Goal: Obtain resource: Download file/media

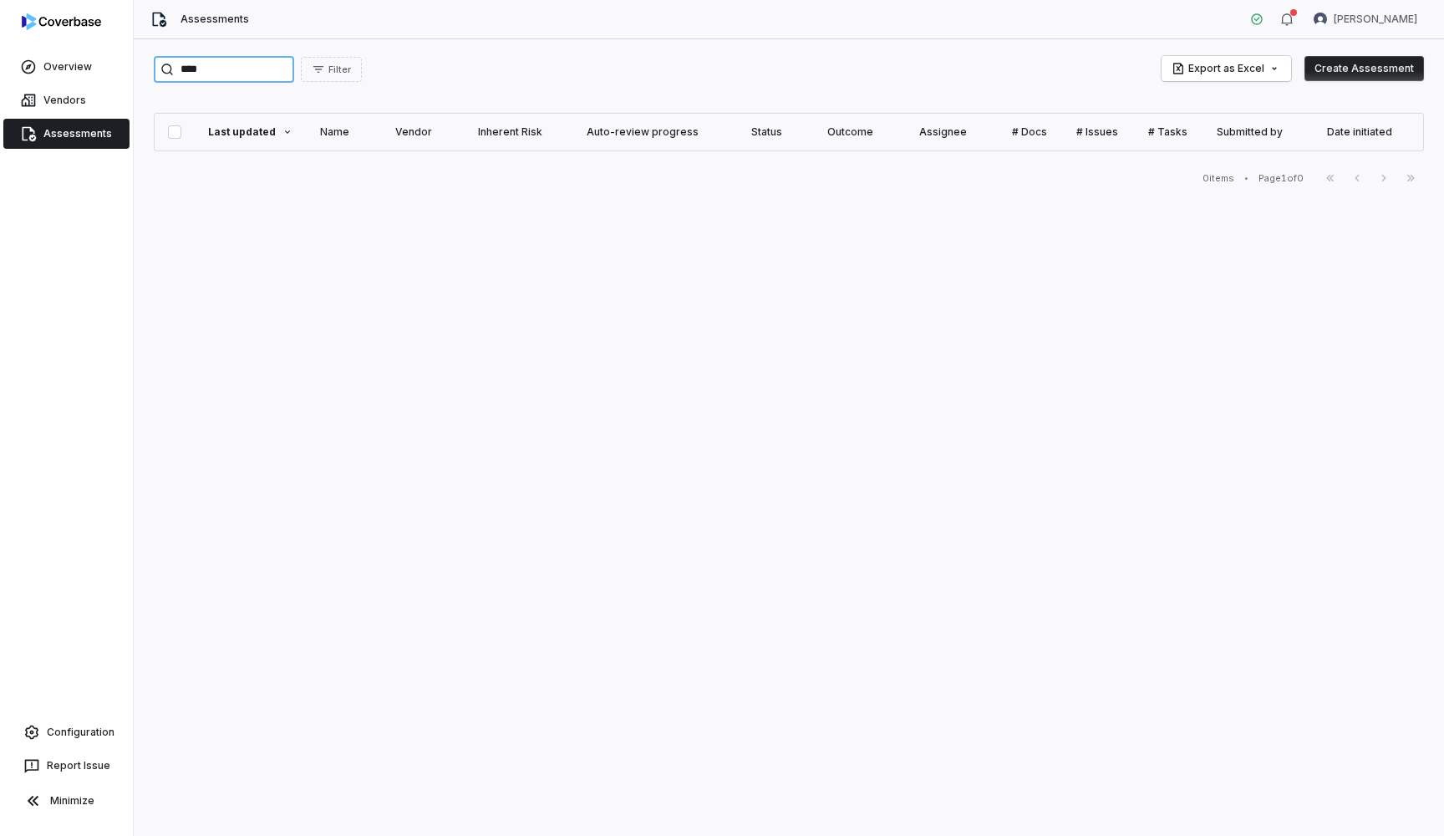
drag, startPoint x: 223, startPoint y: 74, endPoint x: 76, endPoint y: 47, distance: 149.5
click at [76, 47] on div "Overview Vendors Assessments Configuration Report Issue Minimize Assessments [P…" at bounding box center [722, 418] width 1444 height 836
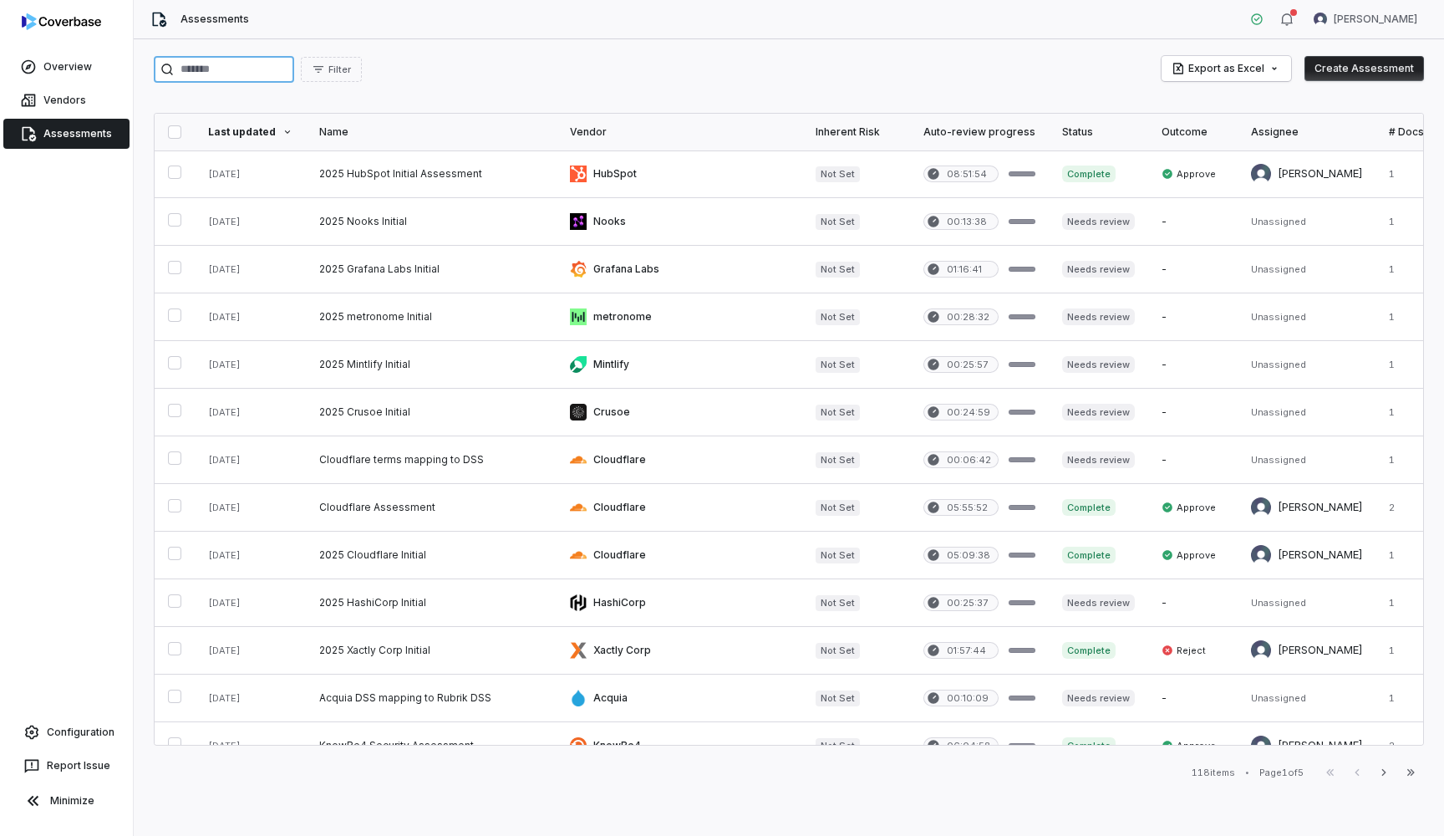
type input "**********"
paste input "**********"
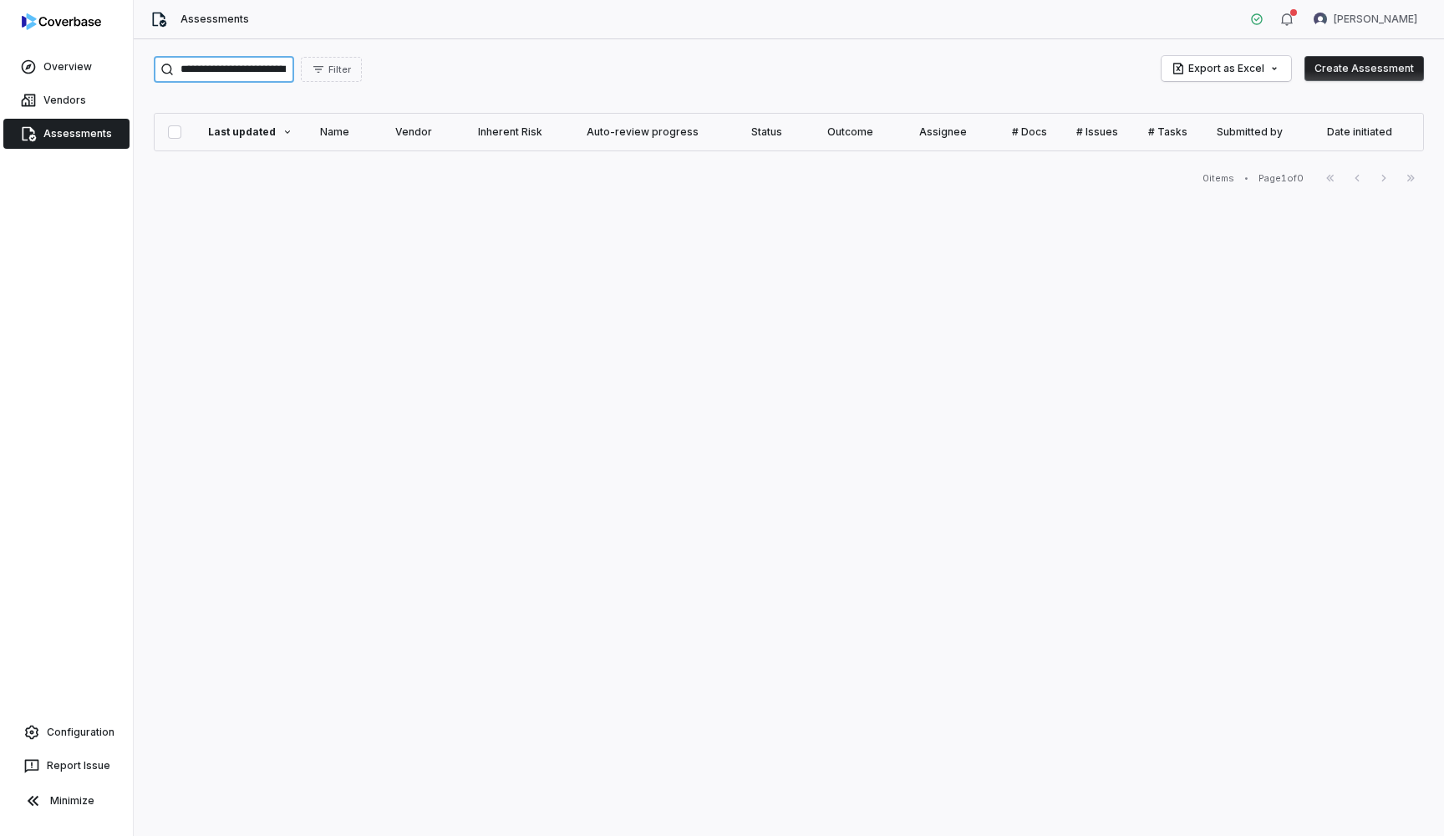
drag, startPoint x: 304, startPoint y: 71, endPoint x: 355, endPoint y: 71, distance: 51.0
click at [355, 71] on div "**********" at bounding box center [258, 69] width 208 height 27
drag, startPoint x: 221, startPoint y: 65, endPoint x: 346, endPoint y: 66, distance: 125.4
click at [294, 66] on input "**********" at bounding box center [224, 69] width 140 height 27
type input "******"
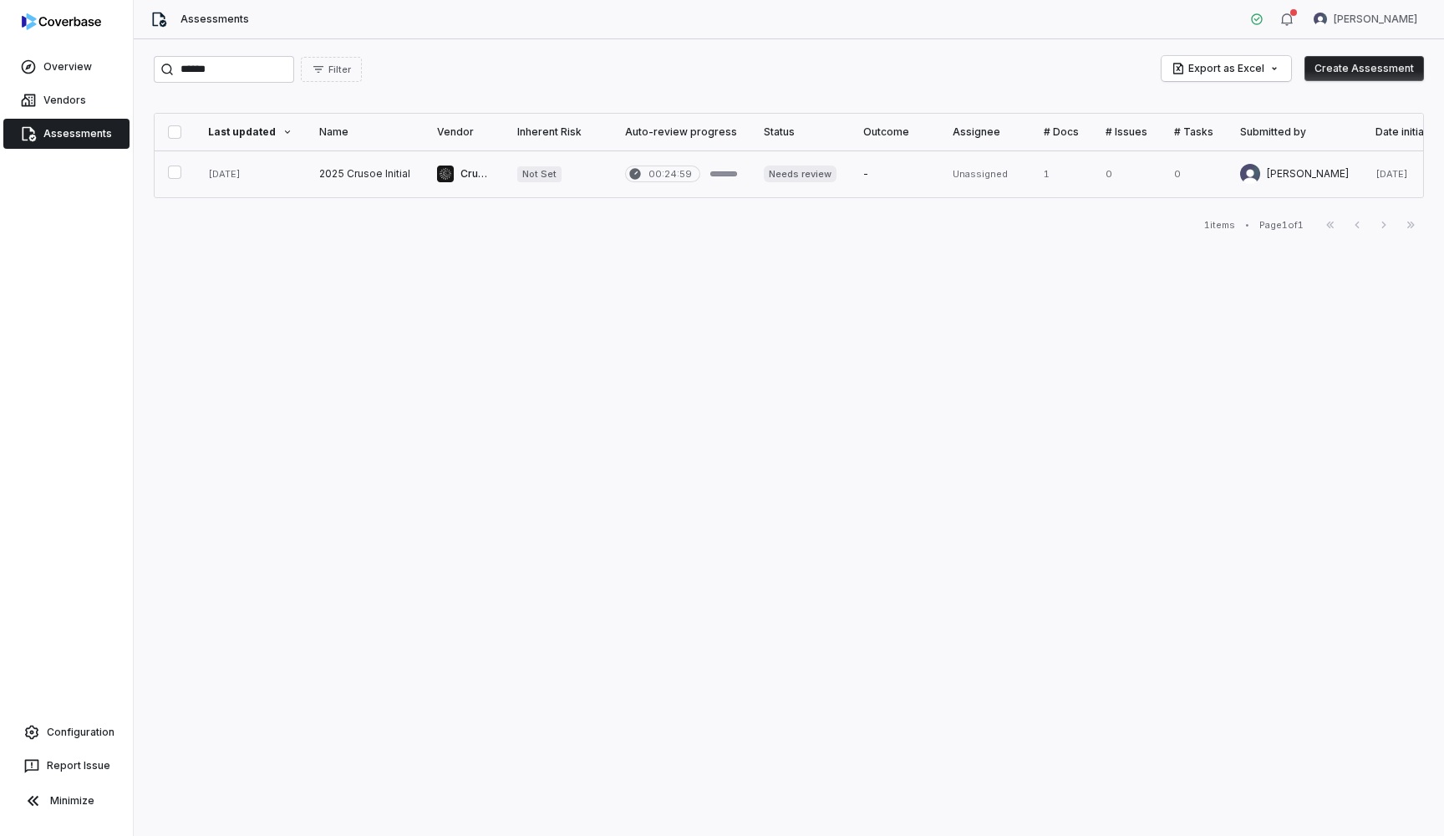
click at [382, 173] on link at bounding box center [365, 173] width 118 height 47
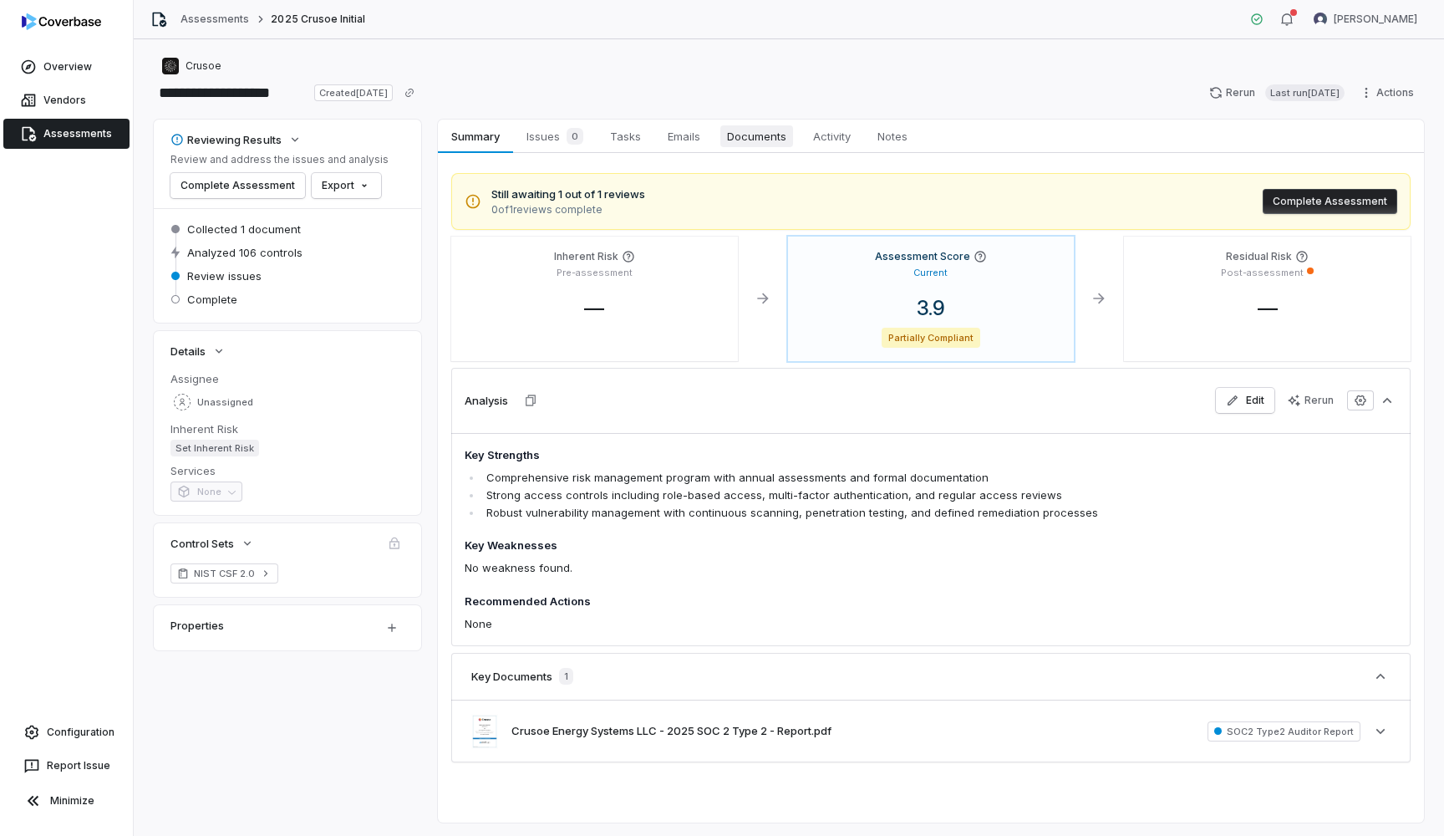
click at [755, 144] on span "Documents" at bounding box center [756, 136] width 73 height 22
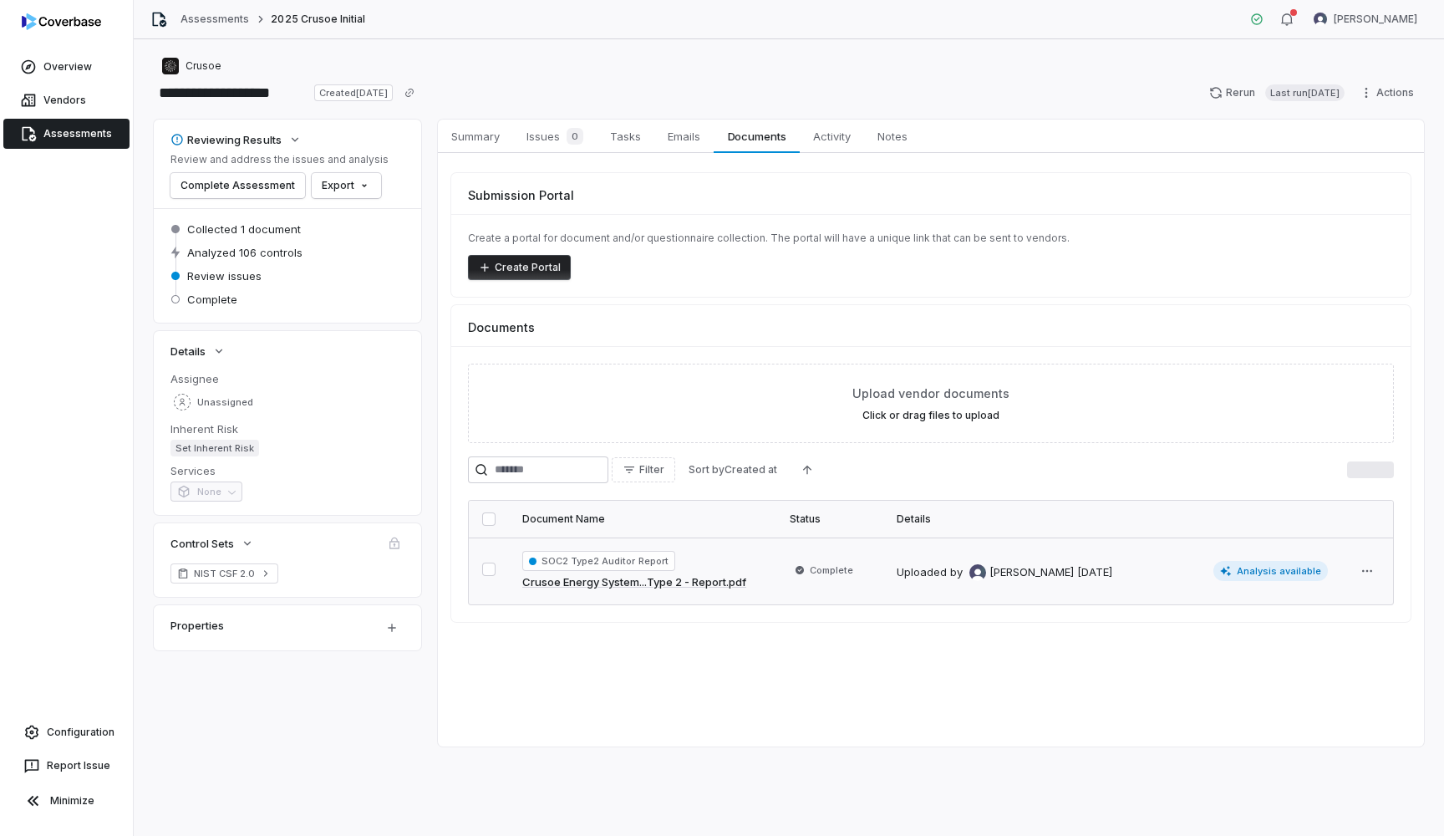
click at [607, 582] on link "Crusoe Energy System...Type 2 - Report.pdf" at bounding box center [634, 582] width 224 height 17
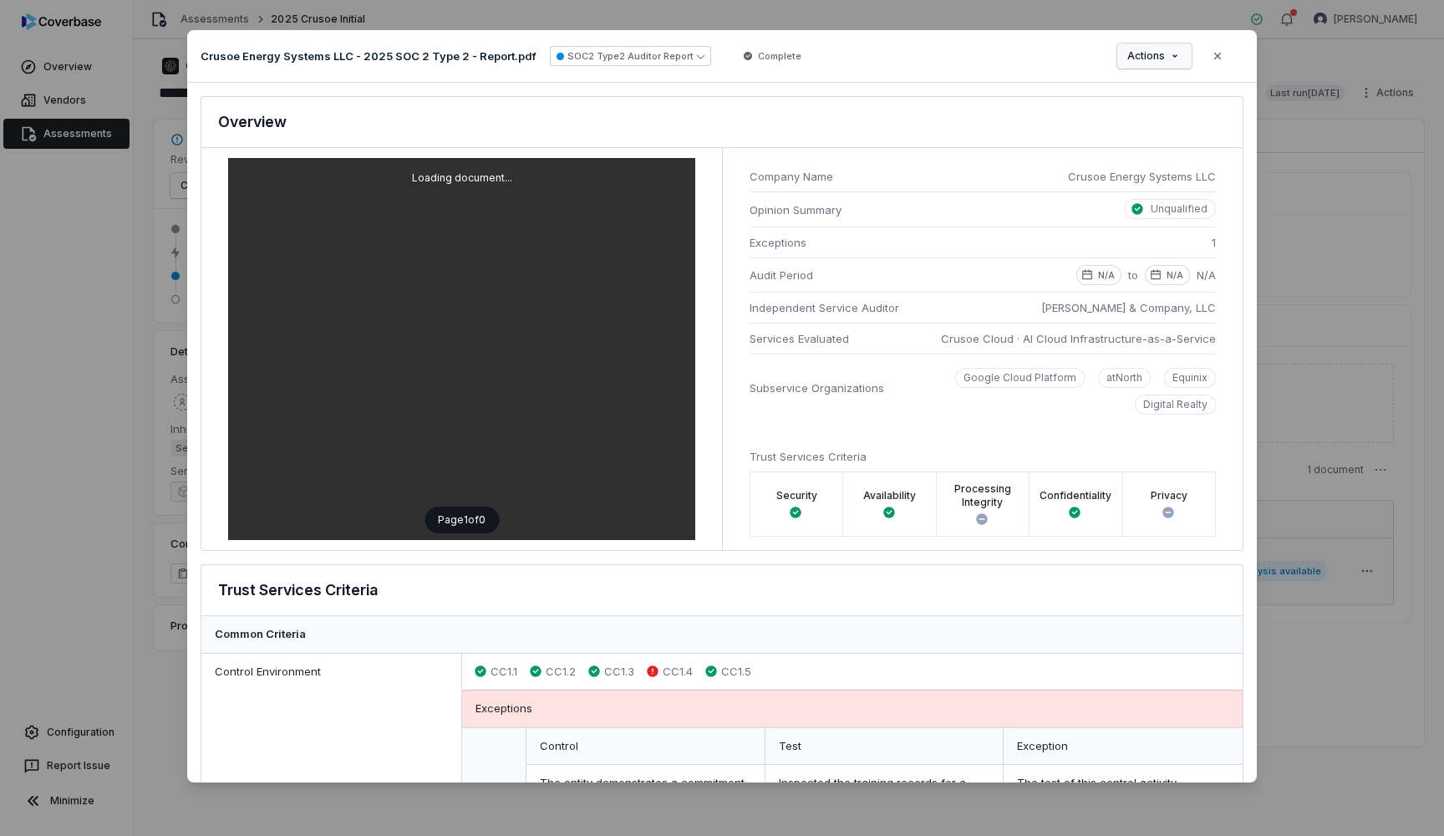
click at [1164, 58] on div "Document Preview Crusoe Energy Systems LLC - 2025 SOC 2 Type 2 - Report.pdf SOC…" at bounding box center [722, 417] width 1444 height 829
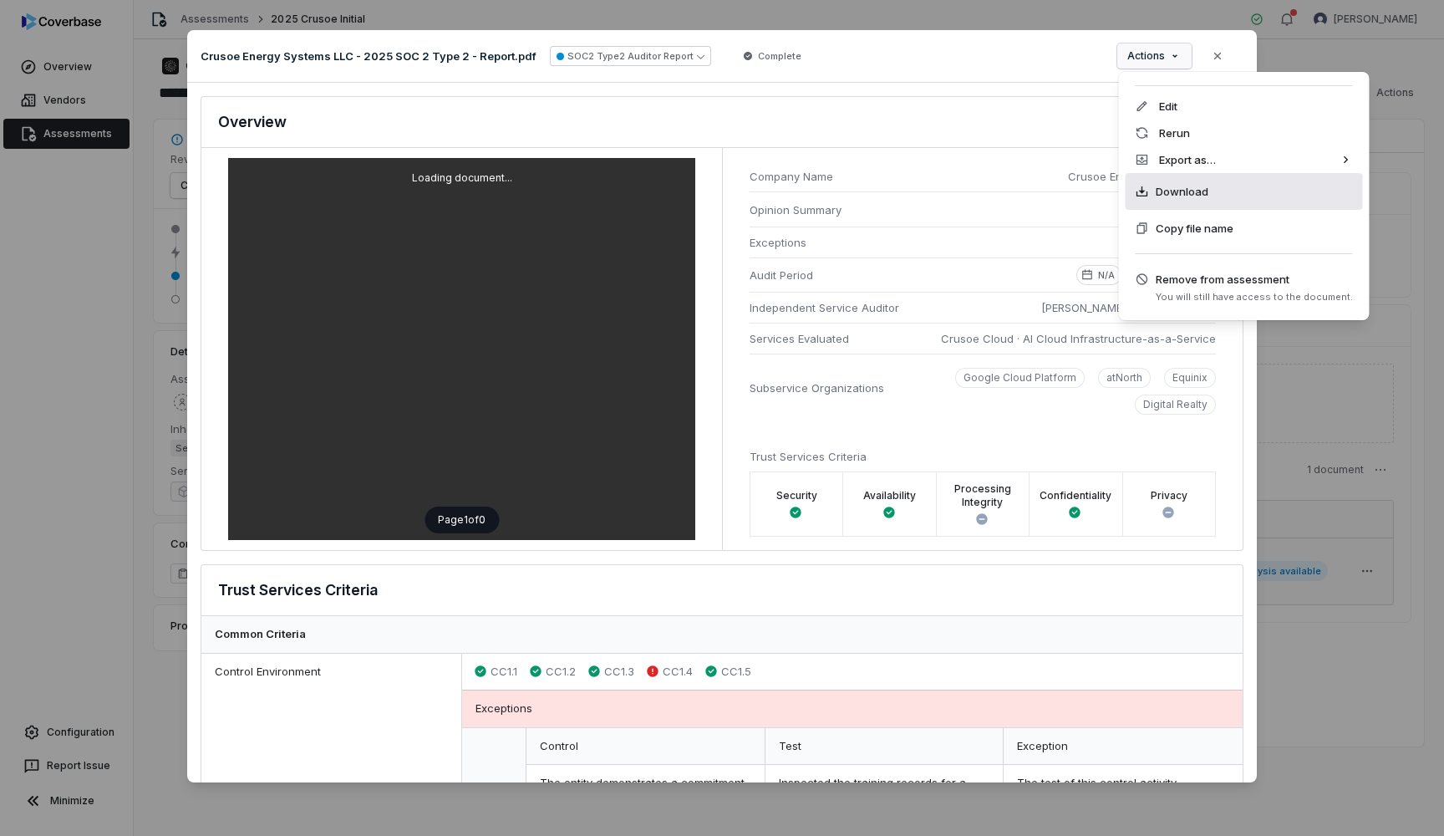
click at [1205, 196] on span "Download" at bounding box center [1182, 191] width 53 height 17
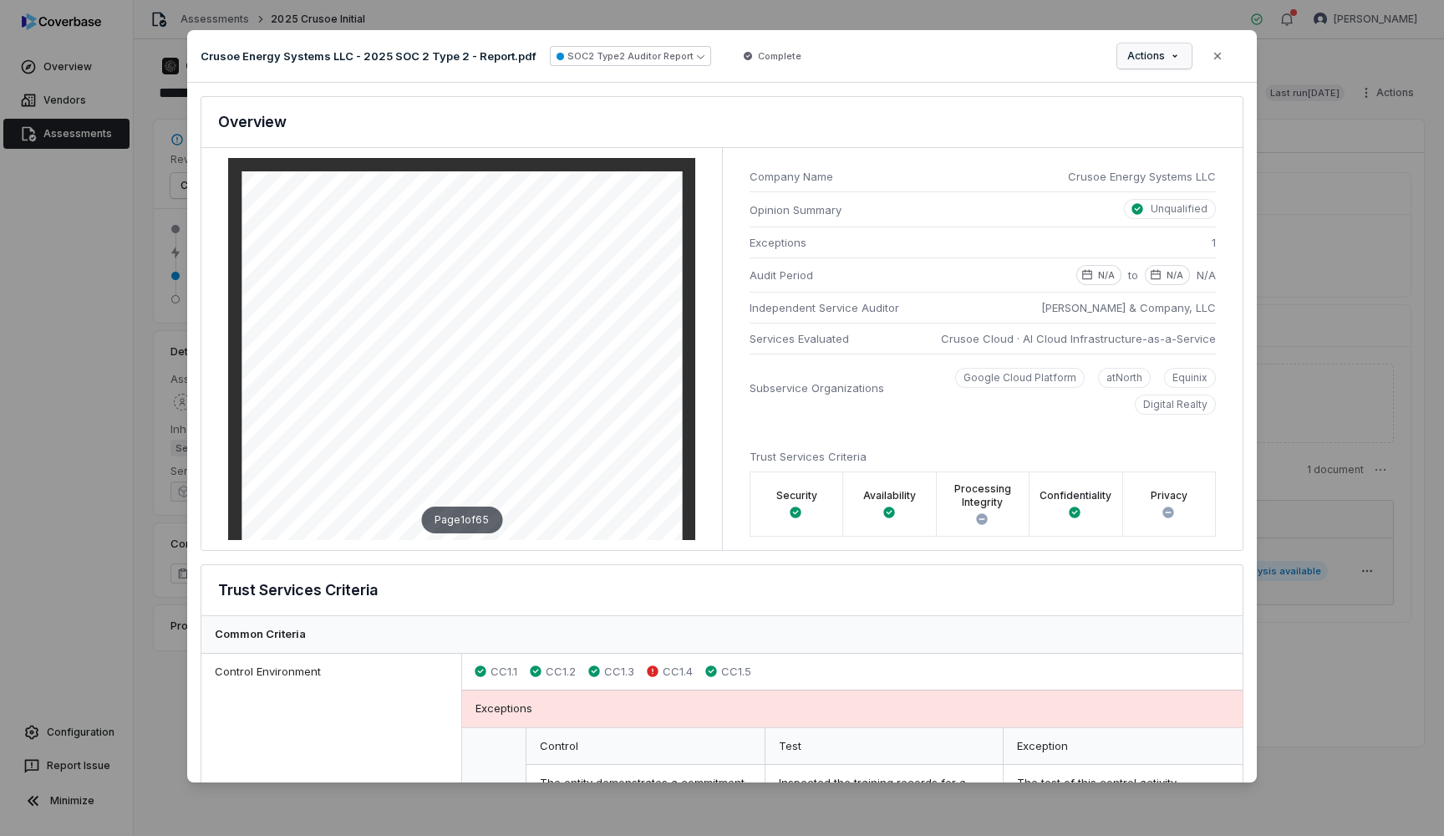
click at [1167, 54] on div "Document Preview Crusoe Energy Systems LLC - 2025 SOC 2 Type 2 - Report.pdf SOC…" at bounding box center [722, 417] width 1444 height 829
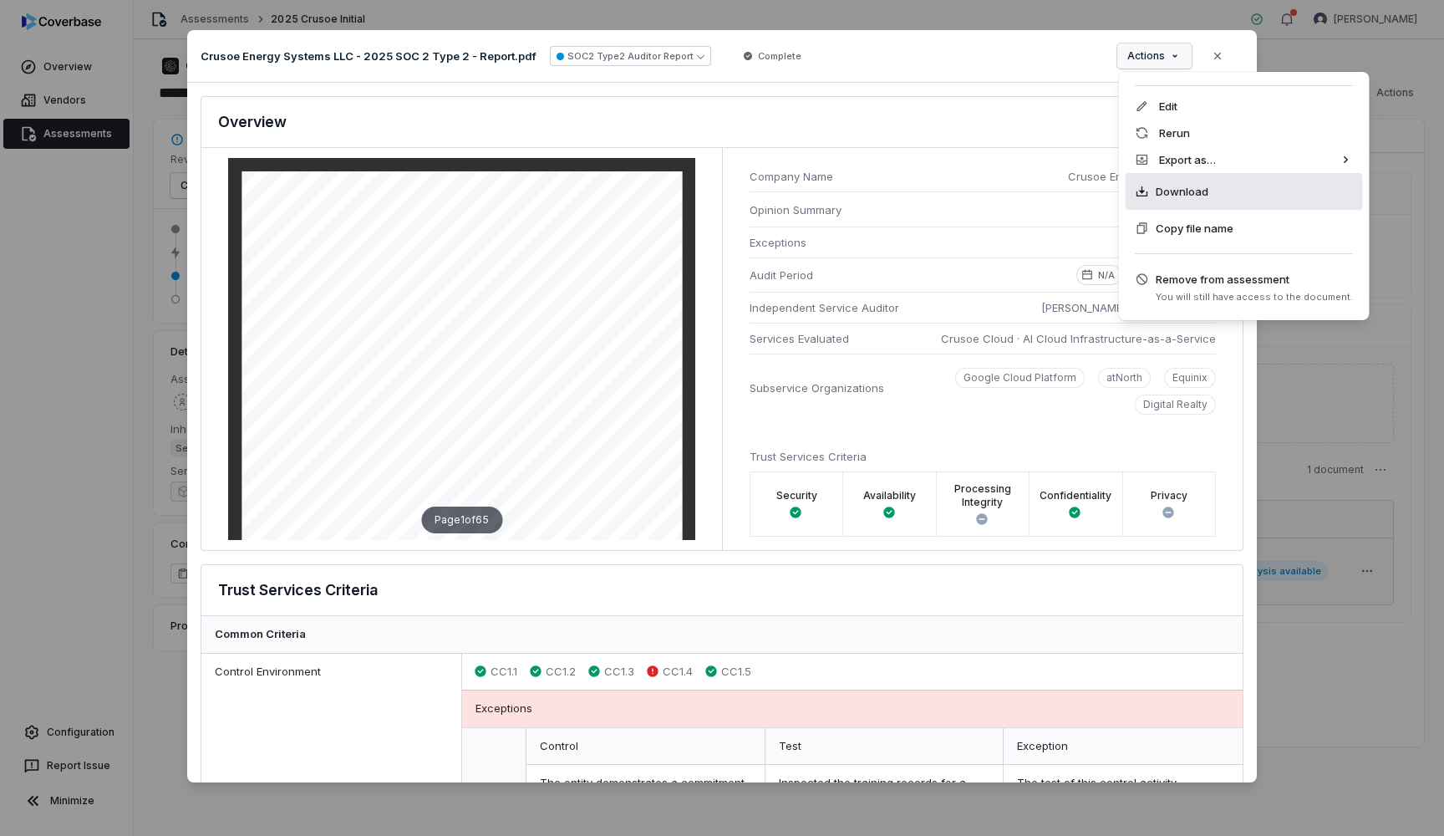
click at [1192, 191] on span "Download" at bounding box center [1182, 191] width 53 height 17
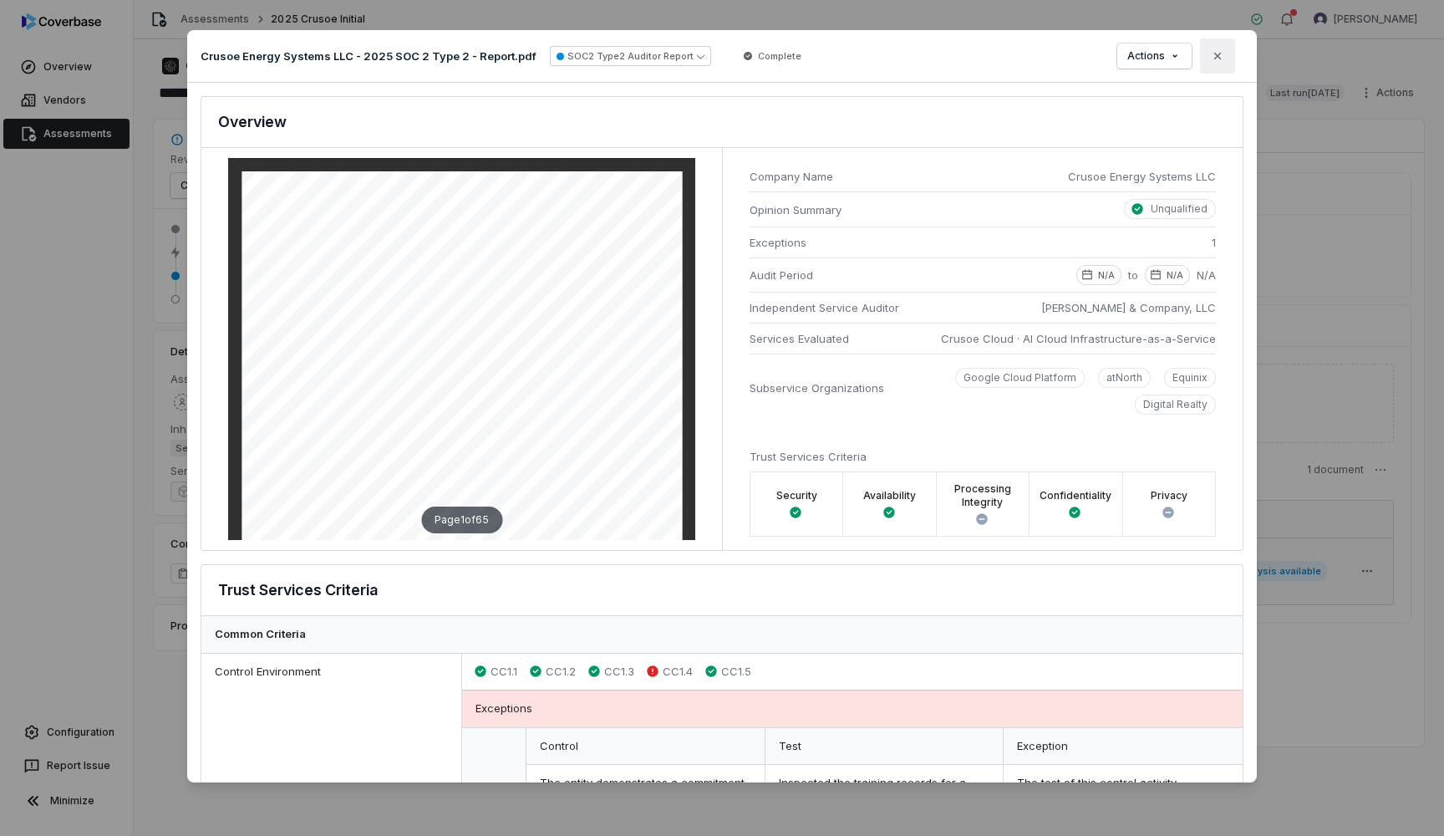
click at [1217, 68] on button "Close" at bounding box center [1217, 55] width 35 height 35
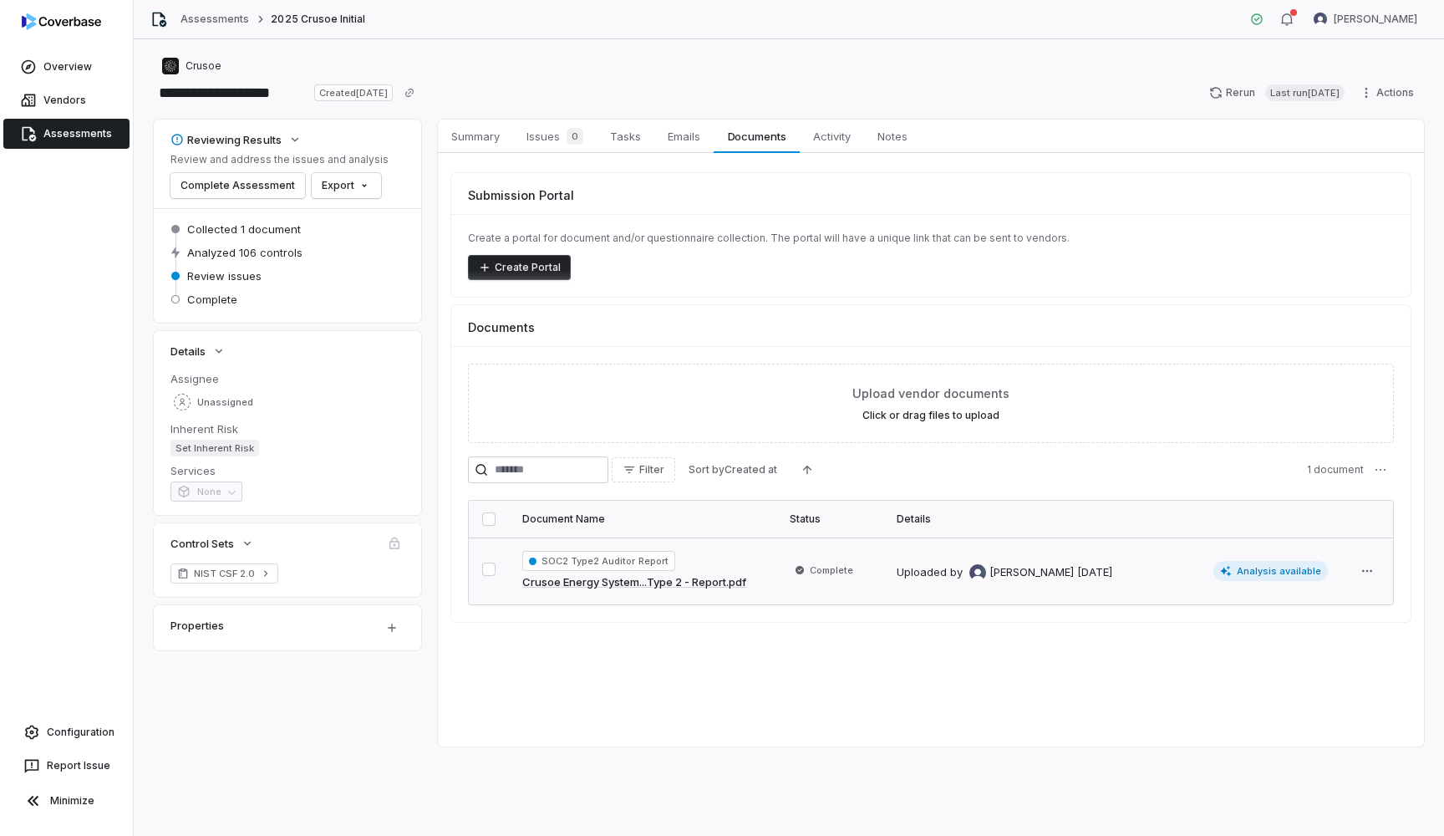
click at [89, 142] on link "Assessments" at bounding box center [66, 134] width 126 height 30
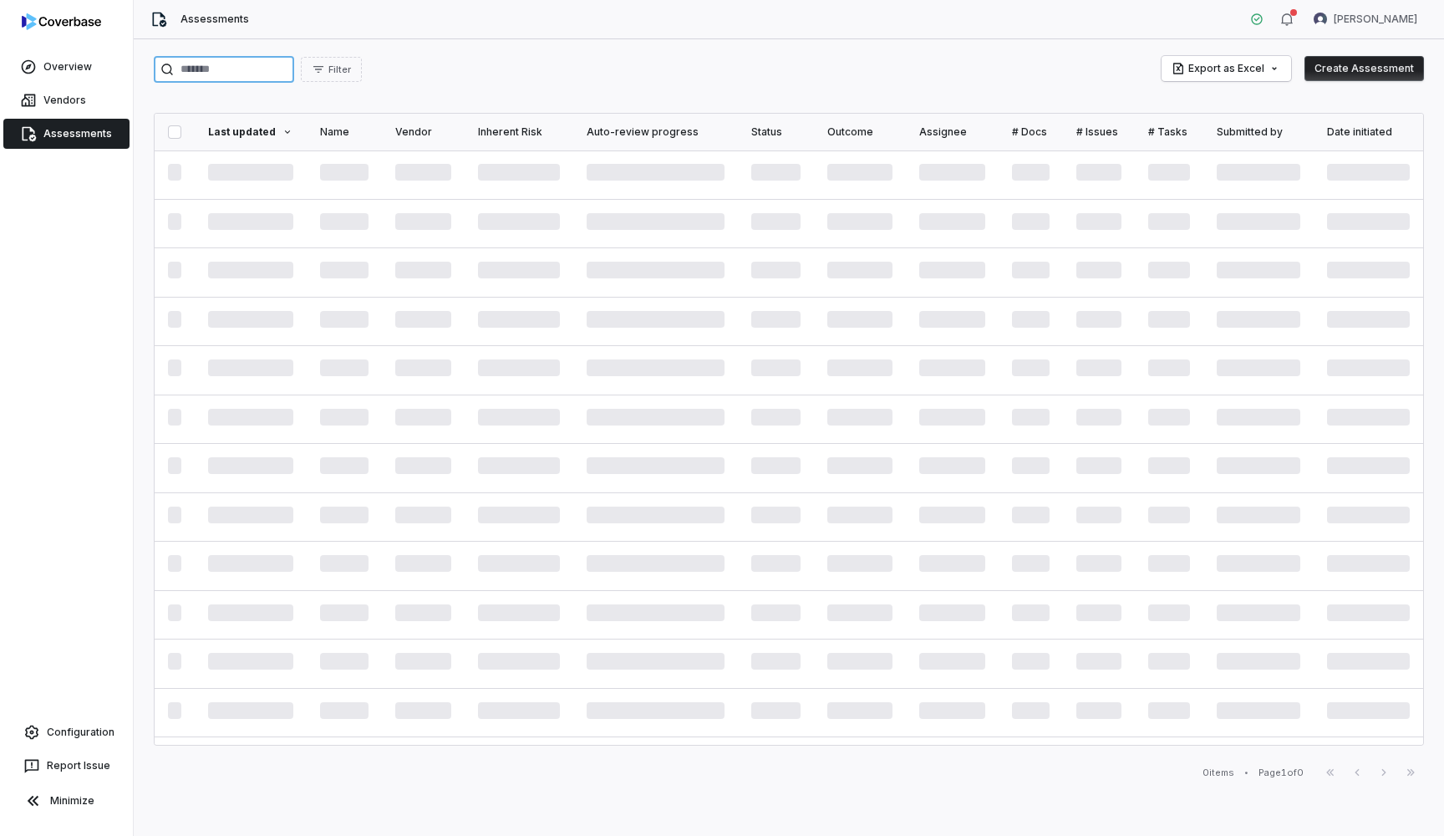
click at [265, 79] on input "search" at bounding box center [224, 69] width 140 height 27
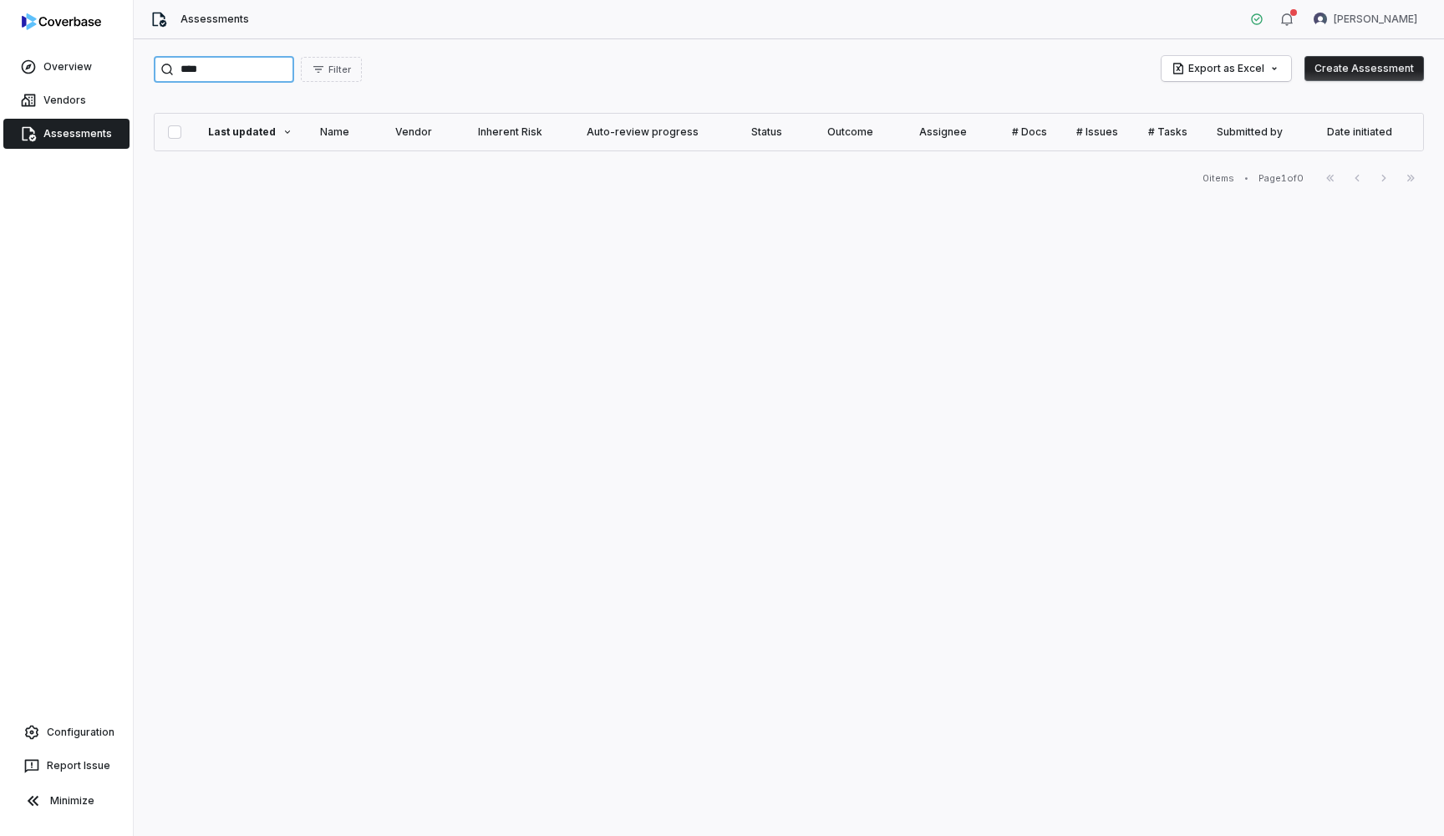
type input "****"
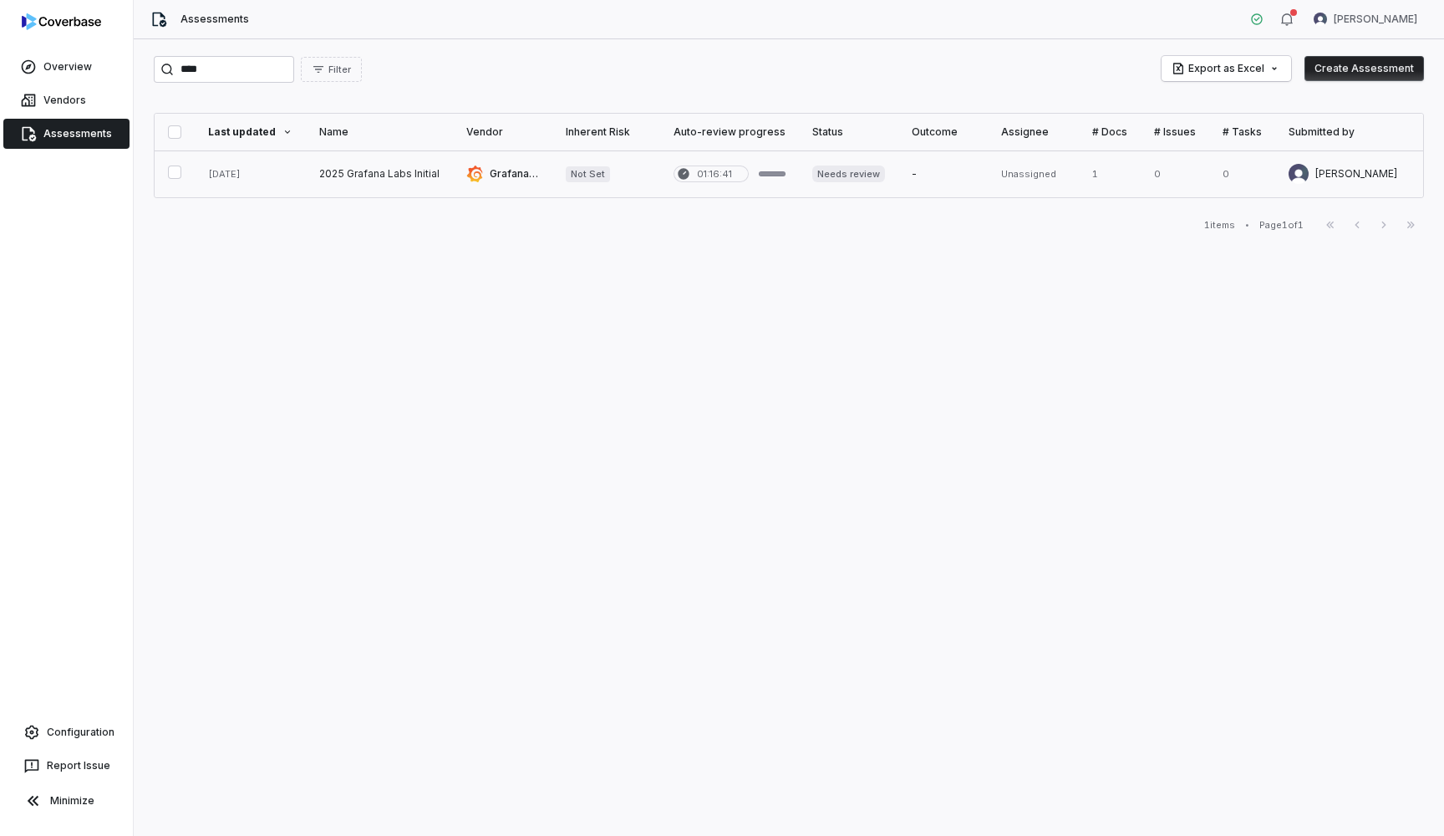
click at [367, 169] on link at bounding box center [379, 173] width 147 height 47
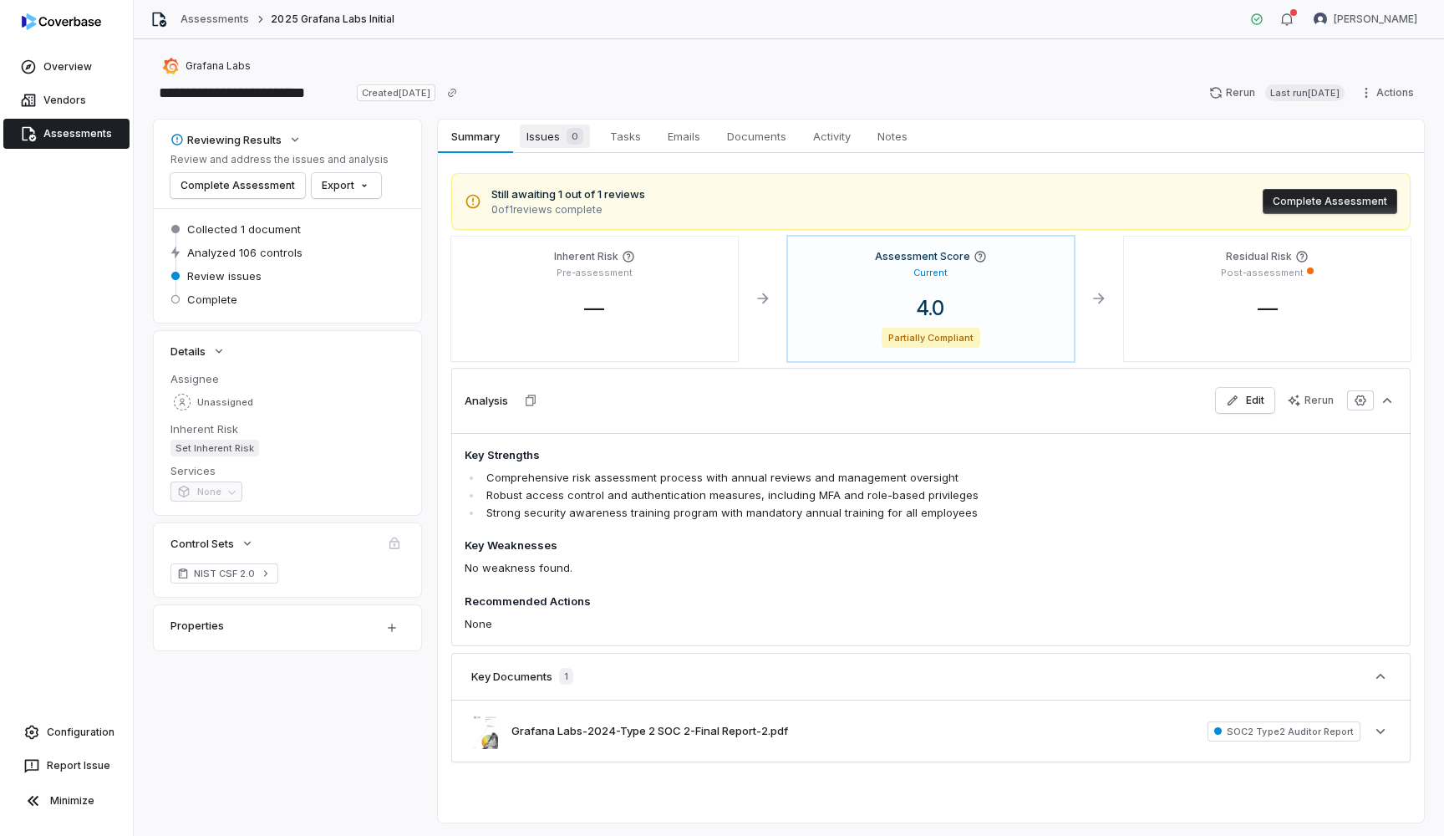
click at [555, 130] on span "Issues 0" at bounding box center [555, 136] width 70 height 23
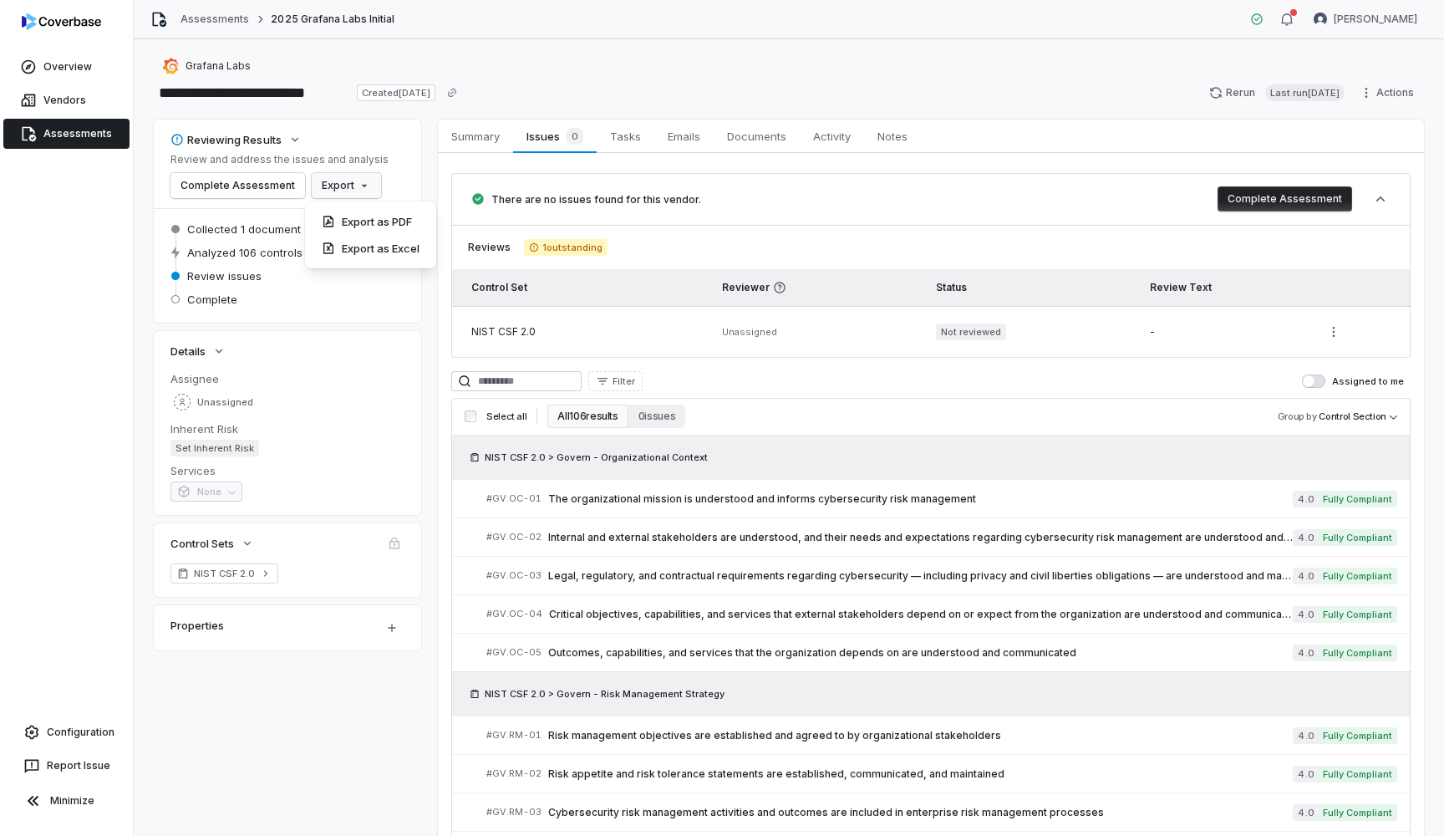
click at [351, 178] on html "**********" at bounding box center [722, 418] width 1444 height 836
click at [378, 216] on div "Export as PDF" at bounding box center [371, 221] width 118 height 27
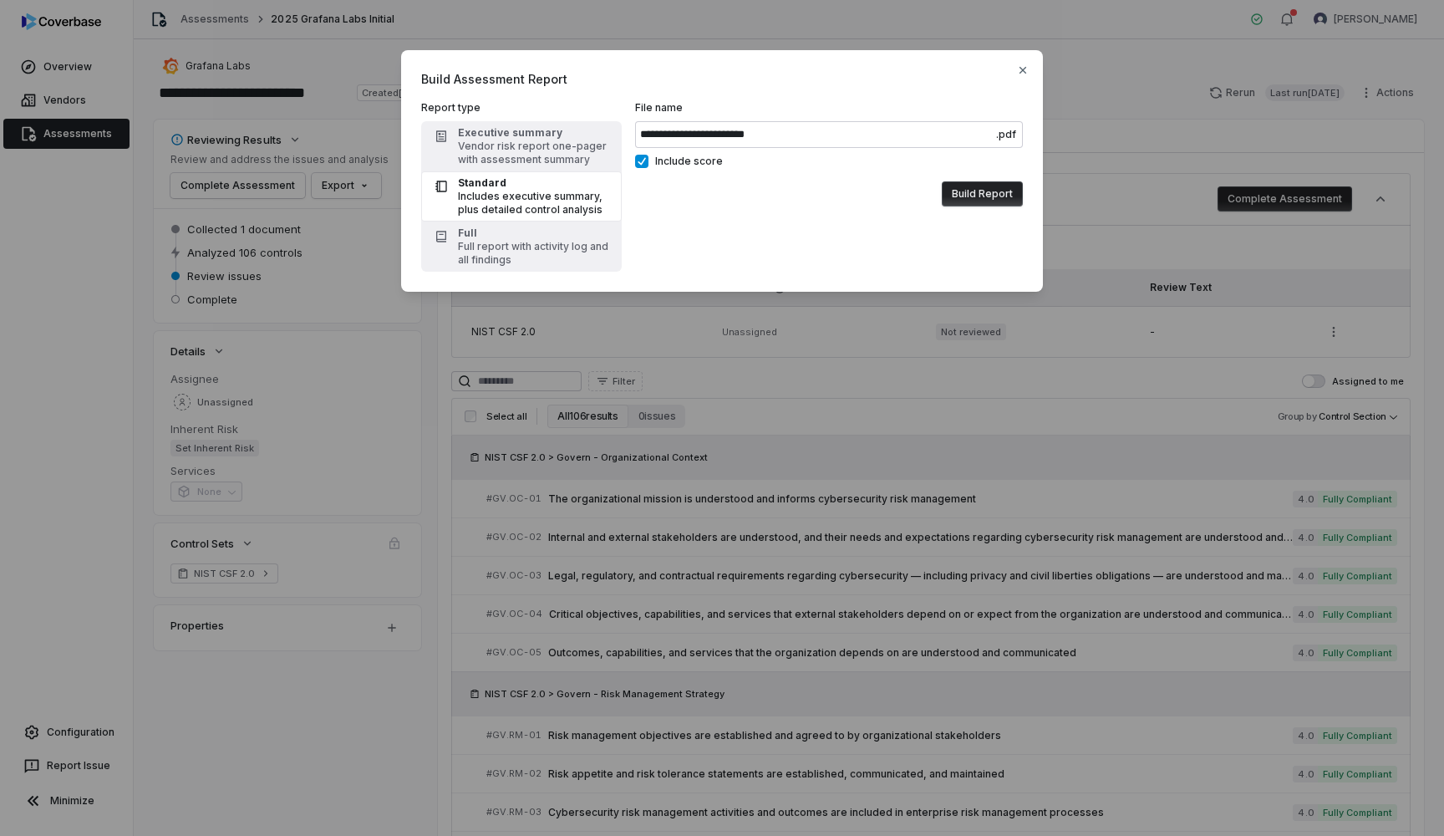
click at [990, 192] on button "Build Report" at bounding box center [982, 193] width 81 height 25
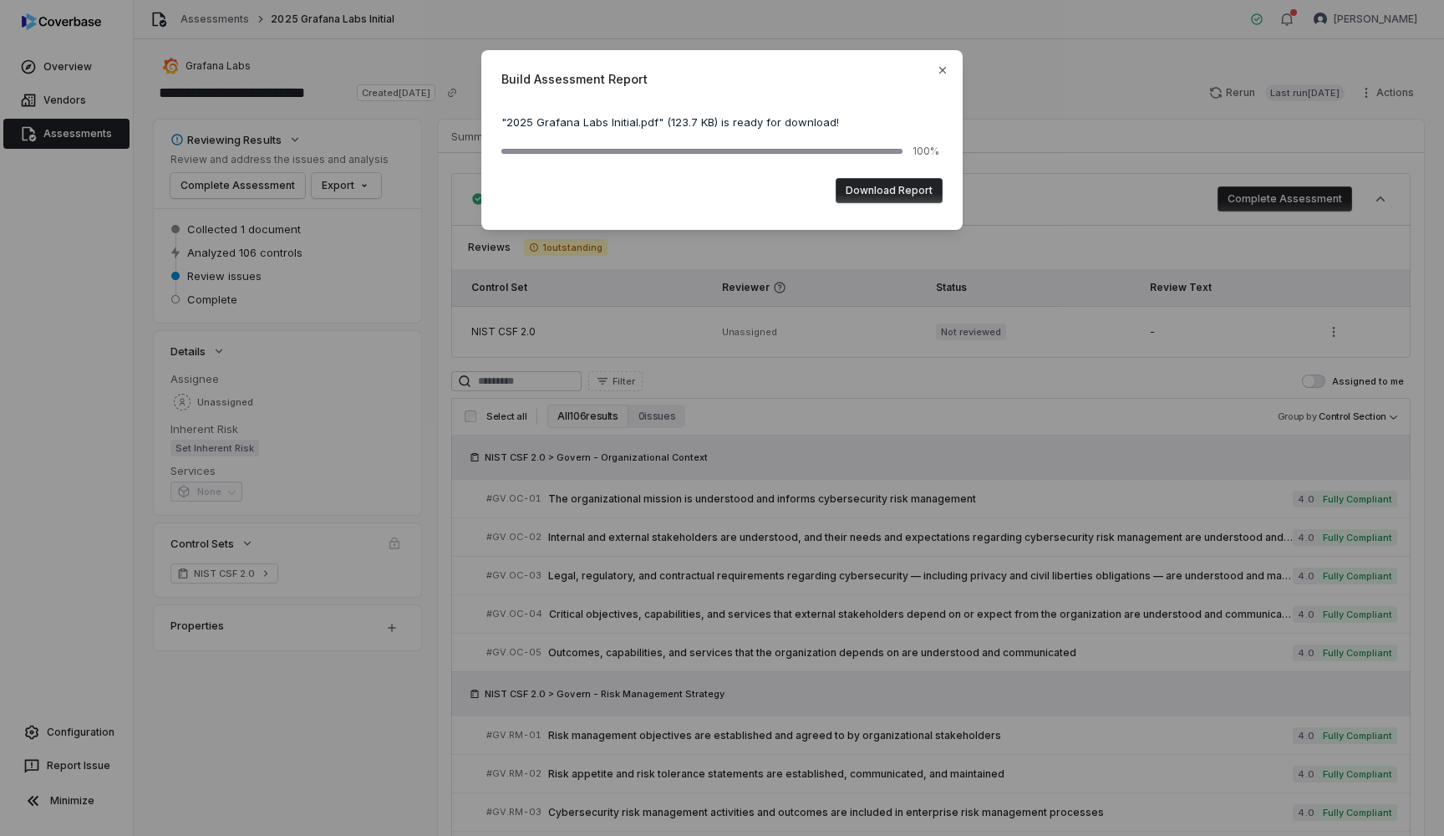
click at [862, 179] on button "Download Report" at bounding box center [889, 190] width 107 height 25
click at [947, 69] on icon "button" at bounding box center [942, 70] width 13 height 13
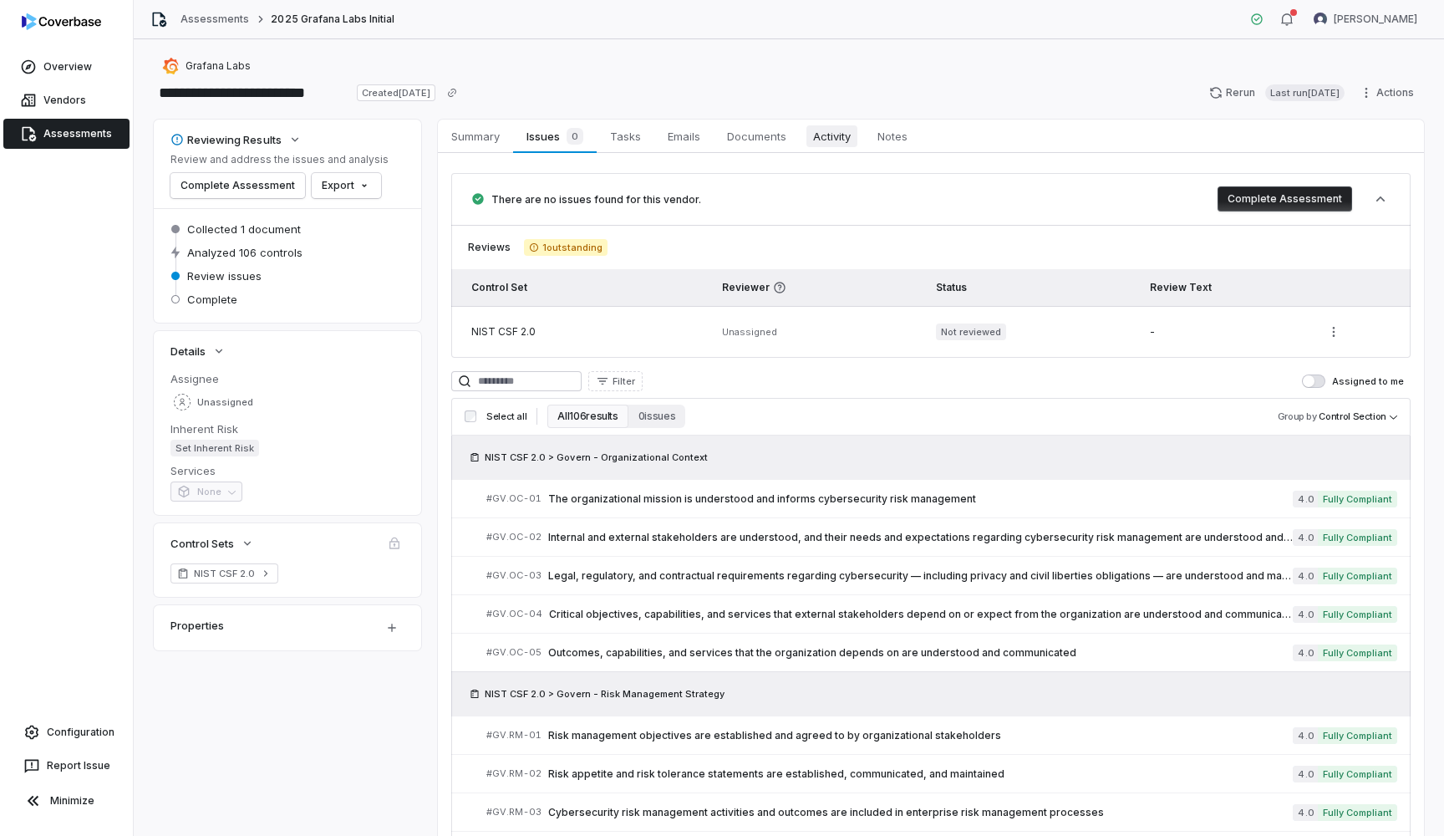
click at [808, 124] on link "Activity Activity" at bounding box center [832, 136] width 64 height 33
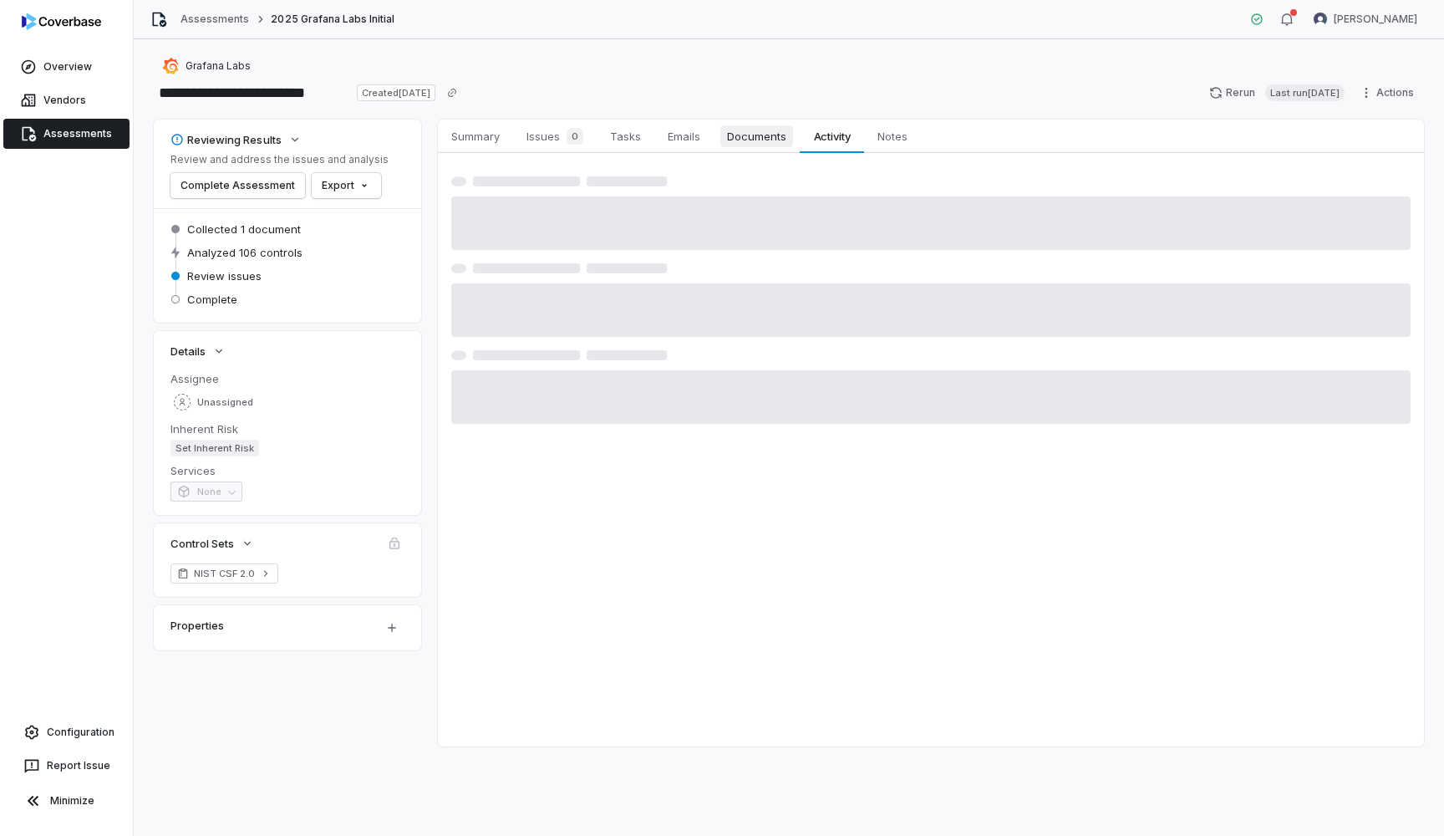
click at [779, 130] on span "Documents" at bounding box center [756, 136] width 73 height 22
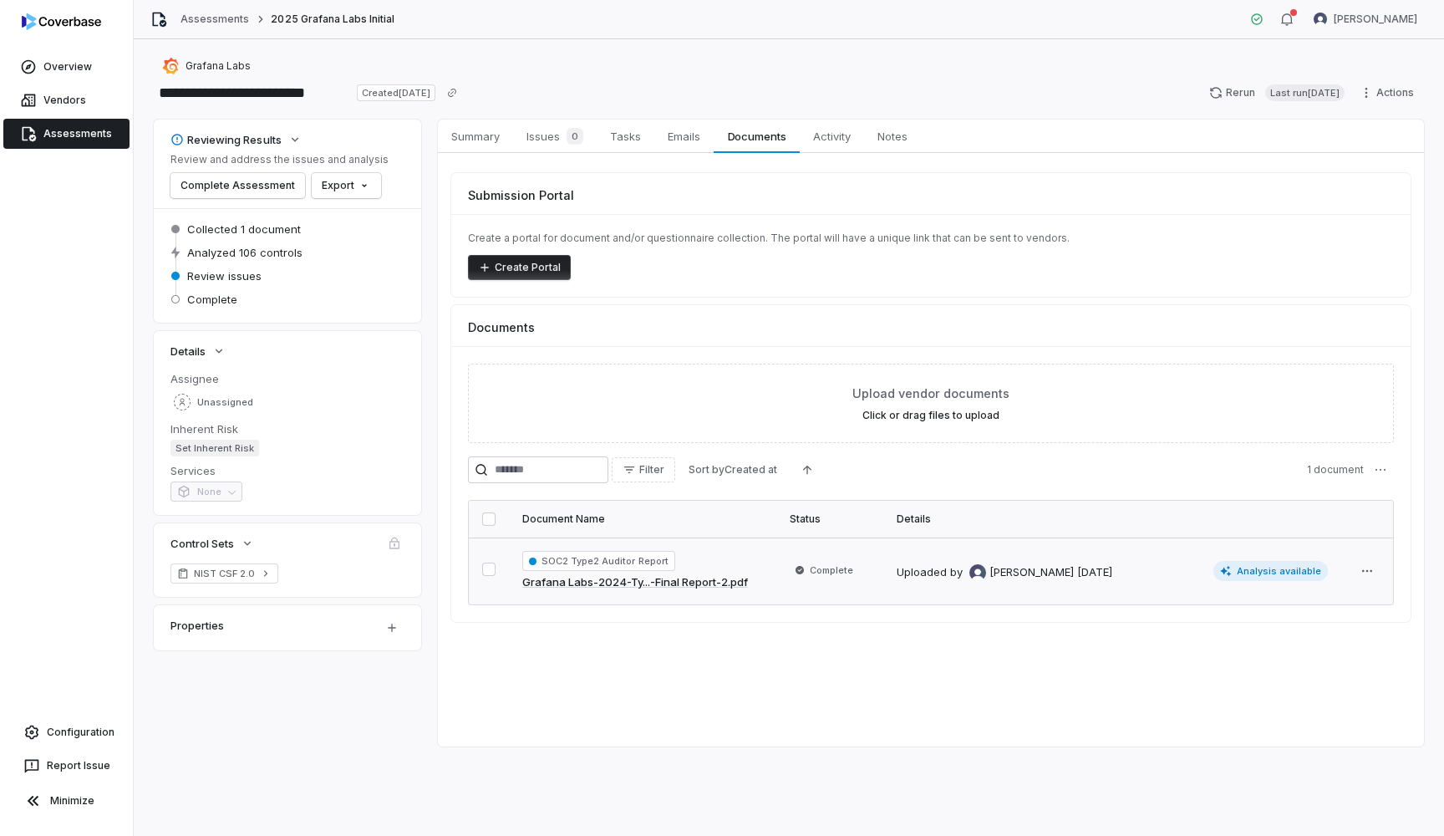
click at [684, 578] on link "Grafana Labs-2024-Ty...-Final Report-2.pdf" at bounding box center [635, 582] width 226 height 17
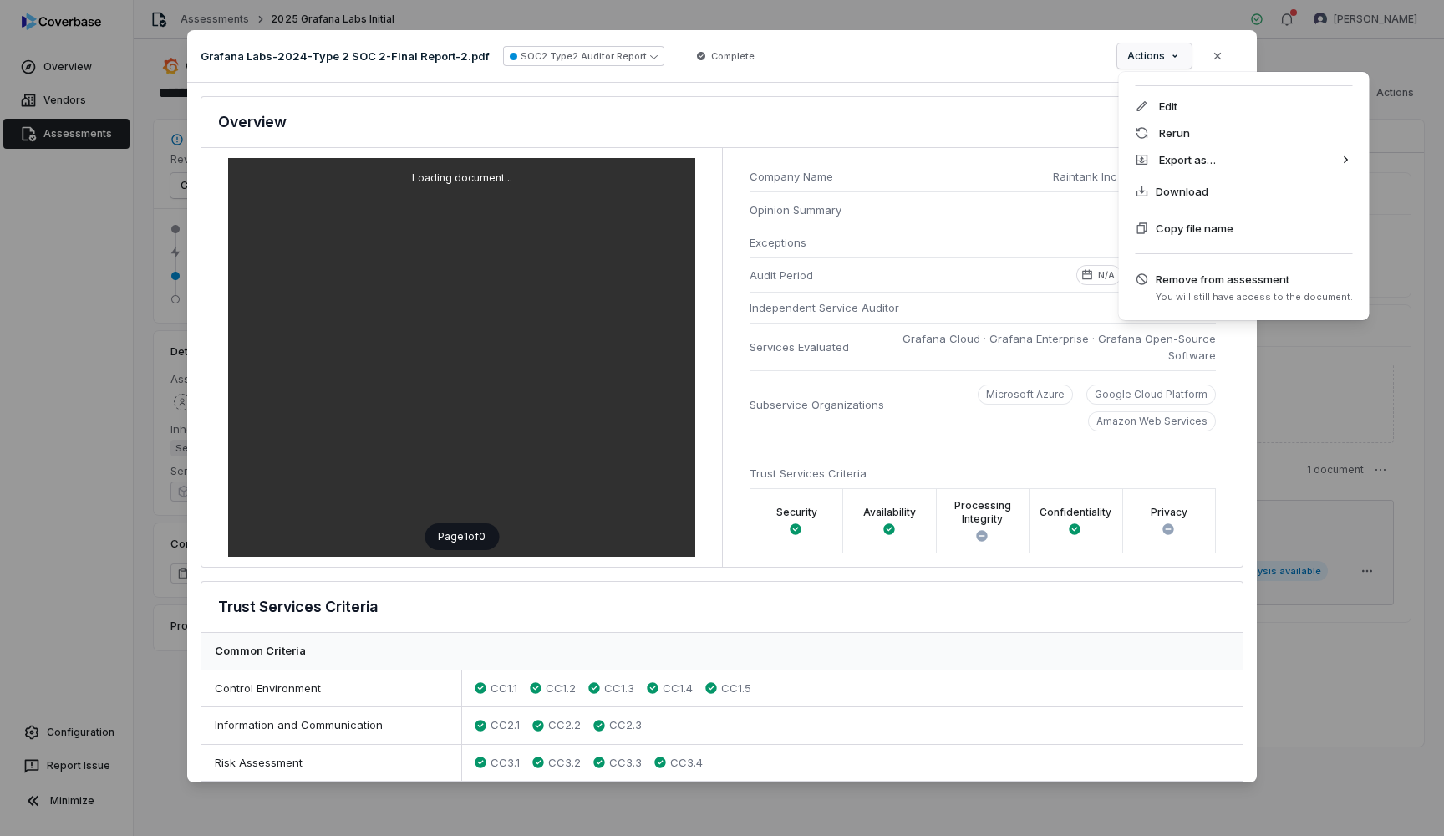
click at [1166, 65] on div "Document Preview Grafana Labs-2024-Type 2 SOC 2-Final Report-2.pdf SOC2 Type2 A…" at bounding box center [722, 417] width 1444 height 829
click at [1199, 194] on span "Download" at bounding box center [1182, 191] width 53 height 17
click at [1151, 52] on div "Document Preview Grafana Labs-2024-Type 2 SOC 2-Final Report-2.pdf SOC2 Type2 A…" at bounding box center [722, 417] width 1444 height 829
click at [1185, 186] on span "Download" at bounding box center [1182, 191] width 53 height 17
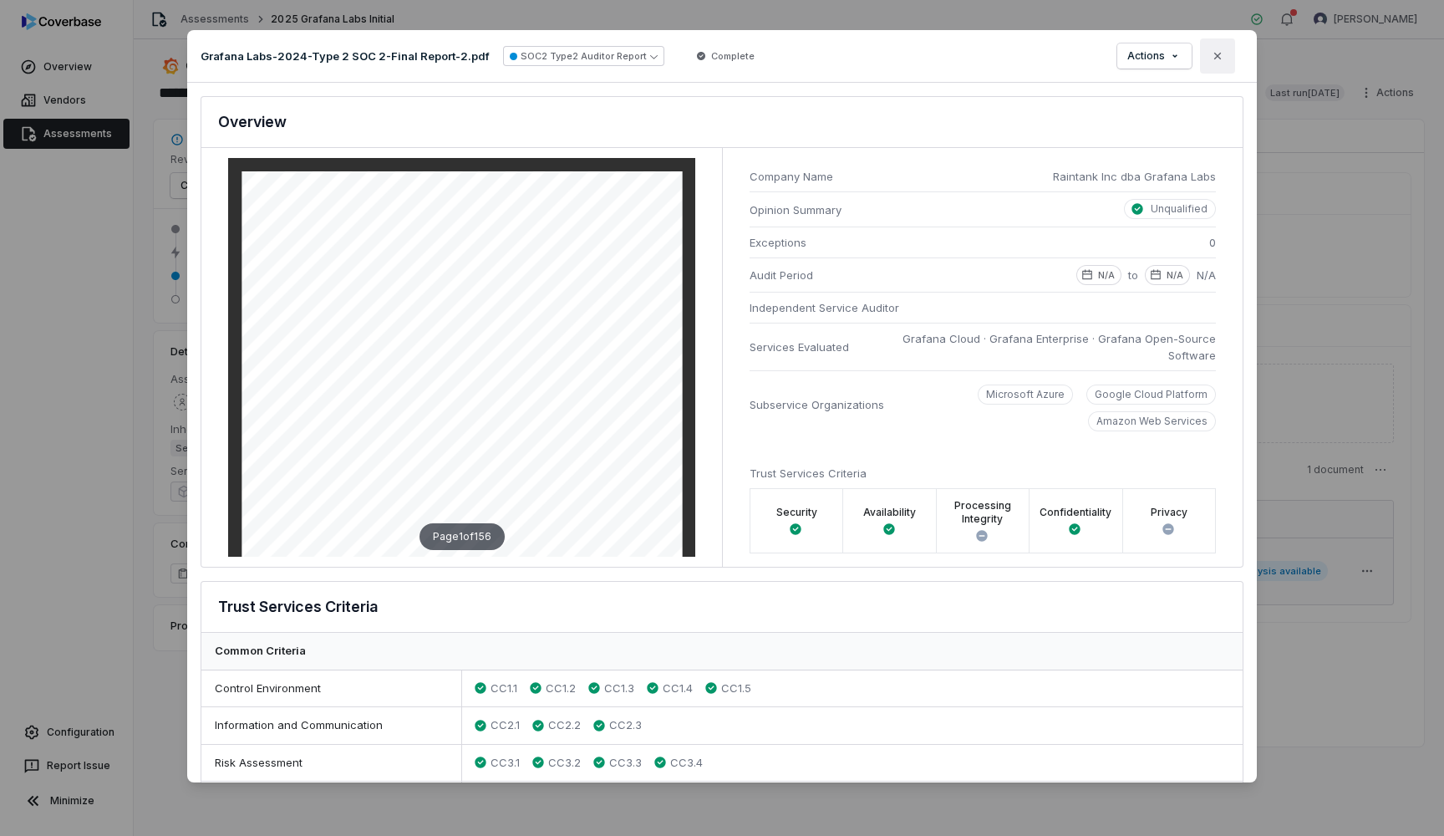
click at [1227, 51] on button "Close" at bounding box center [1217, 55] width 35 height 35
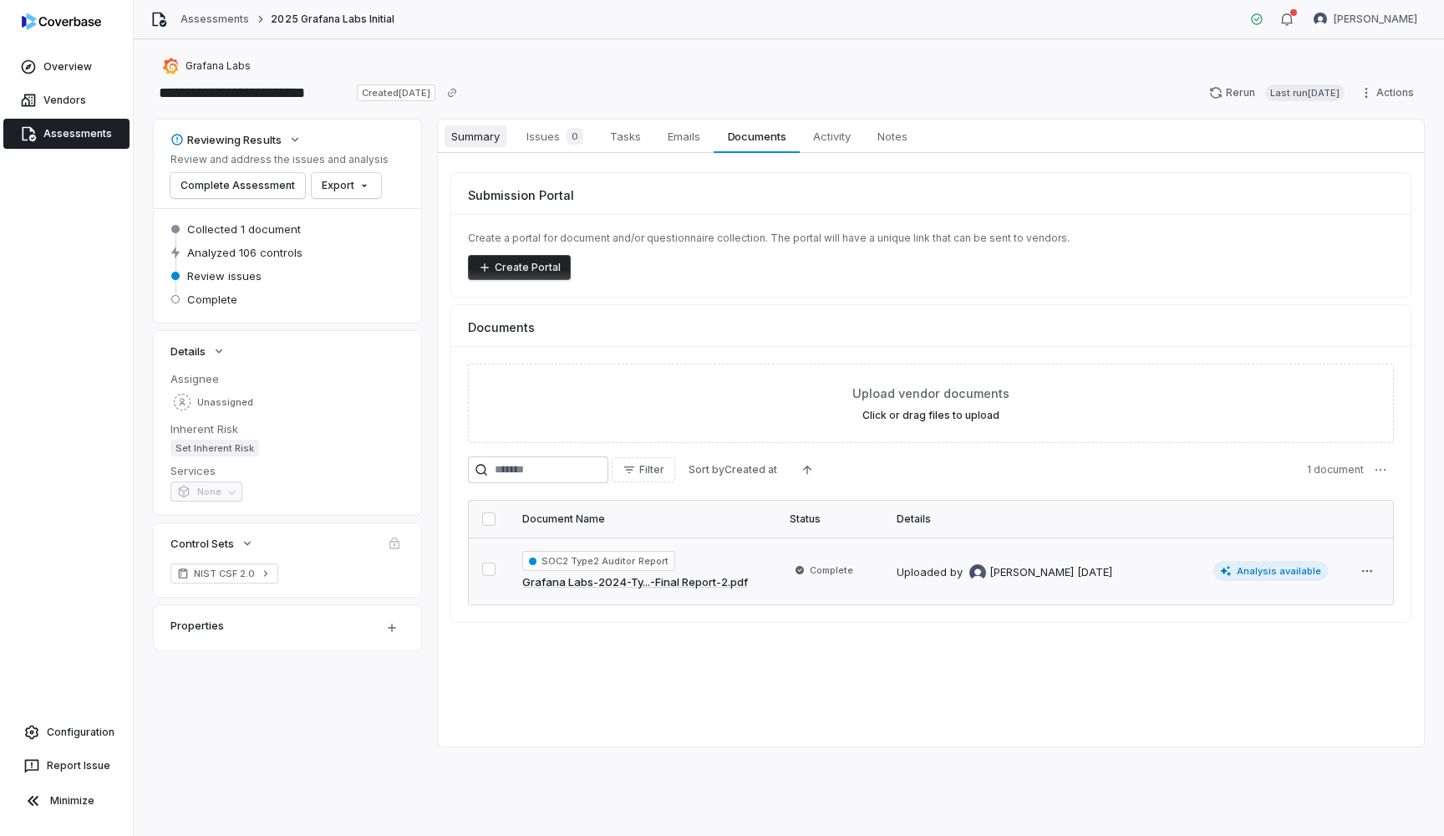
click at [476, 130] on span "Summary" at bounding box center [476, 136] width 62 height 22
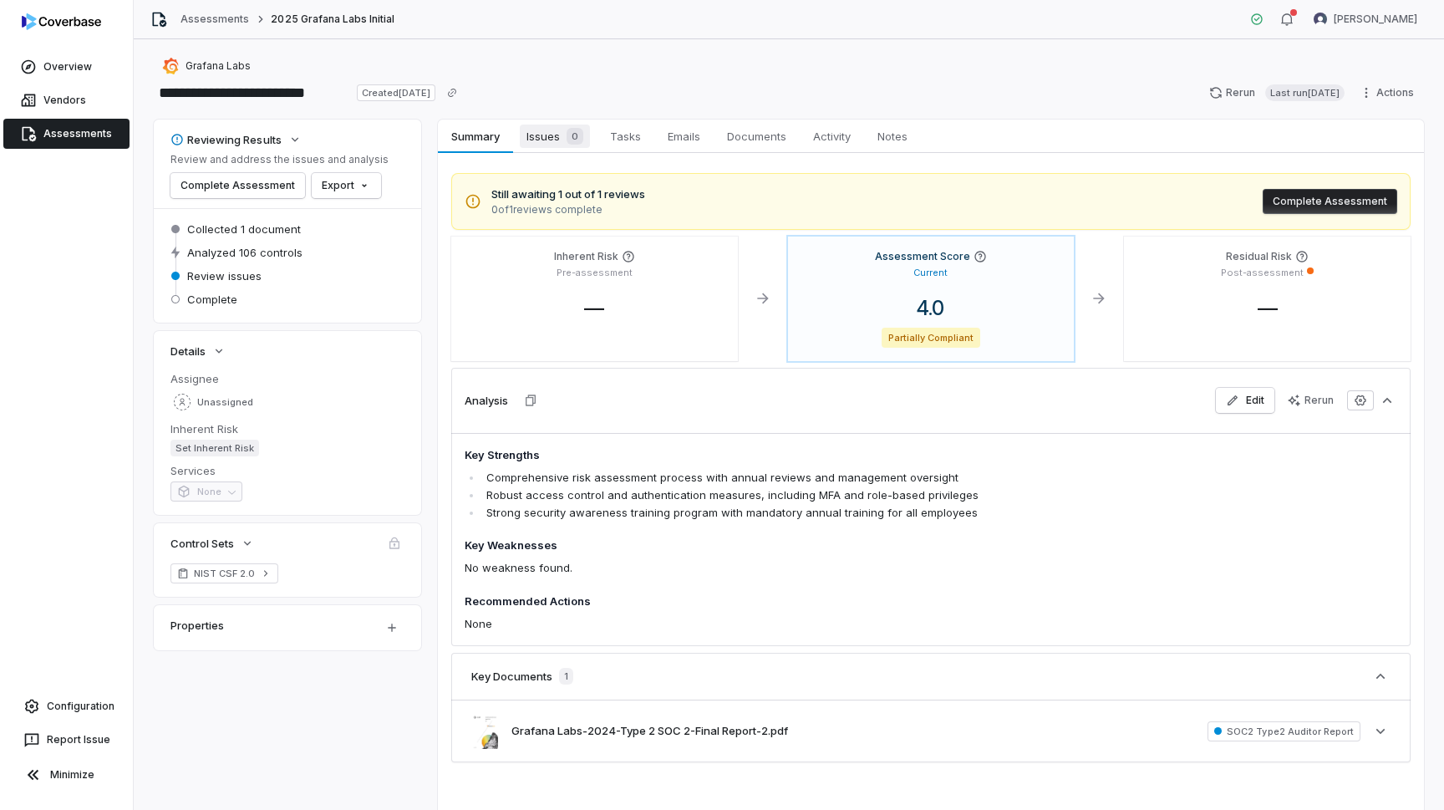
click at [546, 148] on link "Issues 0 Issues 0" at bounding box center [555, 136] width 84 height 33
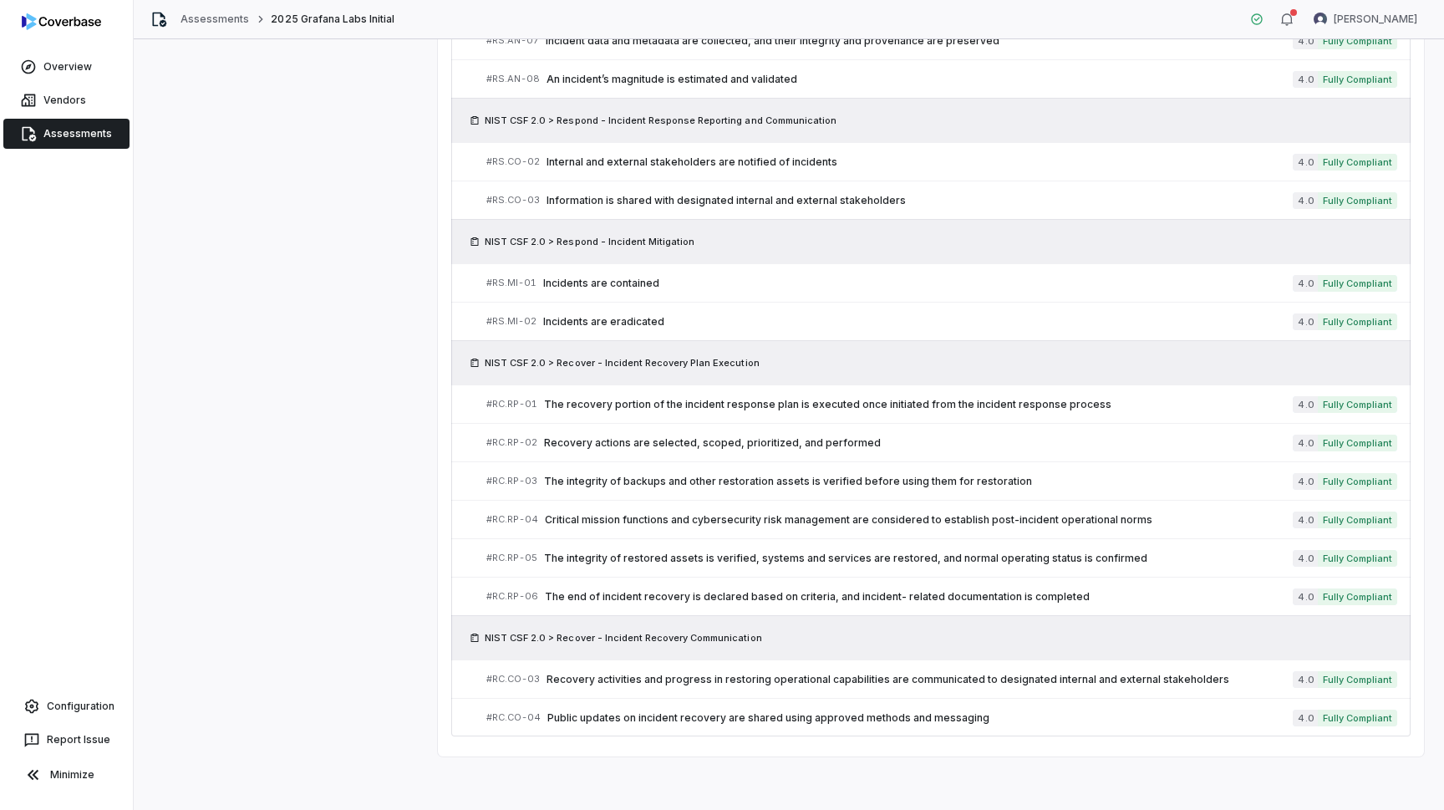
scroll to position [4748, 0]
click at [63, 131] on link "Assessments" at bounding box center [66, 134] width 126 height 30
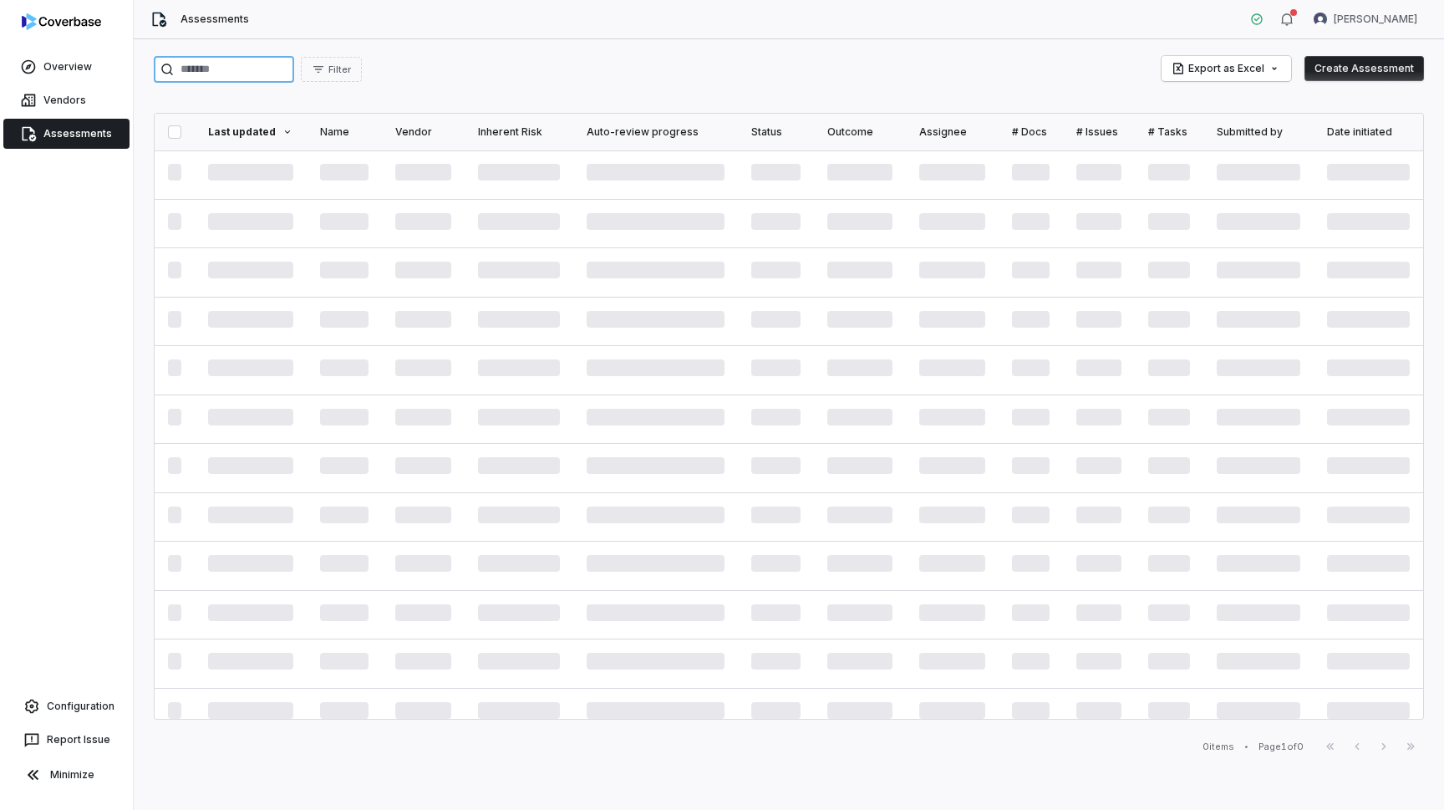
click at [294, 59] on input "search" at bounding box center [224, 69] width 140 height 27
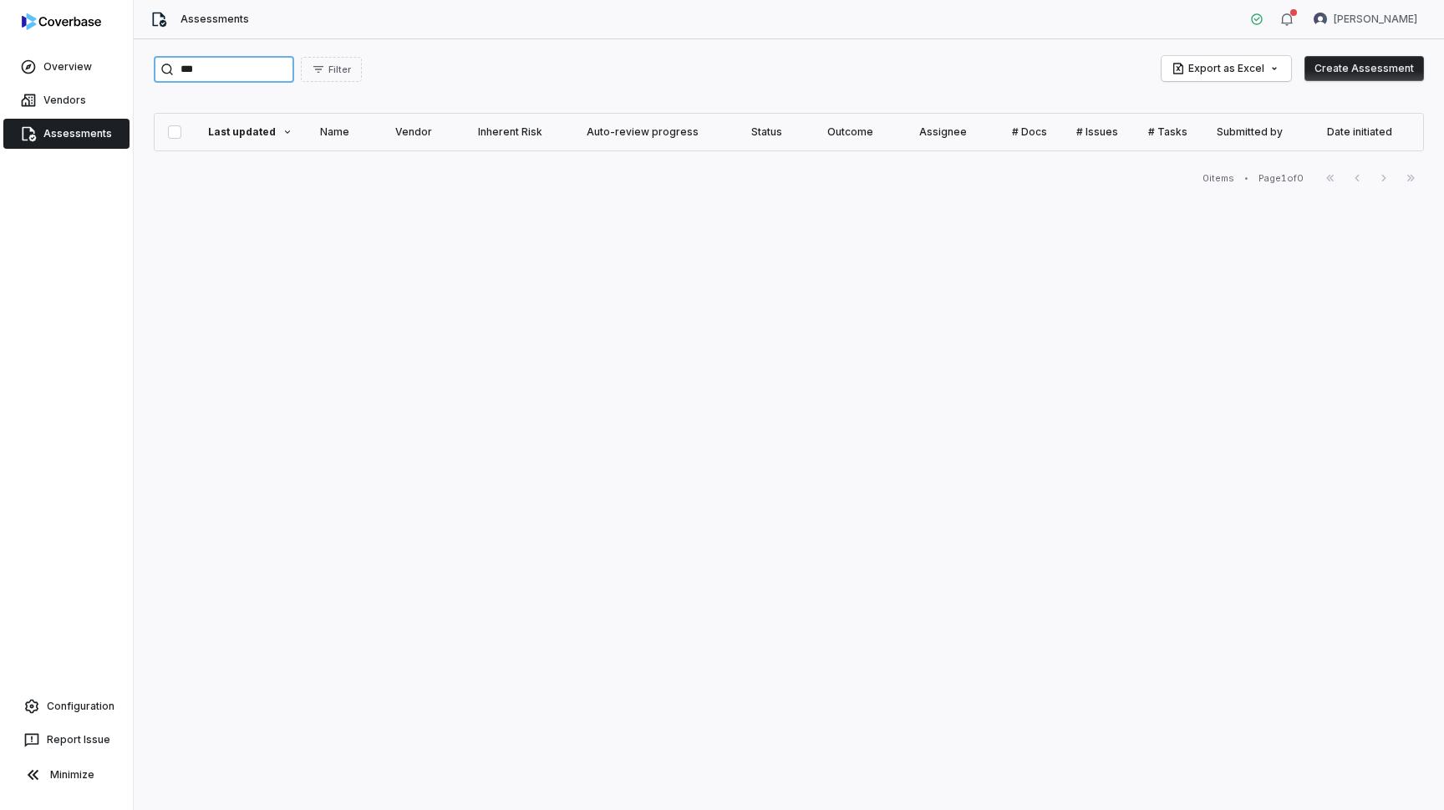
type input "***"
drag, startPoint x: 232, startPoint y: 61, endPoint x: 165, endPoint y: 45, distance: 69.5
click at [168, 49] on div "*** Filter Export as Excel Create Assessment Last updated Name Vendor Inherent …" at bounding box center [789, 424] width 1310 height 771
drag, startPoint x: 228, startPoint y: 67, endPoint x: 93, endPoint y: 50, distance: 136.4
click at [93, 50] on div "Overview Vendors Assessments Configuration Report Issue Minimize Assessments [P…" at bounding box center [722, 405] width 1444 height 810
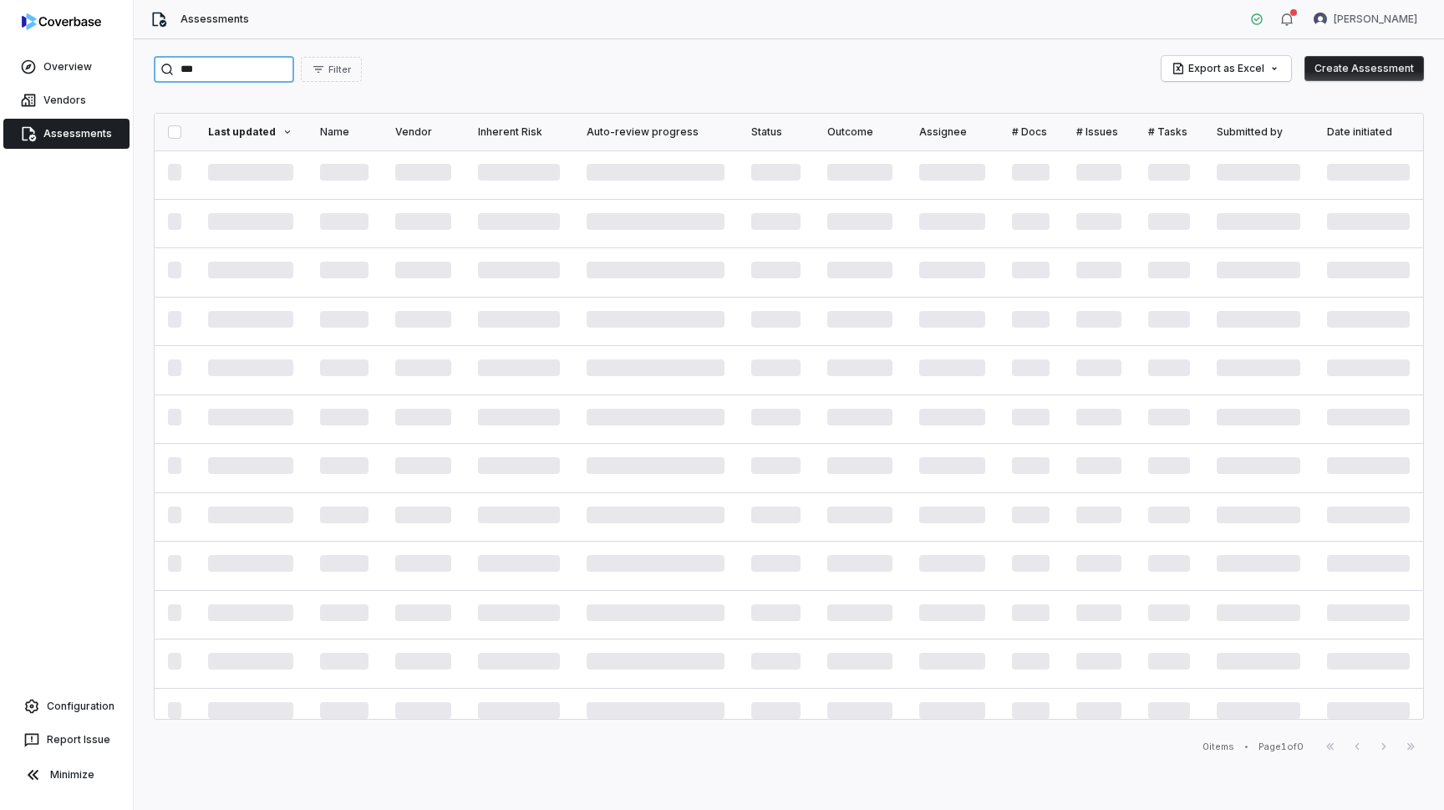
type input "***"
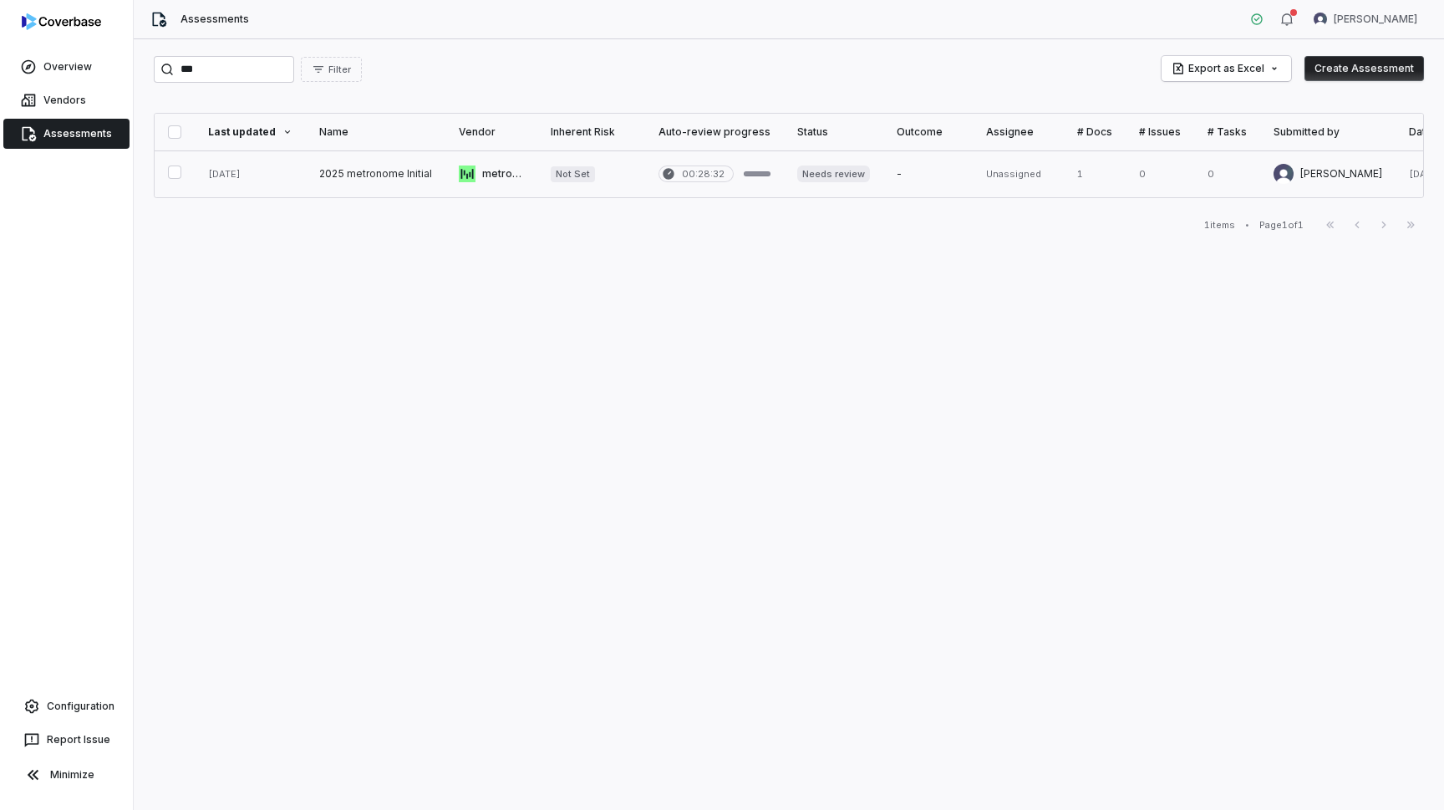
click at [399, 175] on link at bounding box center [376, 173] width 140 height 47
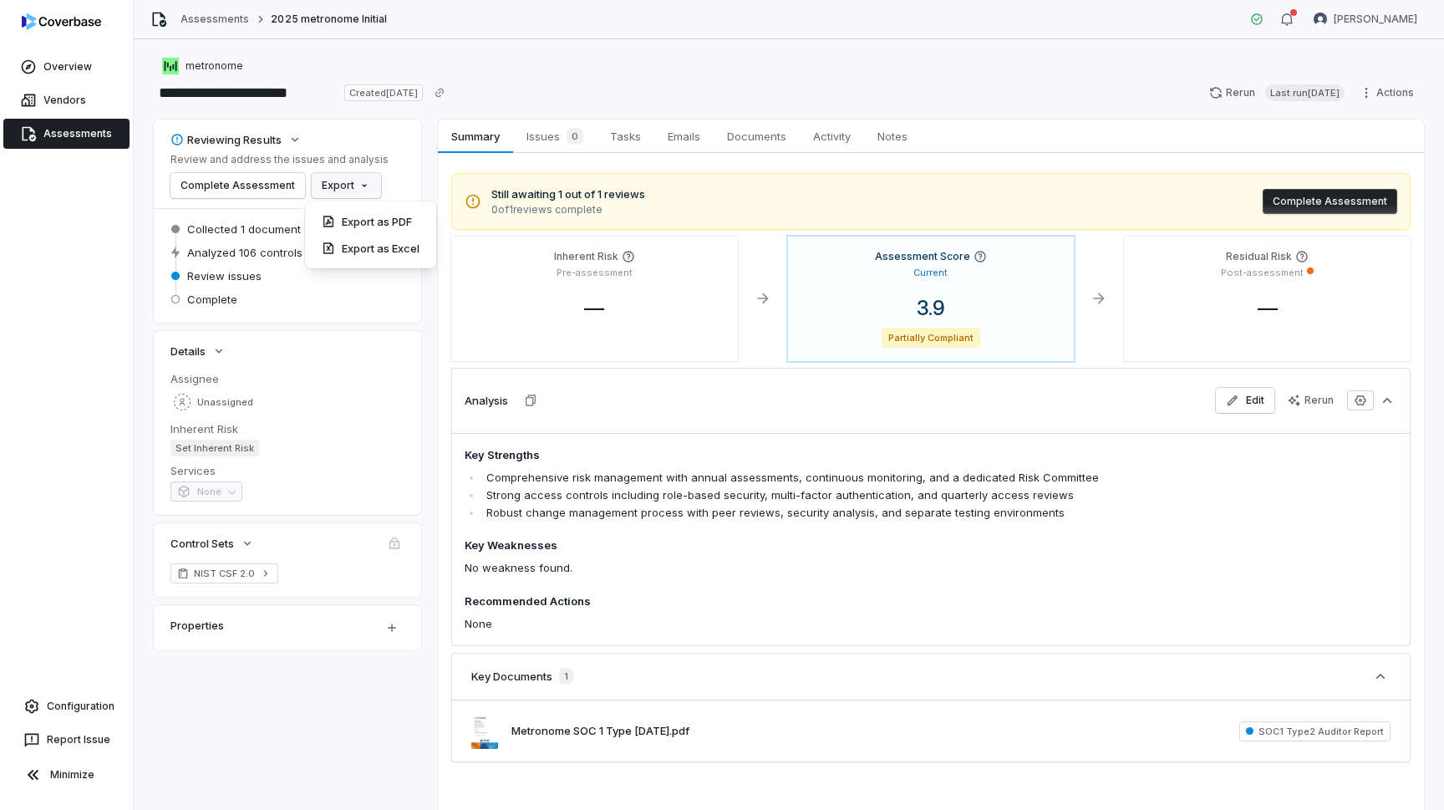
click at [325, 179] on html "**********" at bounding box center [722, 405] width 1444 height 810
click at [374, 224] on div "Export as PDF" at bounding box center [371, 221] width 118 height 27
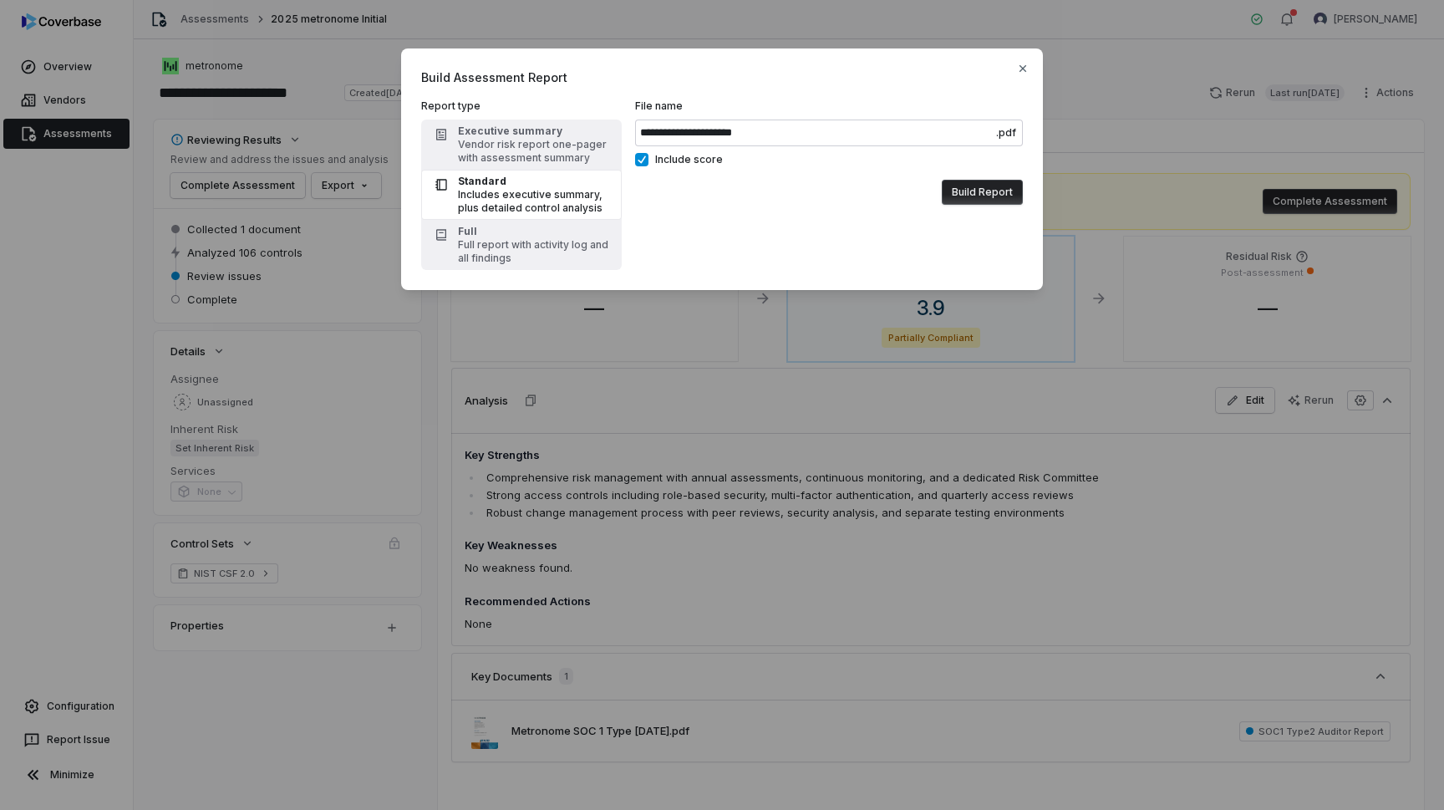
click at [988, 191] on button "Build Report" at bounding box center [982, 192] width 81 height 25
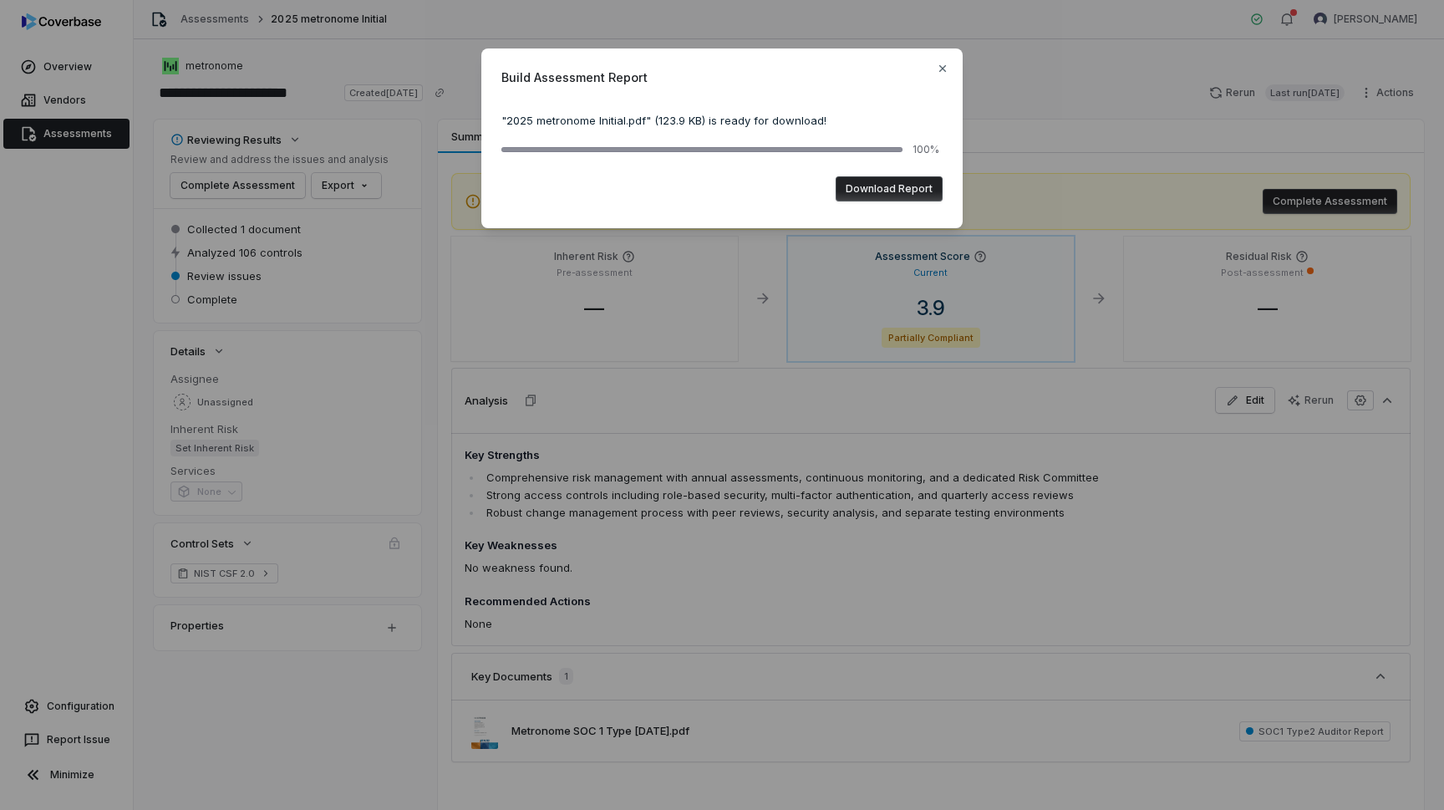
click at [911, 196] on button "Download Report" at bounding box center [889, 188] width 107 height 25
click at [935, 69] on span "Build Assessment Report" at bounding box center [721, 78] width 441 height 18
click at [944, 69] on icon "button" at bounding box center [942, 68] width 13 height 13
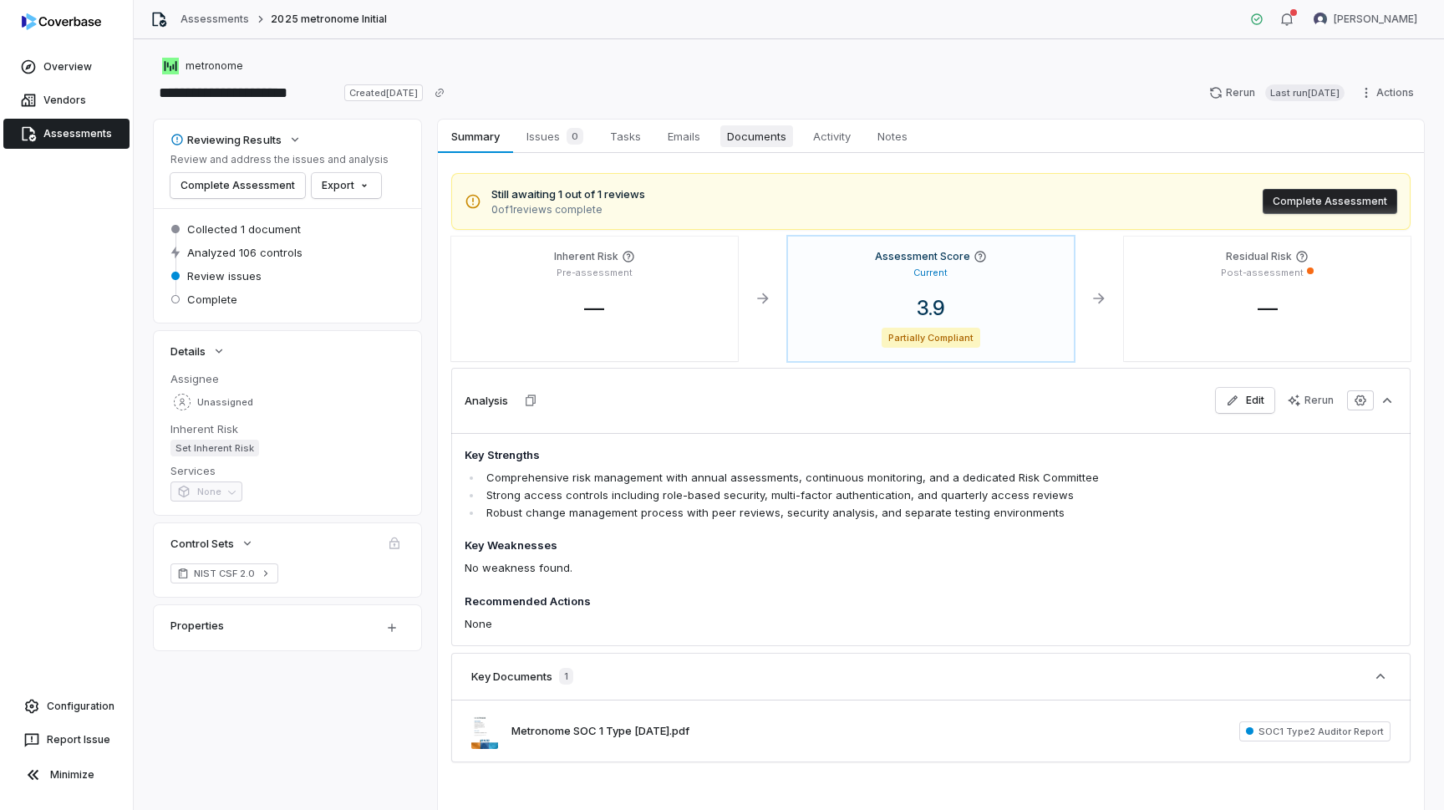
click at [776, 129] on span "Documents" at bounding box center [756, 136] width 73 height 22
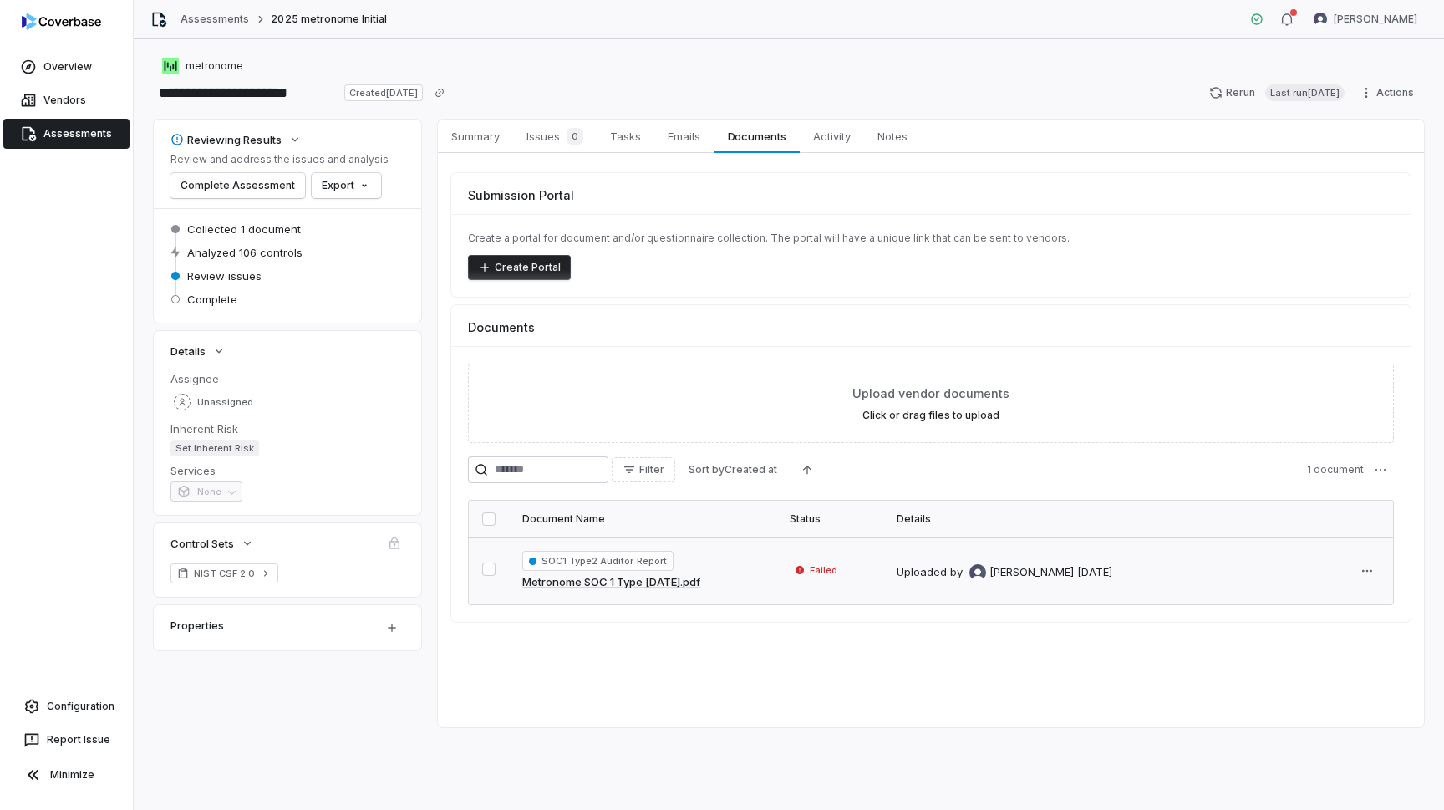
click at [612, 580] on link "Metronome SOC 1 Type [DATE].pdf" at bounding box center [611, 582] width 178 height 17
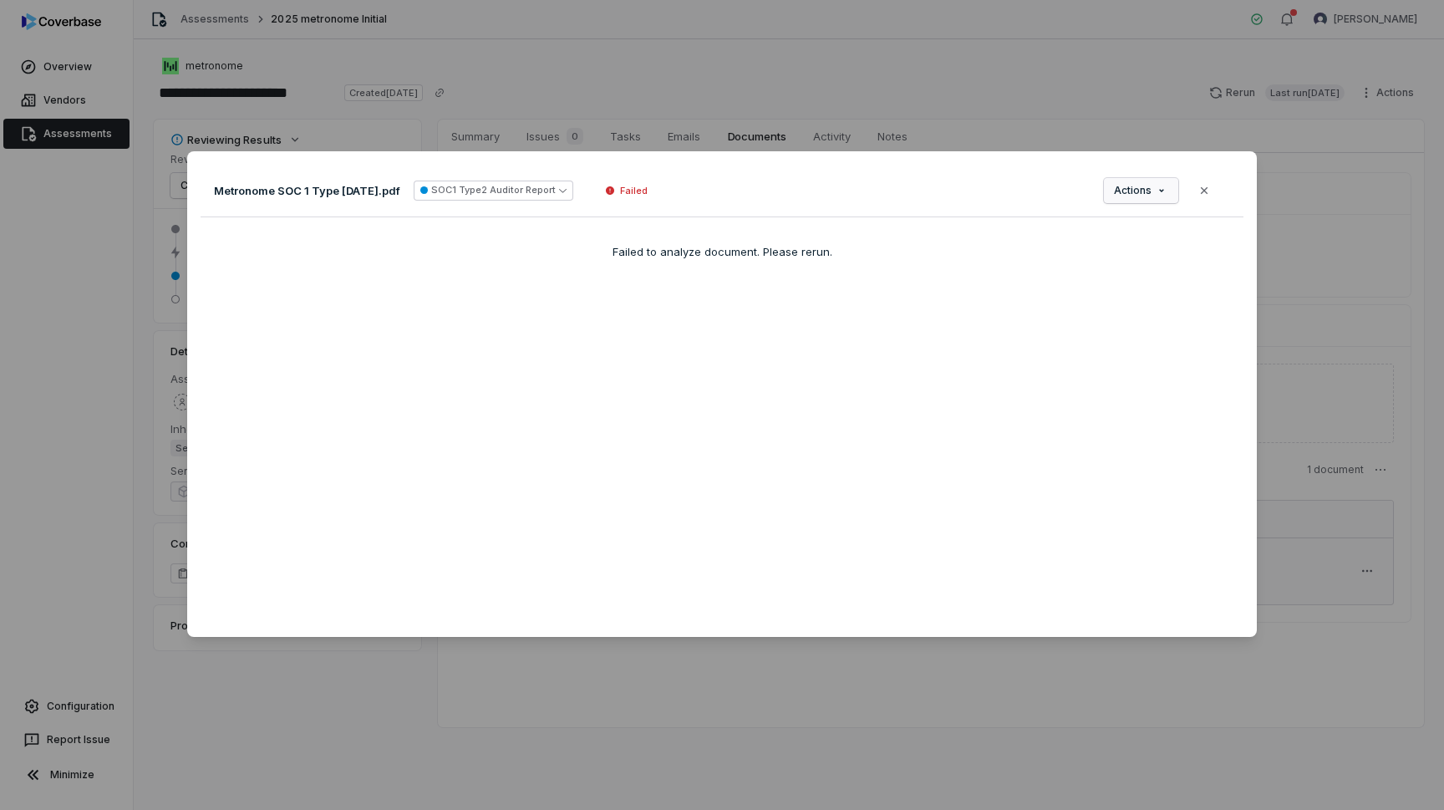
click at [1131, 181] on div "Document Preview Metronome SOC 1 Type [DATE].pdf SOC1 Type2 Auditor Report Fail…" at bounding box center [722, 406] width 1444 height 562
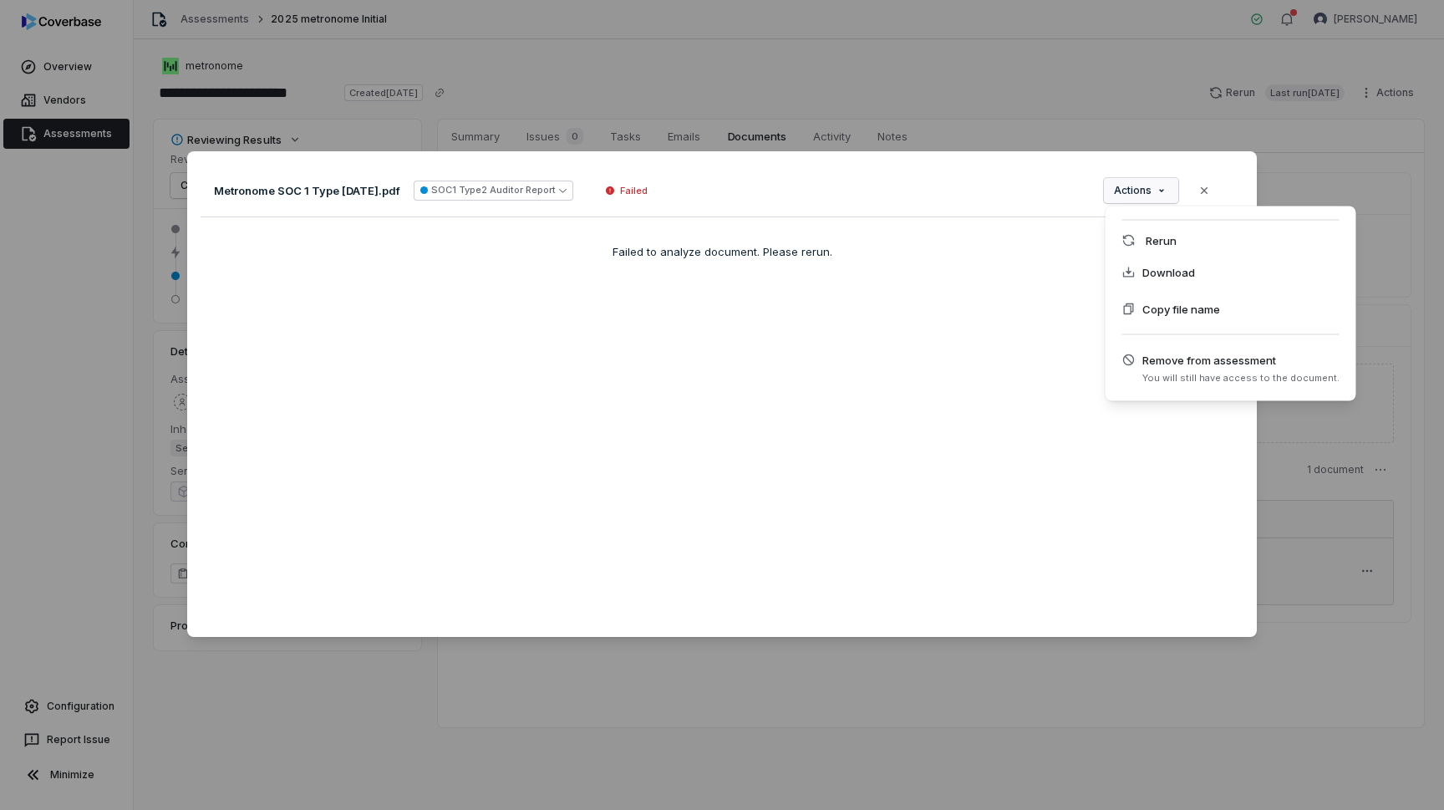
click at [1206, 186] on div "Document Preview Metronome SOC 1 Type [DATE].pdf SOC1 Type2 Auditor Report Fail…" at bounding box center [722, 406] width 1444 height 562
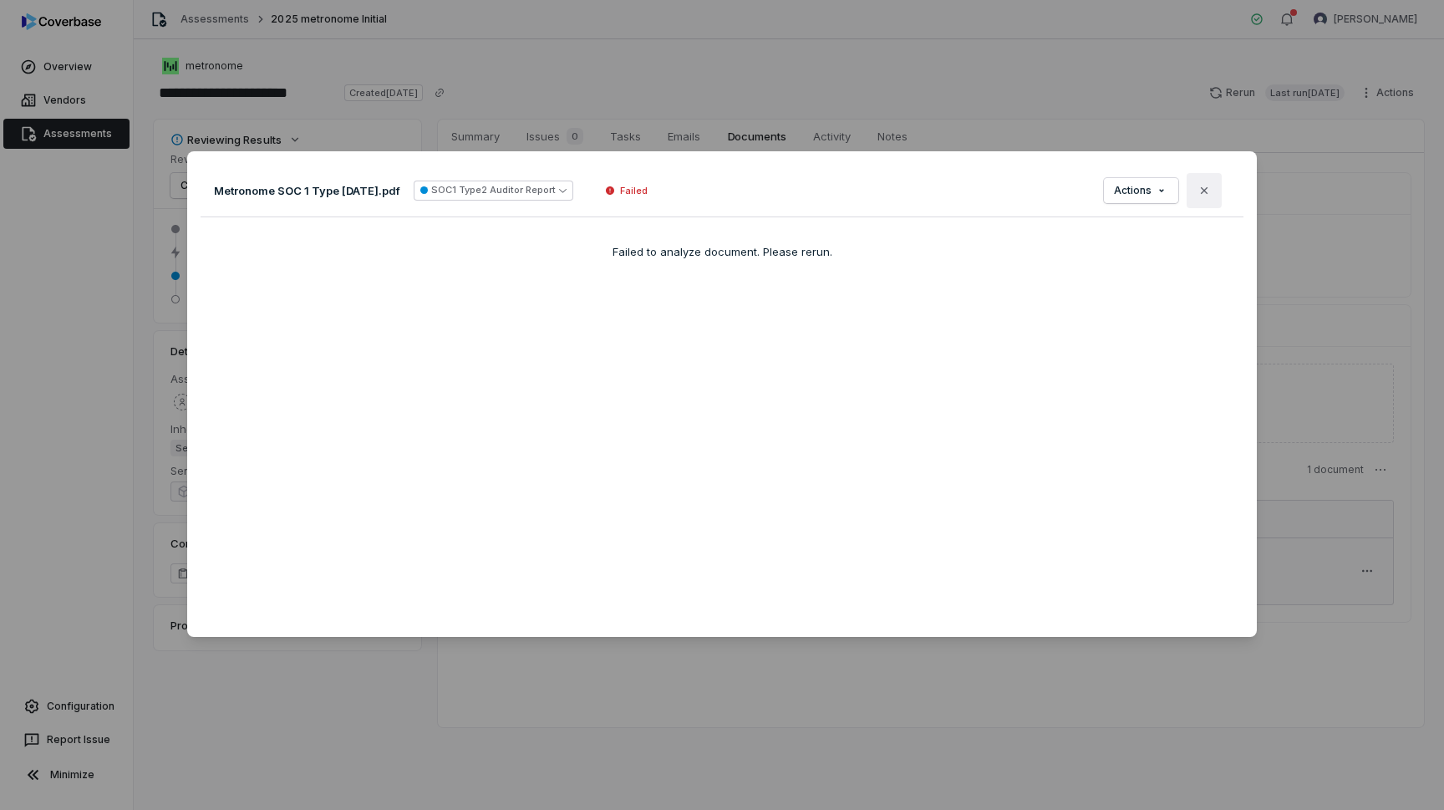
click at [1210, 191] on icon "button" at bounding box center [1204, 190] width 13 height 13
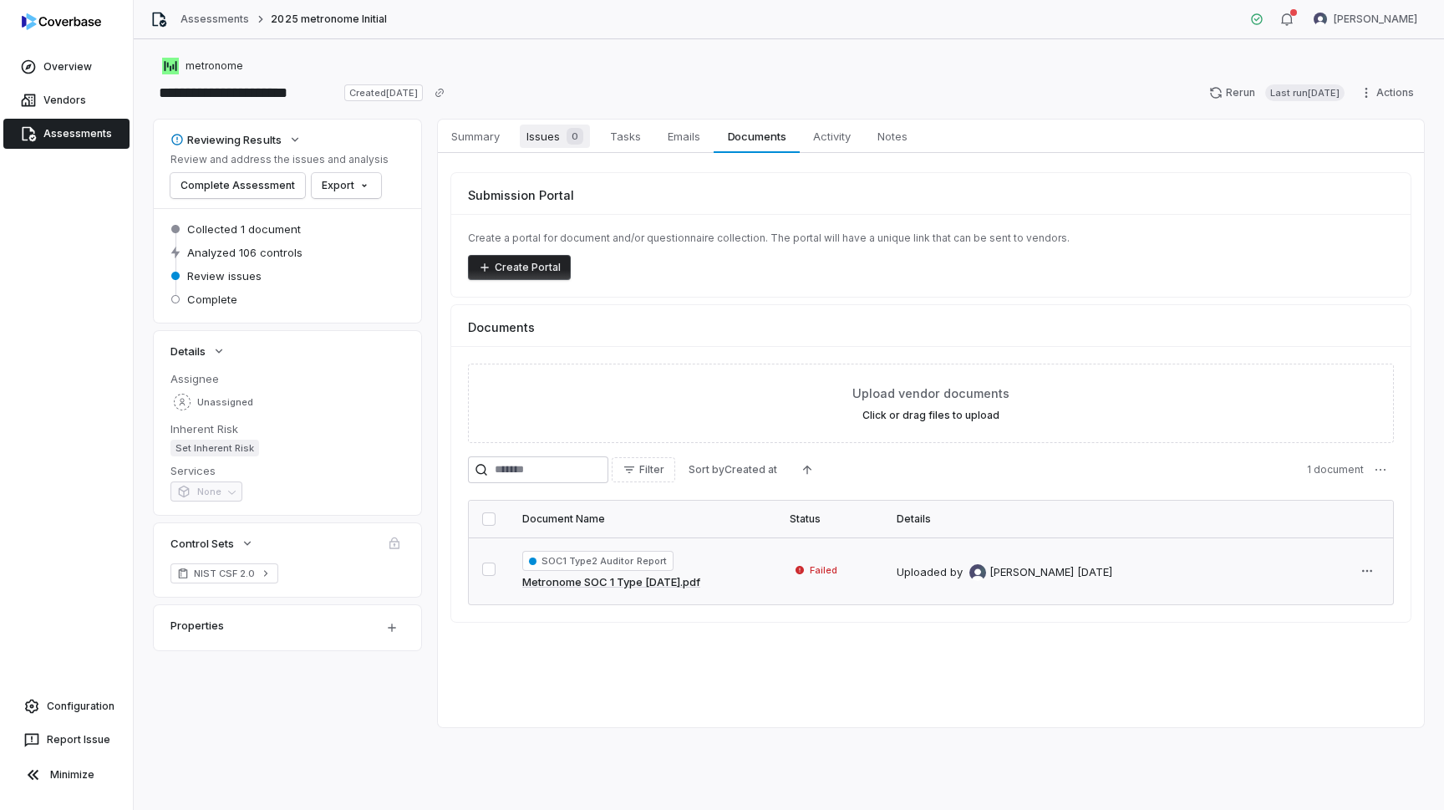
click at [575, 125] on span "Issues 0" at bounding box center [555, 136] width 70 height 23
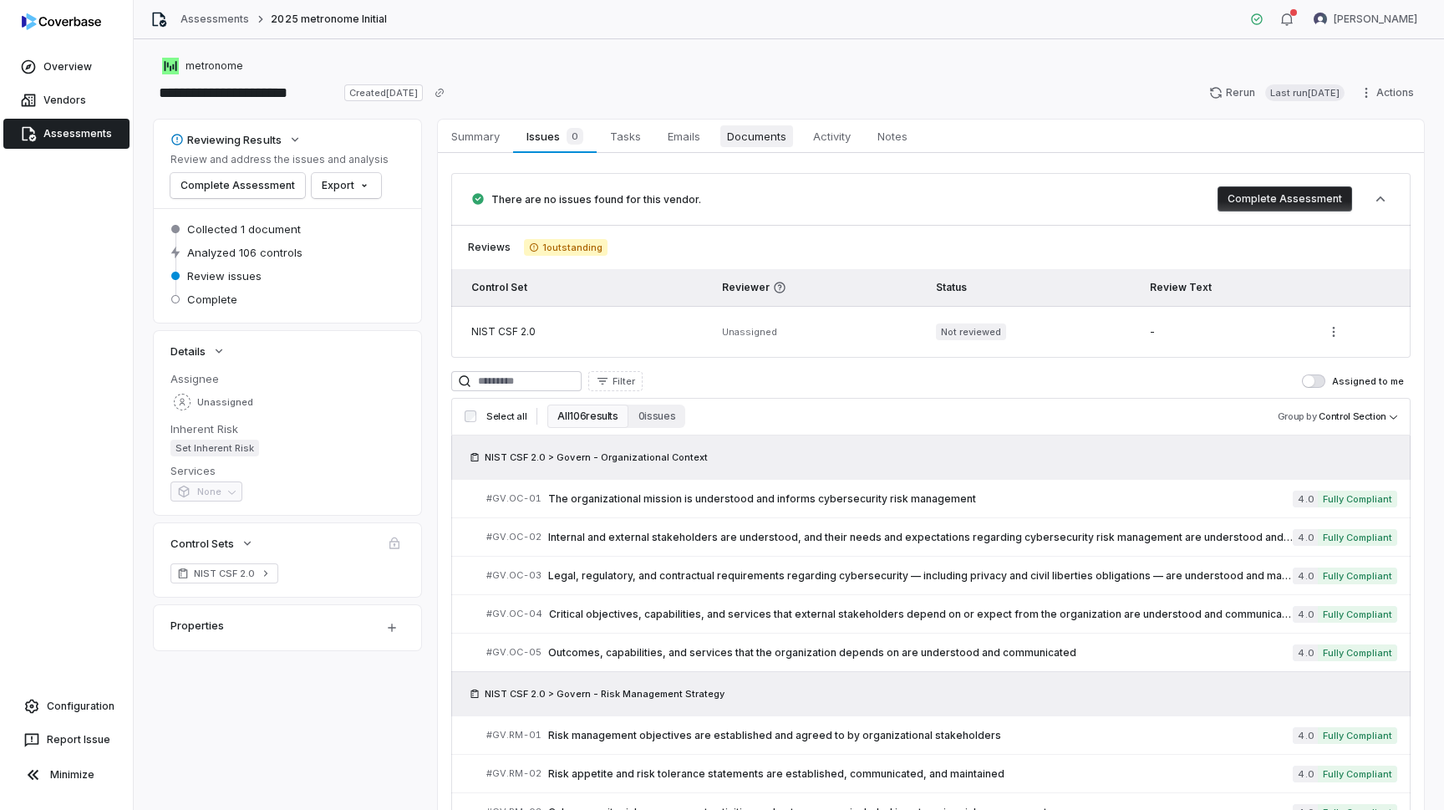
click at [768, 145] on span "Documents" at bounding box center [756, 136] width 73 height 22
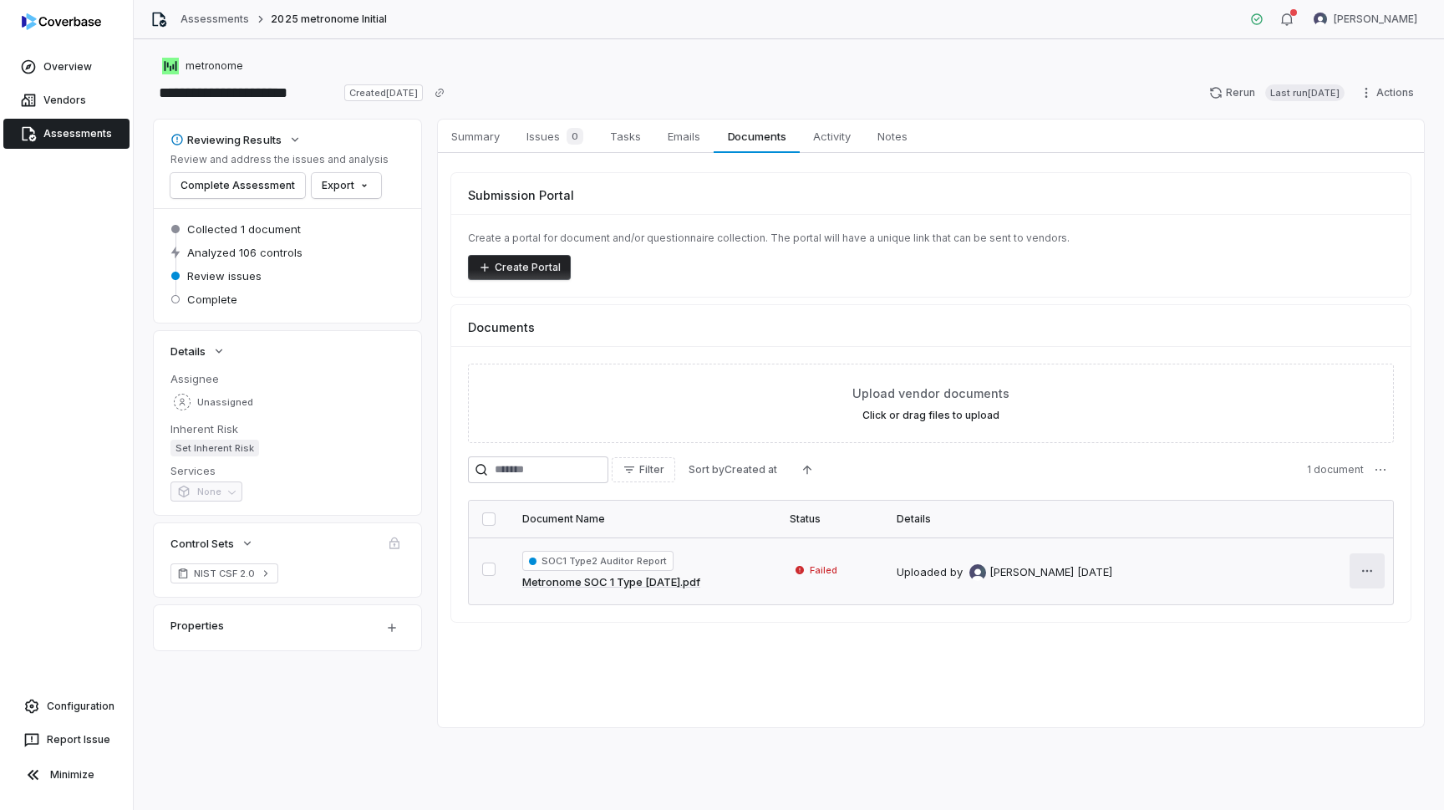
click at [1372, 567] on html "**********" at bounding box center [722, 405] width 1444 height 810
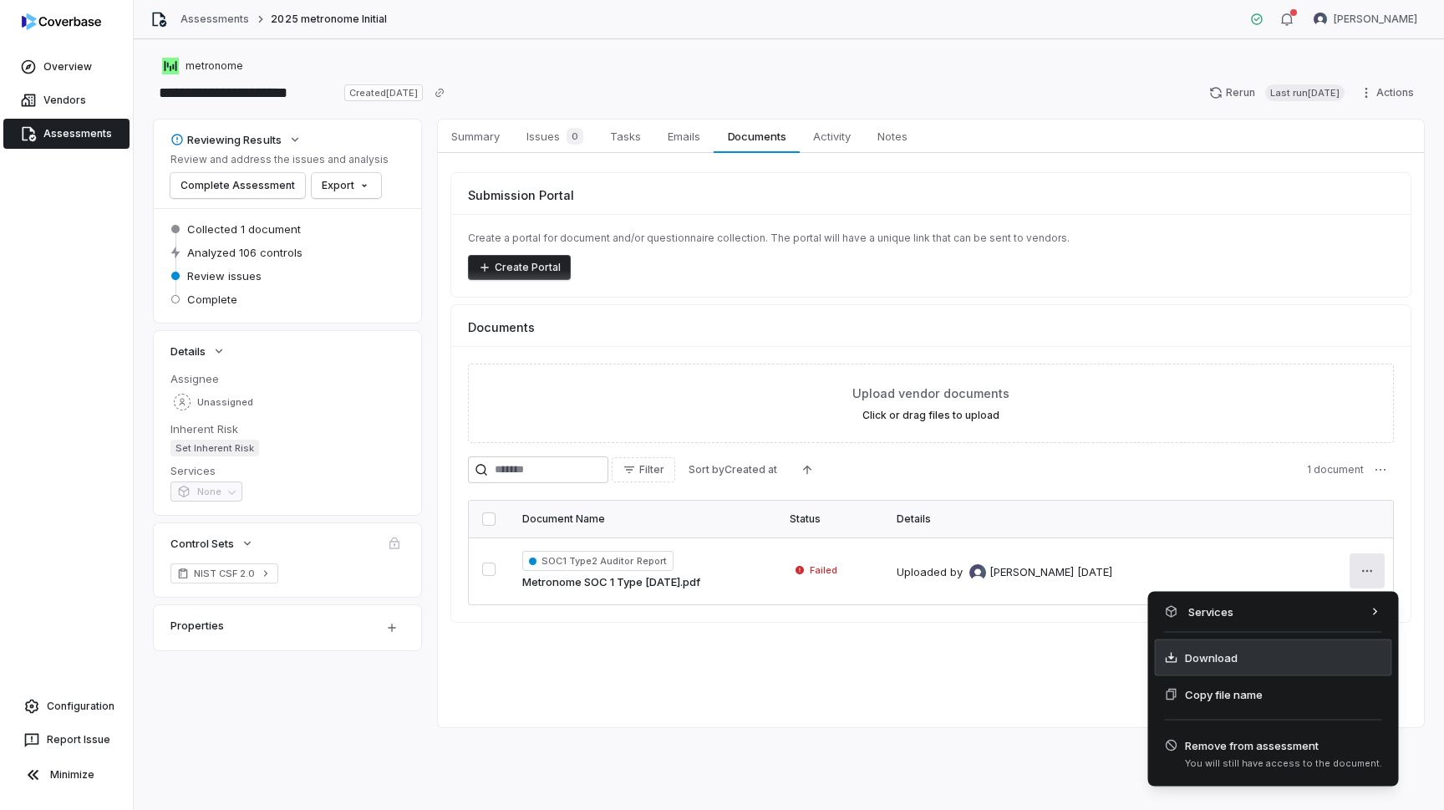
click at [1248, 659] on div "Download" at bounding box center [1273, 657] width 237 height 37
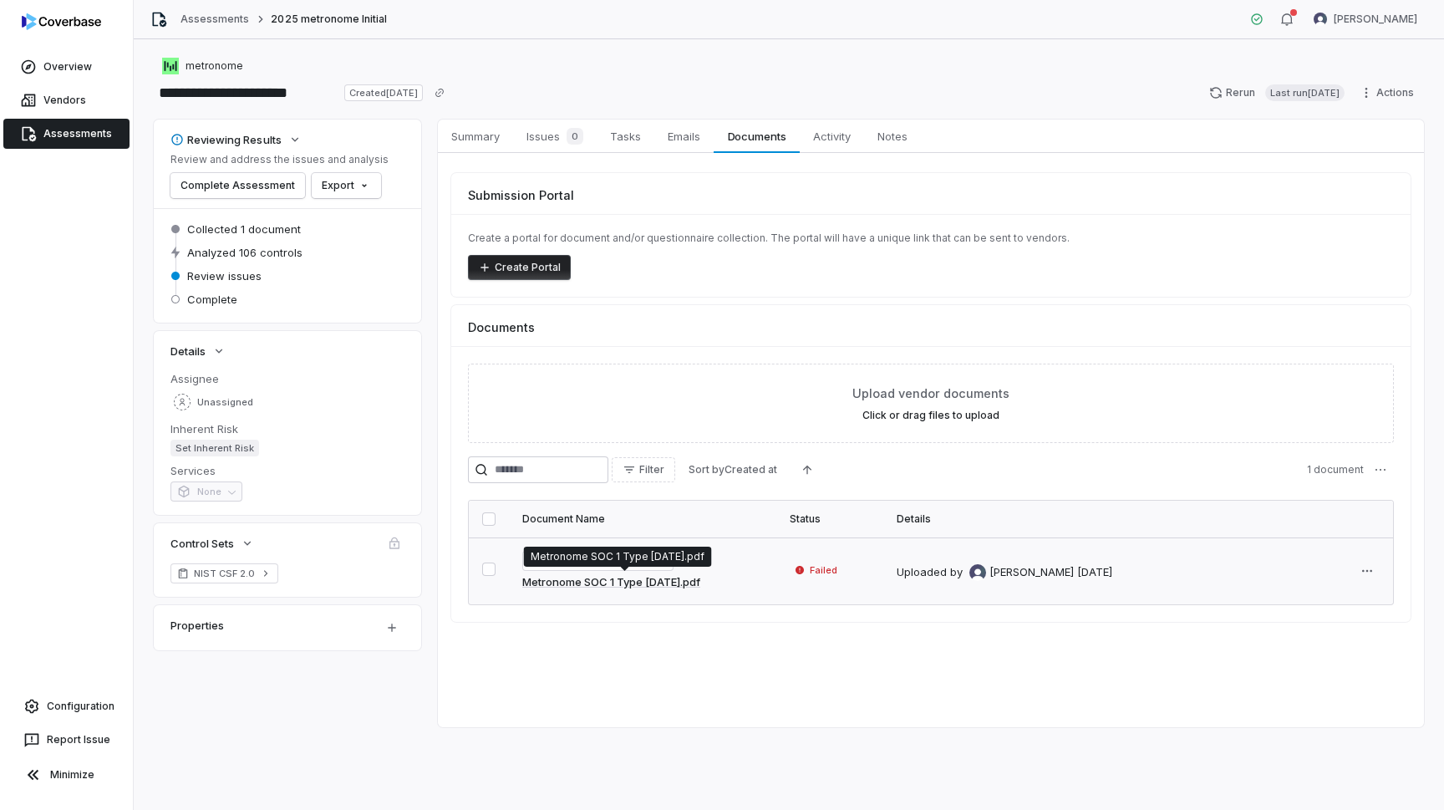
click at [674, 582] on link "Metronome SOC 1 Type [DATE].pdf" at bounding box center [611, 582] width 178 height 17
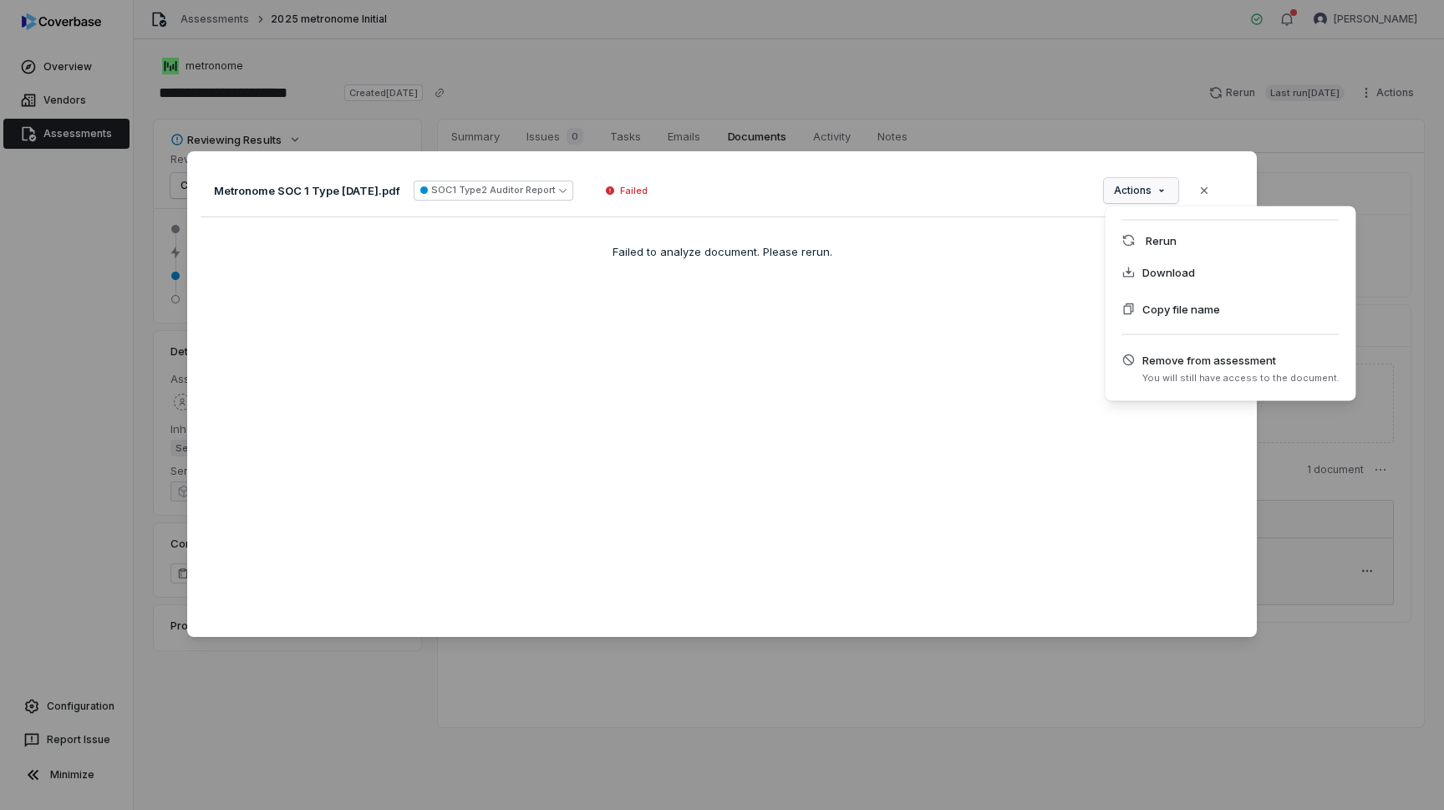
click at [1134, 200] on div "Document Preview Metronome SOC 1 Type [DATE].pdf SOC1 Type2 Auditor Report Fail…" at bounding box center [722, 406] width 1444 height 562
click at [1172, 243] on div "Rerun" at bounding box center [1230, 240] width 237 height 27
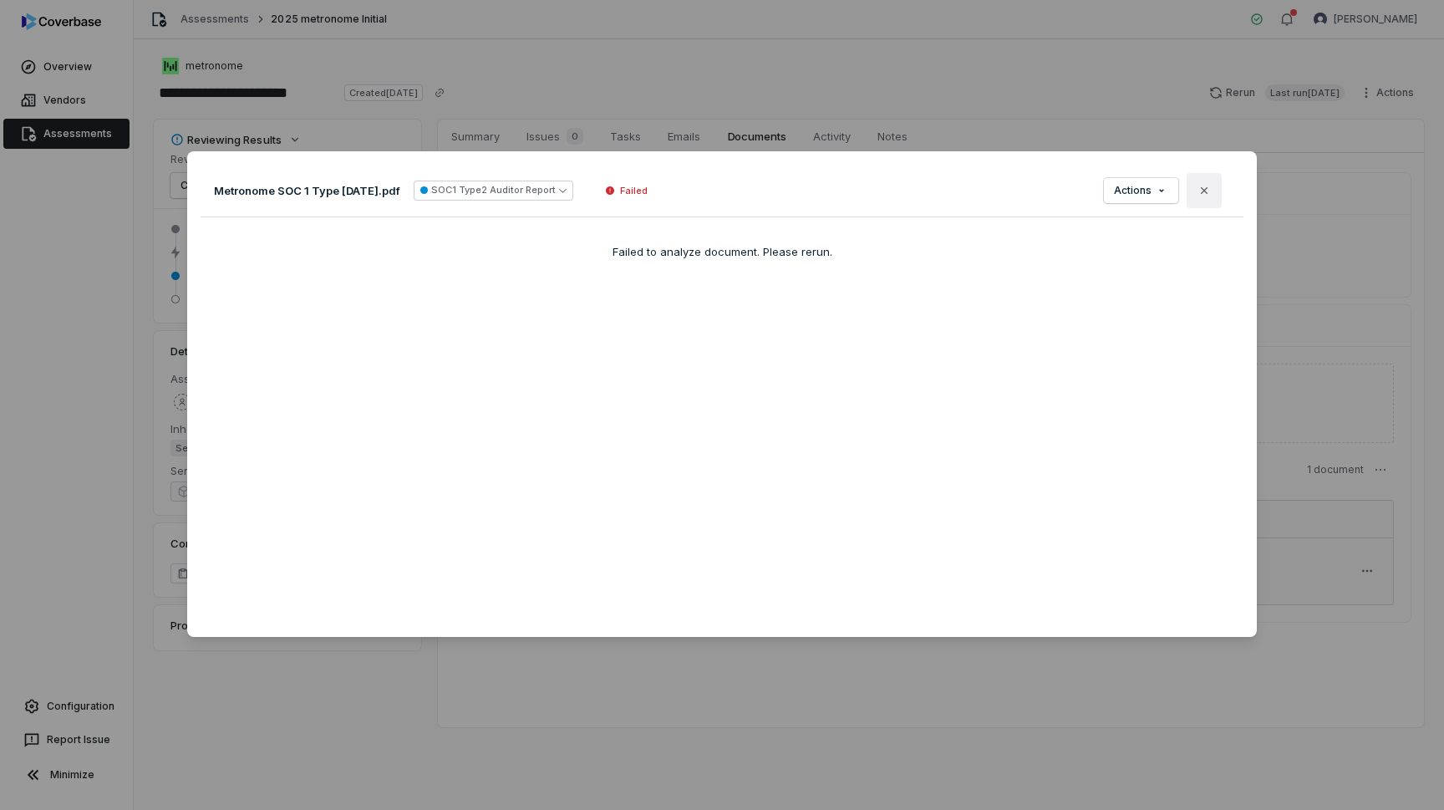
click at [1203, 183] on button "Close" at bounding box center [1204, 190] width 35 height 35
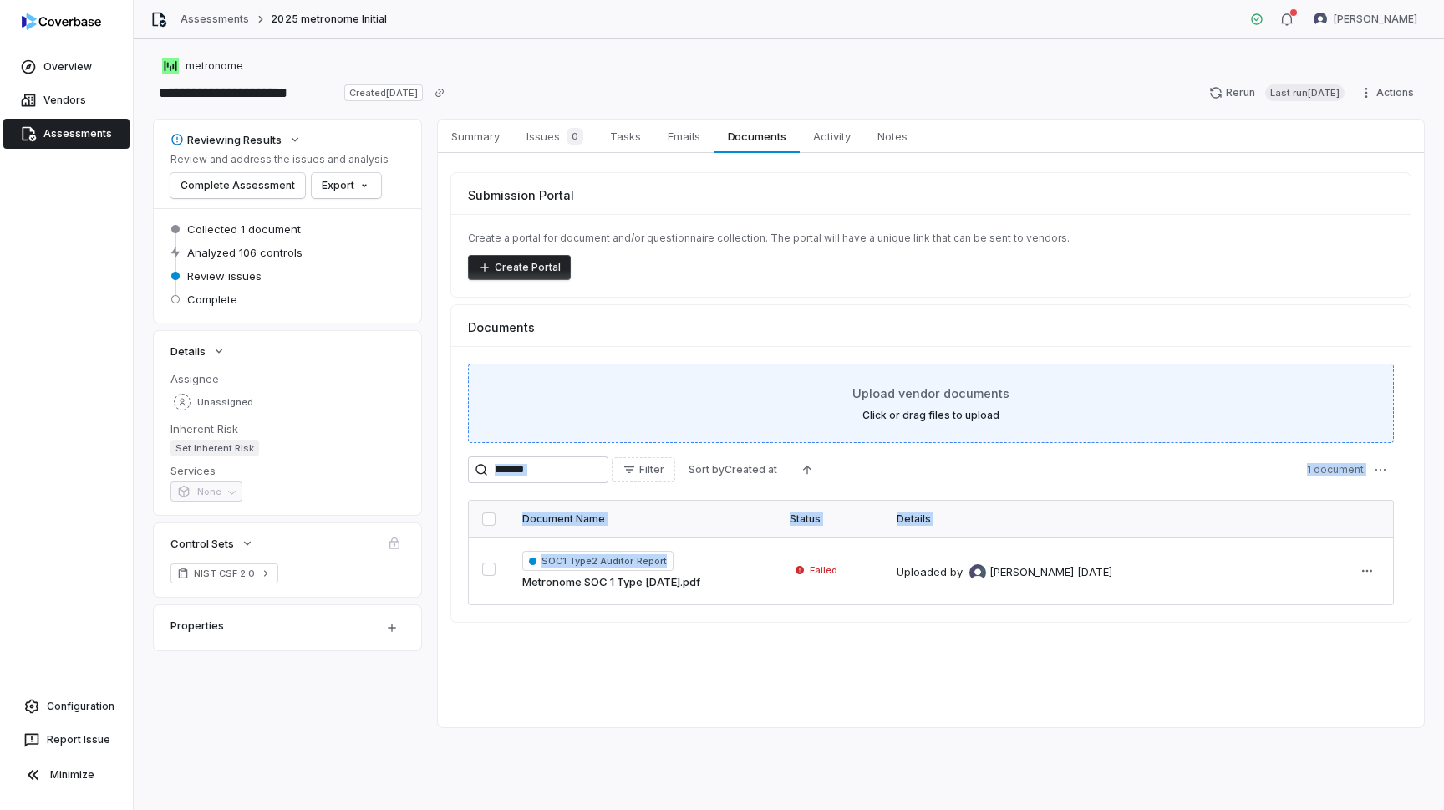
drag, startPoint x: 619, startPoint y: 569, endPoint x: 696, endPoint y: 369, distance: 214.0
click at [696, 369] on div "Upload vendor documents Click or drag files to upload Filter Sort by Created at…" at bounding box center [930, 484] width 959 height 276
click at [974, 416] on label "Click or drag files to upload" at bounding box center [930, 415] width 137 height 13
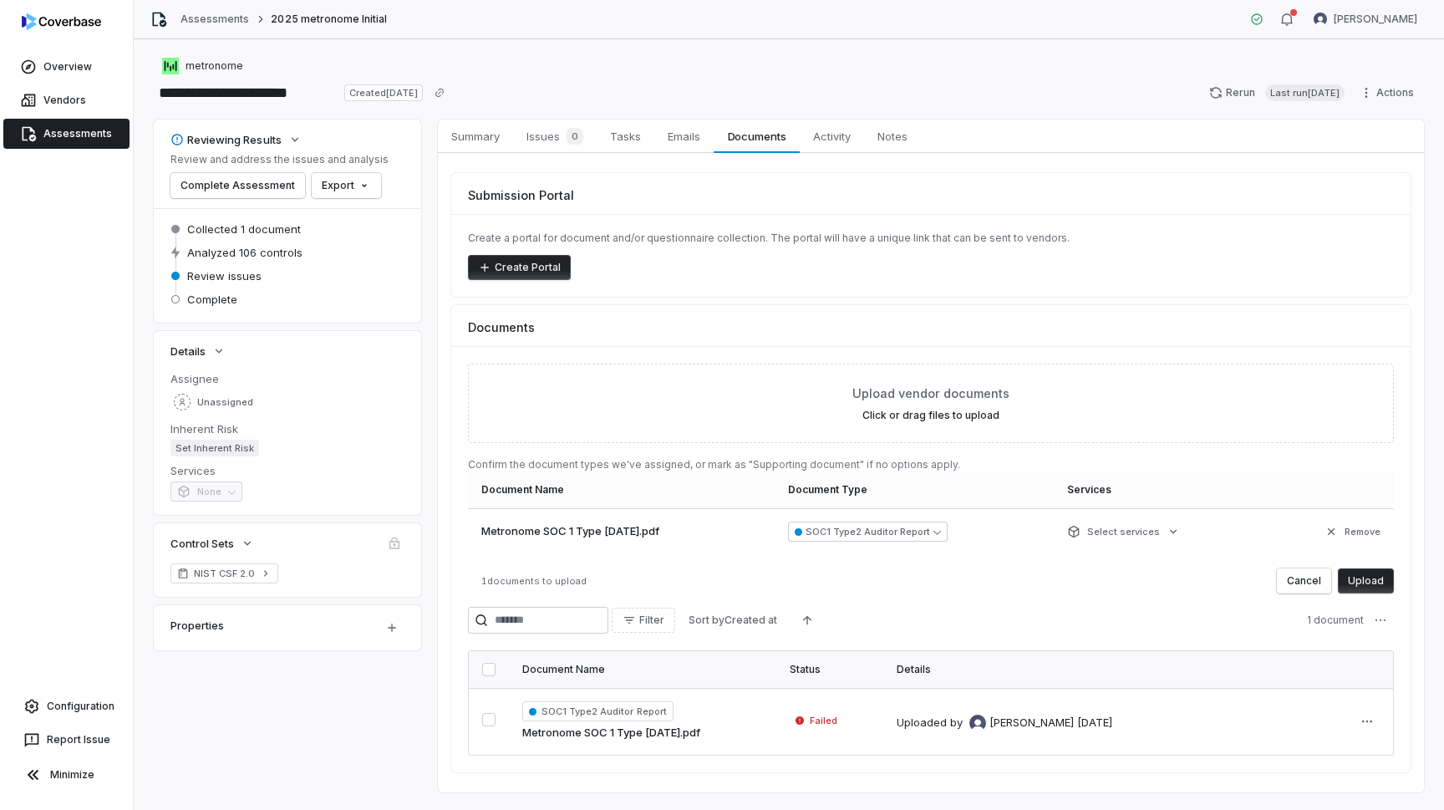
click at [1356, 579] on button "Upload" at bounding box center [1366, 580] width 56 height 25
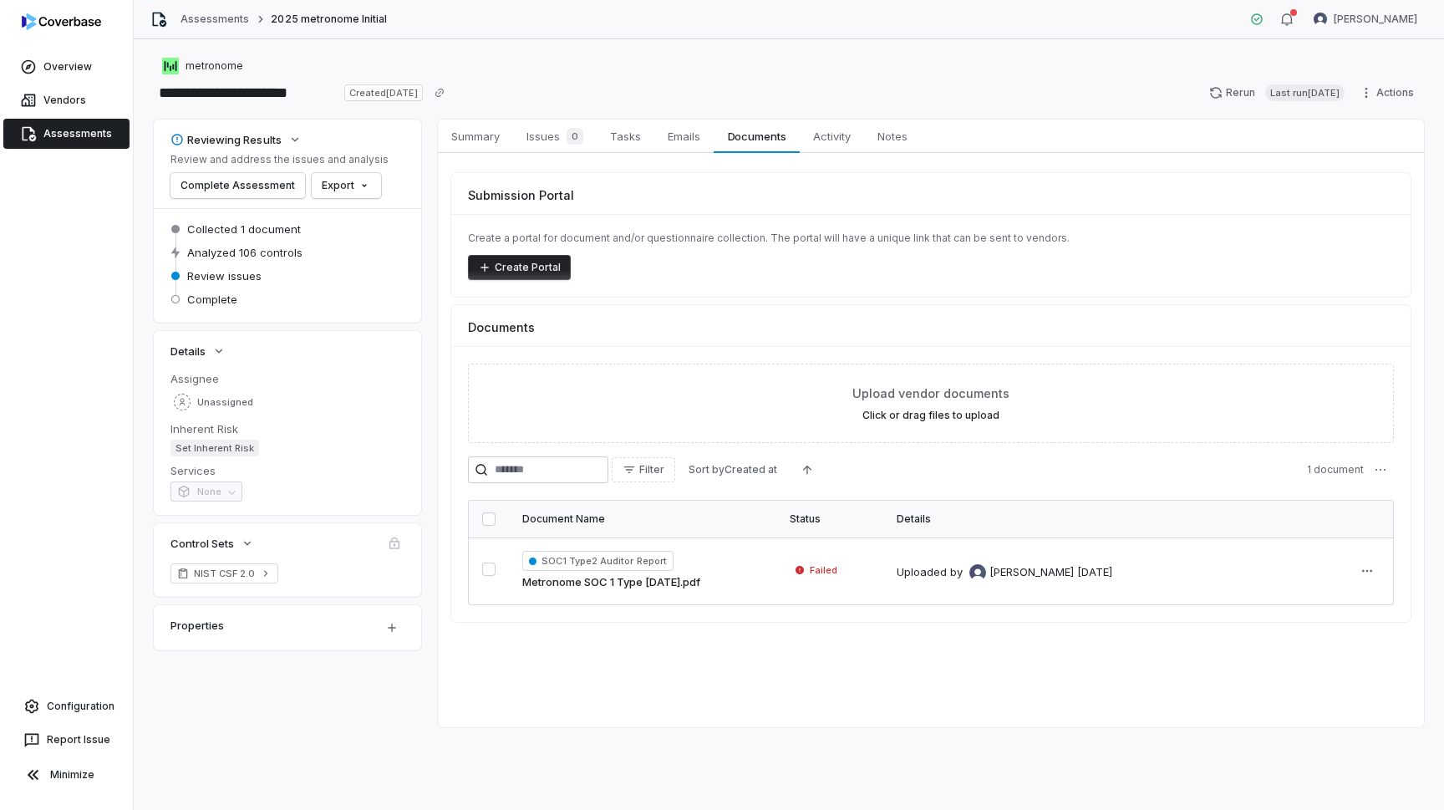
click at [1335, 465] on span "1 document" at bounding box center [1335, 469] width 57 height 13
click at [1383, 463] on html "**********" at bounding box center [722, 405] width 1444 height 810
click at [1040, 468] on html "**********" at bounding box center [722, 405] width 1444 height 810
click at [672, 137] on span "Emails" at bounding box center [684, 136] width 46 height 22
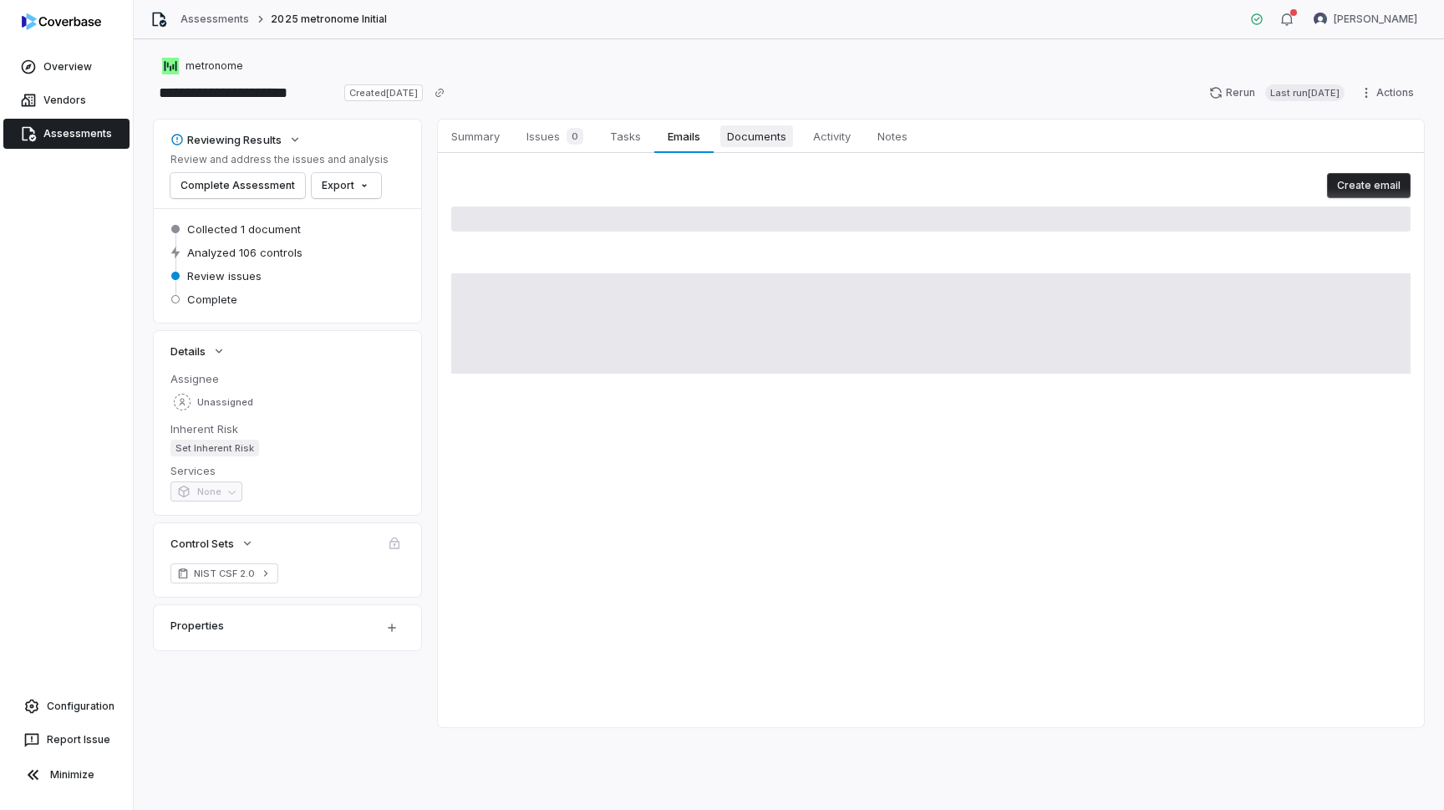
click at [793, 150] on link "Documents Documents" at bounding box center [757, 136] width 86 height 33
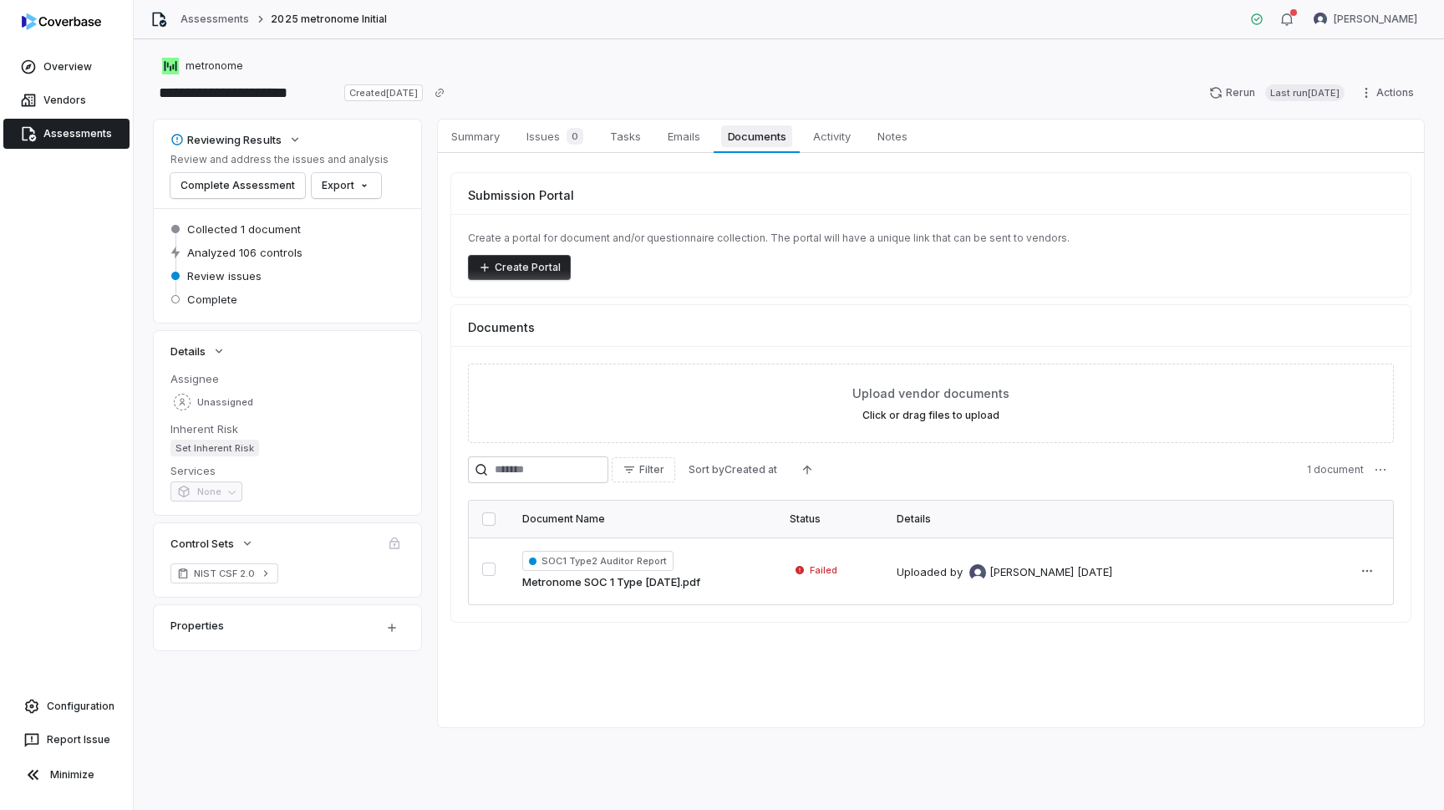
click at [786, 146] on span "Documents" at bounding box center [757, 136] width 72 height 22
click at [552, 135] on span "Issues 0" at bounding box center [555, 136] width 70 height 23
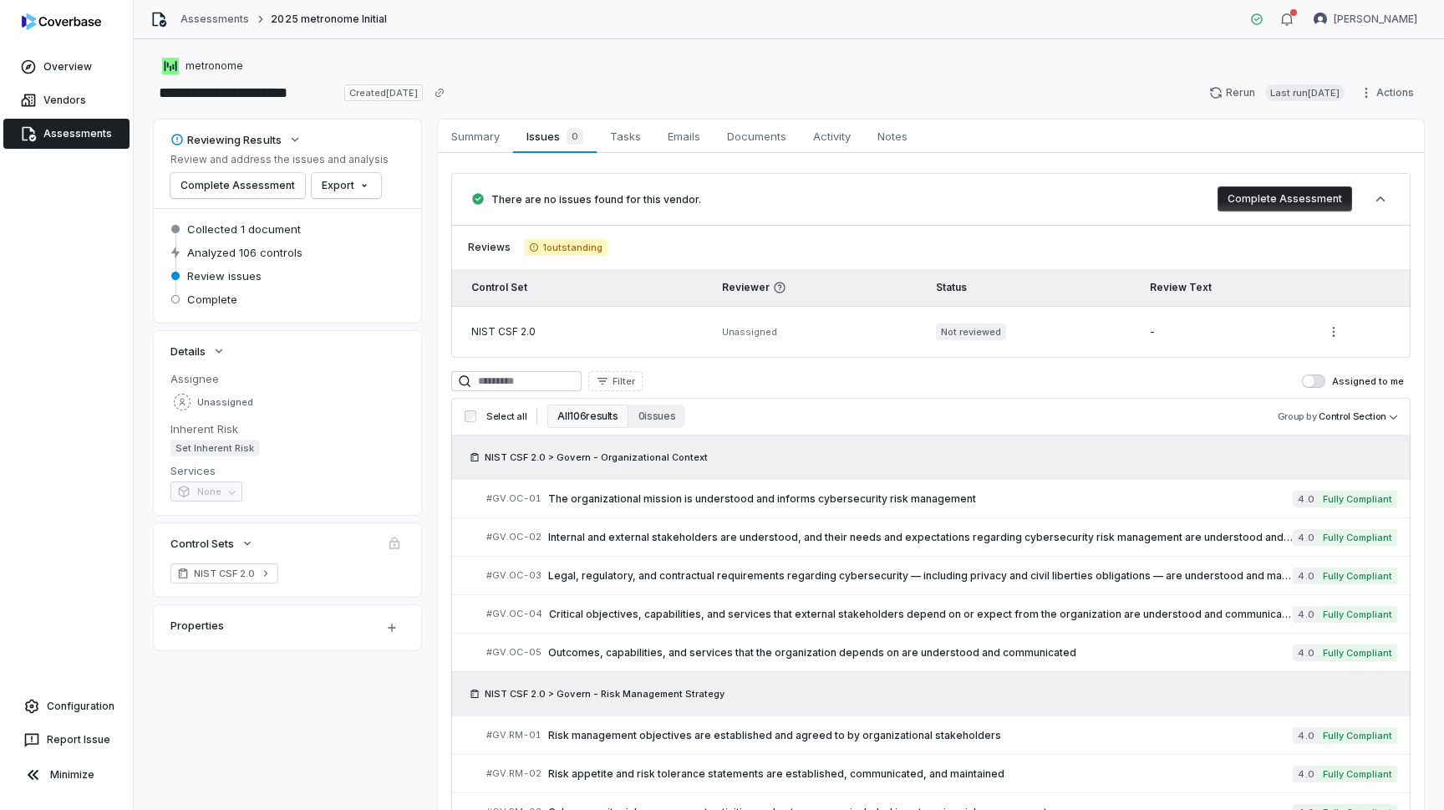
click at [1382, 257] on div "Reviews 1 outstanding Control Set Reviewer Status Review Text NIST CSF 2.0 Unas…" at bounding box center [930, 291] width 959 height 133
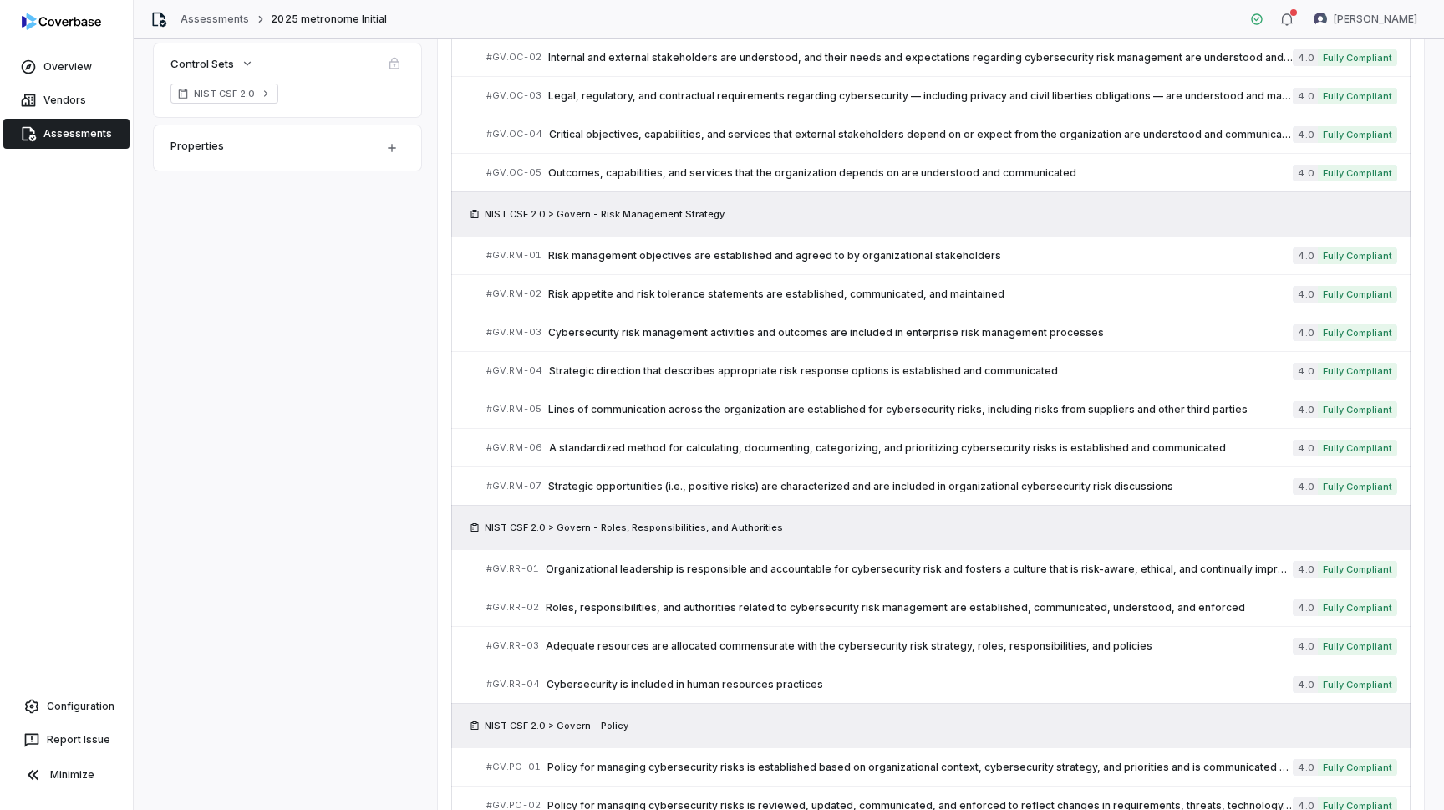
scroll to position [491, 0]
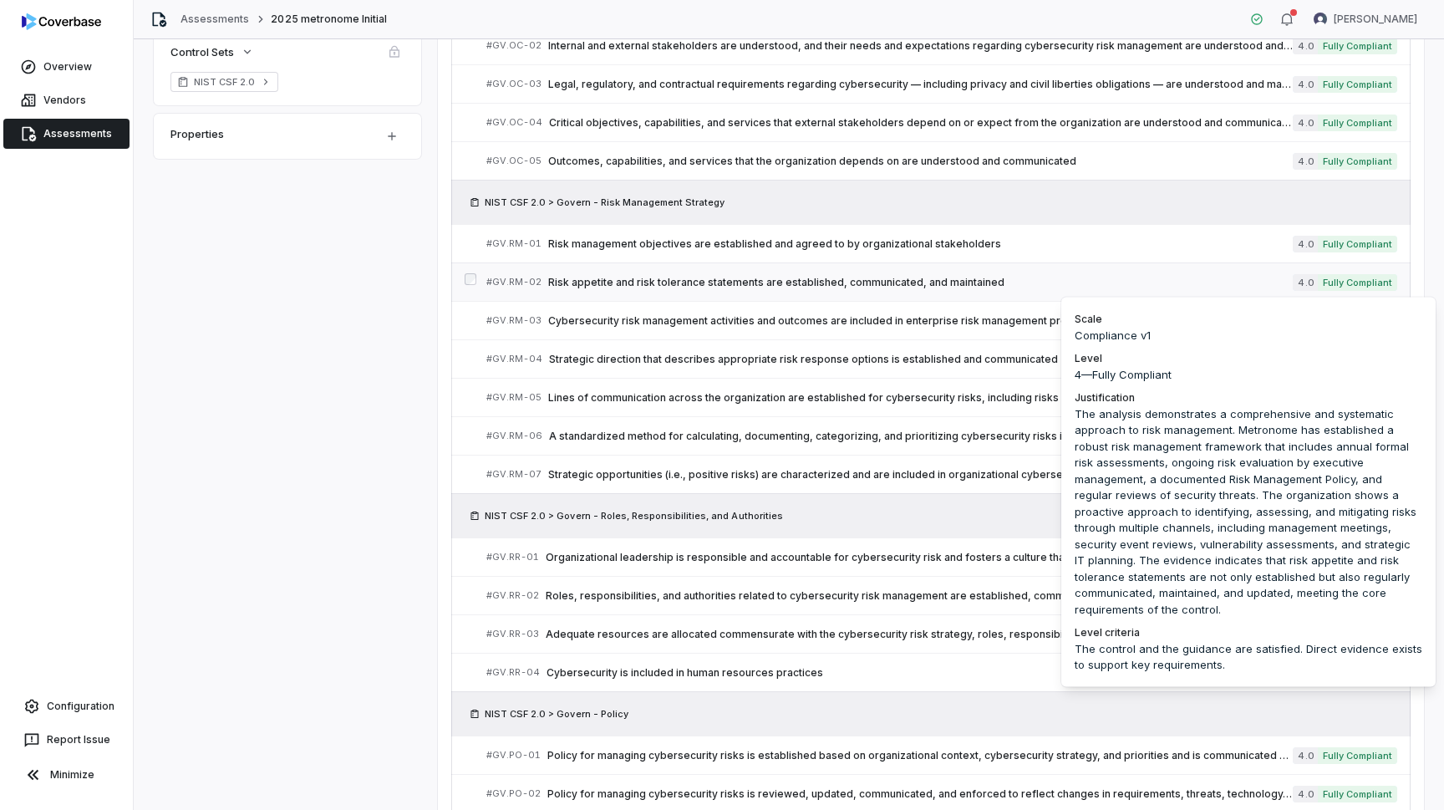
click at [1339, 281] on span "Fully Compliant" at bounding box center [1357, 282] width 79 height 17
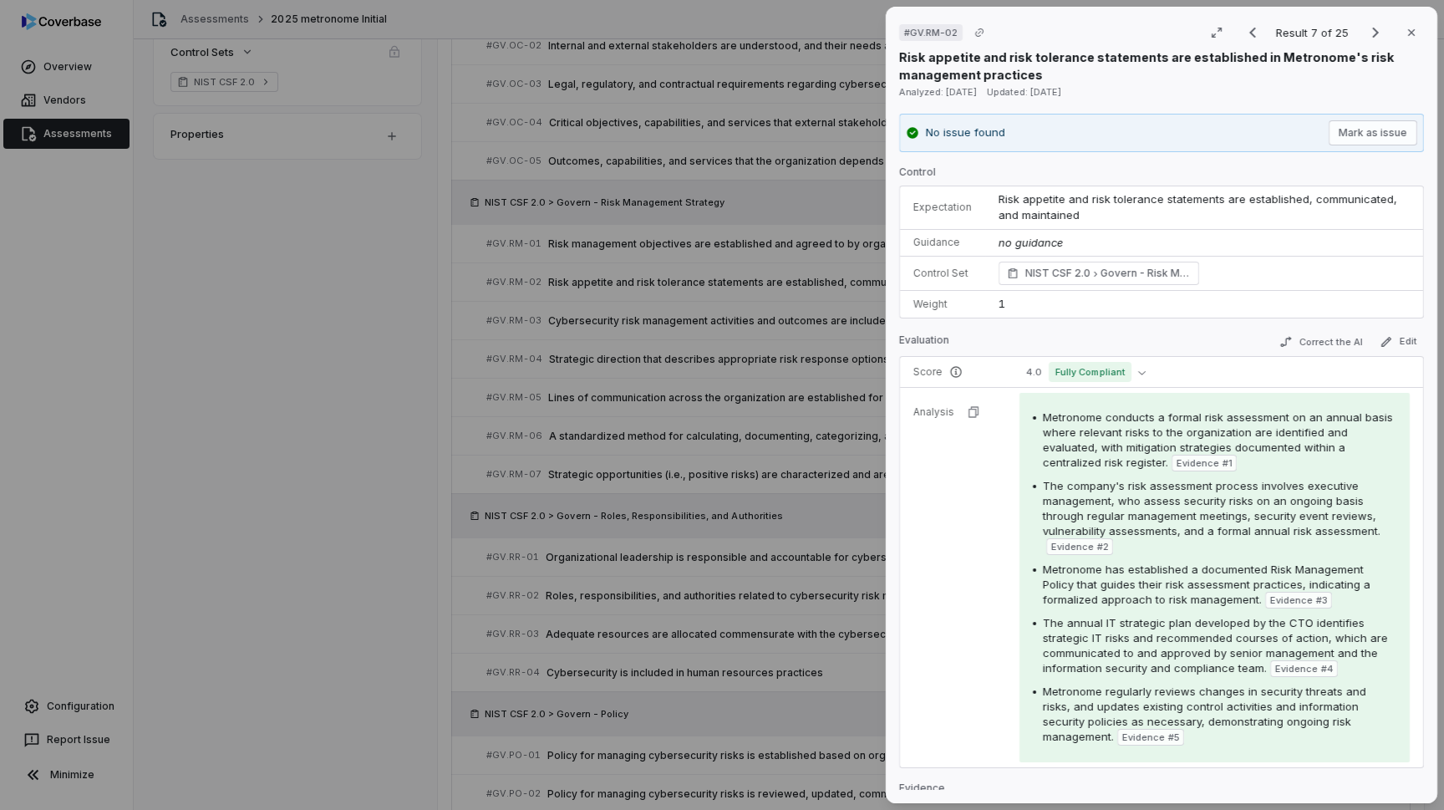
click at [954, 496] on tbody "Score 4.0 Fully Compliant Analysis Metronome conducts a formal risk assessment …" at bounding box center [1161, 562] width 523 height 410
click at [938, 603] on tbody "Score 4.0 Fully Compliant Analysis Metronome conducts a formal risk assessment …" at bounding box center [1161, 562] width 523 height 410
click at [1412, 38] on icon "button" at bounding box center [1411, 32] width 13 height 13
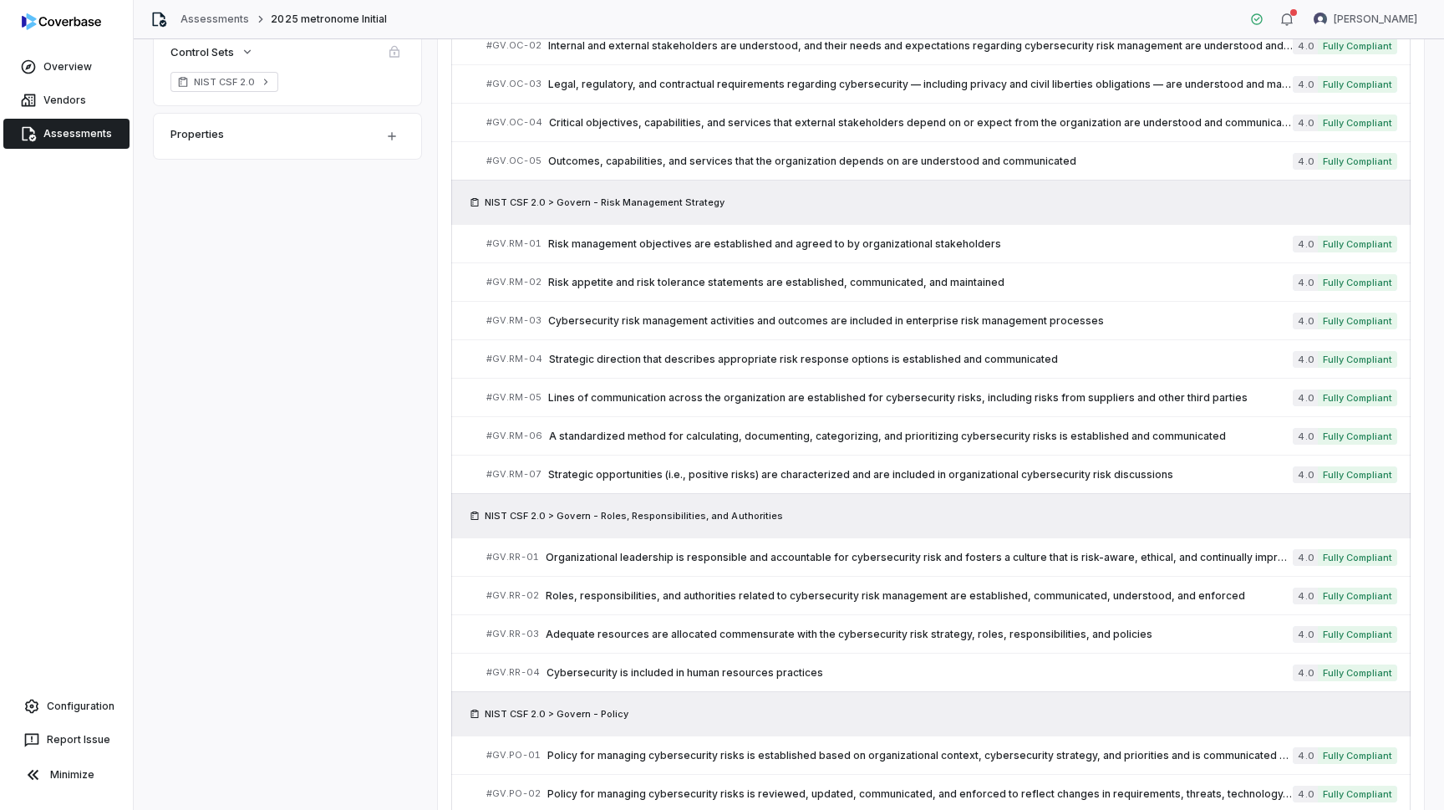
click at [306, 453] on div "Reviewing Results Review and address the issues and analysis Complete Assessmen…" at bounding box center [789, 432] width 1270 height 1609
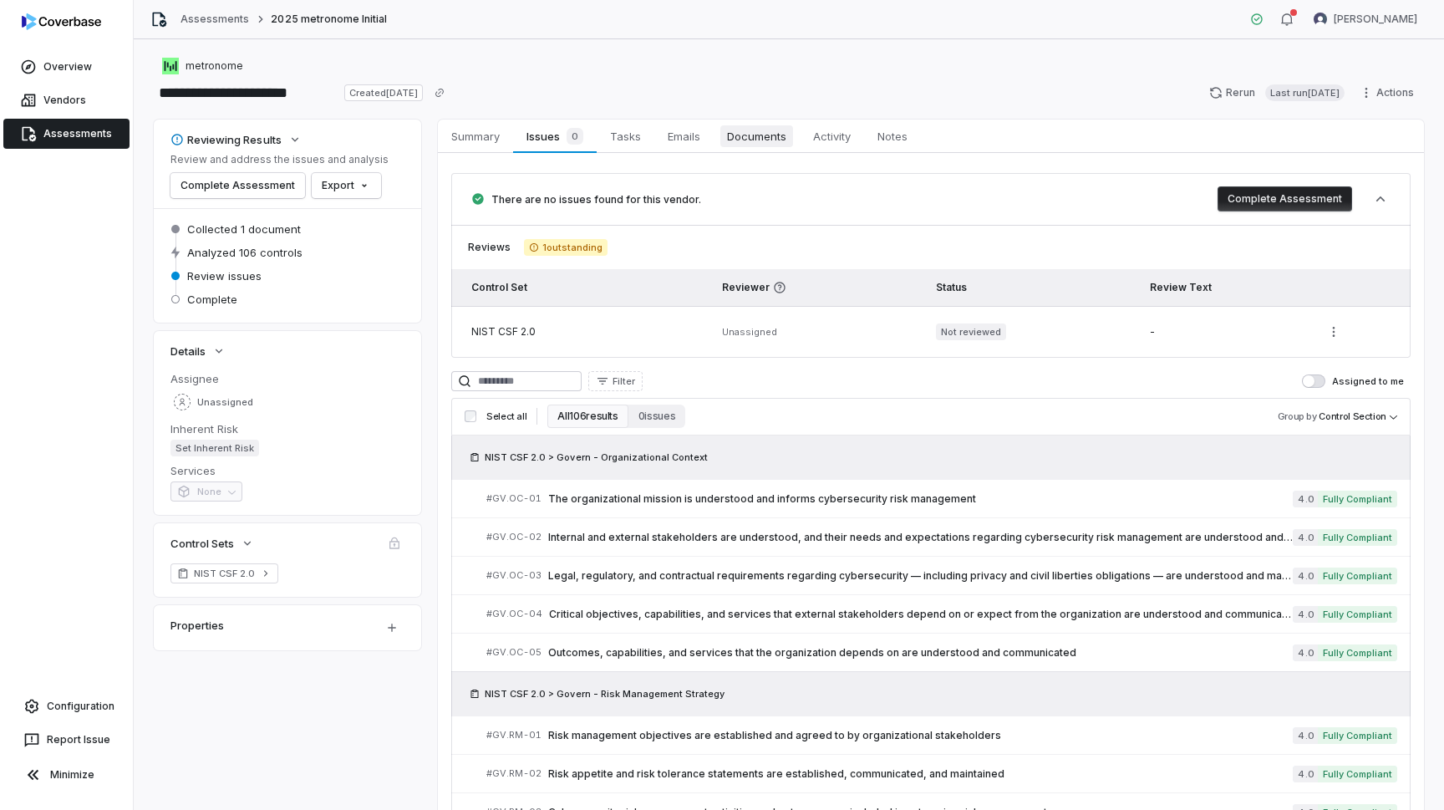
click at [733, 142] on span "Documents" at bounding box center [756, 136] width 73 height 22
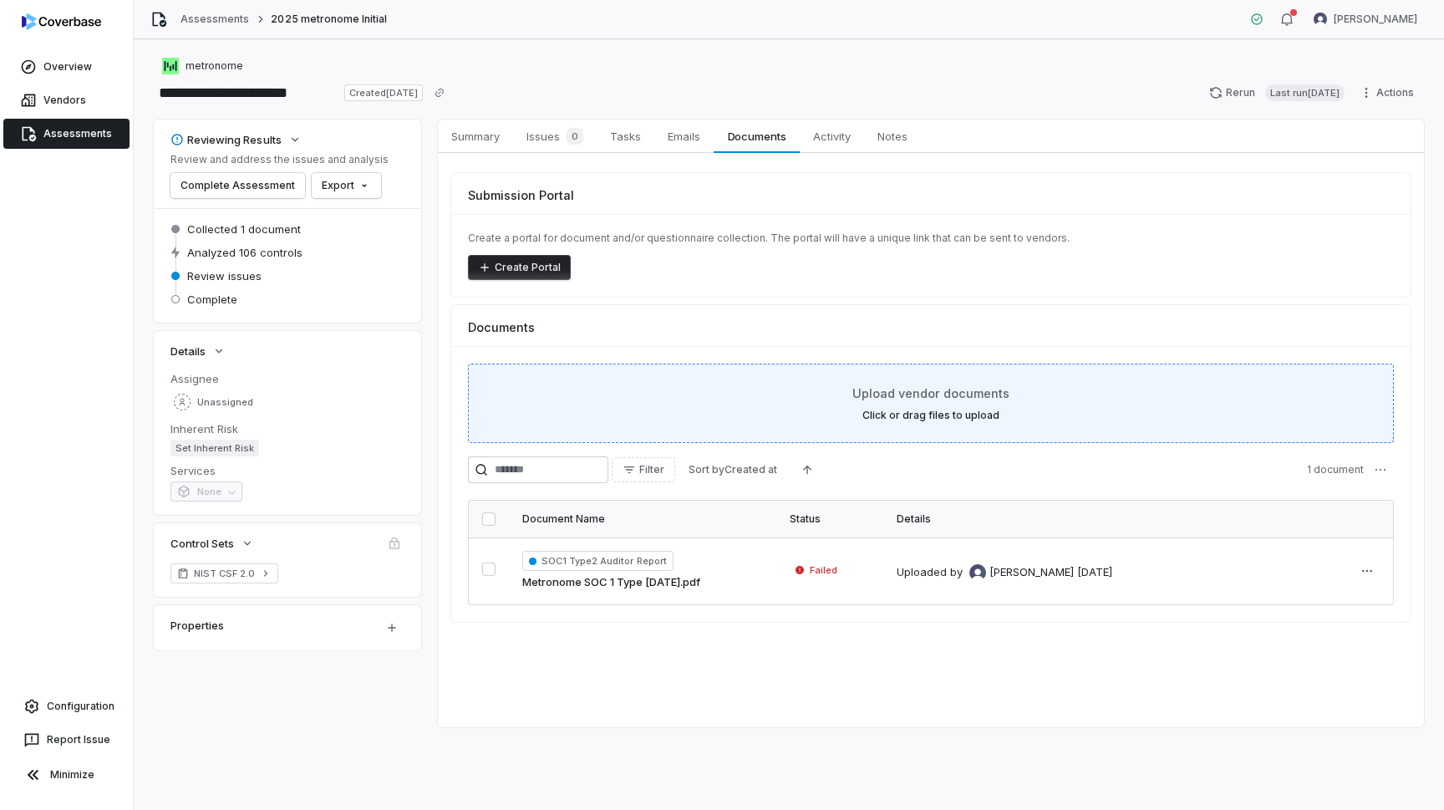
click at [939, 413] on label "Click or drag files to upload" at bounding box center [930, 415] width 137 height 13
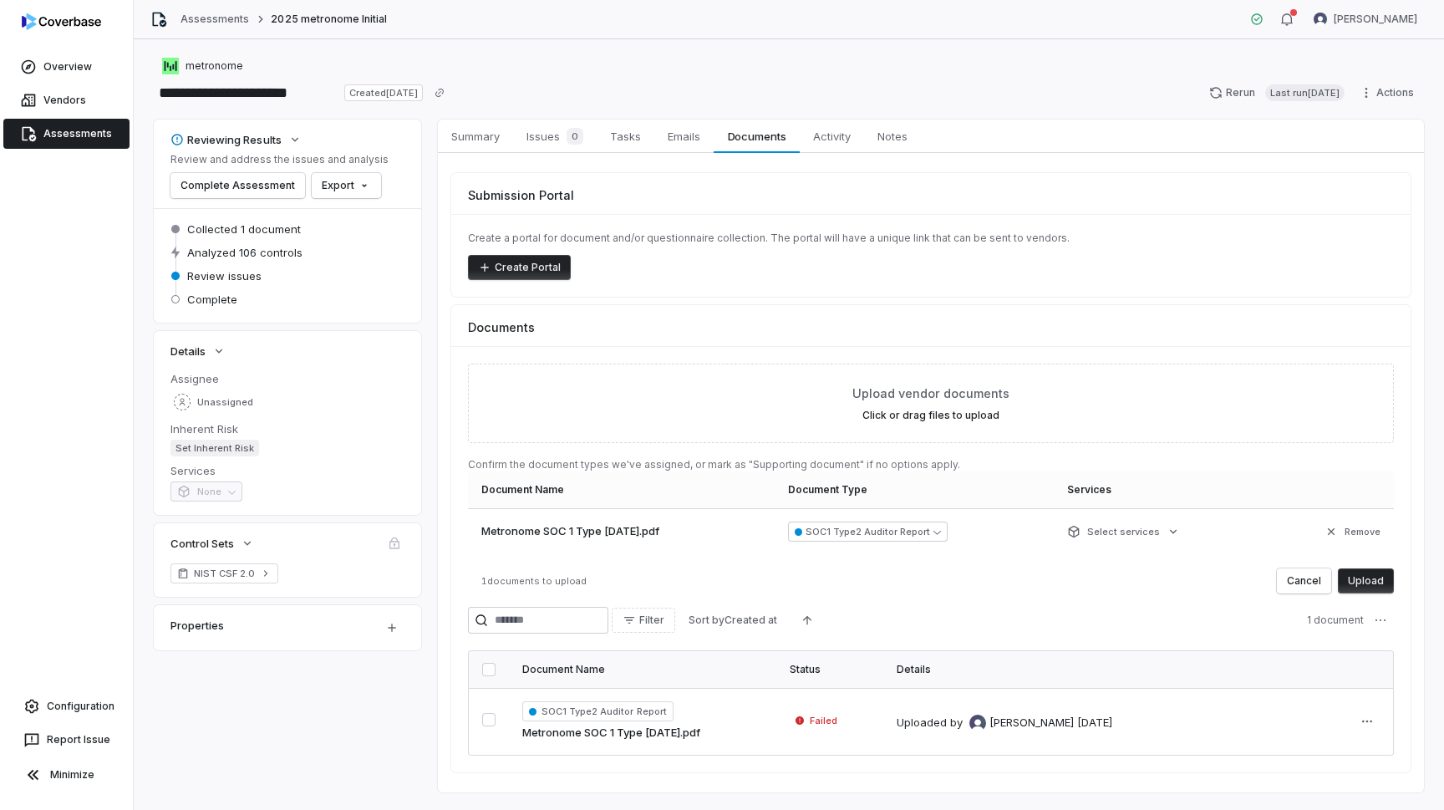
click at [1363, 586] on button "Upload" at bounding box center [1366, 580] width 56 height 25
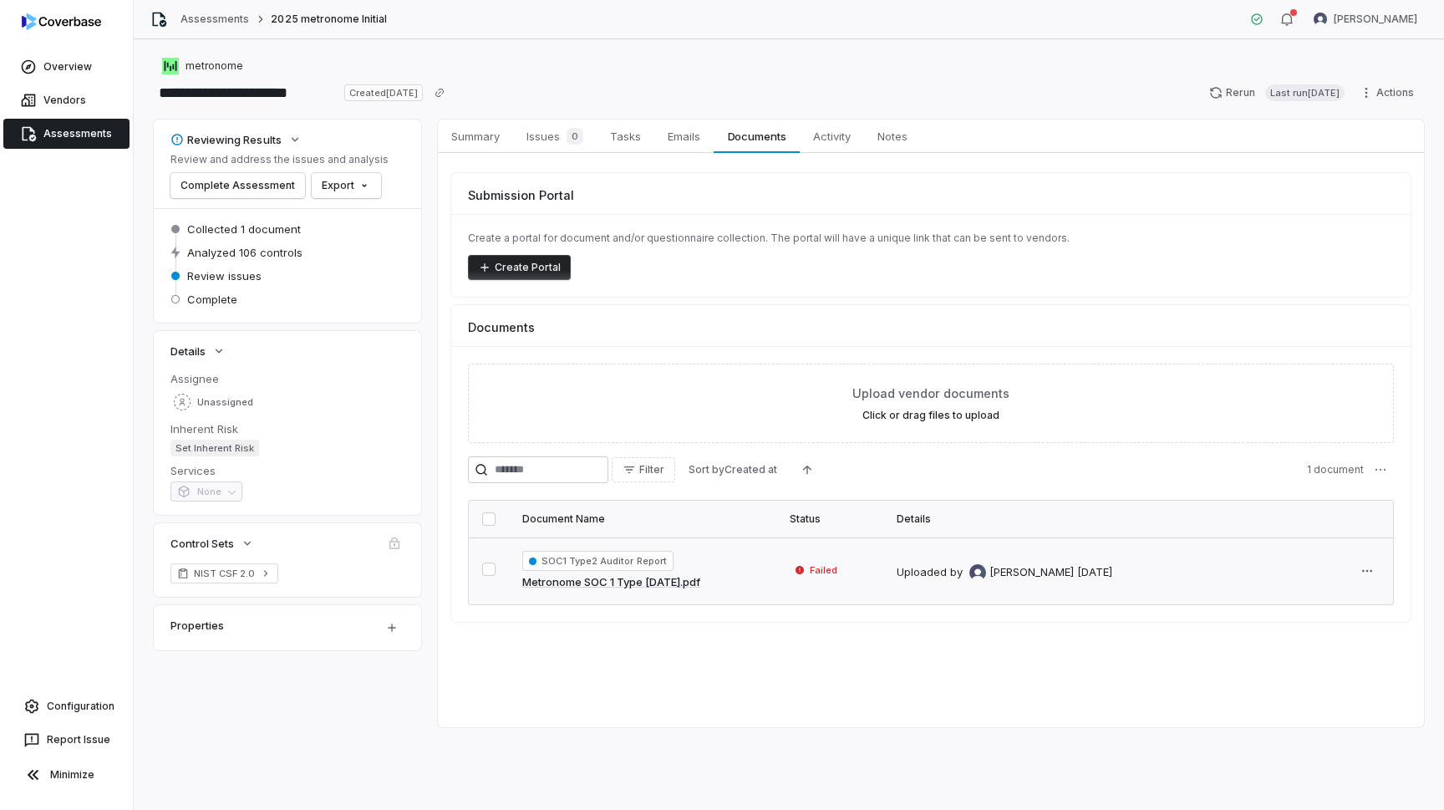
click at [486, 569] on button "button" at bounding box center [488, 568] width 13 height 13
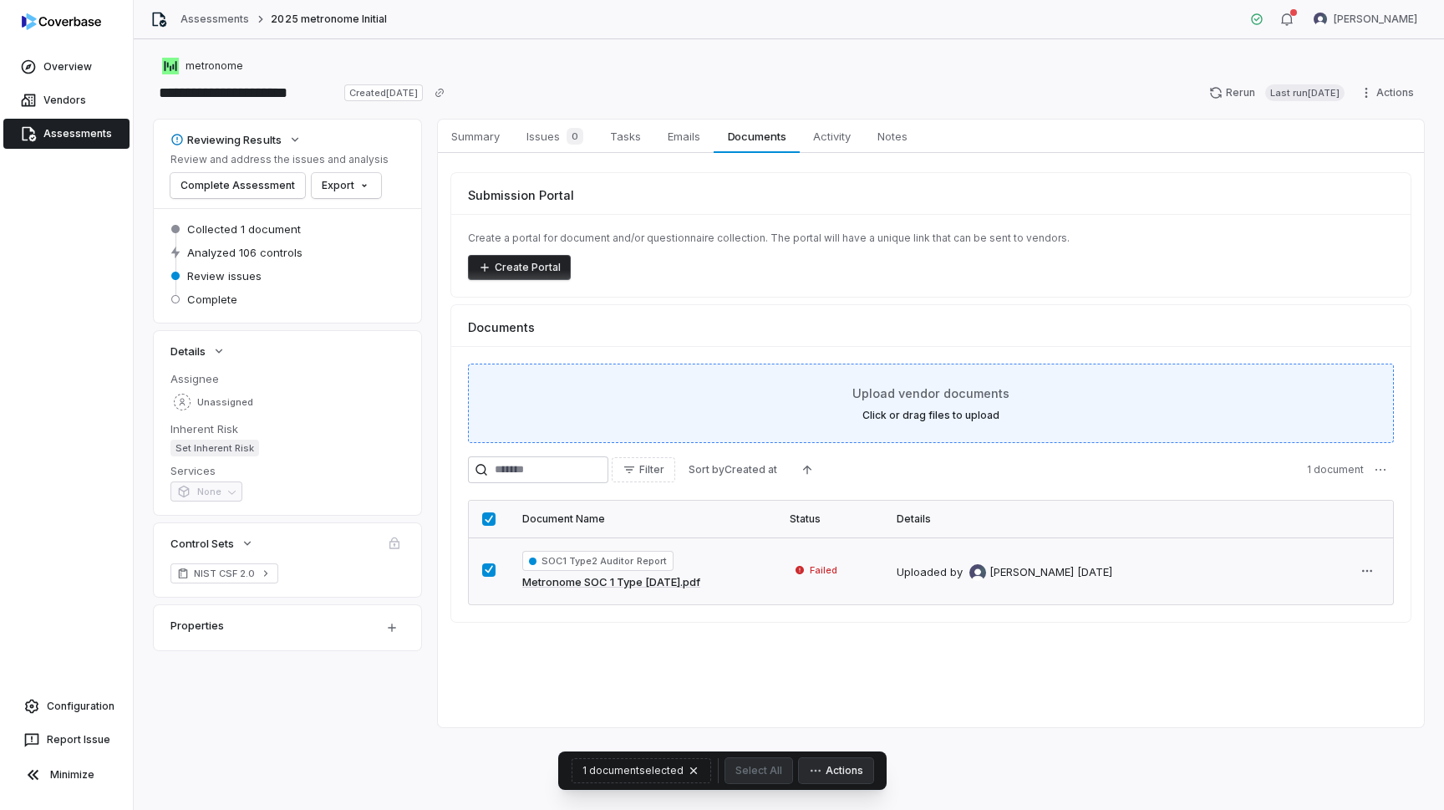
drag, startPoint x: 621, startPoint y: 773, endPoint x: 823, endPoint y: 380, distance: 441.8
click at [824, 380] on div "Upload vendor documents Click or drag files to upload Filter Sort by Created at…" at bounding box center [930, 484] width 959 height 276
drag, startPoint x: 659, startPoint y: 594, endPoint x: 929, endPoint y: 395, distance: 336.0
click at [929, 395] on div "Upload vendor documents Click or drag files to upload Filter Sort by Created at…" at bounding box center [930, 484] width 959 height 276
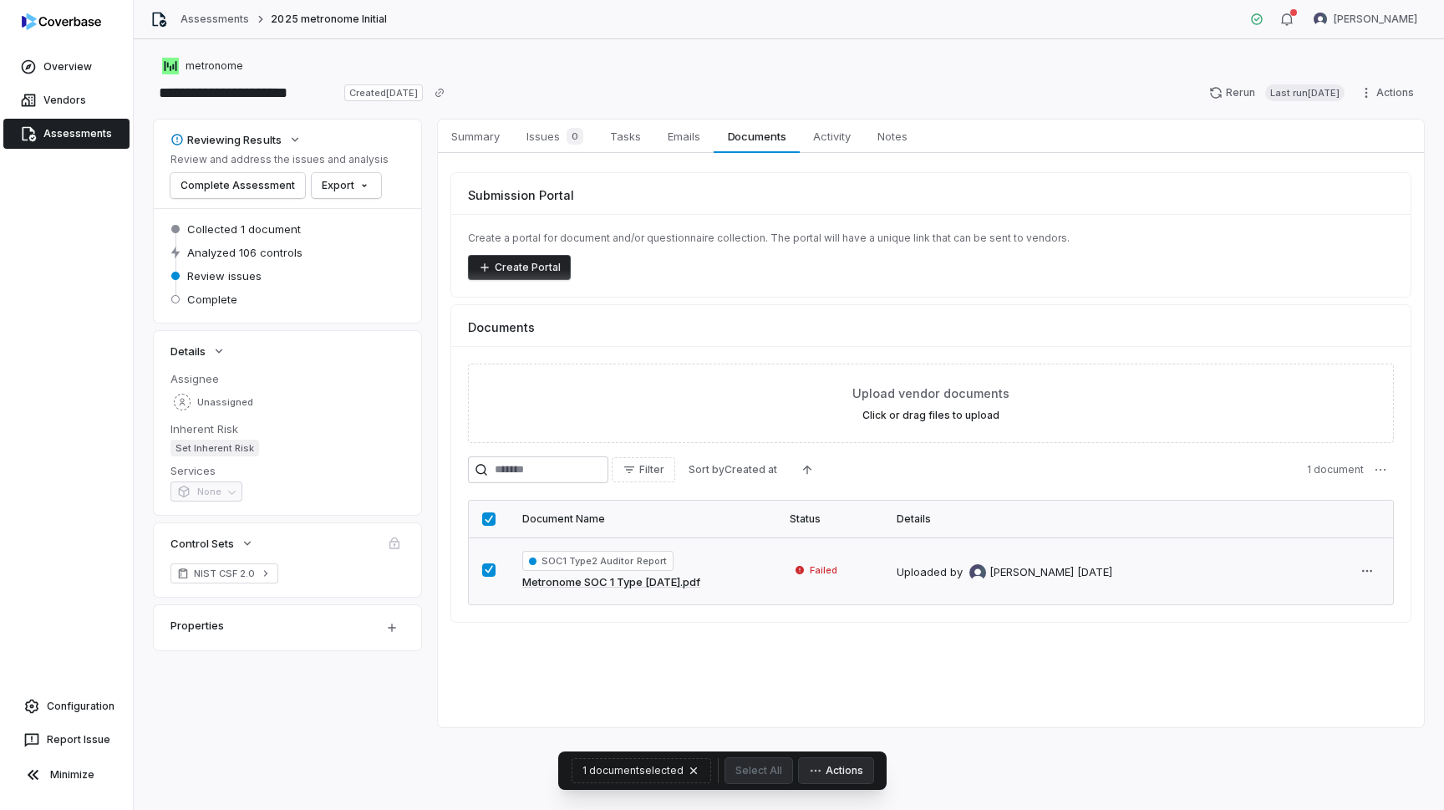
click at [928, 683] on div "Summary Summary Issues 0 Issues 0 Tasks Tasks Emails Emails Documents Documents…" at bounding box center [931, 424] width 986 height 608
click at [481, 521] on th at bounding box center [489, 519] width 40 height 37
click at [482, 521] on th at bounding box center [489, 519] width 40 height 37
click at [482, 521] on button "button" at bounding box center [488, 518] width 13 height 13
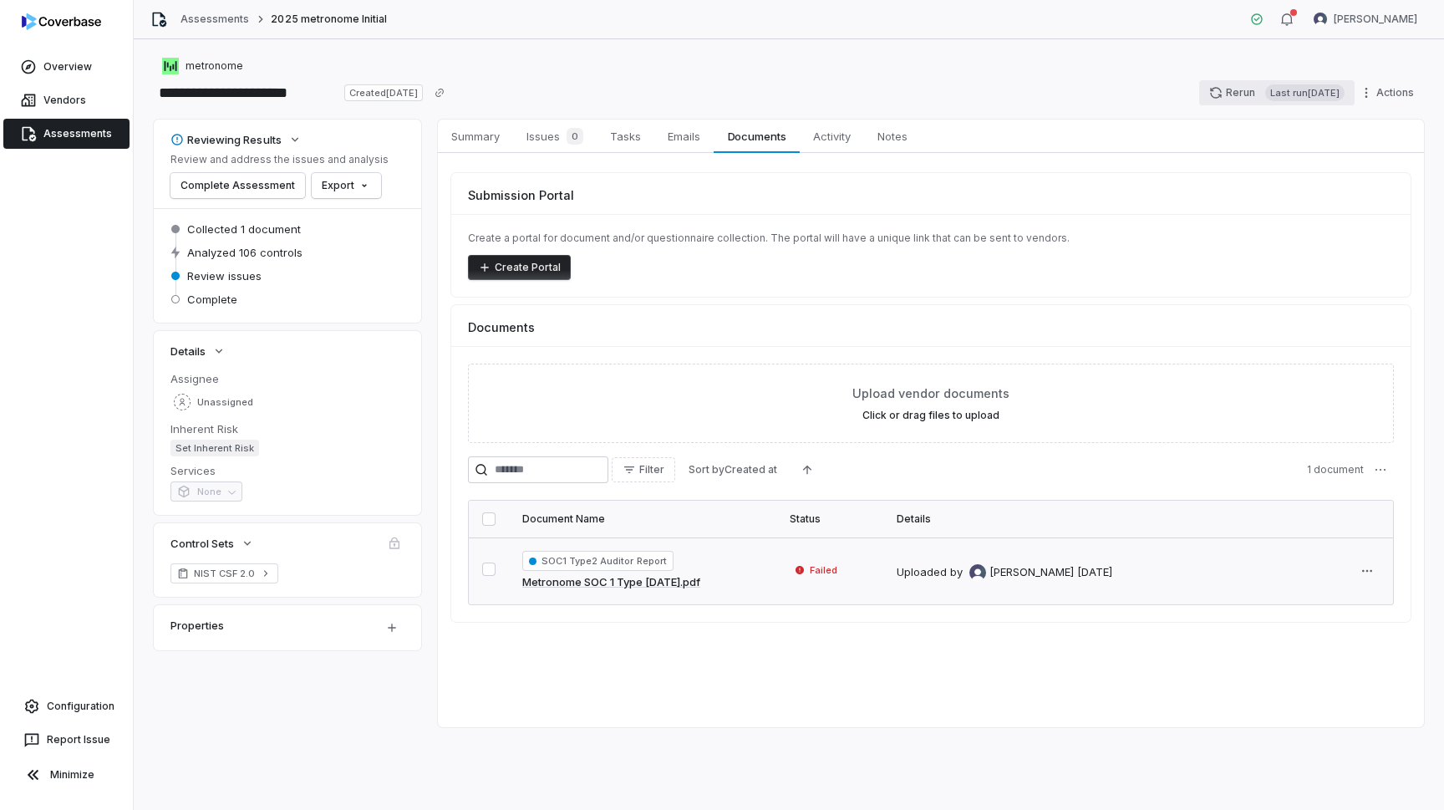
click at [1228, 90] on button "Rerun Last run [DATE]" at bounding box center [1276, 92] width 155 height 25
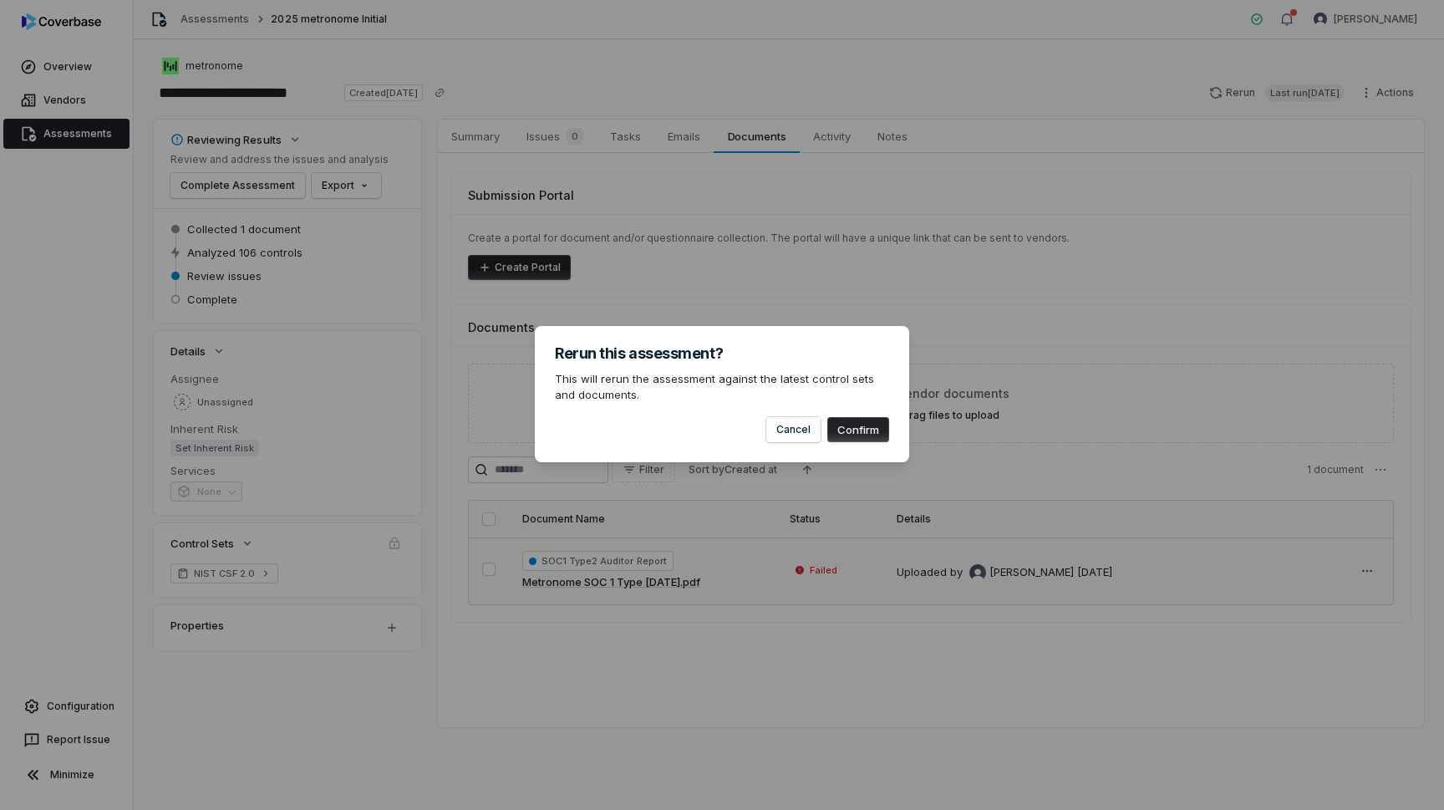
click at [869, 427] on button "Confirm" at bounding box center [858, 429] width 62 height 25
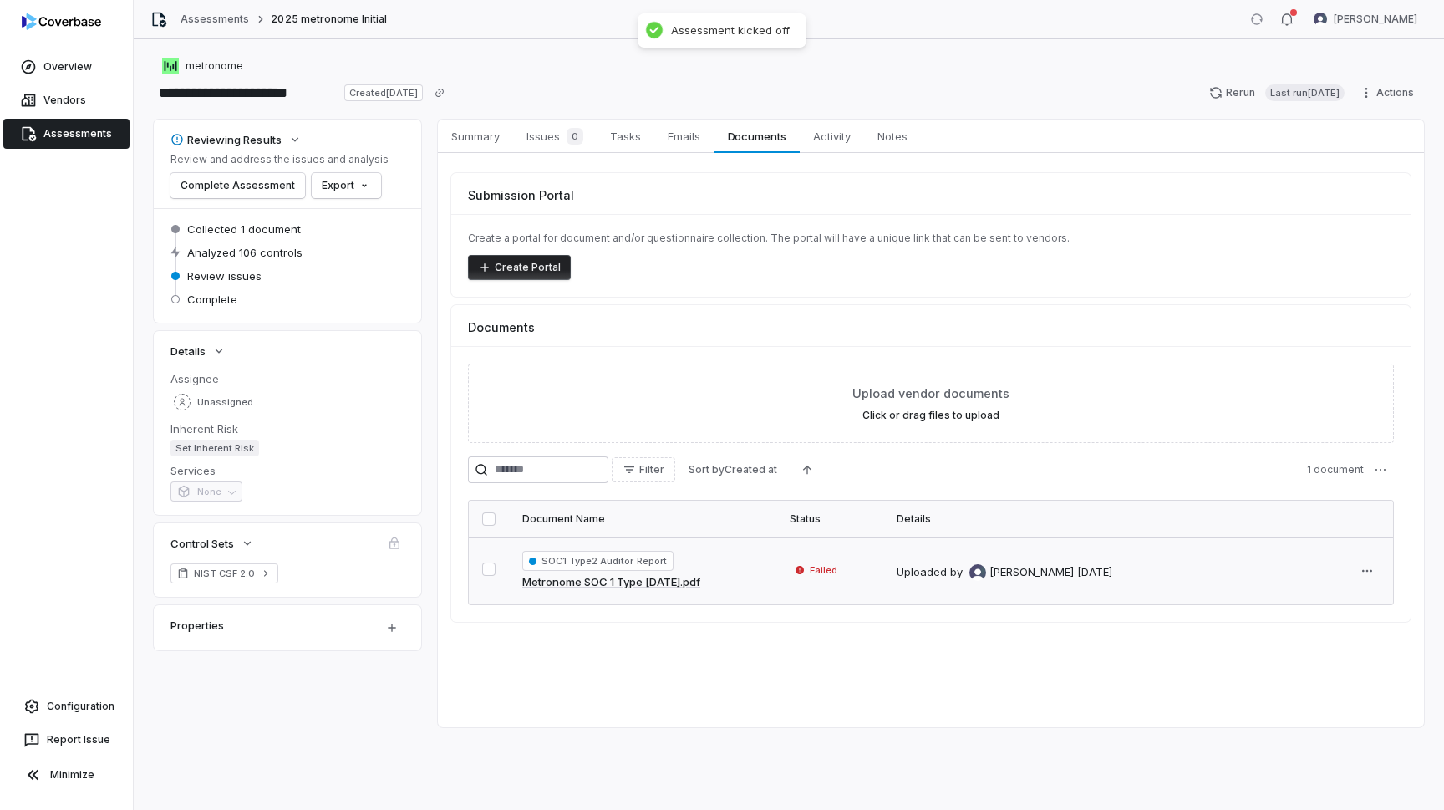
click at [78, 147] on link "Assessments" at bounding box center [66, 134] width 126 height 30
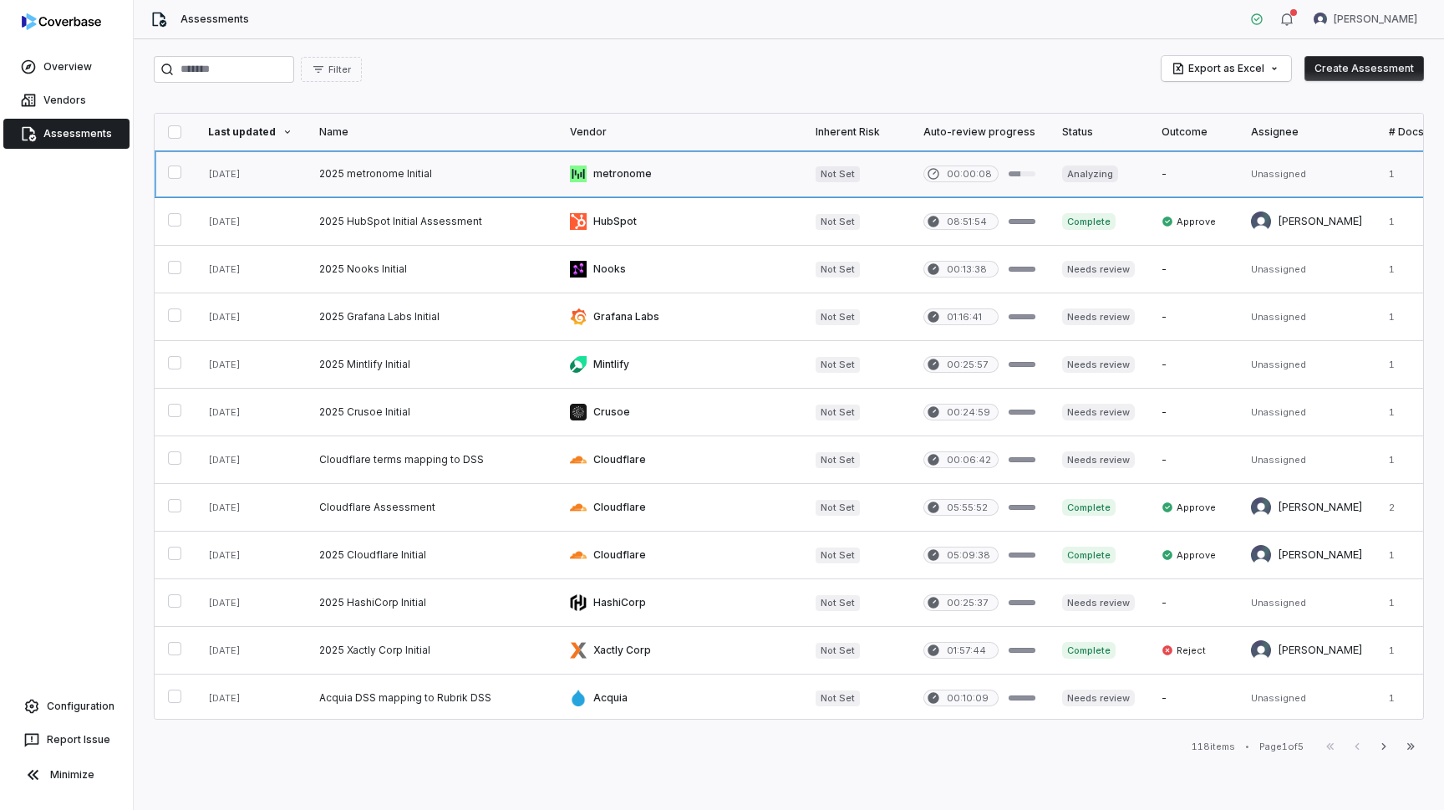
click at [348, 166] on link at bounding box center [431, 173] width 251 height 47
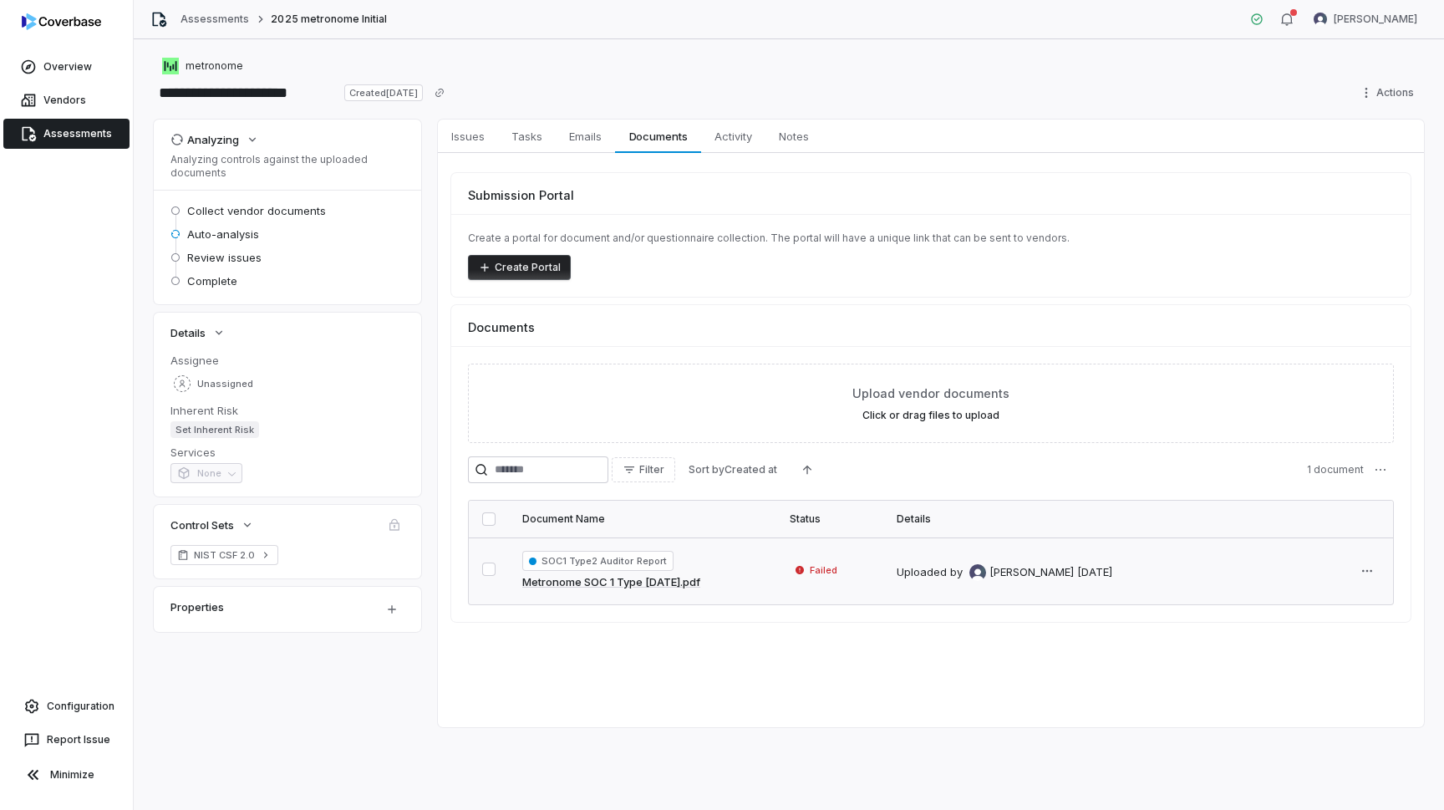
drag, startPoint x: 618, startPoint y: 584, endPoint x: 651, endPoint y: 553, distance: 45.5
click at [464, 144] on span "Issues" at bounding box center [468, 136] width 47 height 22
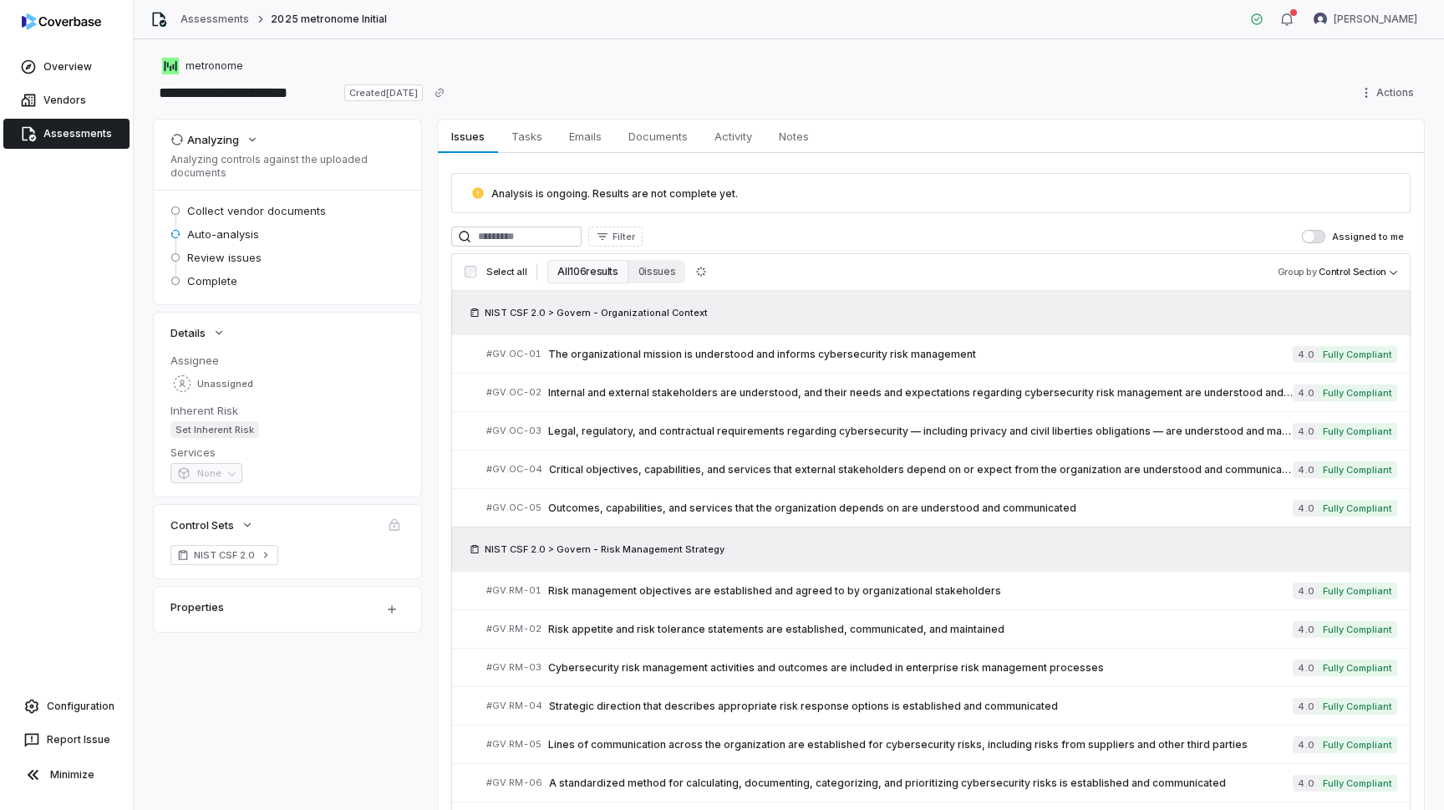
click at [106, 130] on link "Assessments" at bounding box center [66, 134] width 126 height 30
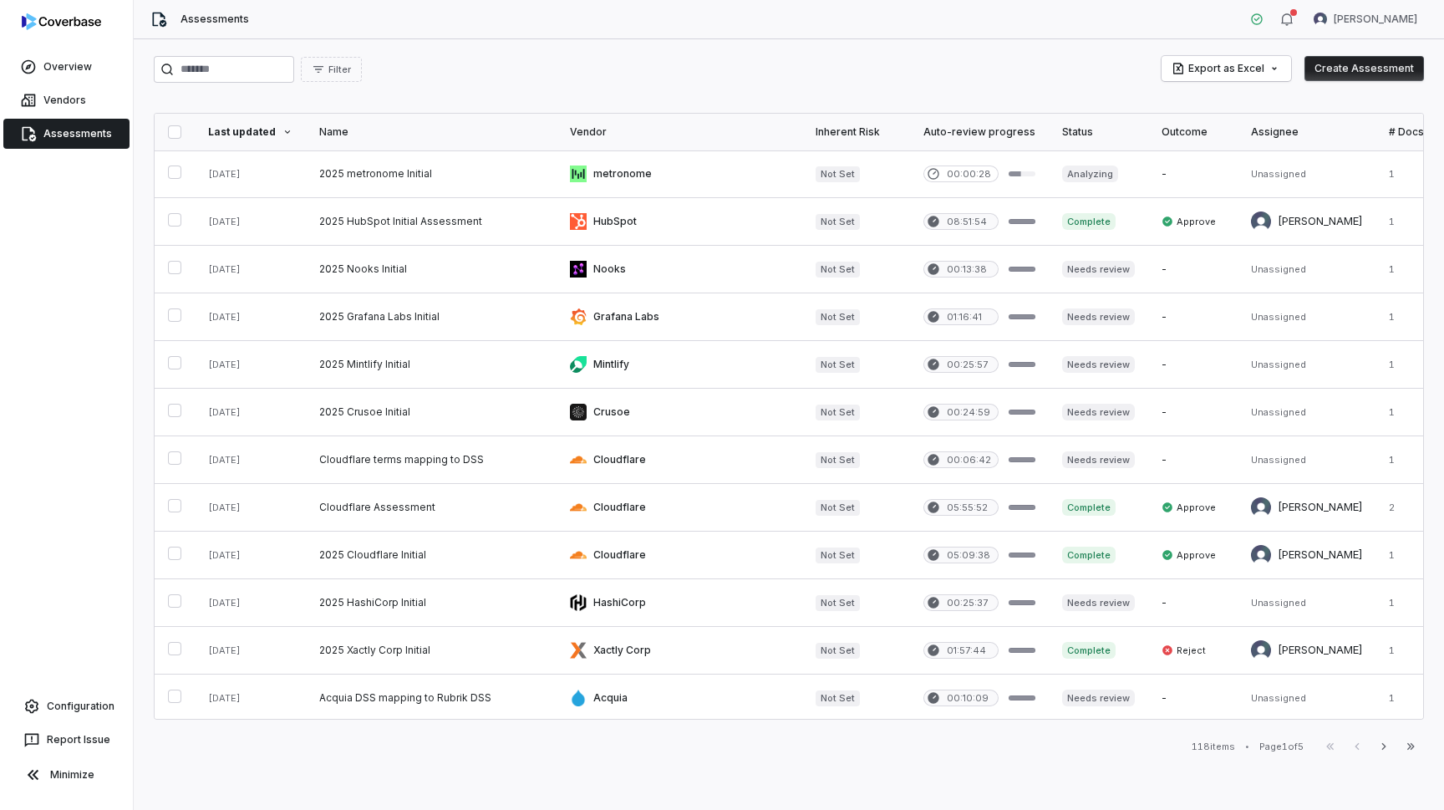
click at [957, 94] on div "Filter Export as Excel Create Assessment Last updated Name Vendor Inherent Risk…" at bounding box center [789, 424] width 1310 height 771
click at [1049, 123] on th "Status" at bounding box center [1098, 132] width 99 height 37
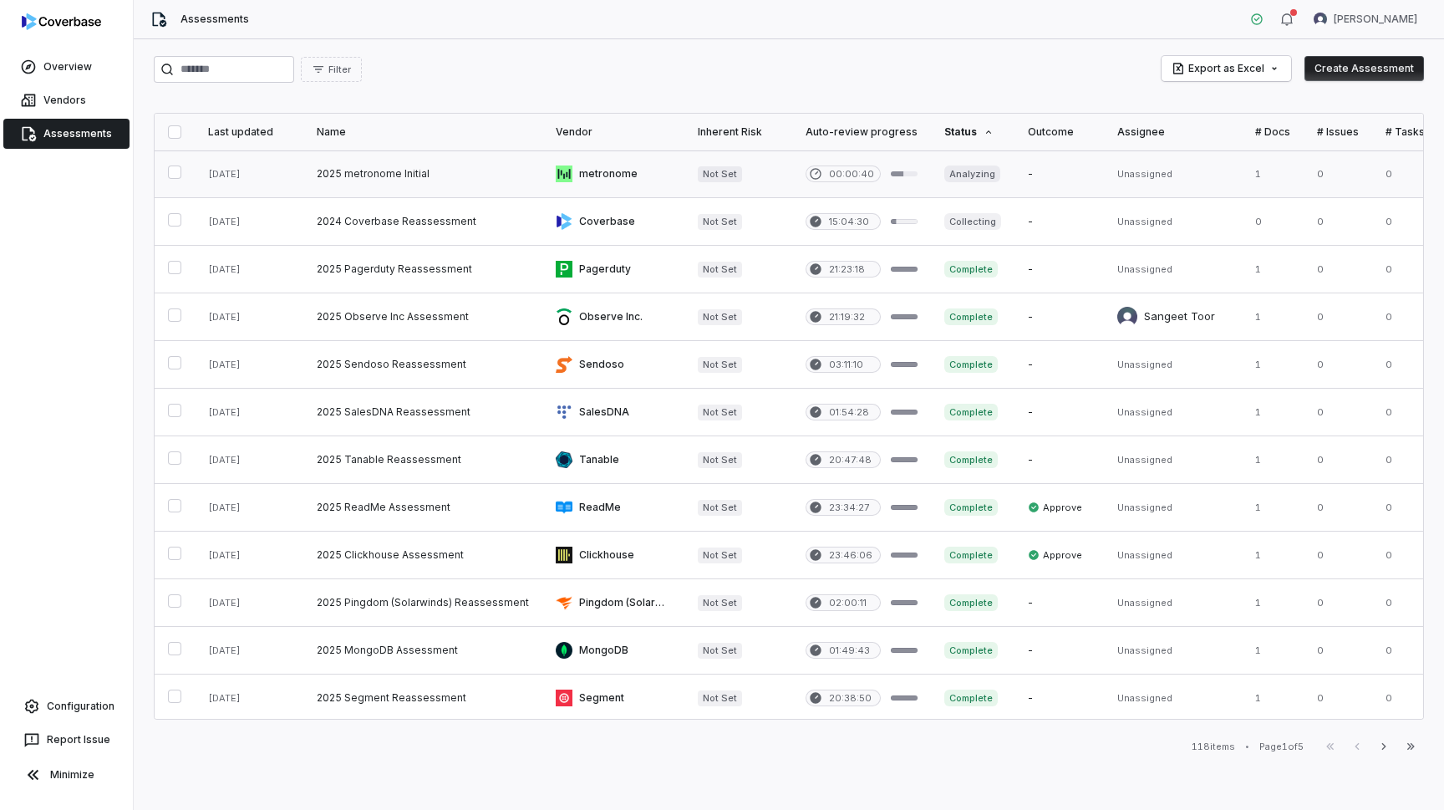
click at [584, 168] on link at bounding box center [613, 173] width 142 height 47
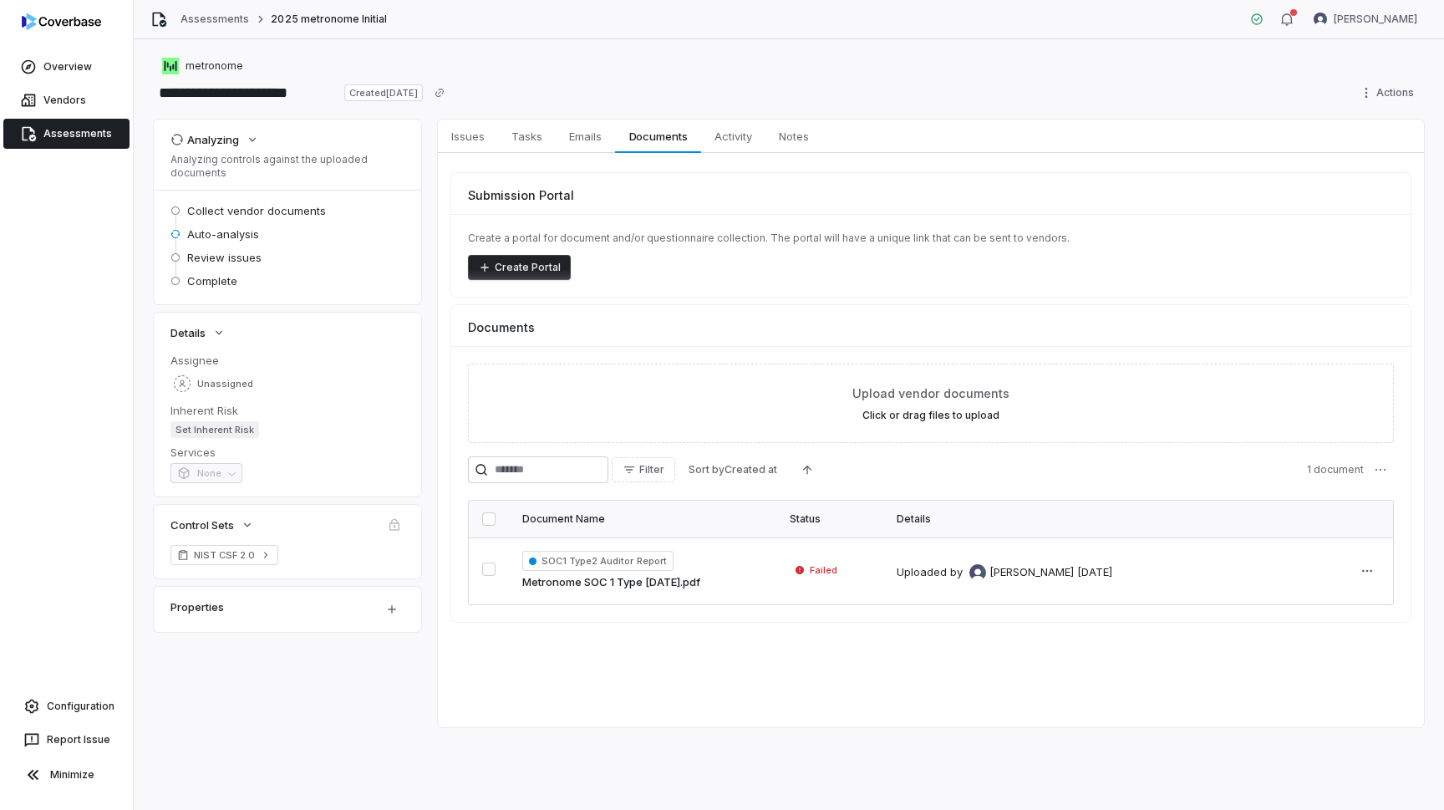
click at [89, 127] on link "Assessments" at bounding box center [66, 134] width 126 height 30
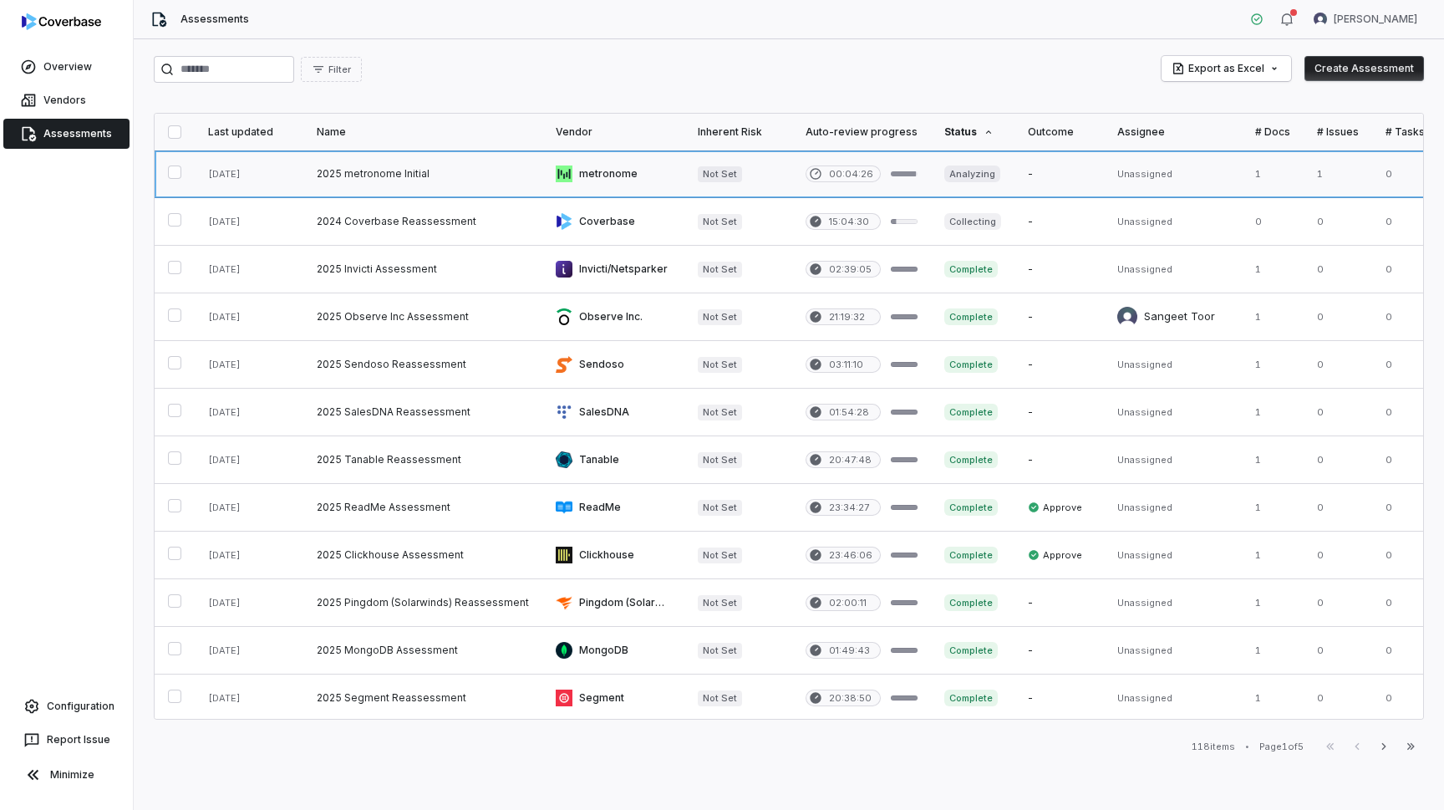
click at [352, 174] on link at bounding box center [422, 173] width 239 height 47
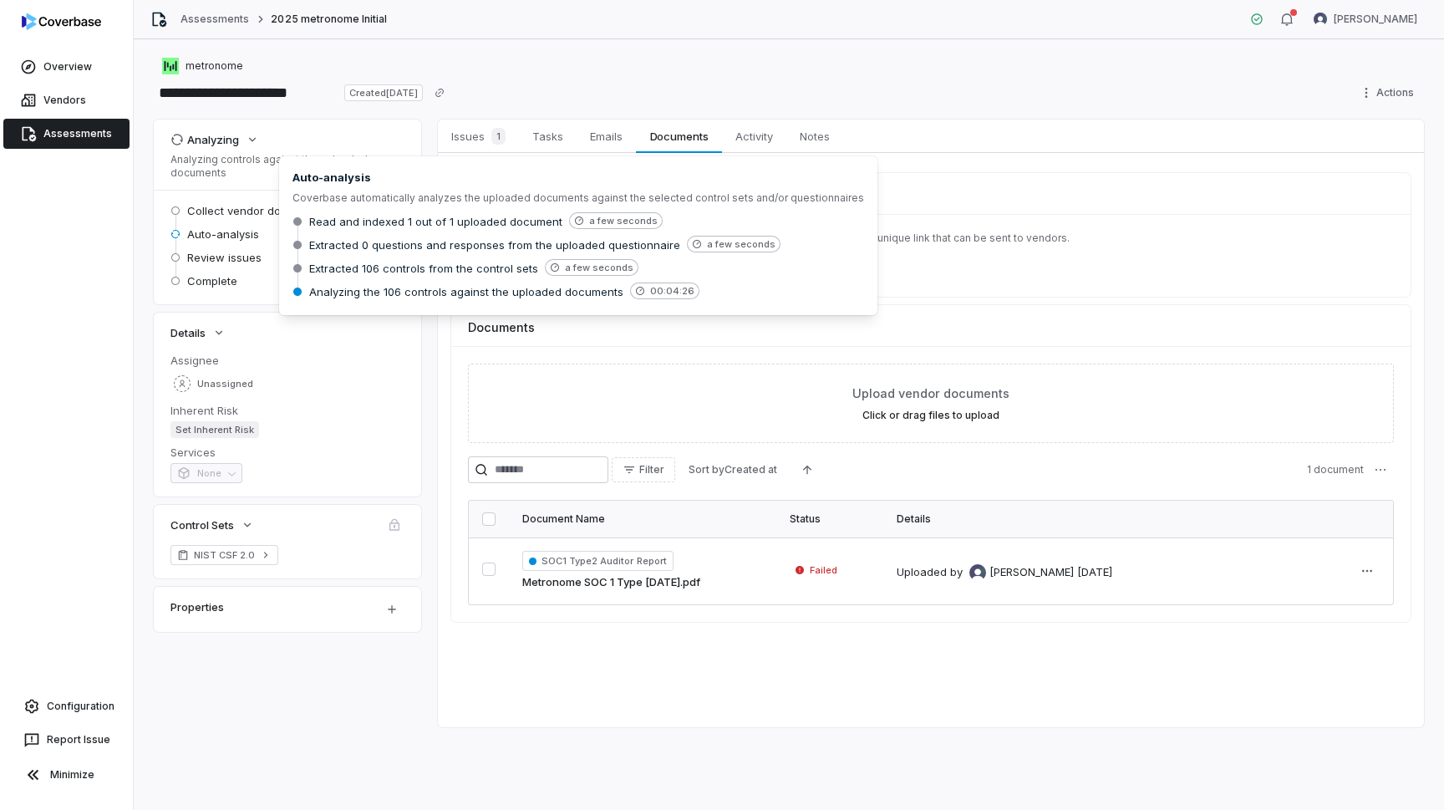
click at [207, 235] on span "Auto-analysis" at bounding box center [223, 233] width 72 height 15
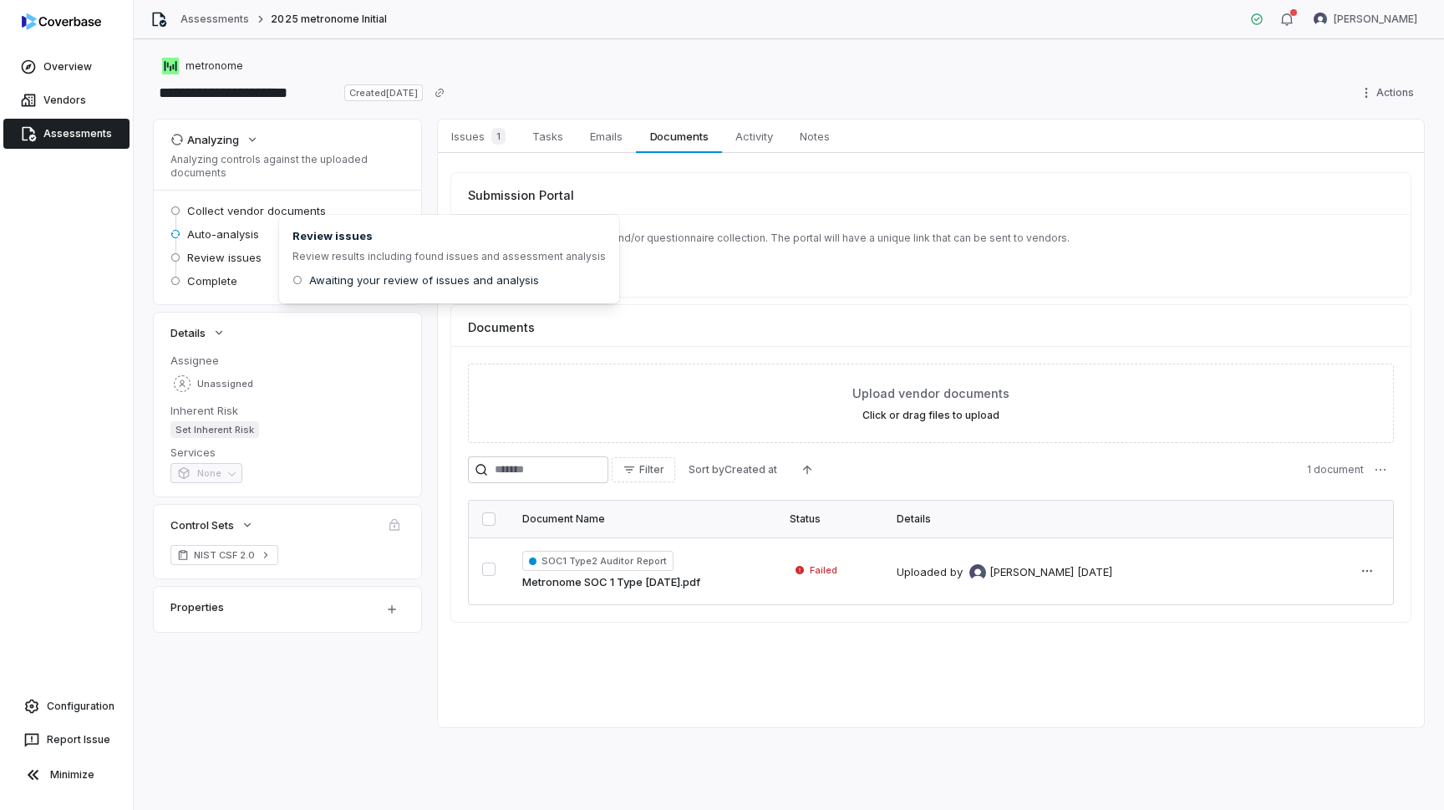
click at [175, 251] on div "Review issues" at bounding box center [287, 257] width 234 height 20
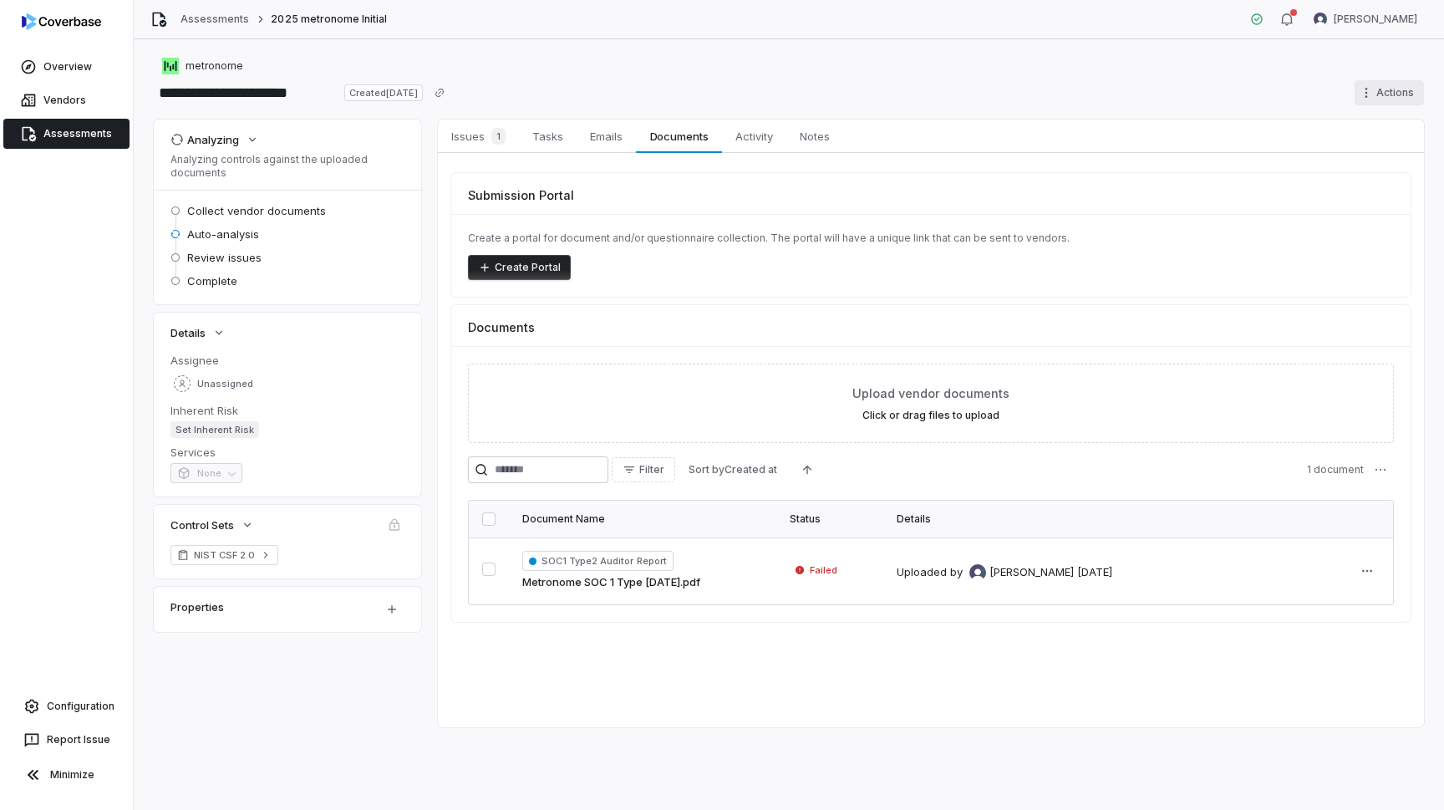
click at [1371, 87] on html "**********" at bounding box center [722, 405] width 1444 height 810
click at [450, 141] on html "**********" at bounding box center [722, 405] width 1444 height 810
click at [450, 141] on span "Issues 1" at bounding box center [479, 136] width 68 height 23
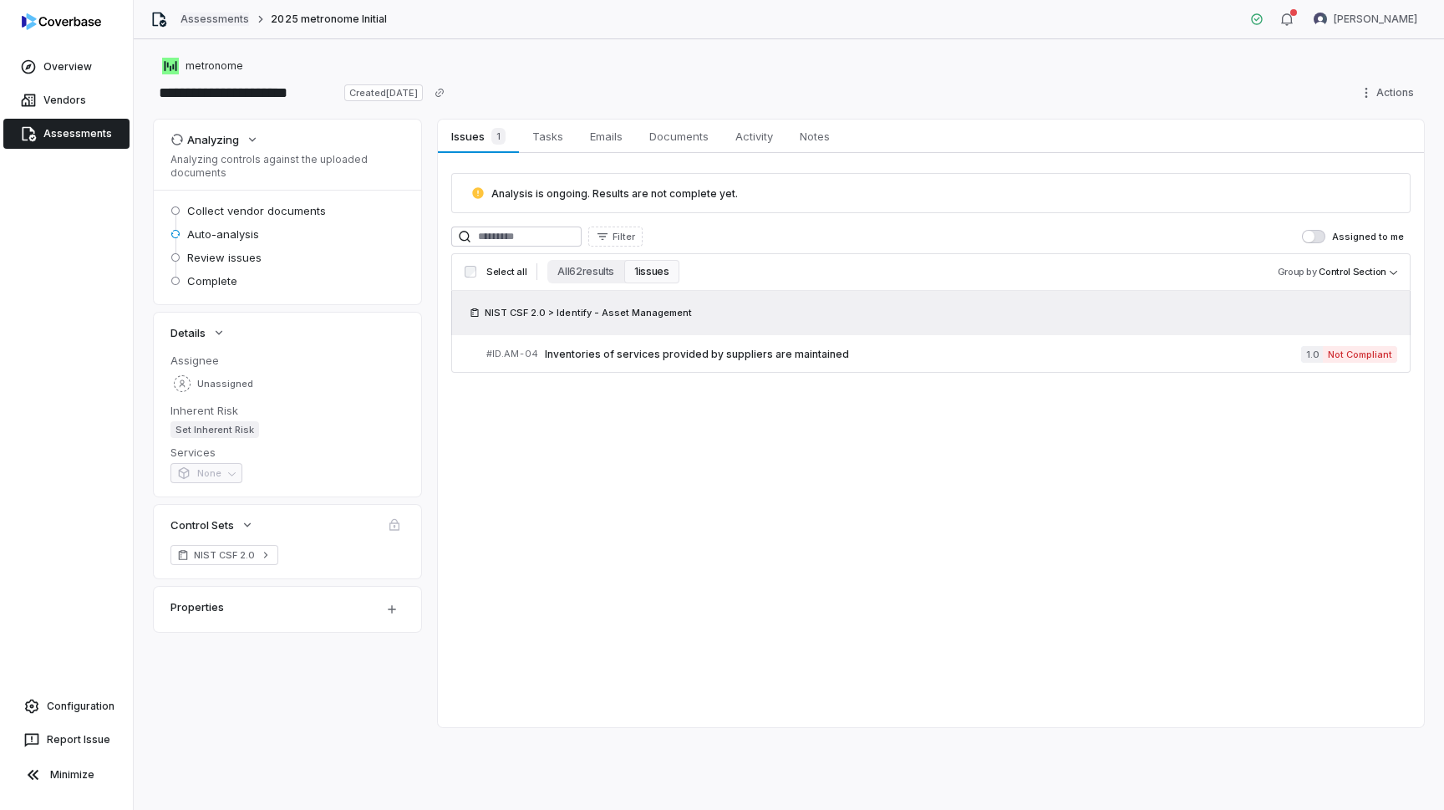
click at [236, 20] on link "Assessments" at bounding box center [215, 19] width 69 height 13
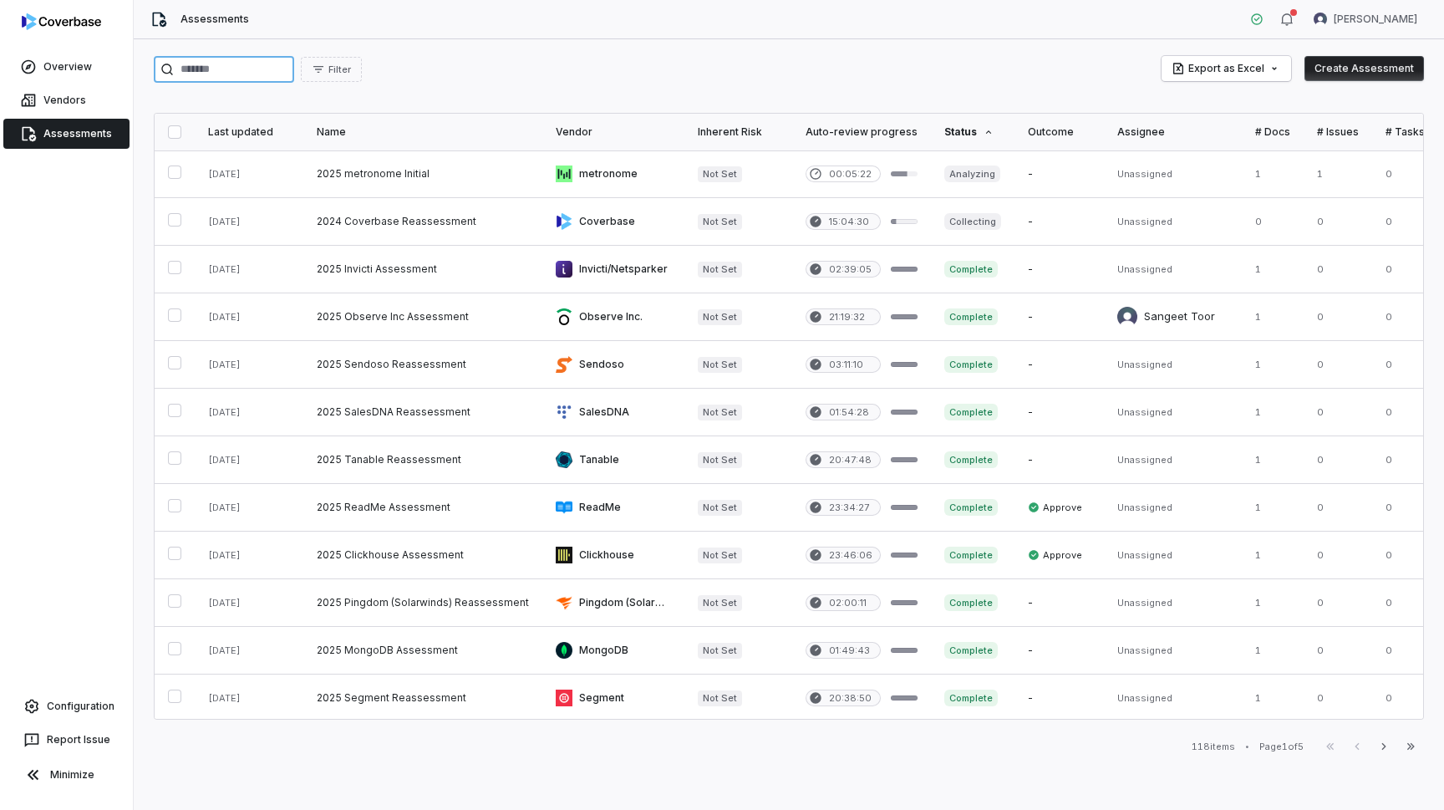
click at [294, 64] on input "search" at bounding box center [224, 69] width 140 height 27
paste input "********"
type input "********"
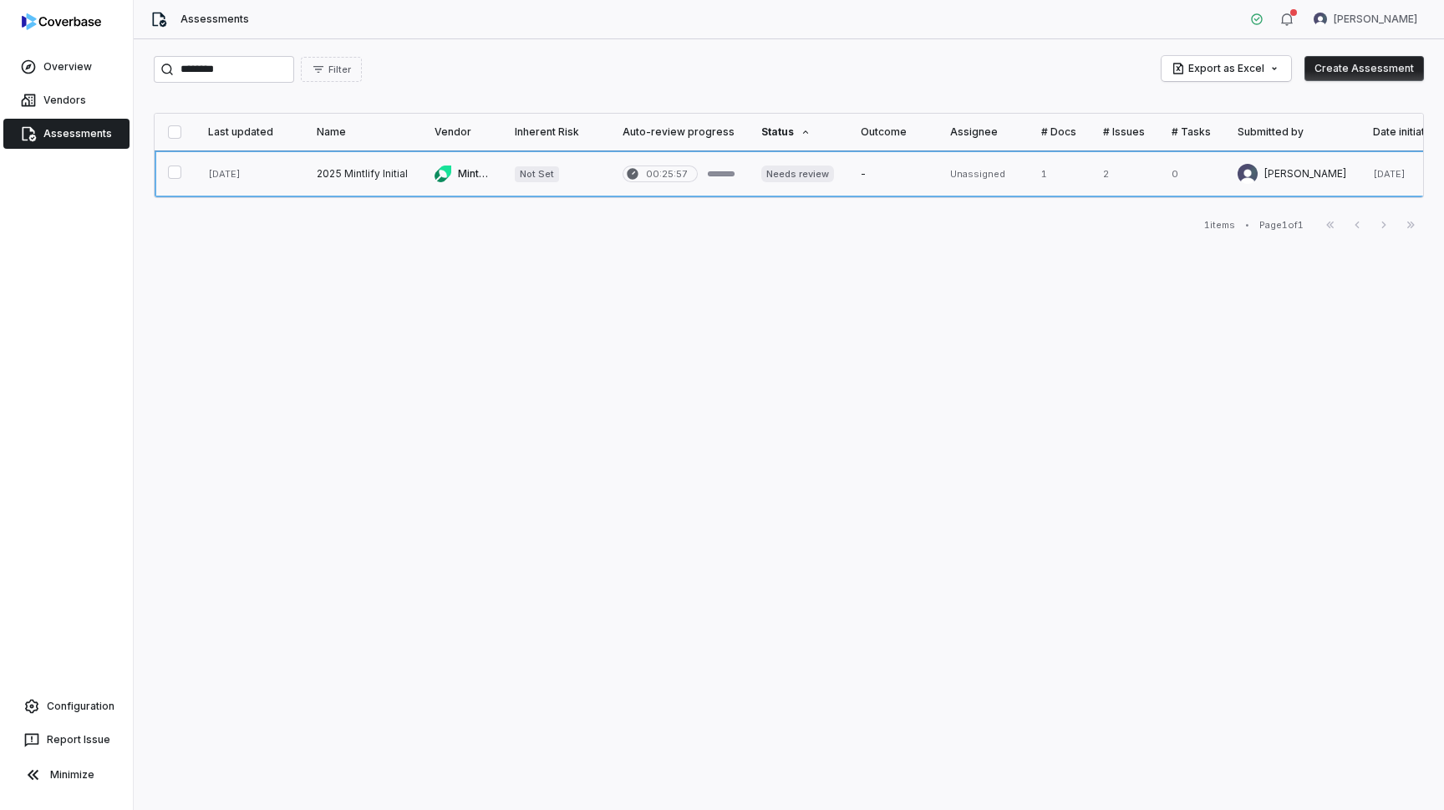
click at [374, 173] on link at bounding box center [362, 173] width 118 height 47
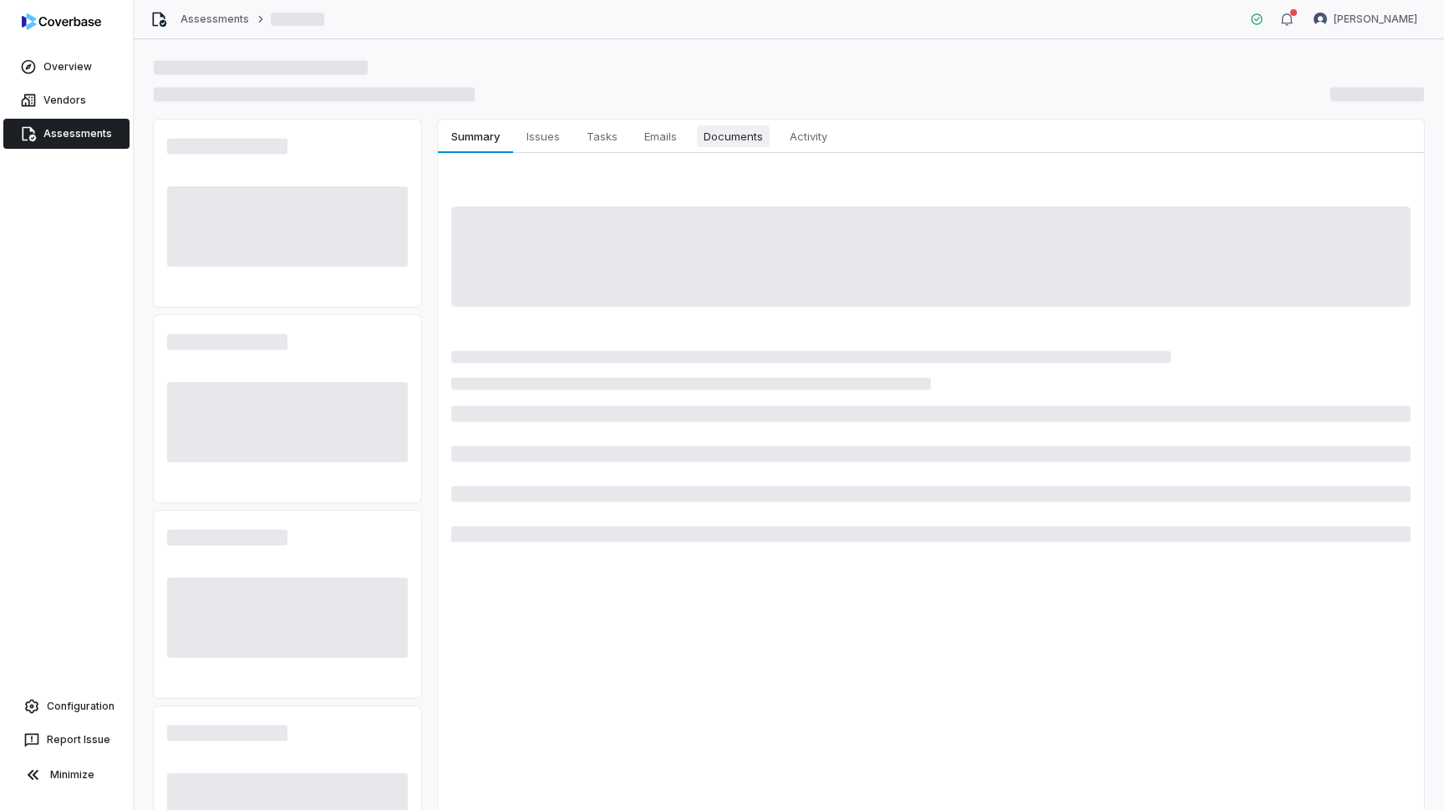
click at [722, 150] on button "Documents Documents" at bounding box center [733, 136] width 86 height 33
click at [722, 146] on span "Documents" at bounding box center [733, 136] width 73 height 22
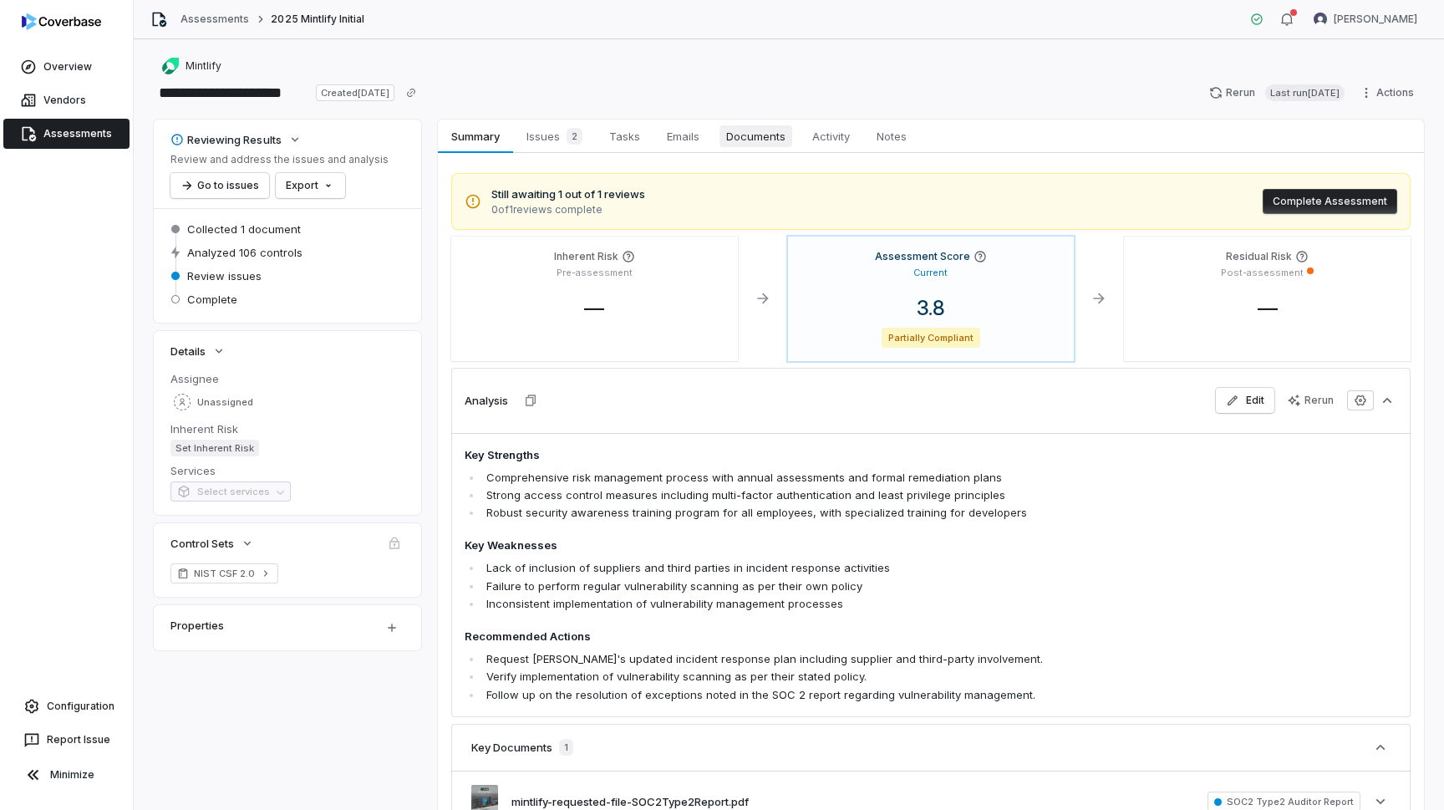
click at [722, 134] on span "Documents" at bounding box center [756, 136] width 73 height 22
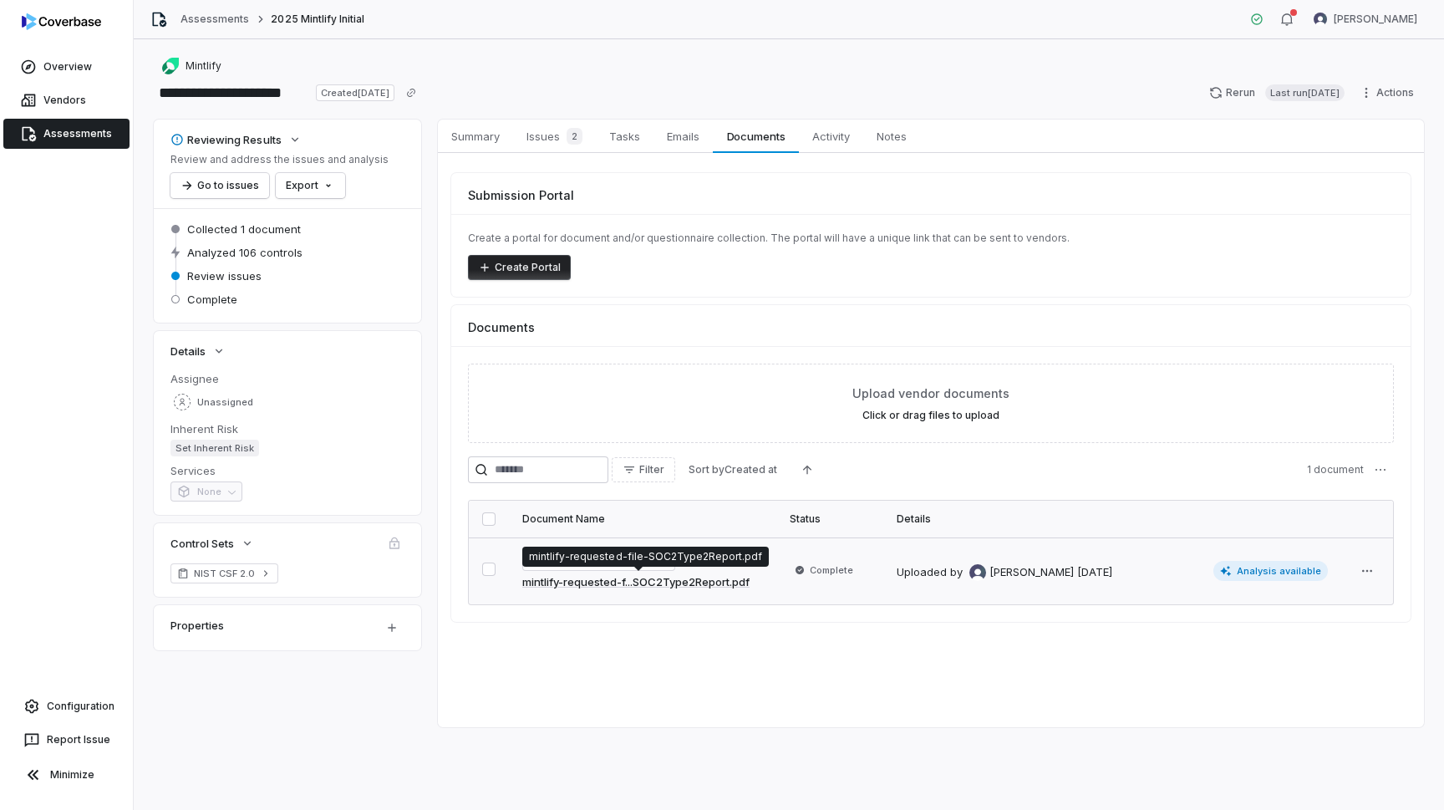
click at [663, 583] on link "mintlify-requested-f...SOC2Type2Report.pdf" at bounding box center [635, 582] width 227 height 17
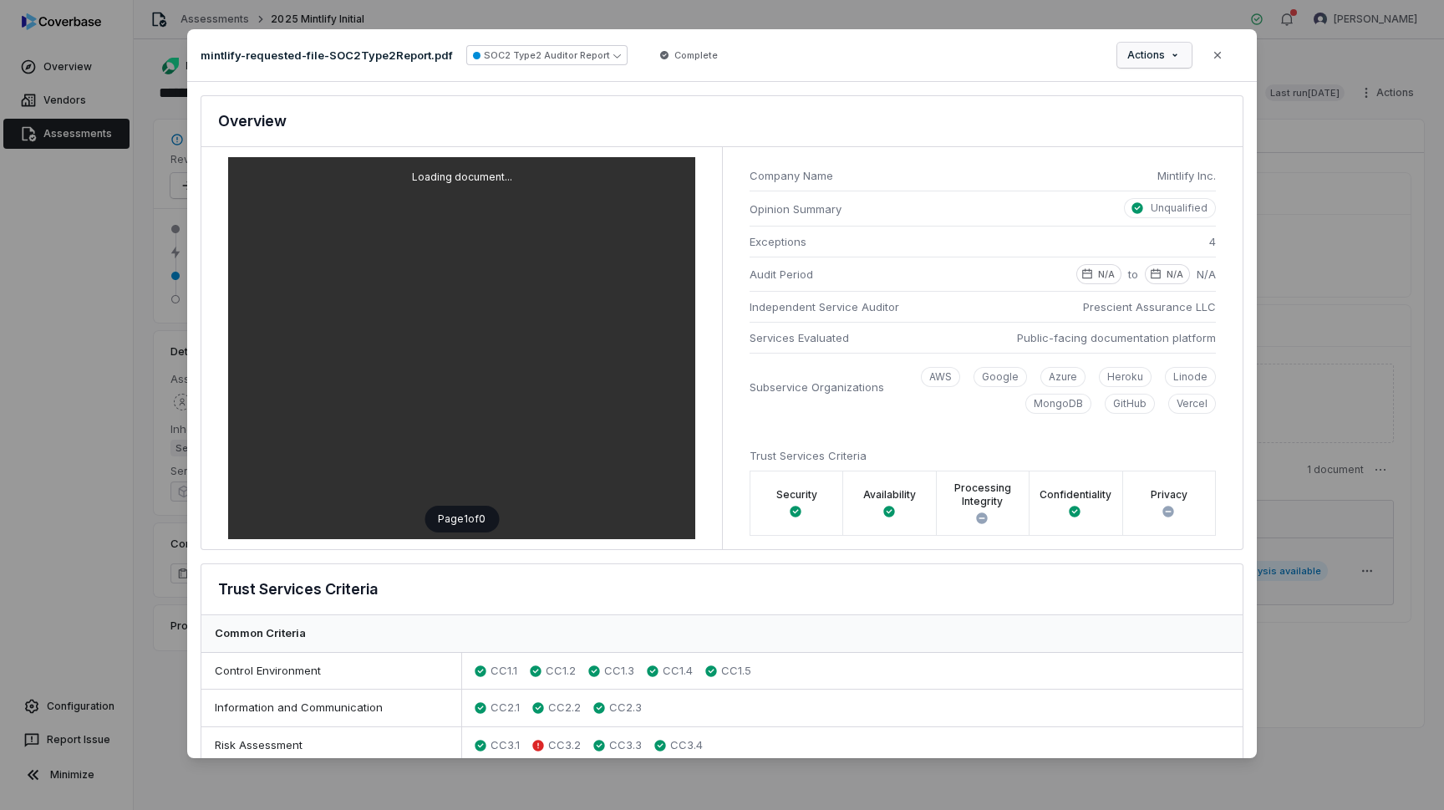
click at [1156, 58] on div "Document Preview mintlify-requested-file-SOC2Type2Report.pdf SOC2 Type2 Auditor…" at bounding box center [722, 405] width 1444 height 804
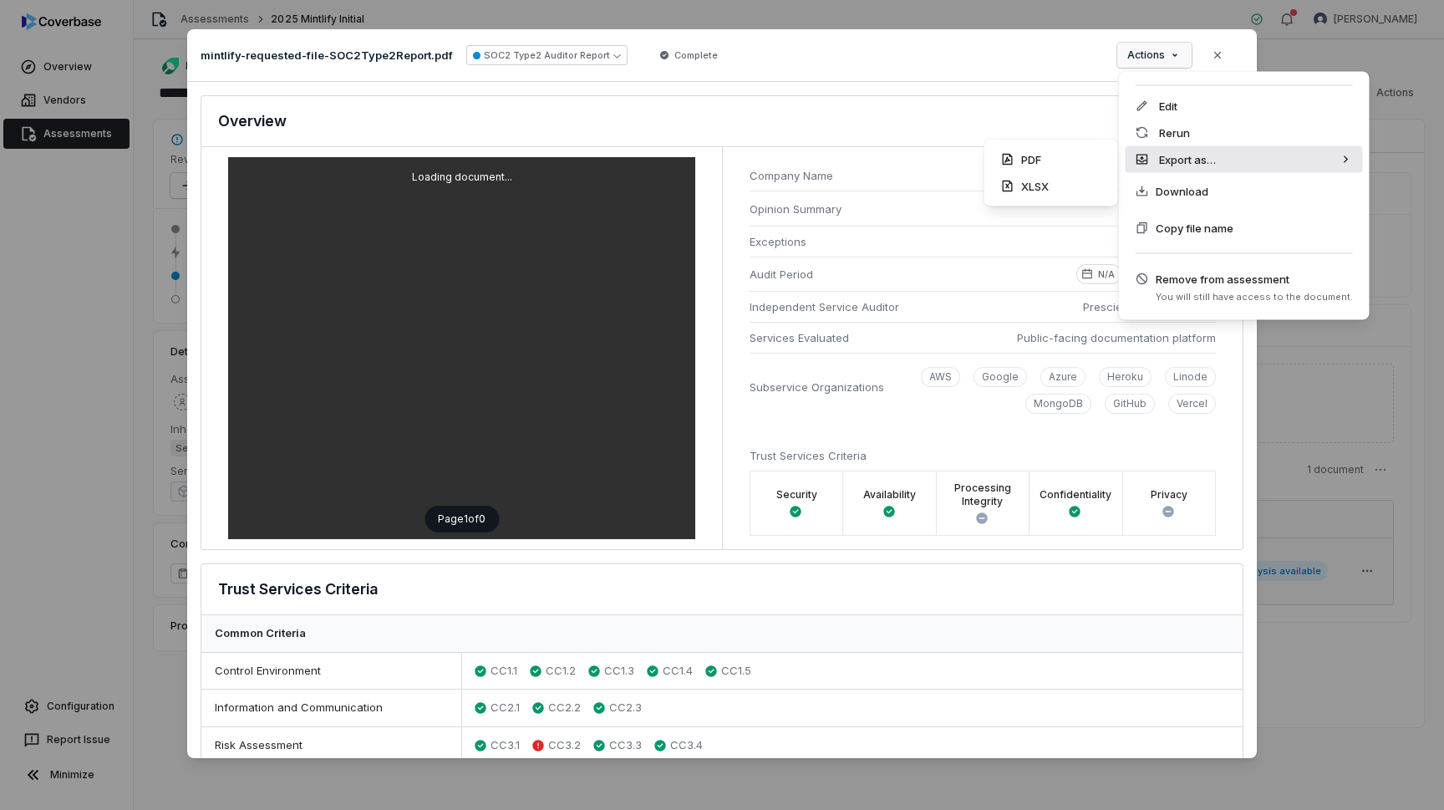
click at [1179, 157] on div "Export as…" at bounding box center [1244, 159] width 237 height 27
click at [1090, 158] on div "PDF" at bounding box center [1051, 159] width 120 height 27
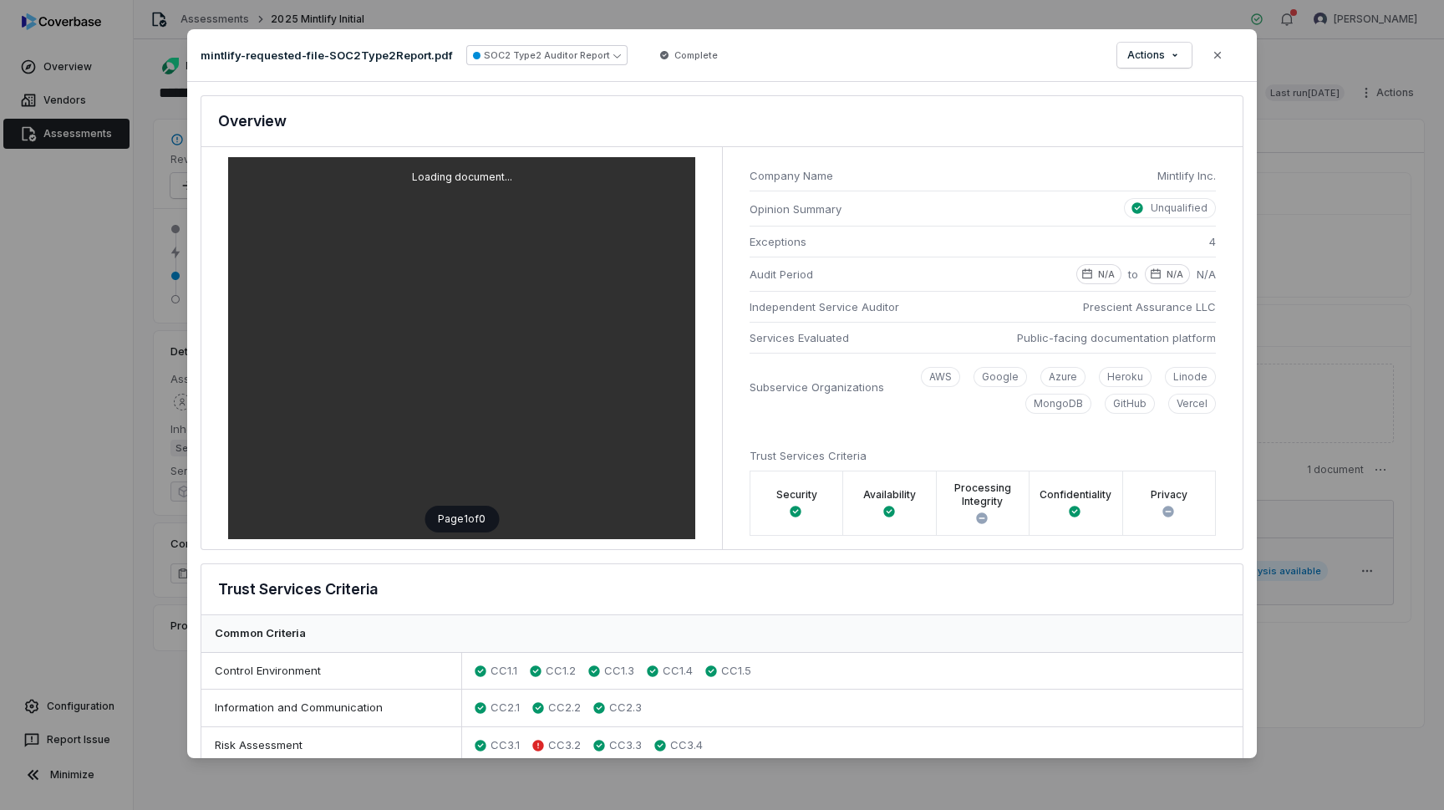
click at [1350, 233] on div "Document Preview mintlify-requested-file-SOC2Type2Report.pdf SOC2 Type2 Auditor…" at bounding box center [722, 405] width 1444 height 810
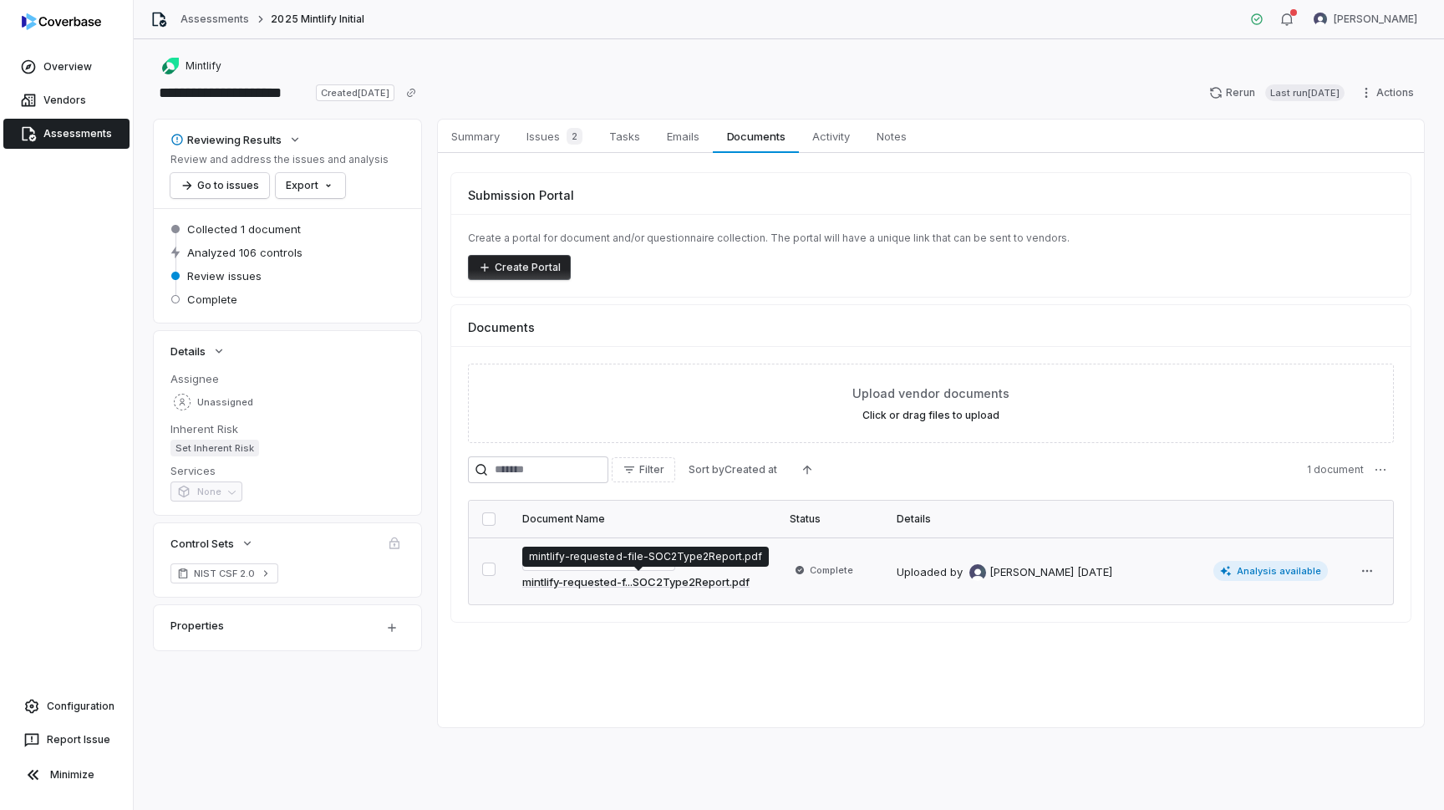
click at [631, 582] on link "mintlify-requested-f...SOC2Type2Report.pdf" at bounding box center [635, 582] width 227 height 17
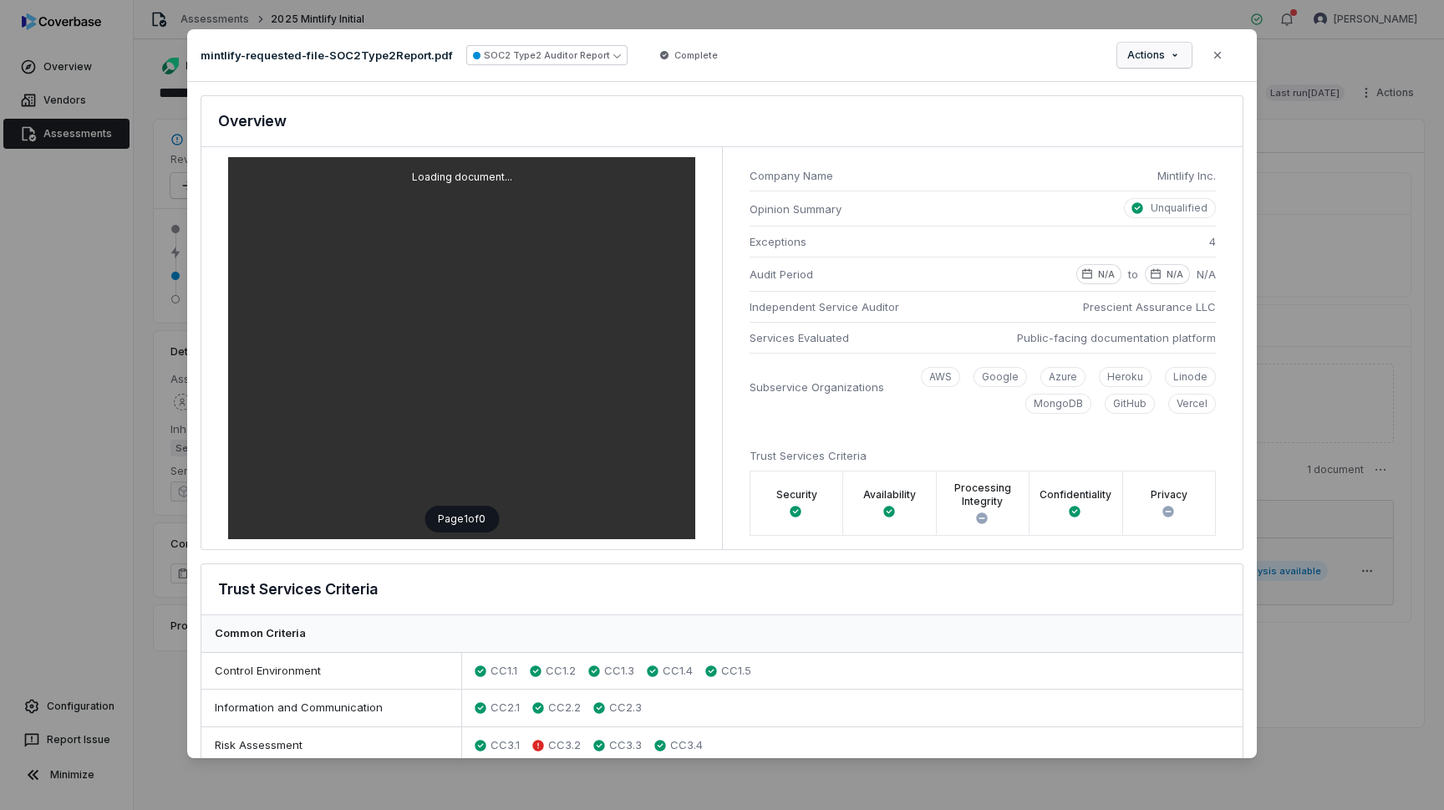
click at [1167, 48] on div "Document Preview mintlify-requested-file-SOC2Type2Report.pdf SOC2 Type2 Auditor…" at bounding box center [722, 405] width 1444 height 804
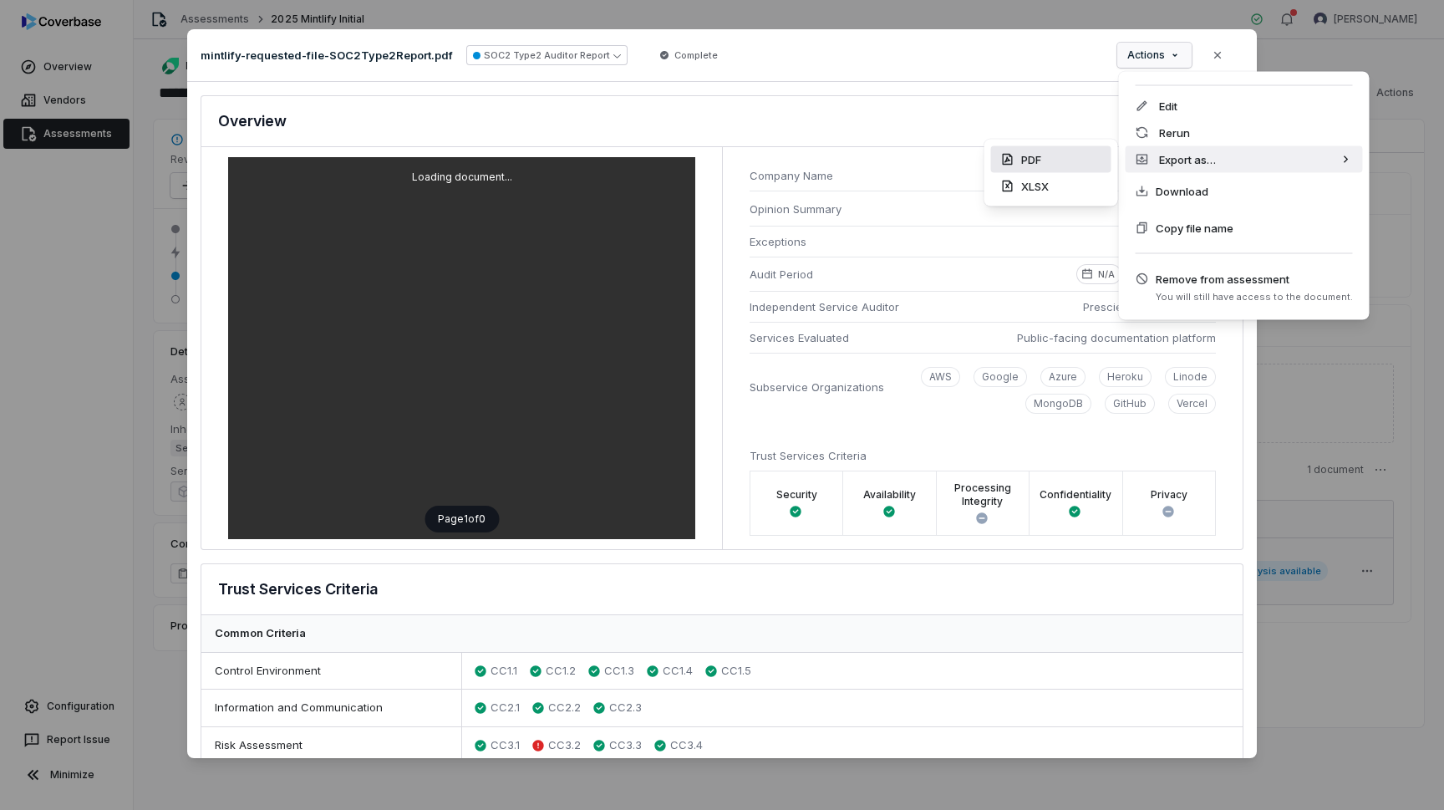
click at [1058, 156] on div "PDF" at bounding box center [1051, 159] width 120 height 27
click at [1034, 157] on div "Document Preview mintlify-requested-file-SOC2Type2Report.pdf SOC2 Type2 Auditor…" at bounding box center [722, 405] width 1444 height 804
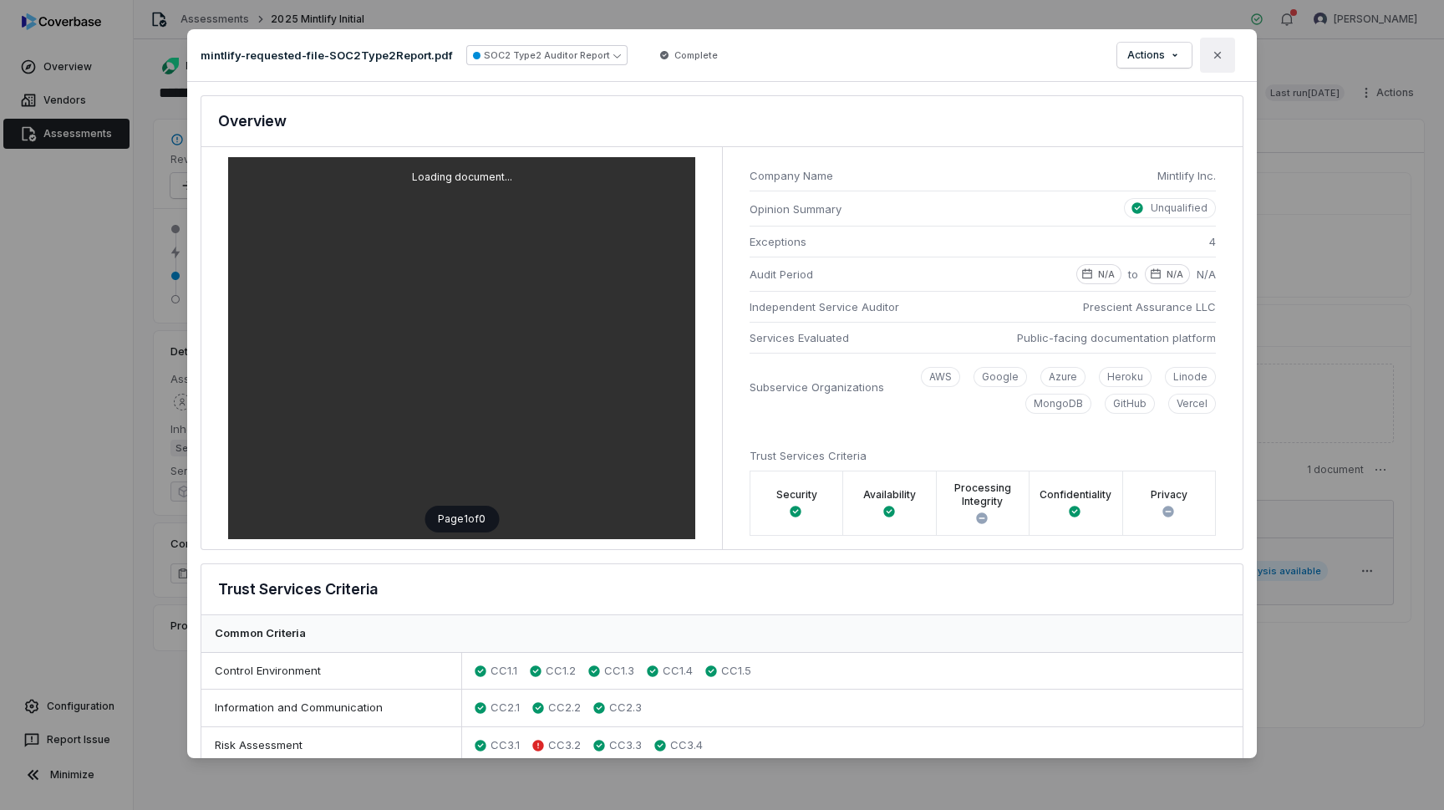
click at [1215, 61] on icon "button" at bounding box center [1217, 54] width 13 height 13
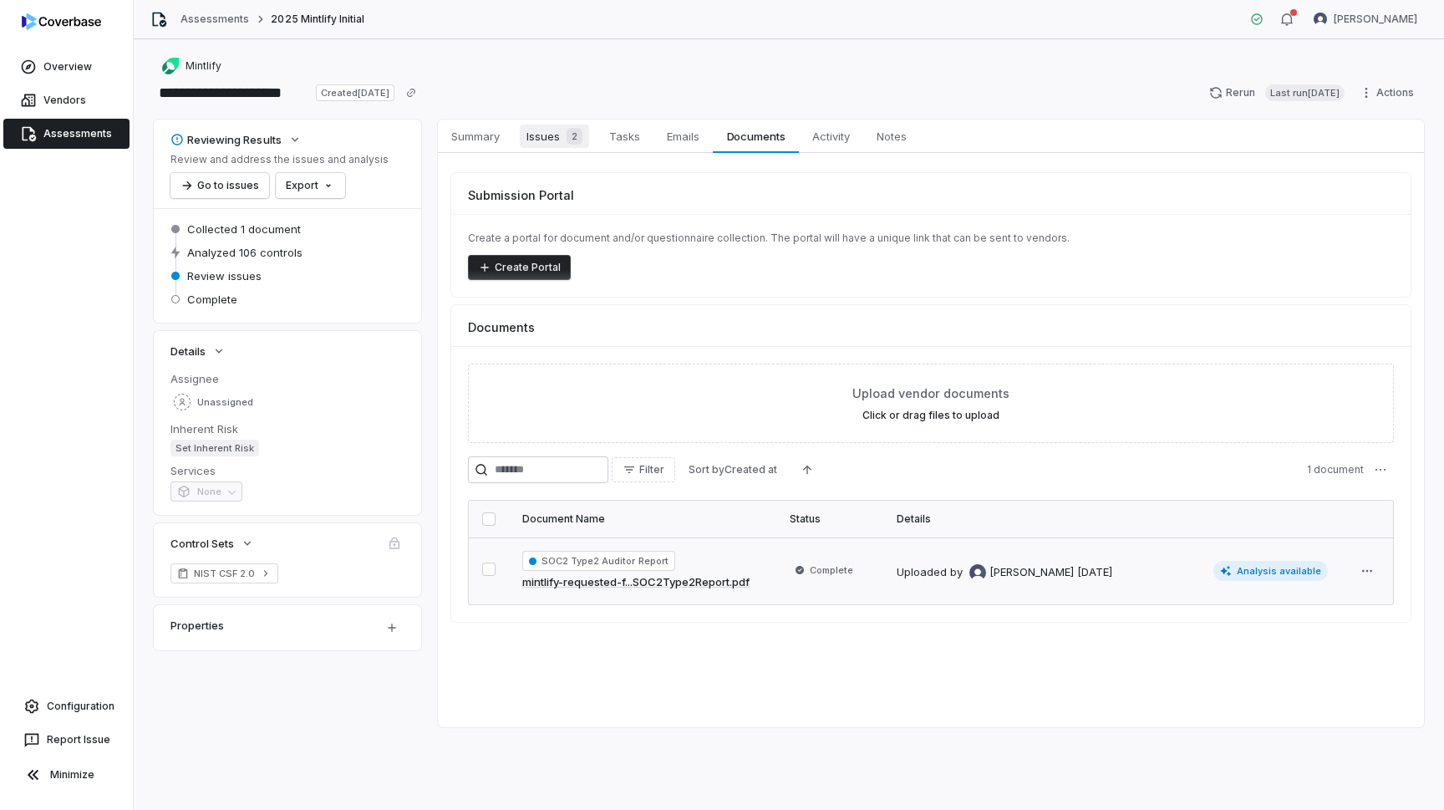
click at [542, 140] on span "Issues 2" at bounding box center [554, 136] width 69 height 23
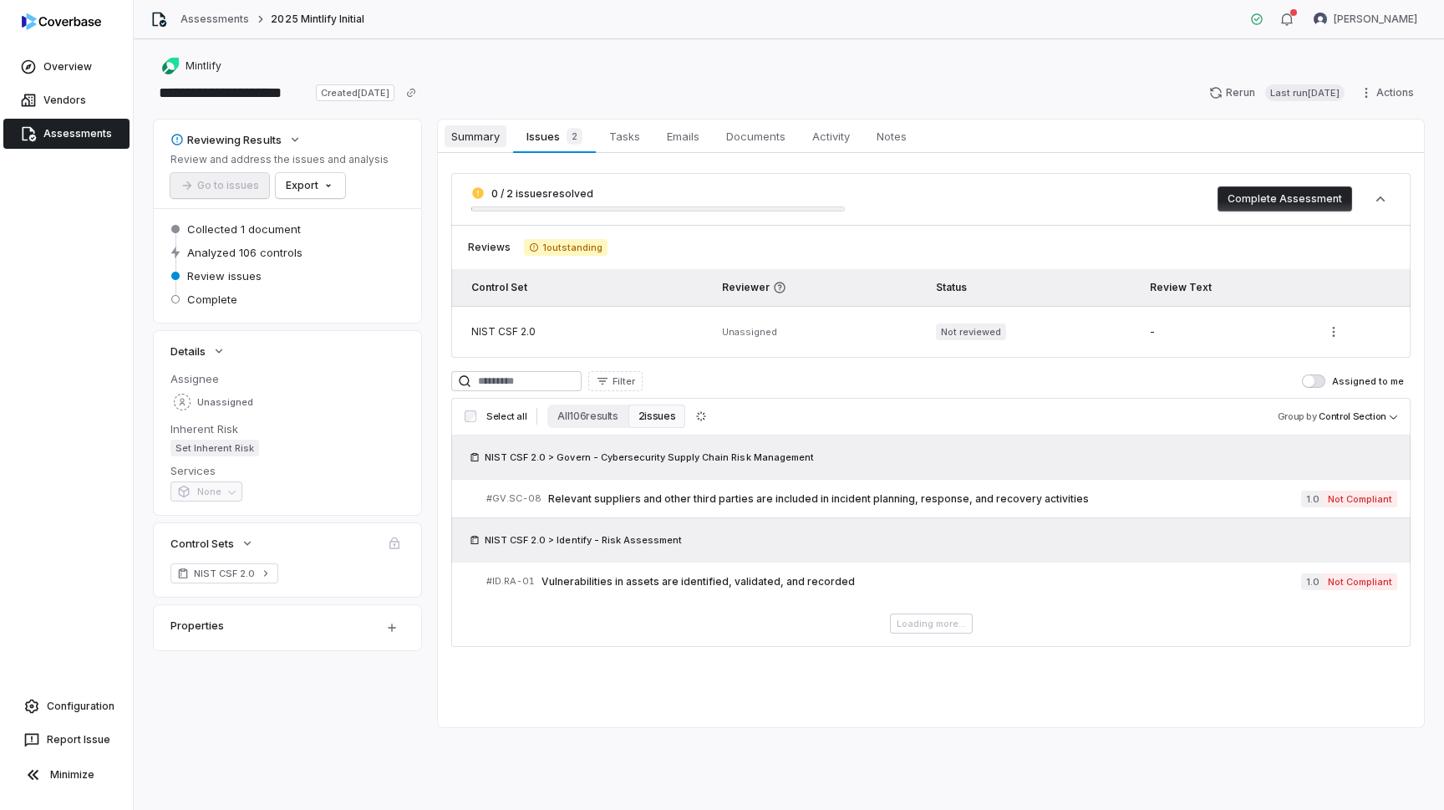
click at [479, 142] on span "Summary" at bounding box center [476, 136] width 62 height 22
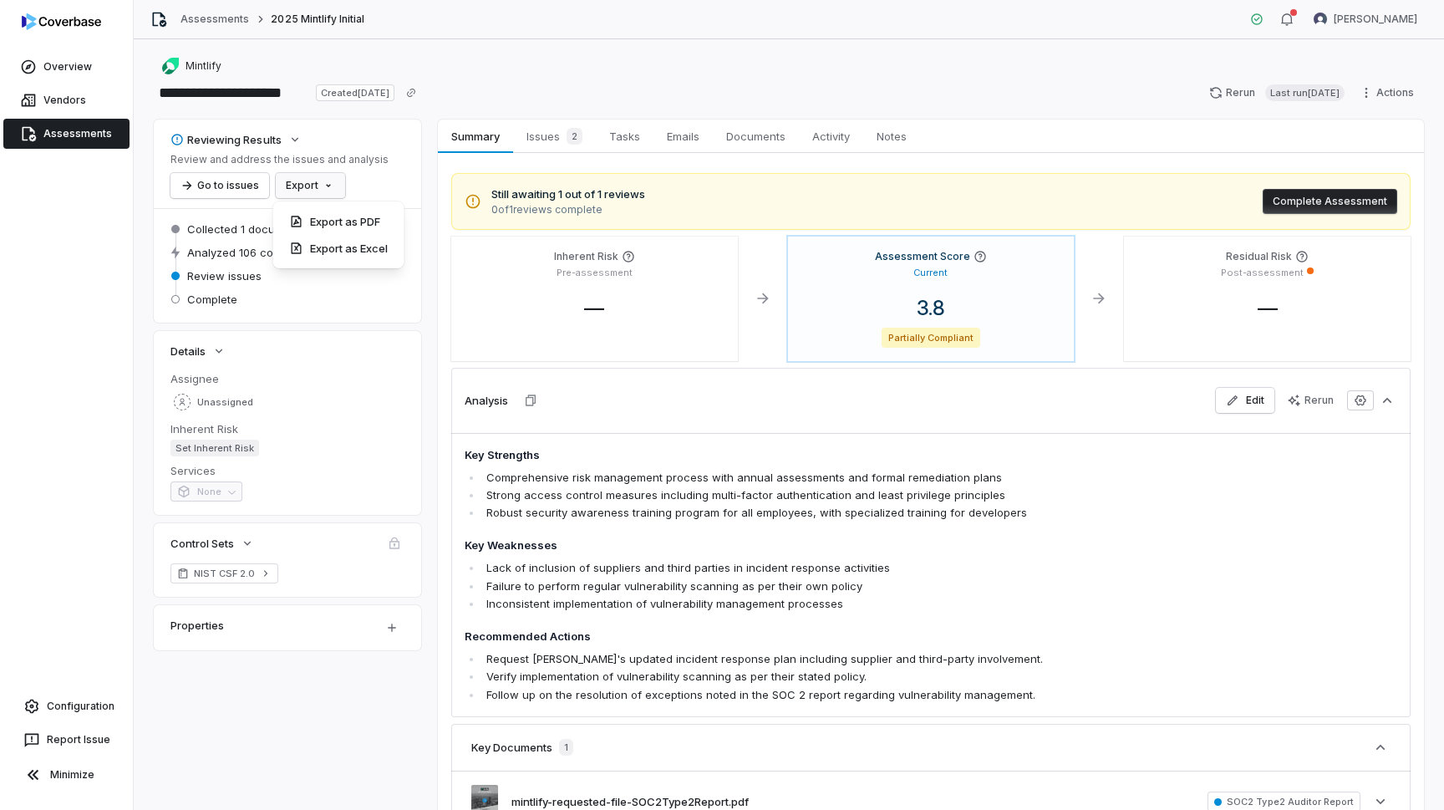
click at [292, 180] on html "**********" at bounding box center [722, 405] width 1444 height 810
click at [348, 216] on div "Export as PDF" at bounding box center [339, 221] width 118 height 27
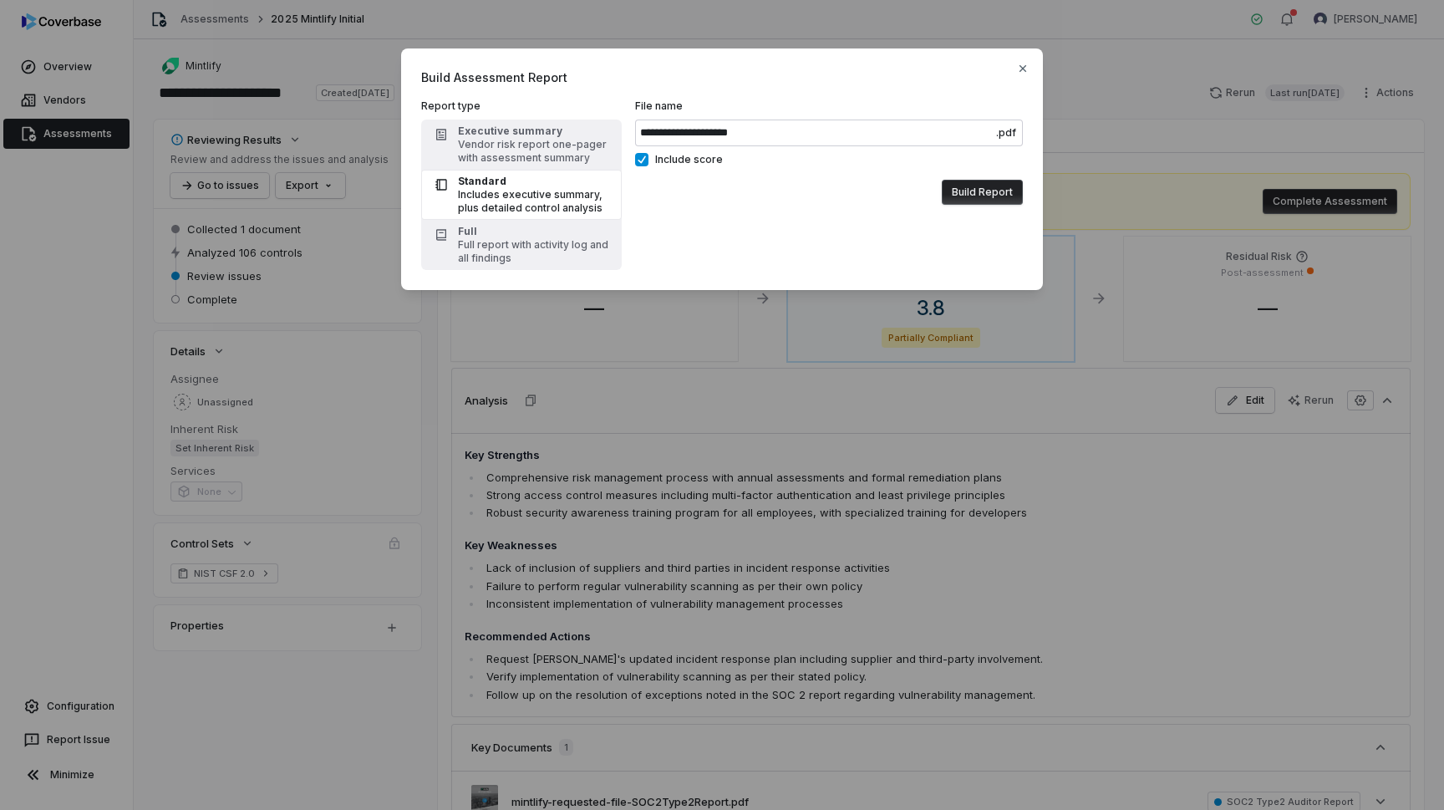
click at [1010, 191] on button "Build Report" at bounding box center [982, 192] width 81 height 25
click at [991, 189] on button "Build Report" at bounding box center [982, 192] width 81 height 25
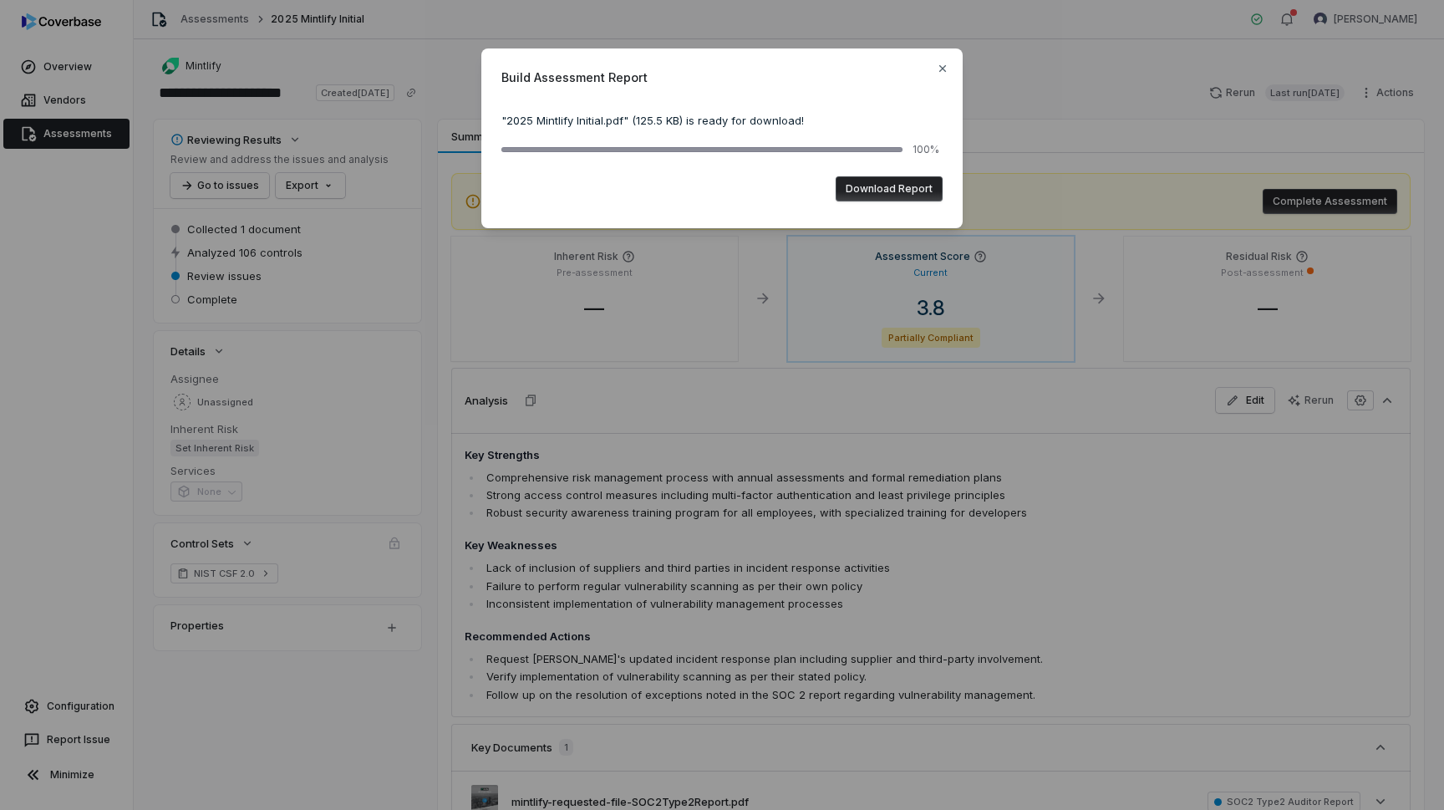
click at [888, 191] on button "Download Report" at bounding box center [889, 188] width 107 height 25
click at [944, 69] on icon "button" at bounding box center [942, 68] width 7 height 7
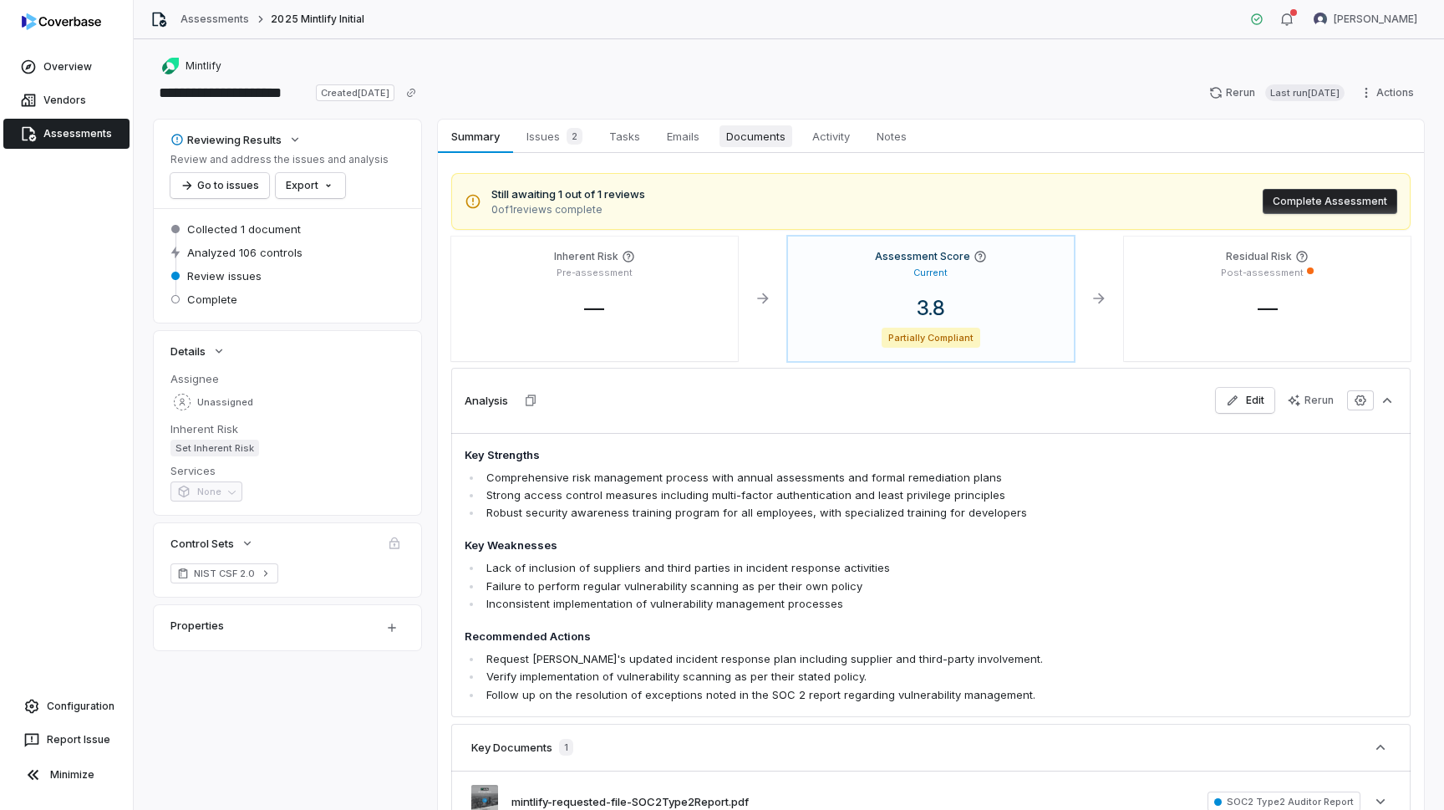
click at [762, 145] on span "Documents" at bounding box center [756, 136] width 73 height 22
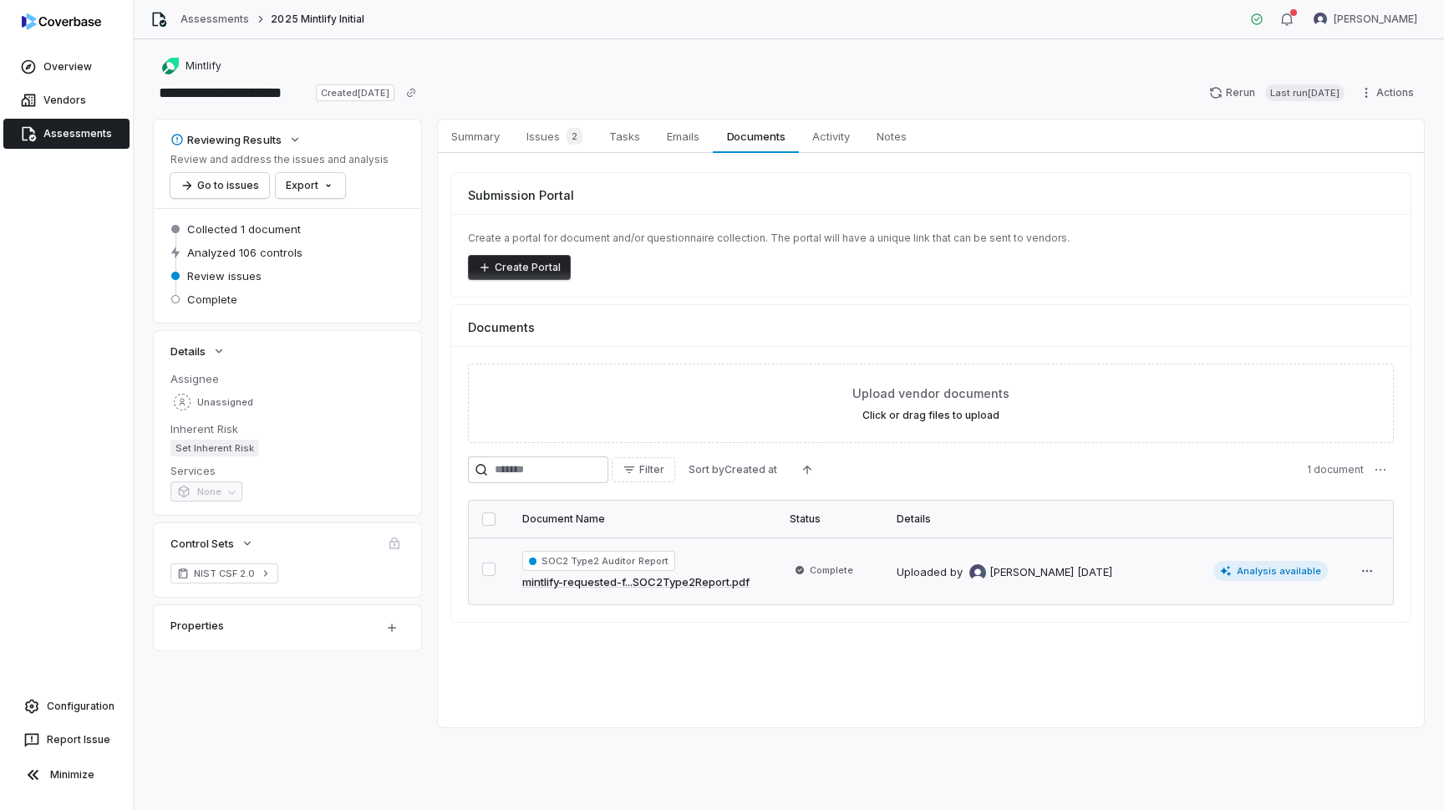
click at [659, 585] on link "mintlify-requested-f...SOC2Type2Report.pdf" at bounding box center [635, 582] width 227 height 17
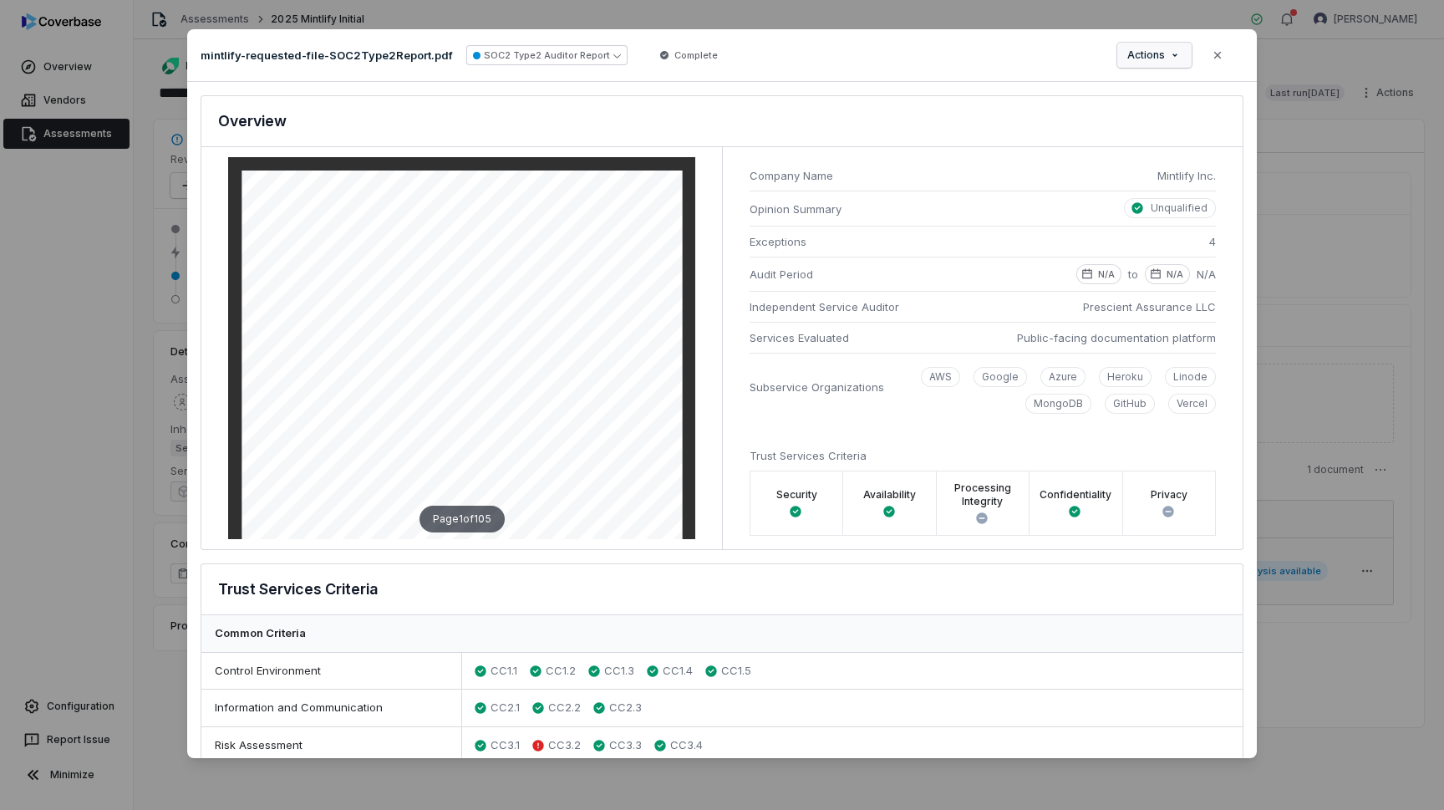
click at [1169, 54] on div "Document Preview mintlify-requested-file-SOC2Type2Report.pdf SOC2 Type2 Auditor…" at bounding box center [722, 405] width 1444 height 804
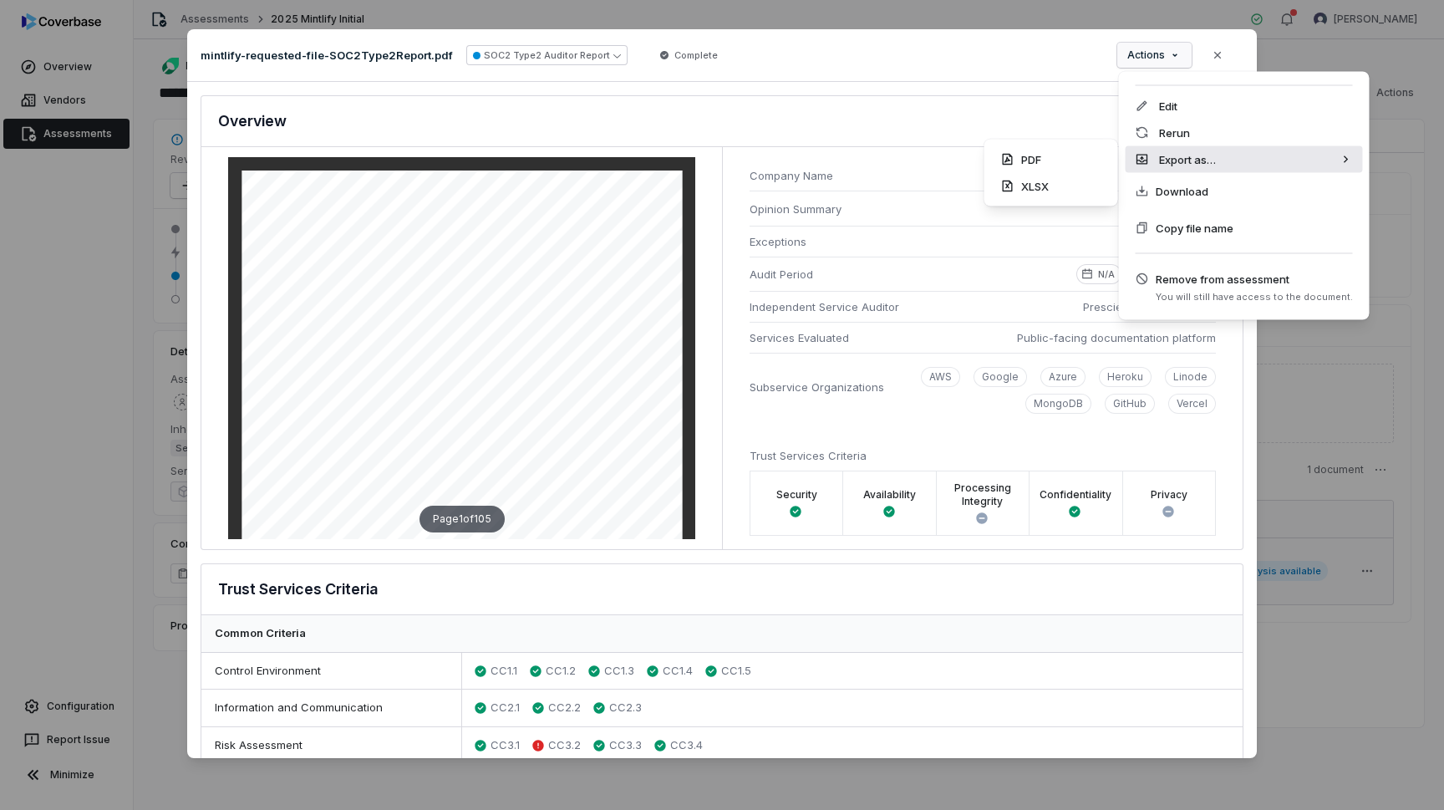
click at [1193, 171] on div "Export as…" at bounding box center [1244, 159] width 237 height 27
click at [1072, 160] on div "PDF" at bounding box center [1051, 159] width 120 height 27
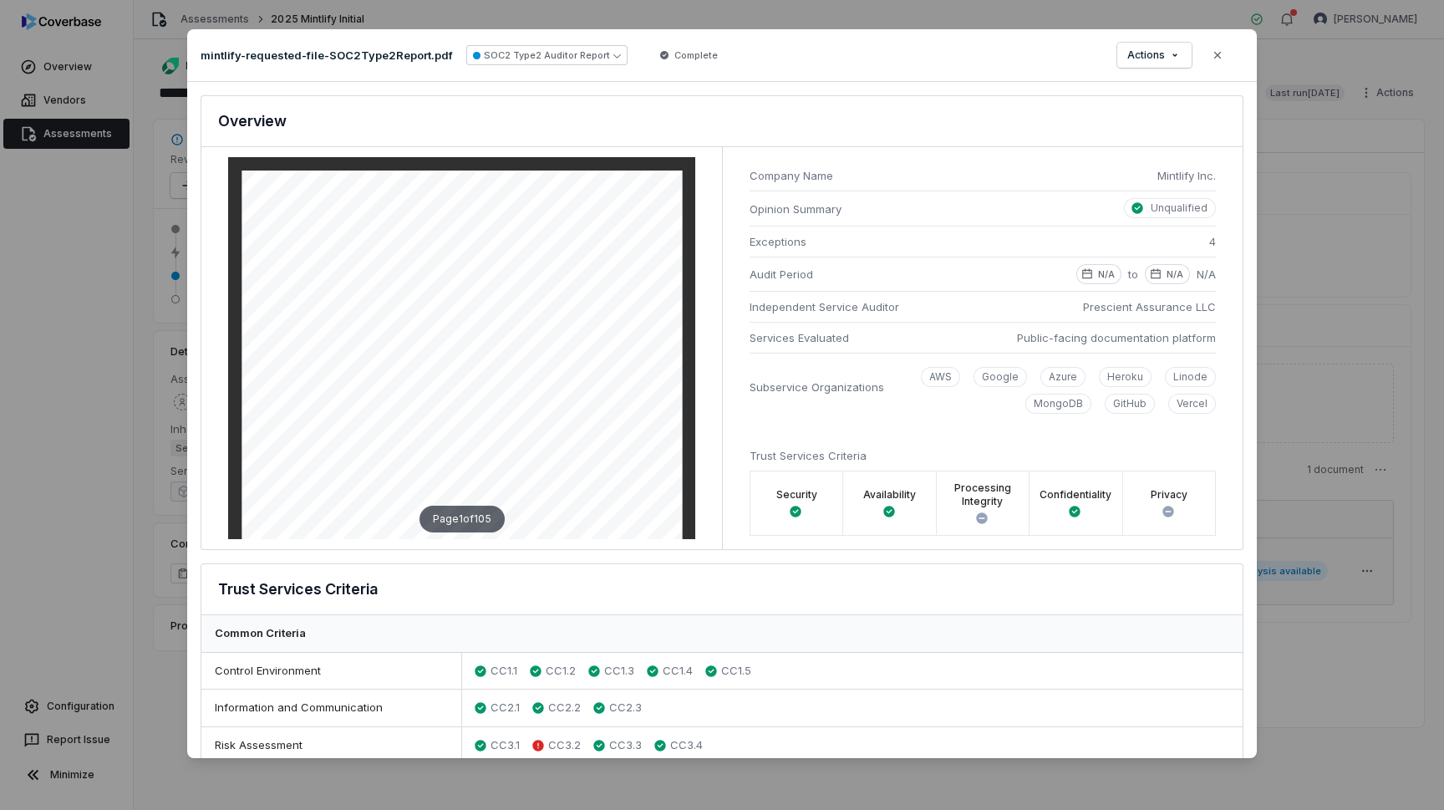
click at [479, 511] on div "Page 1 of 105" at bounding box center [462, 519] width 85 height 27
click at [461, 516] on div "Page 1 of 105" at bounding box center [462, 519] width 85 height 27
click at [1222, 48] on icon "button" at bounding box center [1217, 54] width 13 height 13
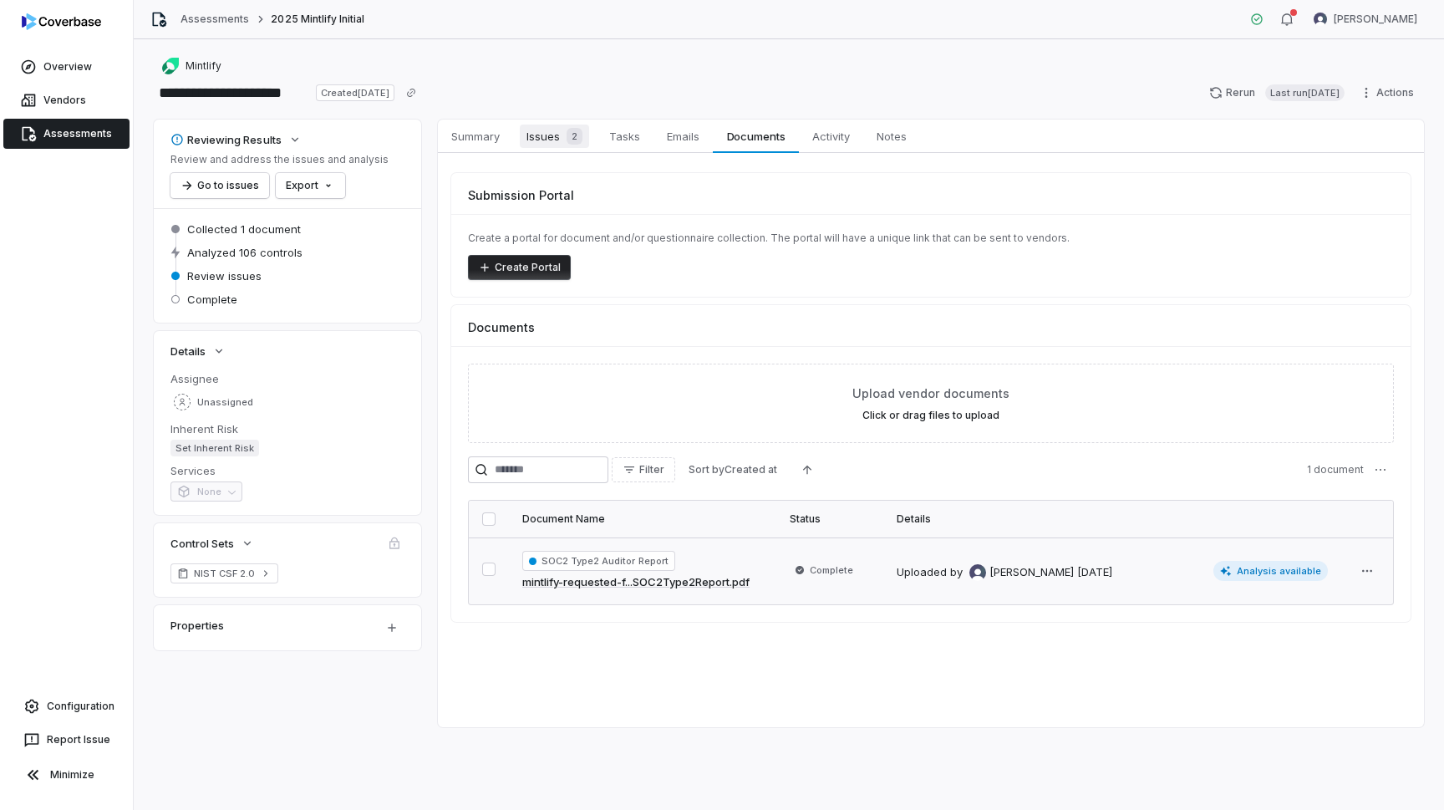
click at [554, 147] on span "Issues 2" at bounding box center [554, 136] width 69 height 23
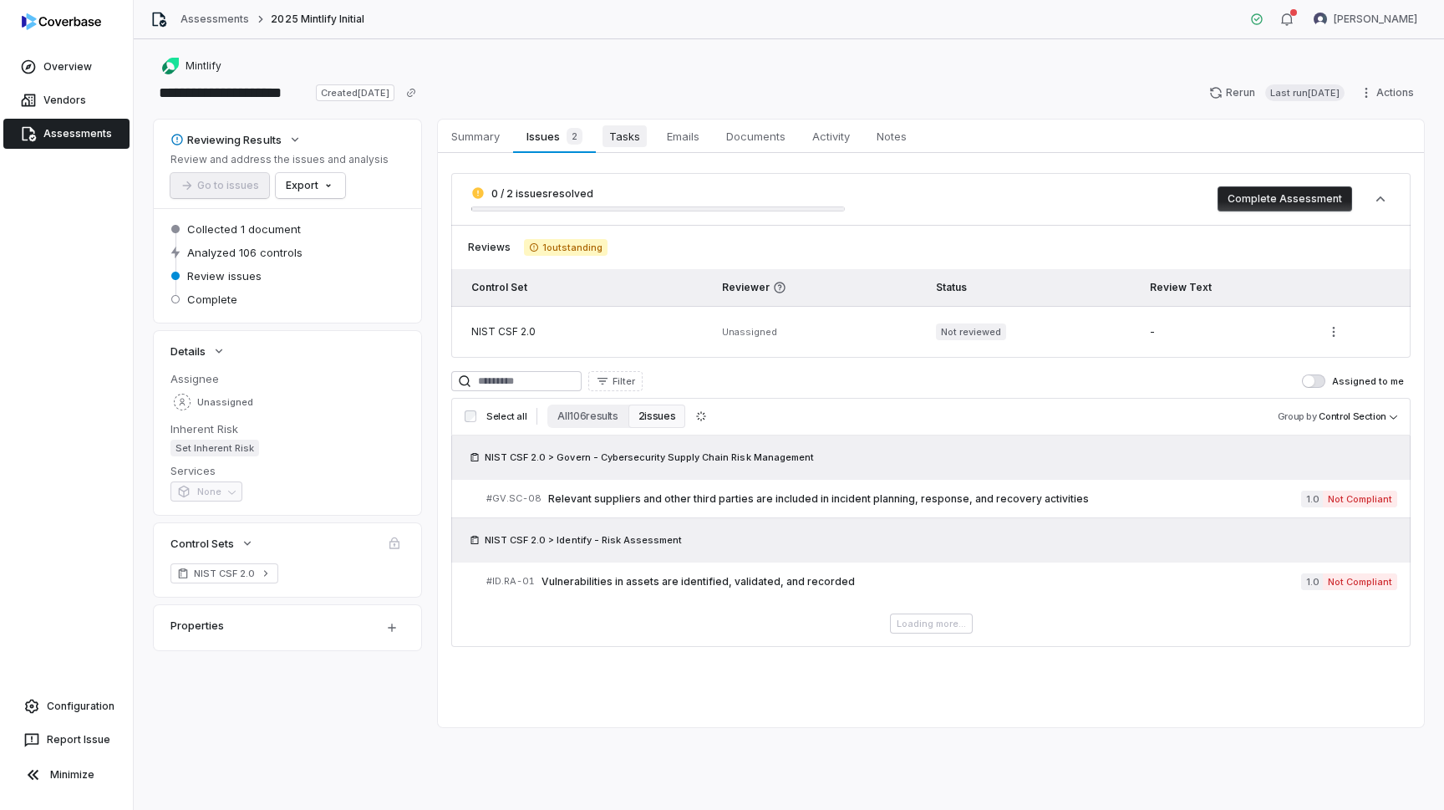
click at [627, 143] on span "Tasks" at bounding box center [625, 136] width 44 height 22
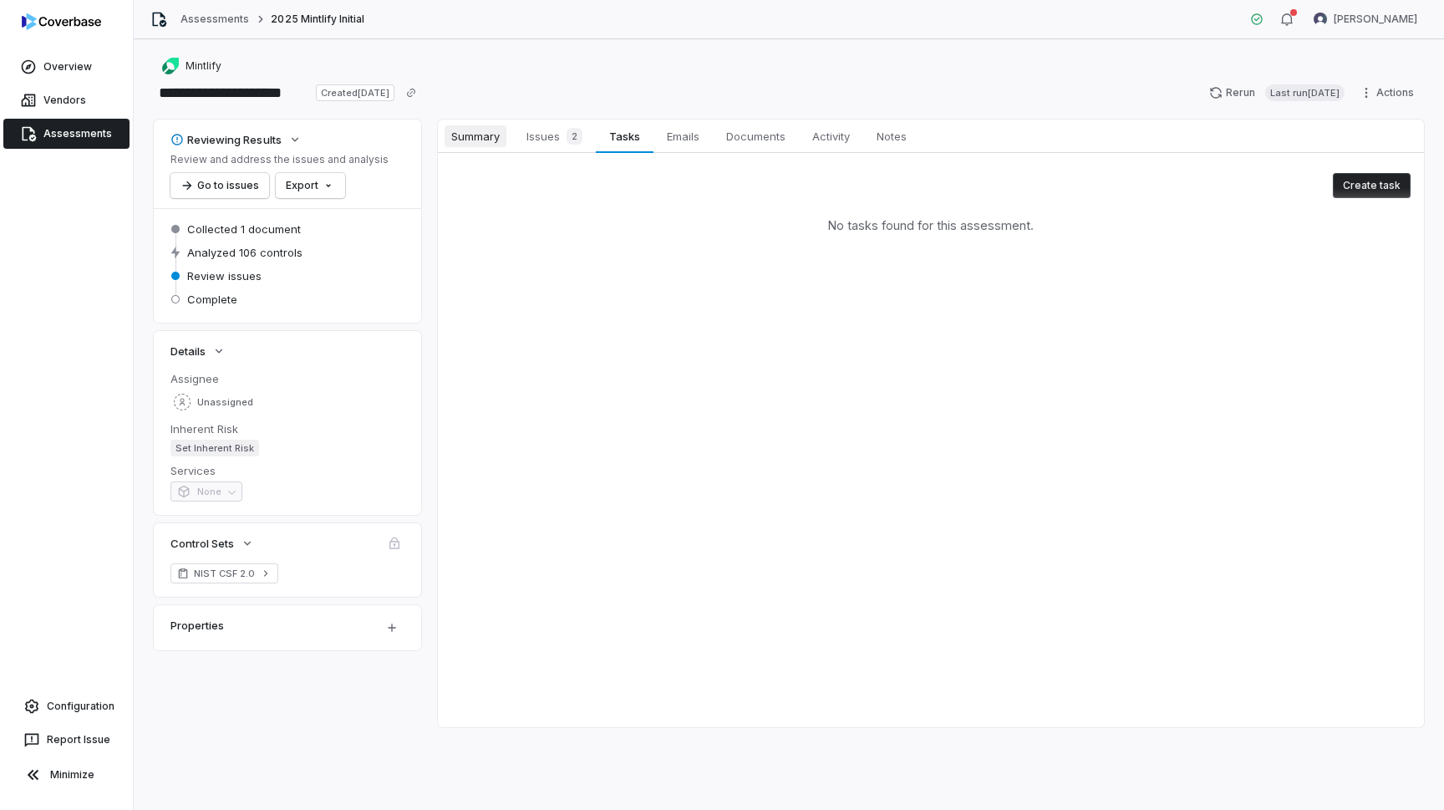
click at [460, 135] on span "Summary" at bounding box center [476, 136] width 62 height 22
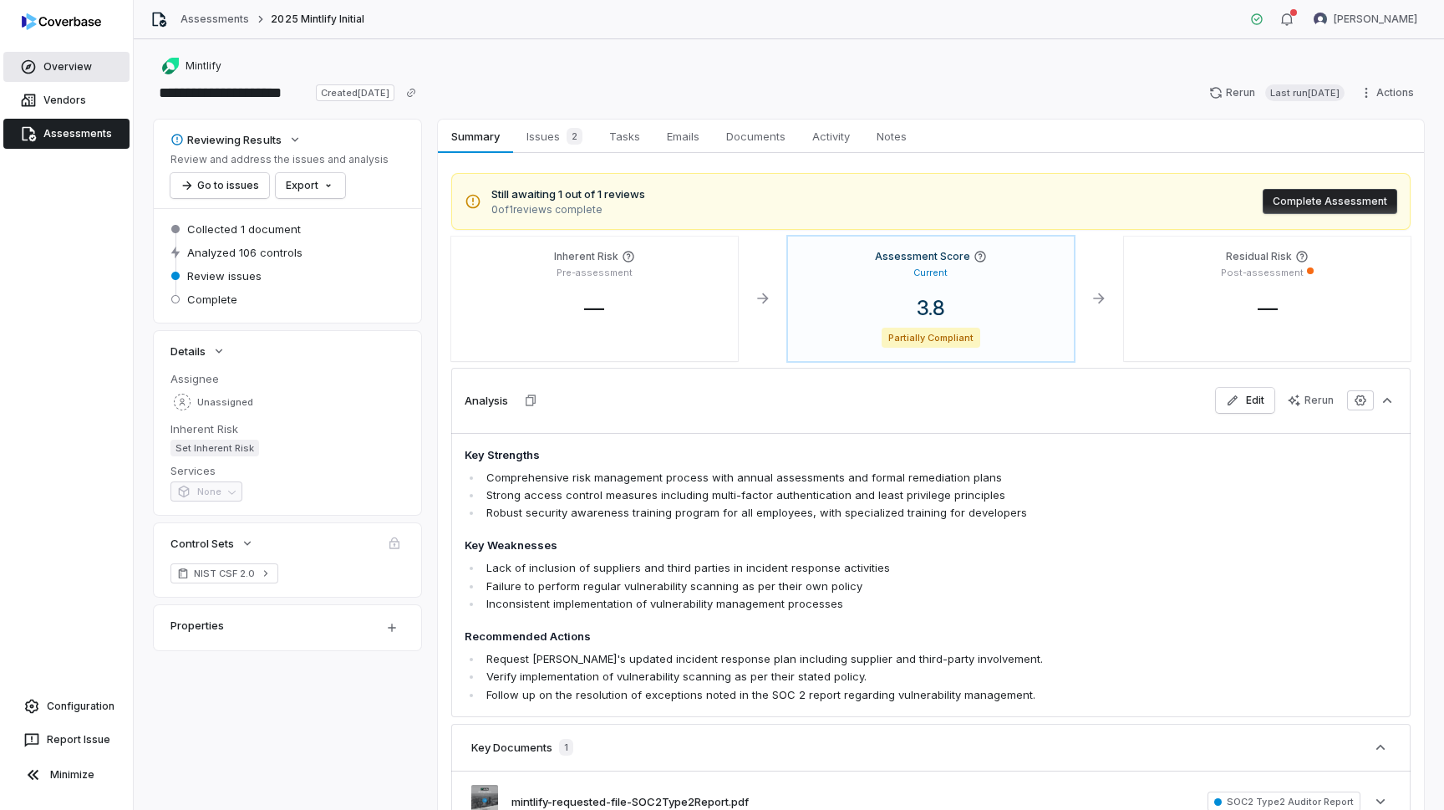
click at [69, 66] on link "Overview" at bounding box center [66, 67] width 126 height 30
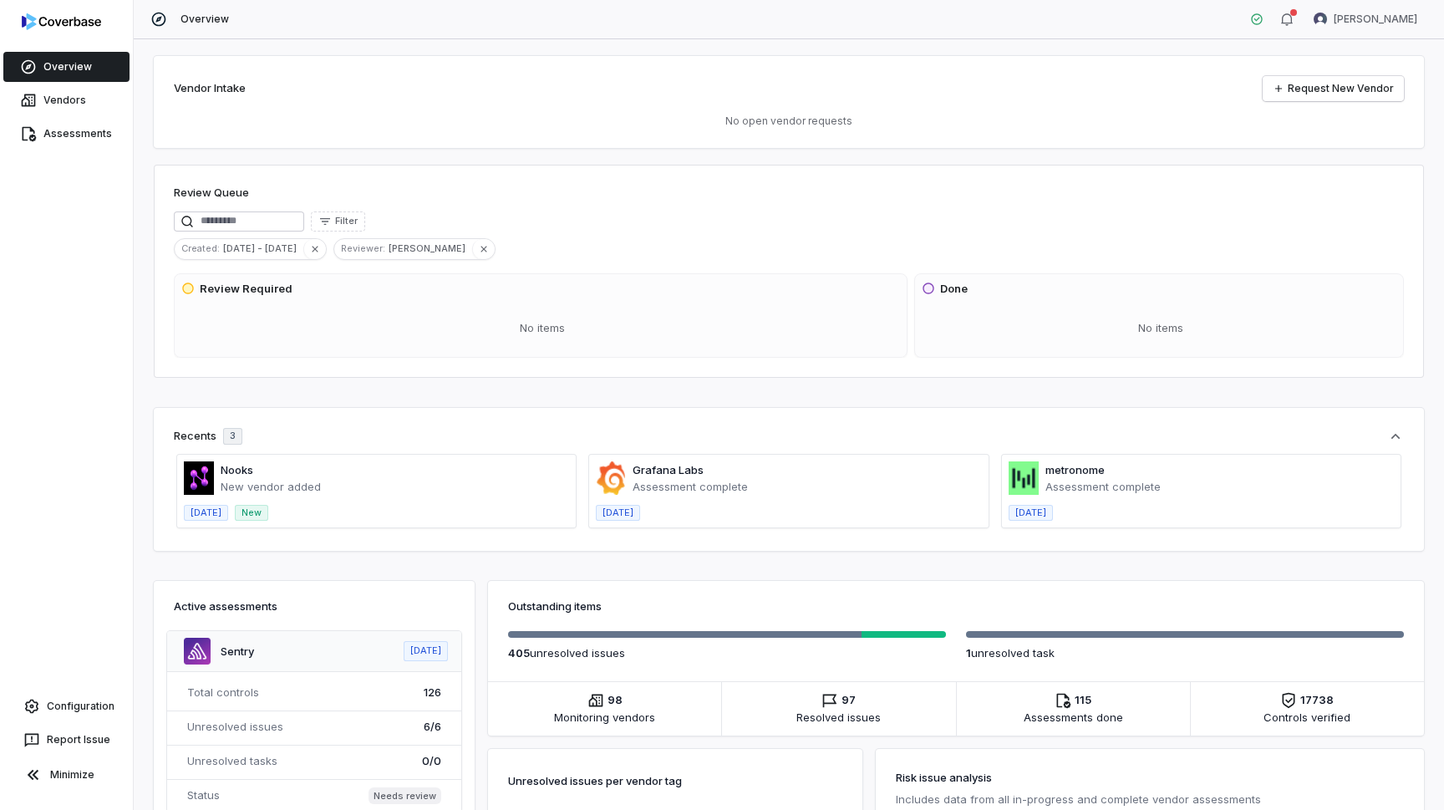
click at [79, 160] on div "Overview Vendors Assessments Configuration Report Issue Minimize" at bounding box center [66, 405] width 133 height 810
click at [79, 146] on link "Assessments" at bounding box center [66, 134] width 126 height 30
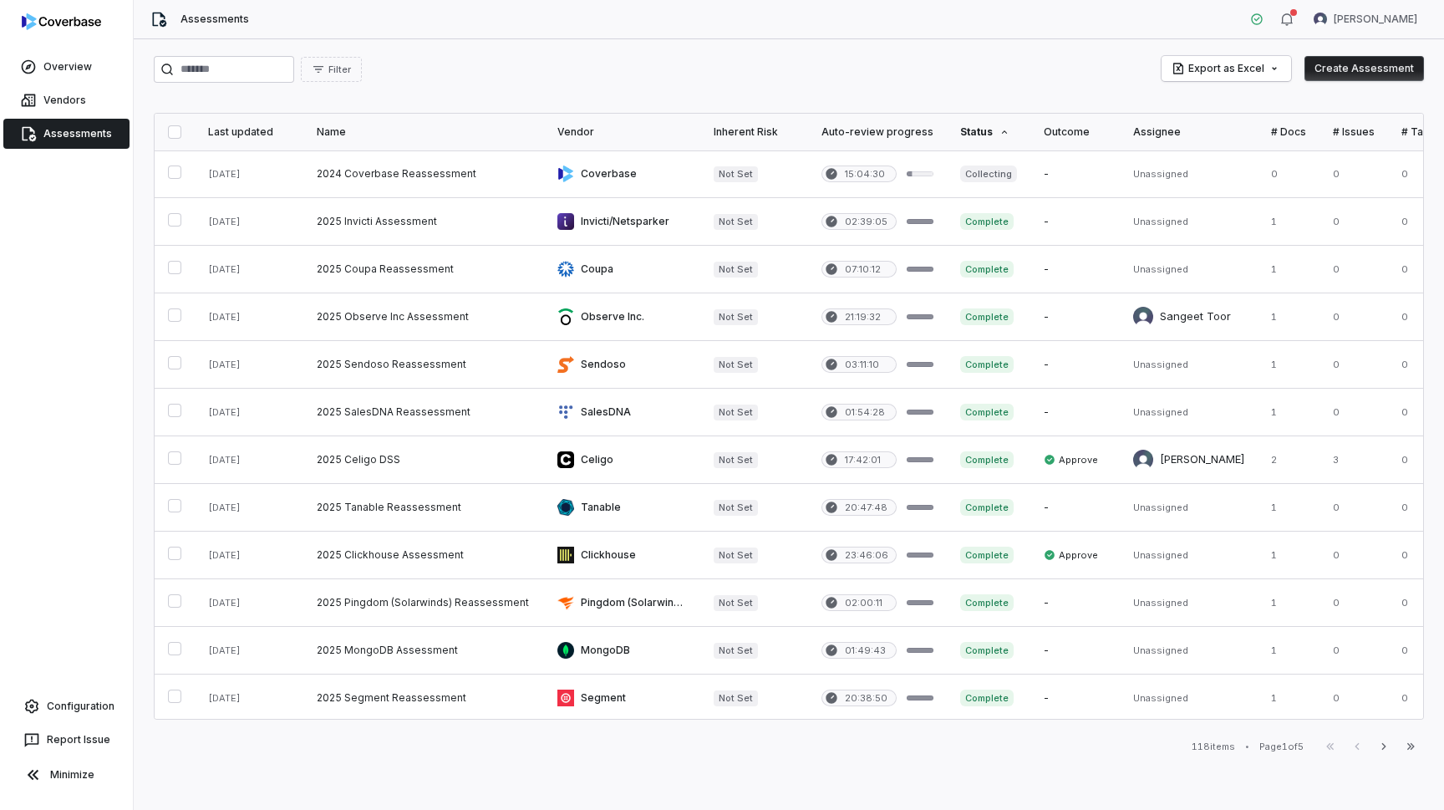
click at [302, 85] on div "Filter Export as Excel Create Assessment Last updated Name Vendor Inherent Risk…" at bounding box center [789, 424] width 1310 height 771
click at [294, 58] on input "search" at bounding box center [224, 69] width 140 height 27
paste input "*********"
type input "*********"
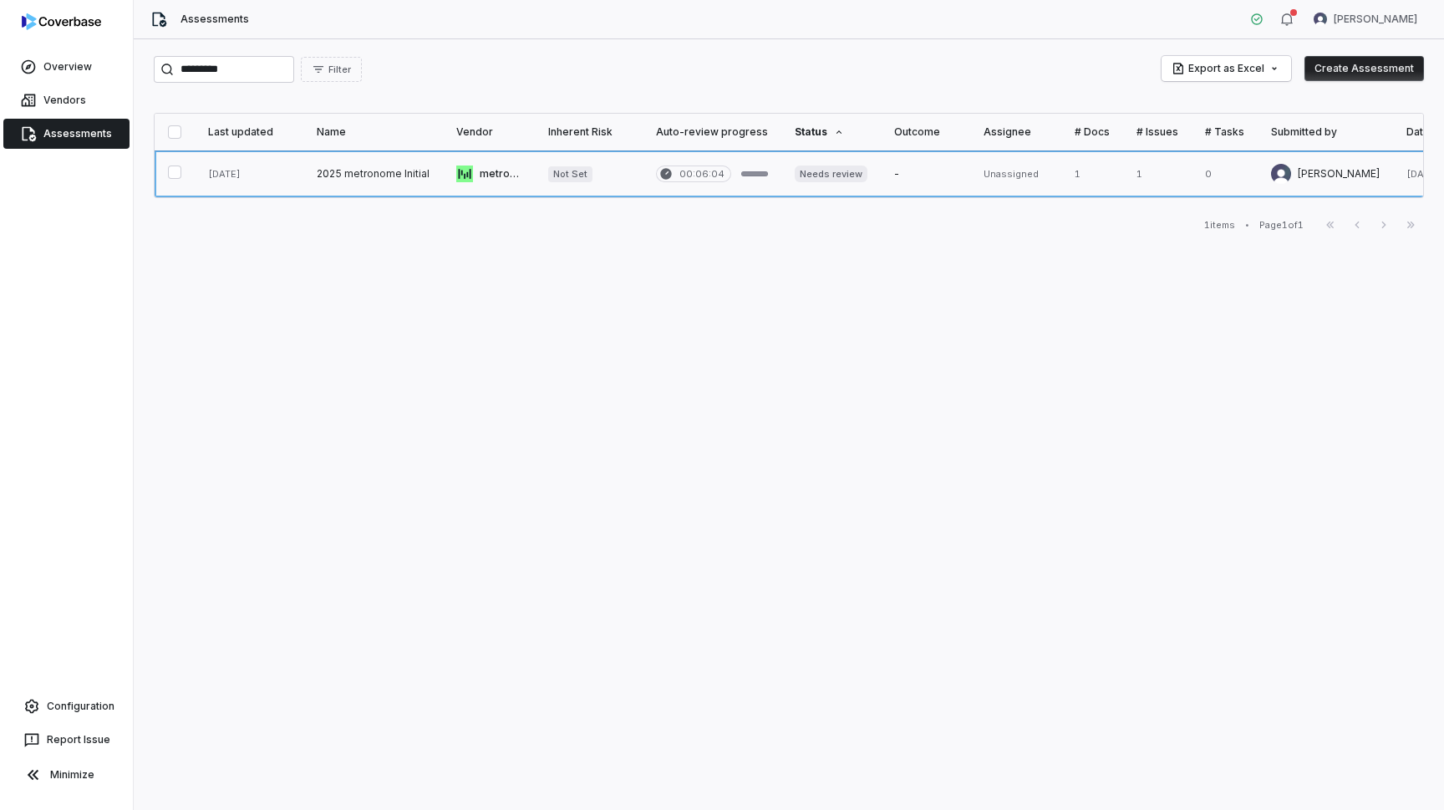
click at [368, 168] on link at bounding box center [373, 173] width 140 height 47
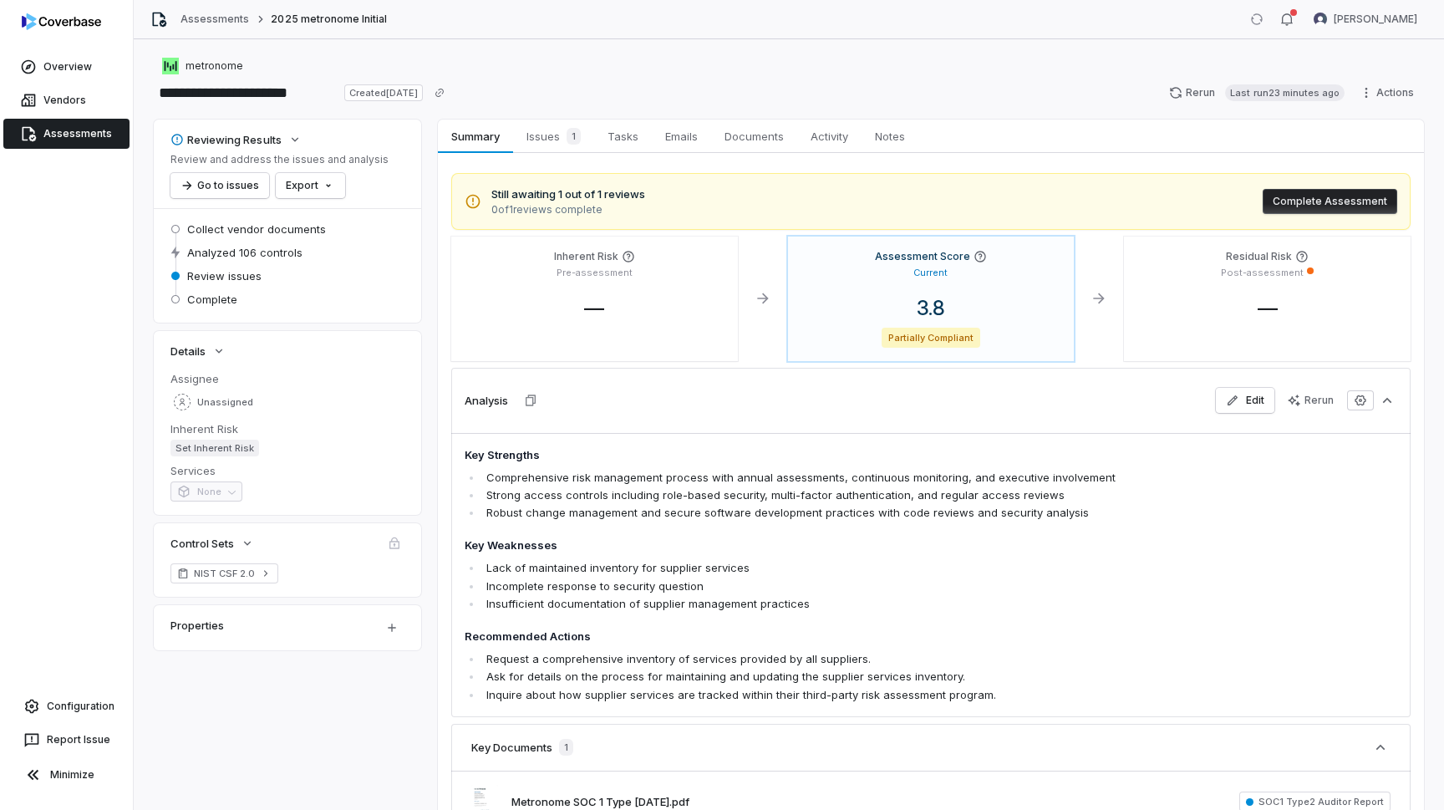
click at [547, 138] on span "Issues 1" at bounding box center [554, 136] width 68 height 23
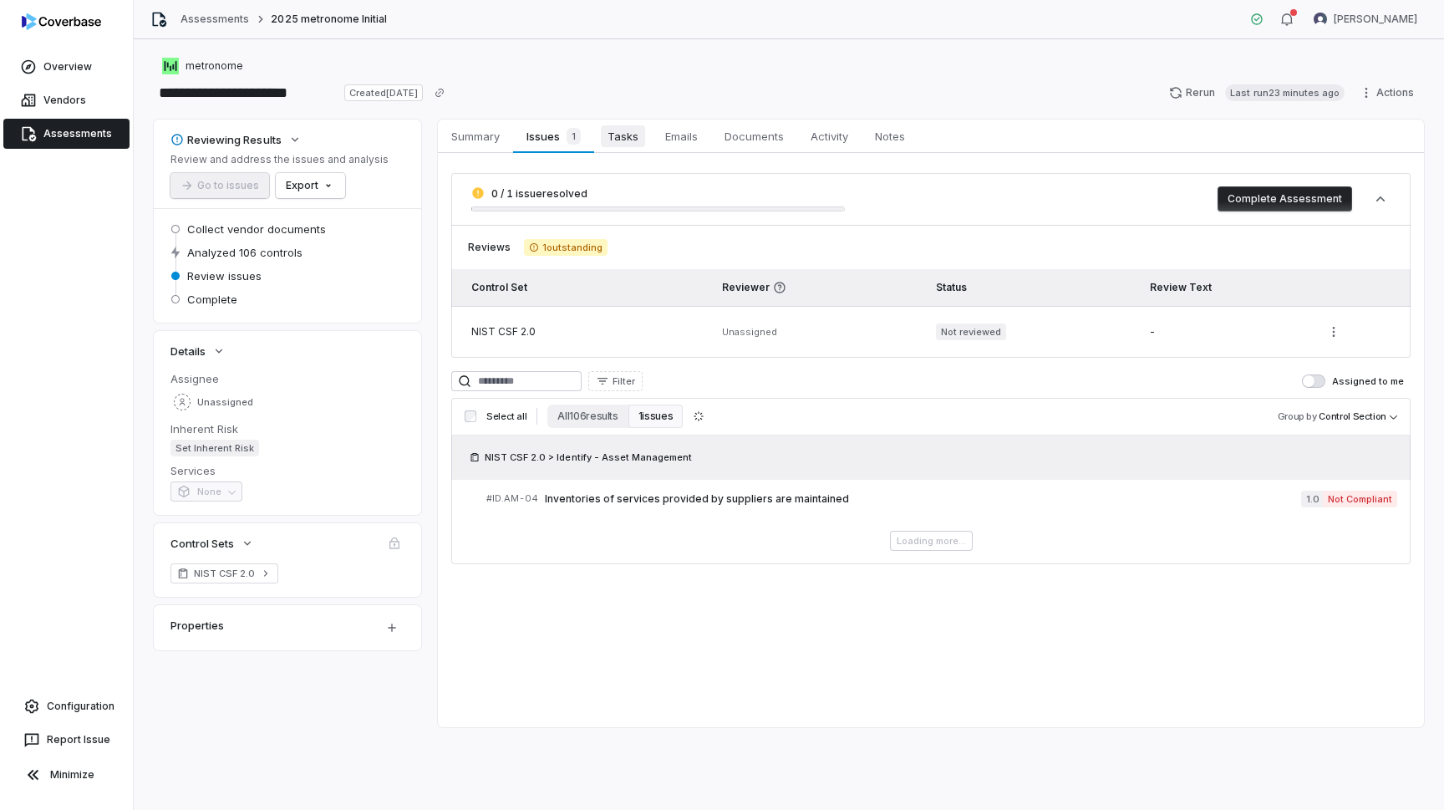
click at [641, 125] on link "Tasks Tasks" at bounding box center [623, 136] width 58 height 33
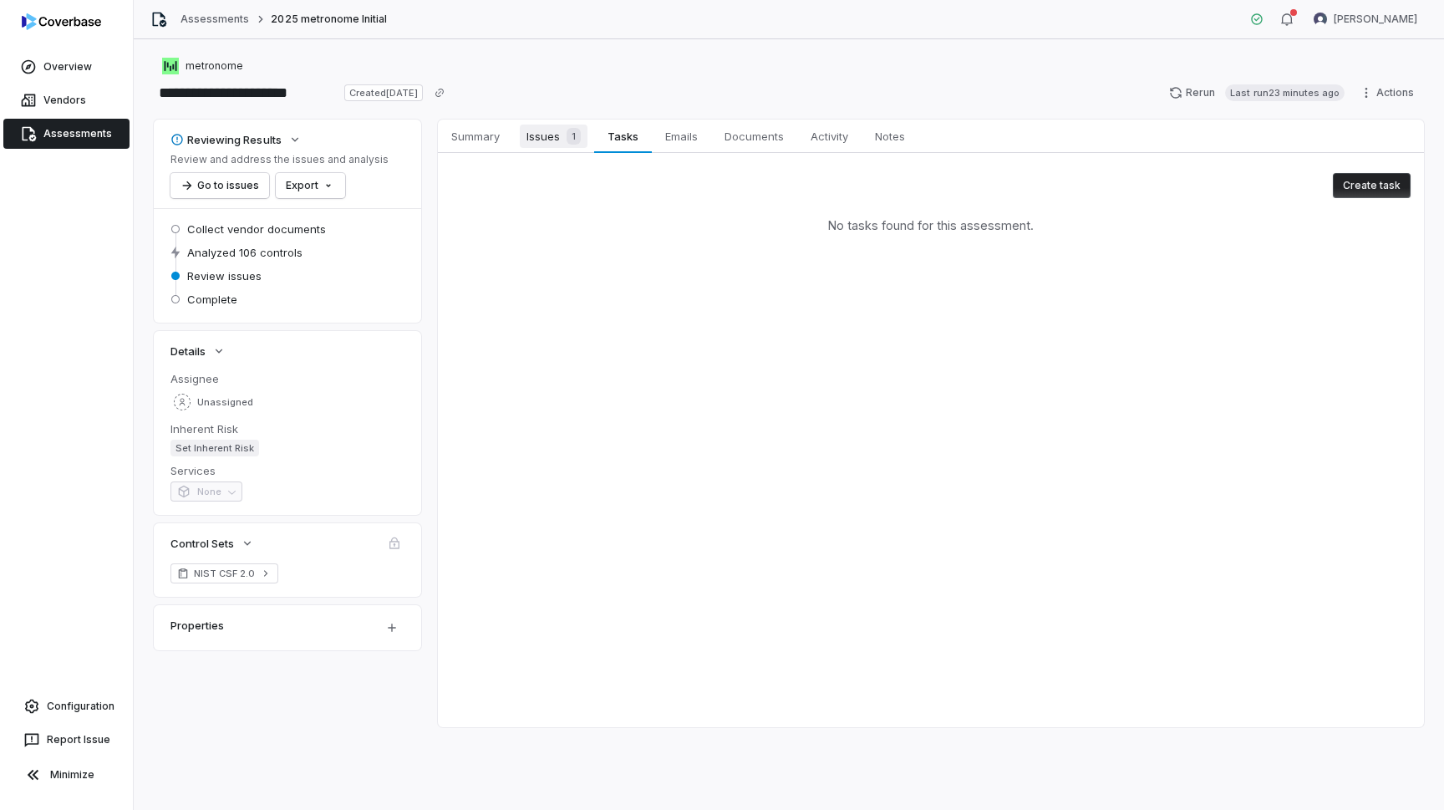
click at [541, 135] on span "Issues 1" at bounding box center [554, 136] width 68 height 23
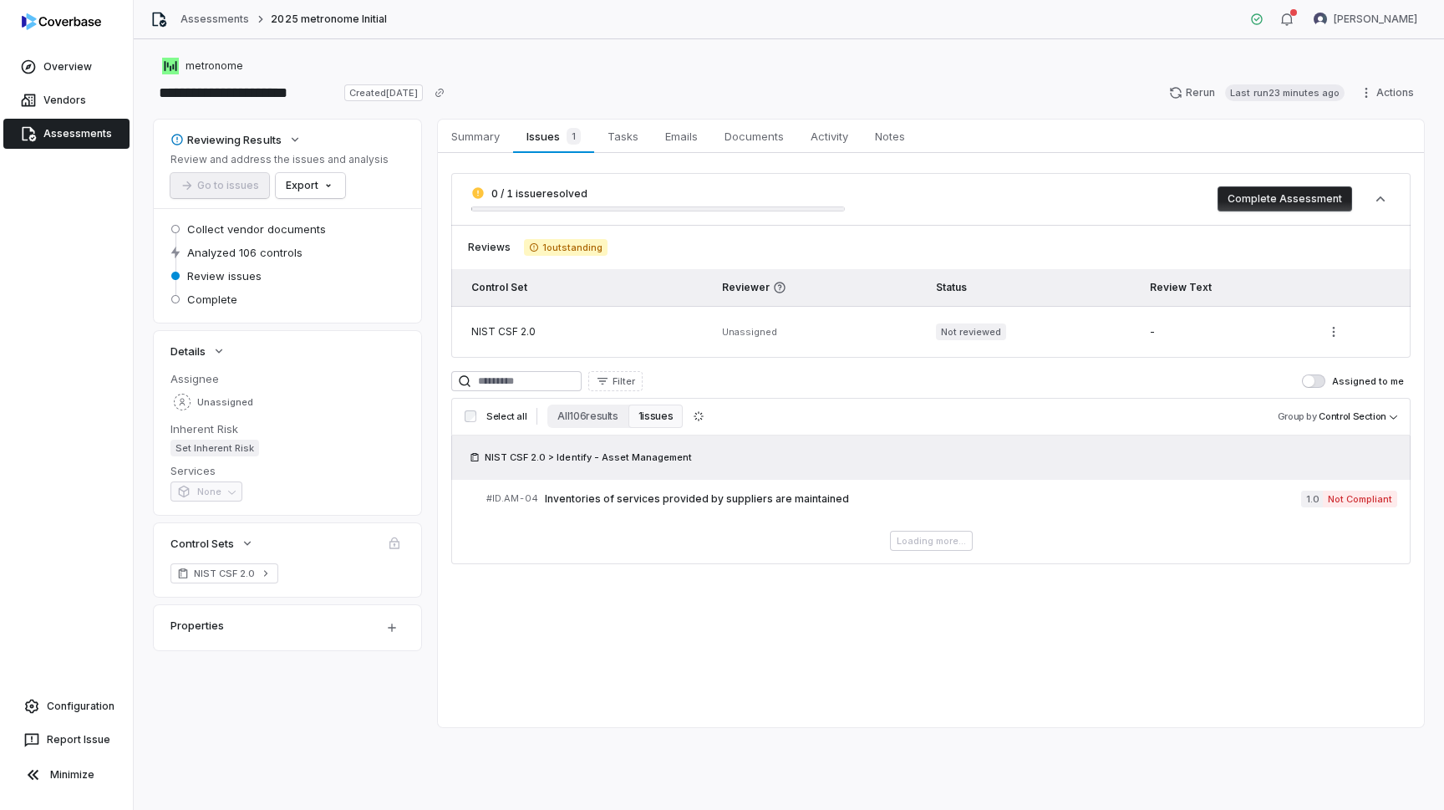
click at [476, 153] on div "0 / 1 issue resolved Complete Assessment Reviews 1 outstanding Control Set Revi…" at bounding box center [931, 368] width 986 height 431
click at [476, 145] on span "Summary" at bounding box center [476, 136] width 62 height 22
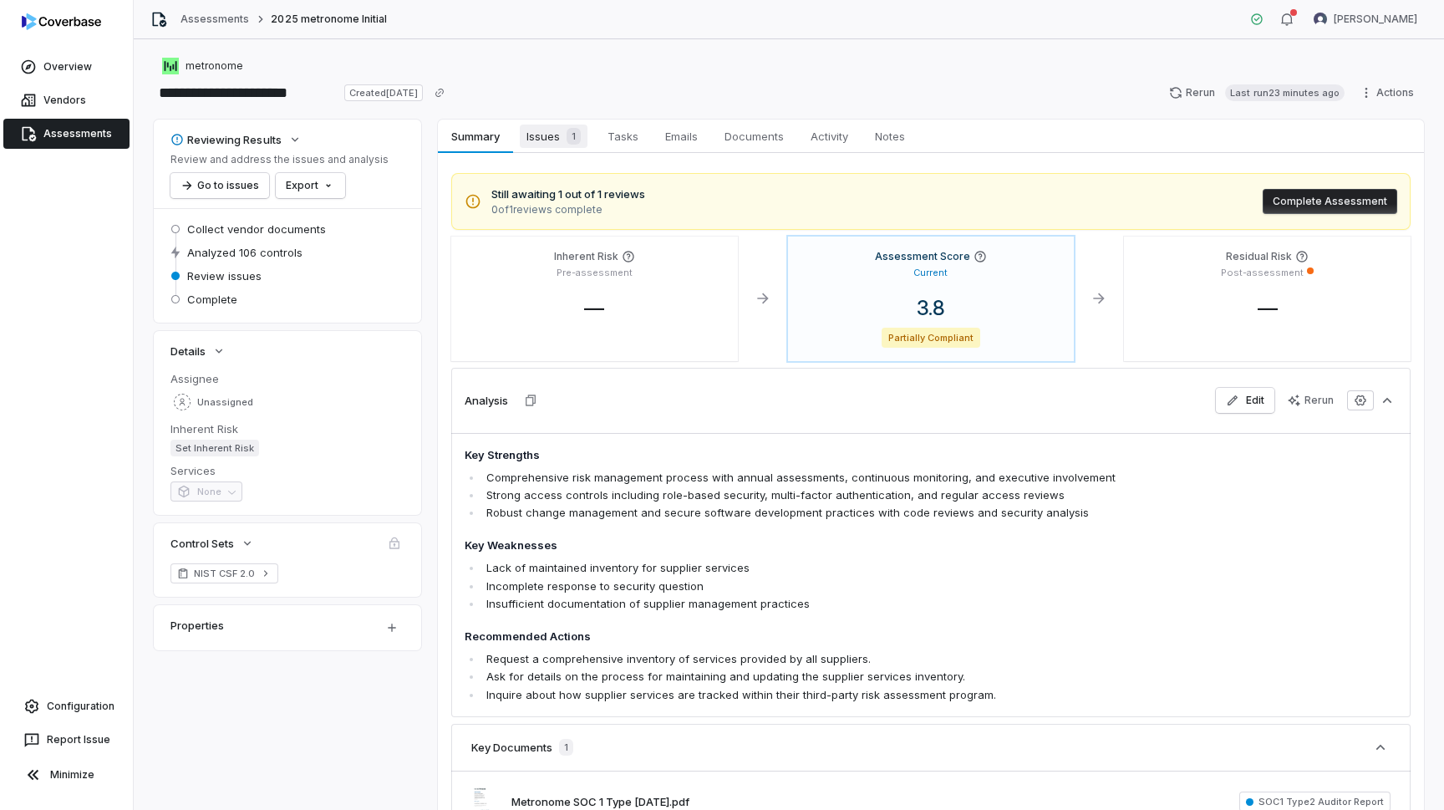
click at [560, 143] on span "Issues 1" at bounding box center [554, 136] width 68 height 23
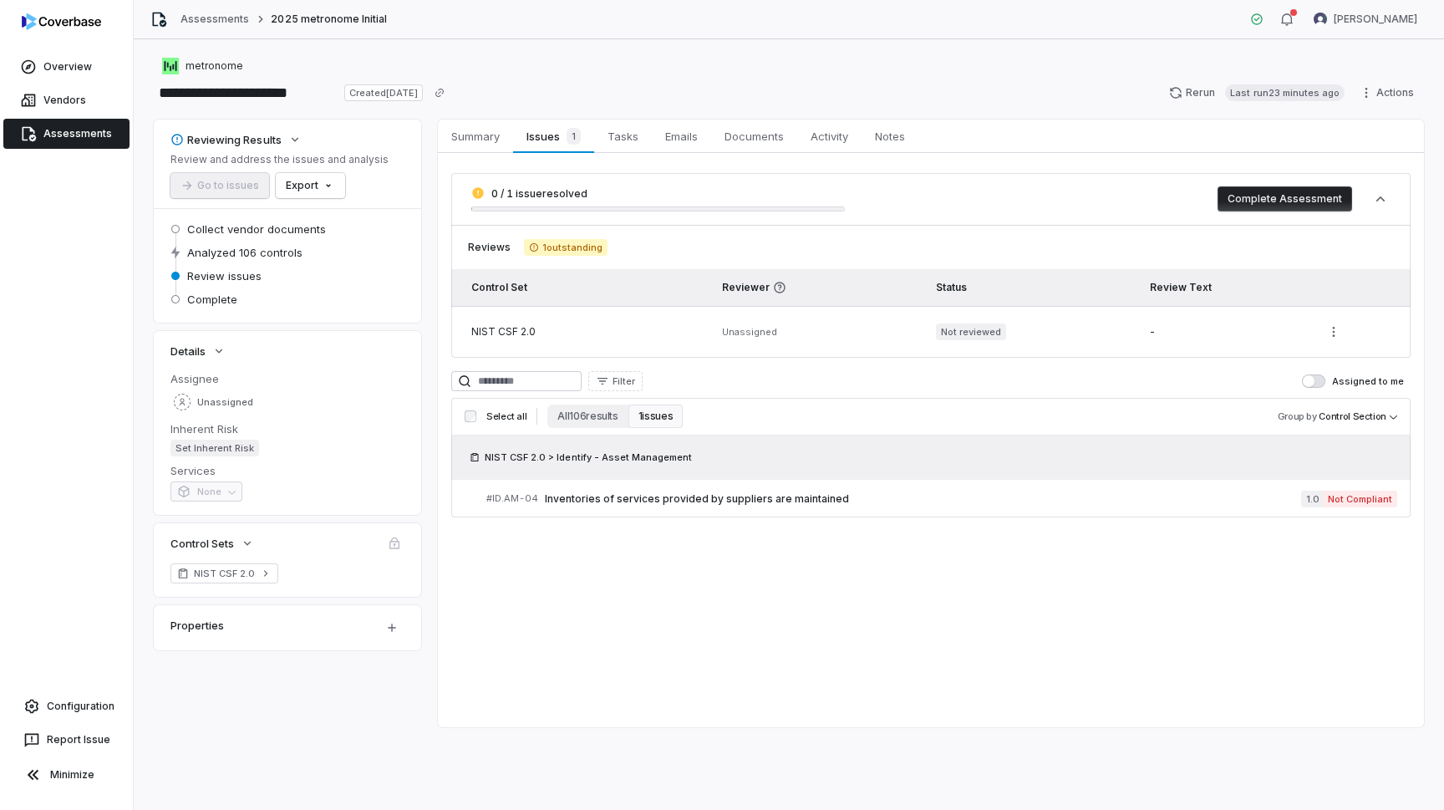
click at [585, 209] on div "0 / 1 issue resolved" at bounding box center [658, 198] width 374 height 25
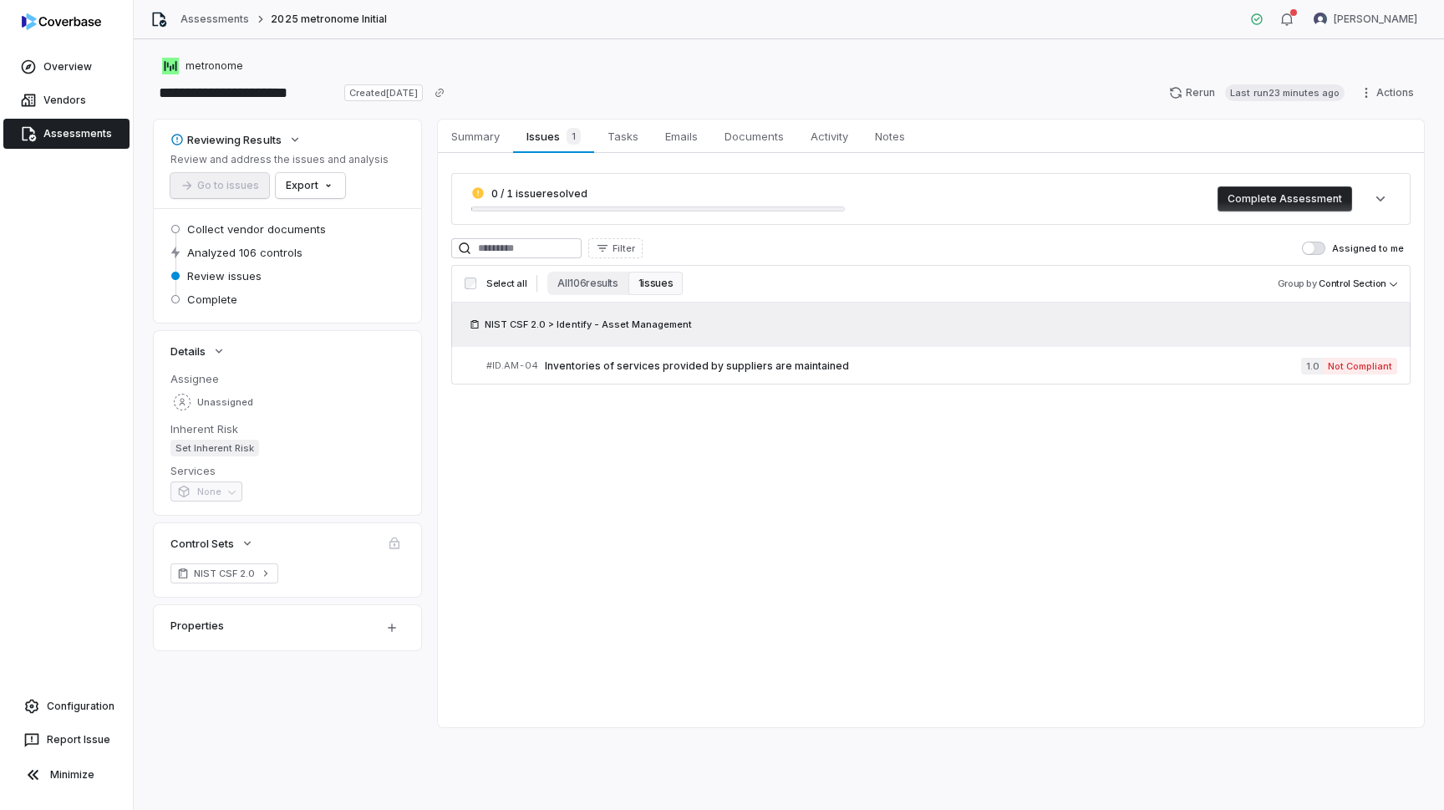
click at [585, 209] on div "0 / 1 issue resolved" at bounding box center [658, 198] width 374 height 25
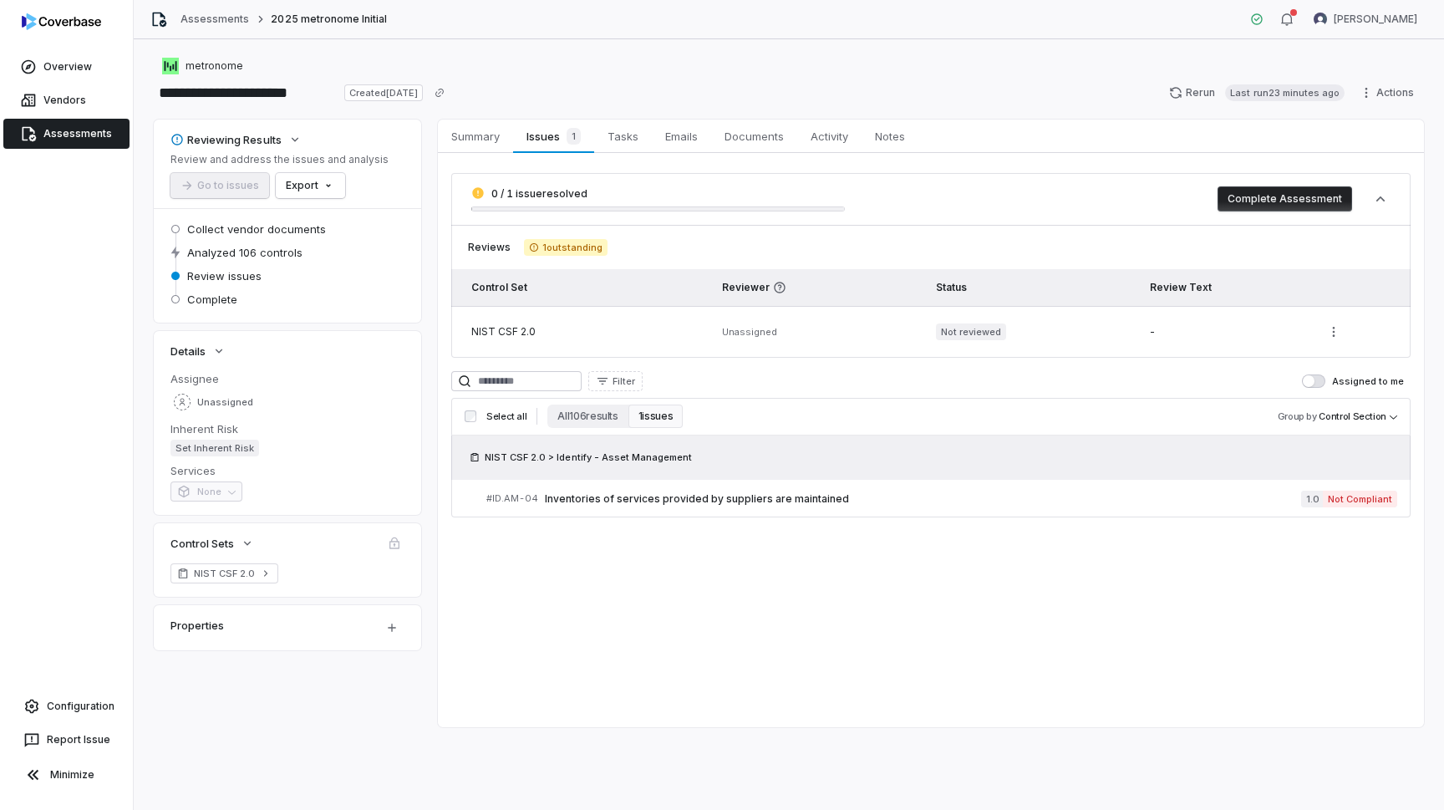
click at [682, 160] on div "0 / 1 issue resolved Complete Assessment Reviews 1 outstanding Control Set Revi…" at bounding box center [931, 345] width 986 height 384
click at [638, 128] on span "Tasks" at bounding box center [623, 136] width 44 height 22
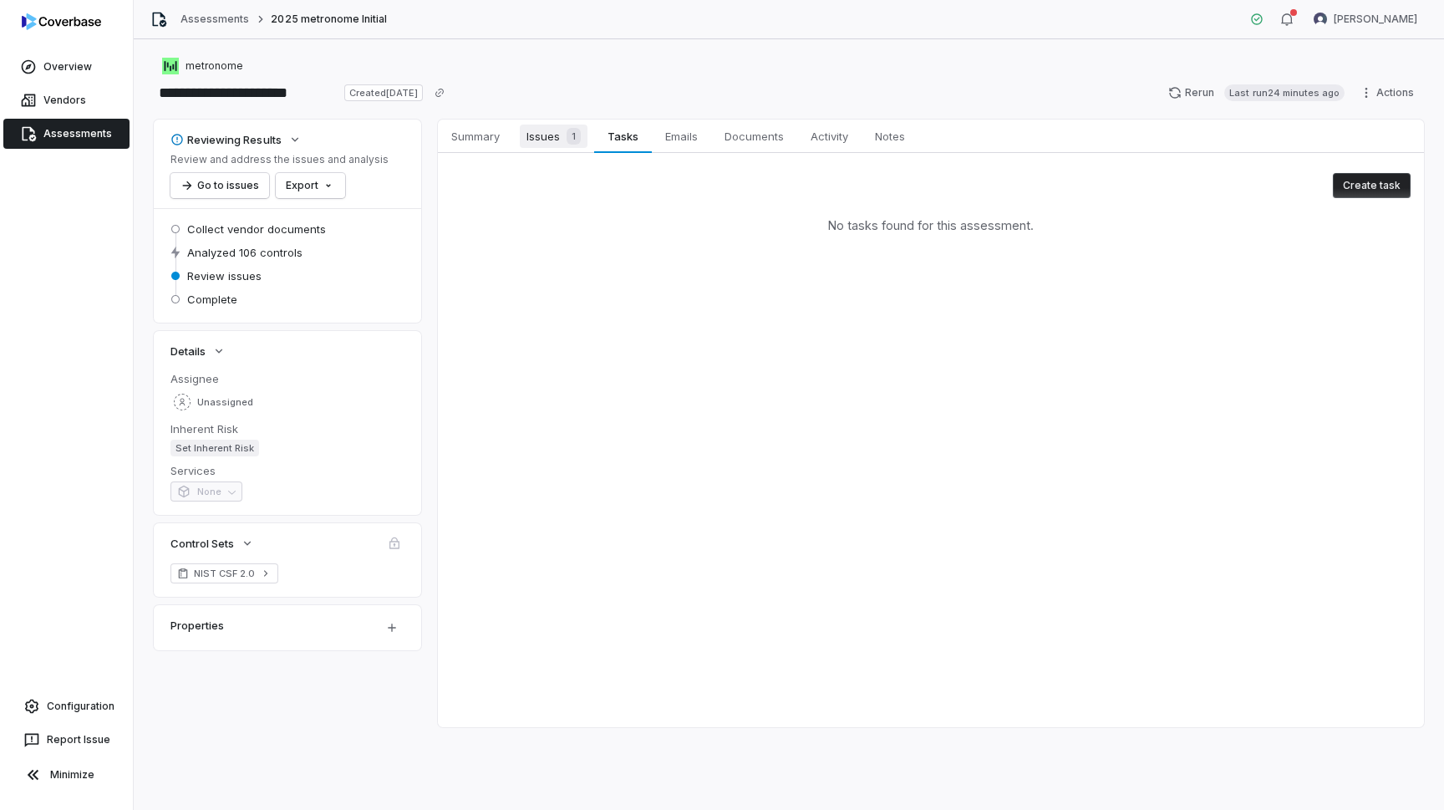
click at [539, 134] on span "Issues 1" at bounding box center [554, 136] width 68 height 23
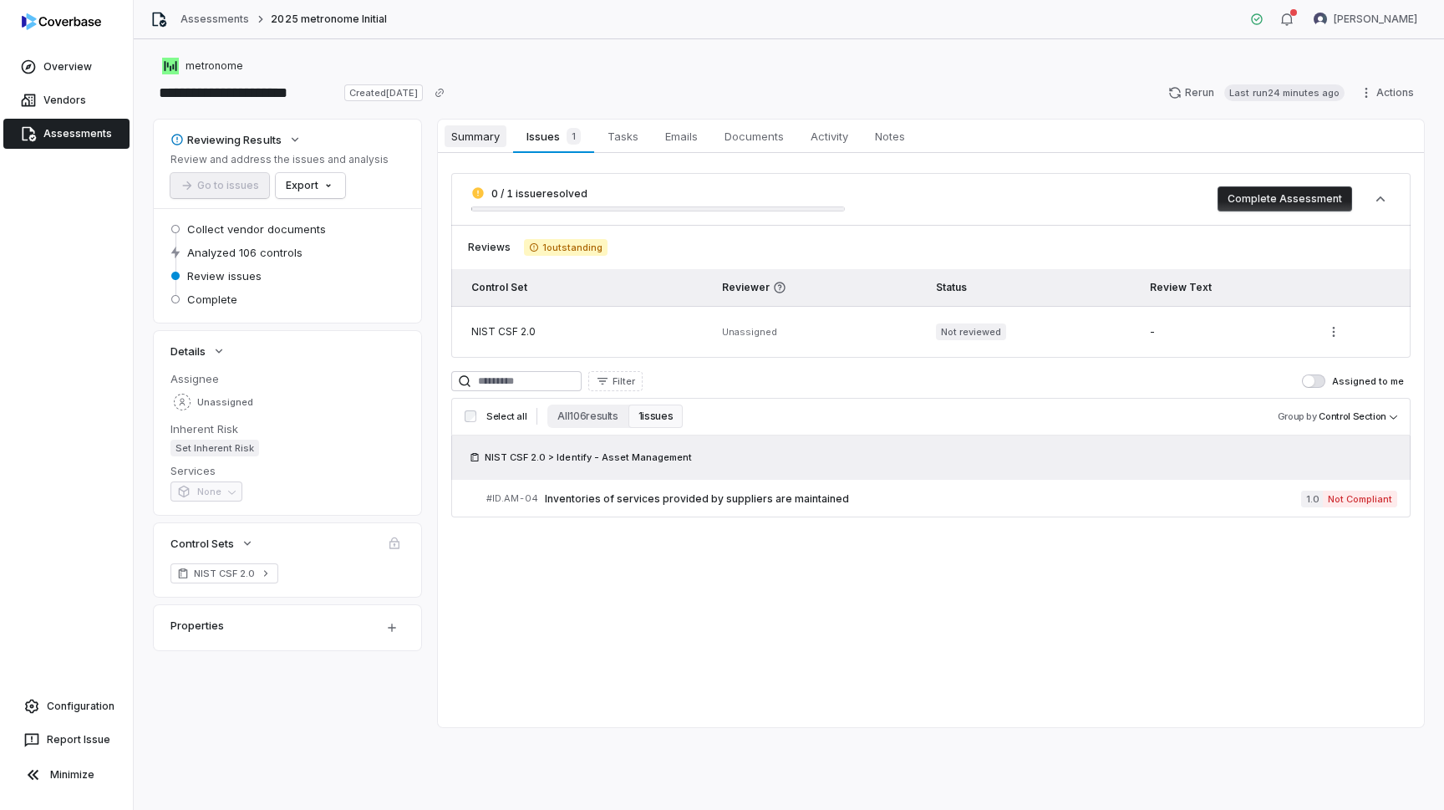
click at [487, 138] on span "Summary" at bounding box center [476, 136] width 62 height 22
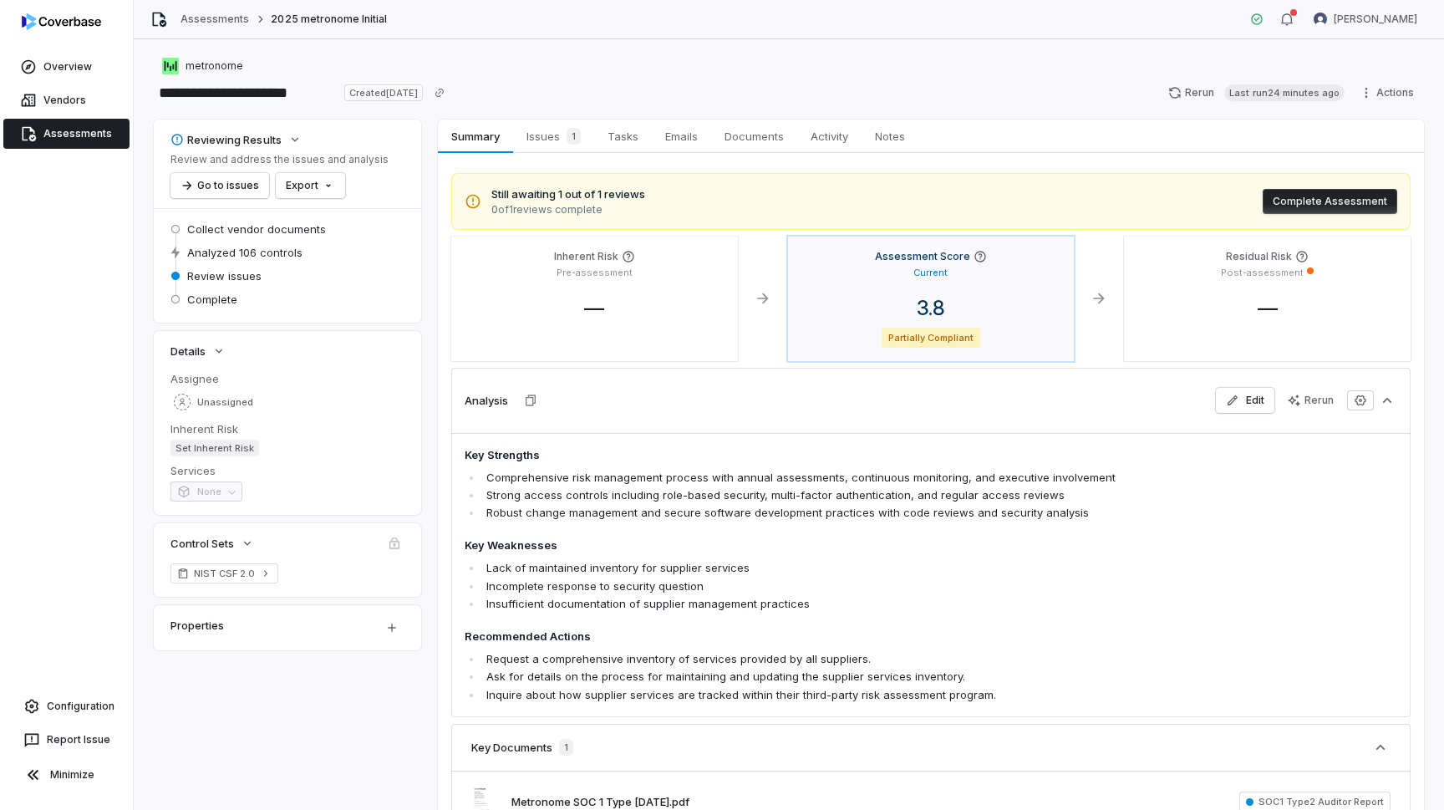
click at [932, 311] on span "3.8" at bounding box center [930, 308] width 55 height 24
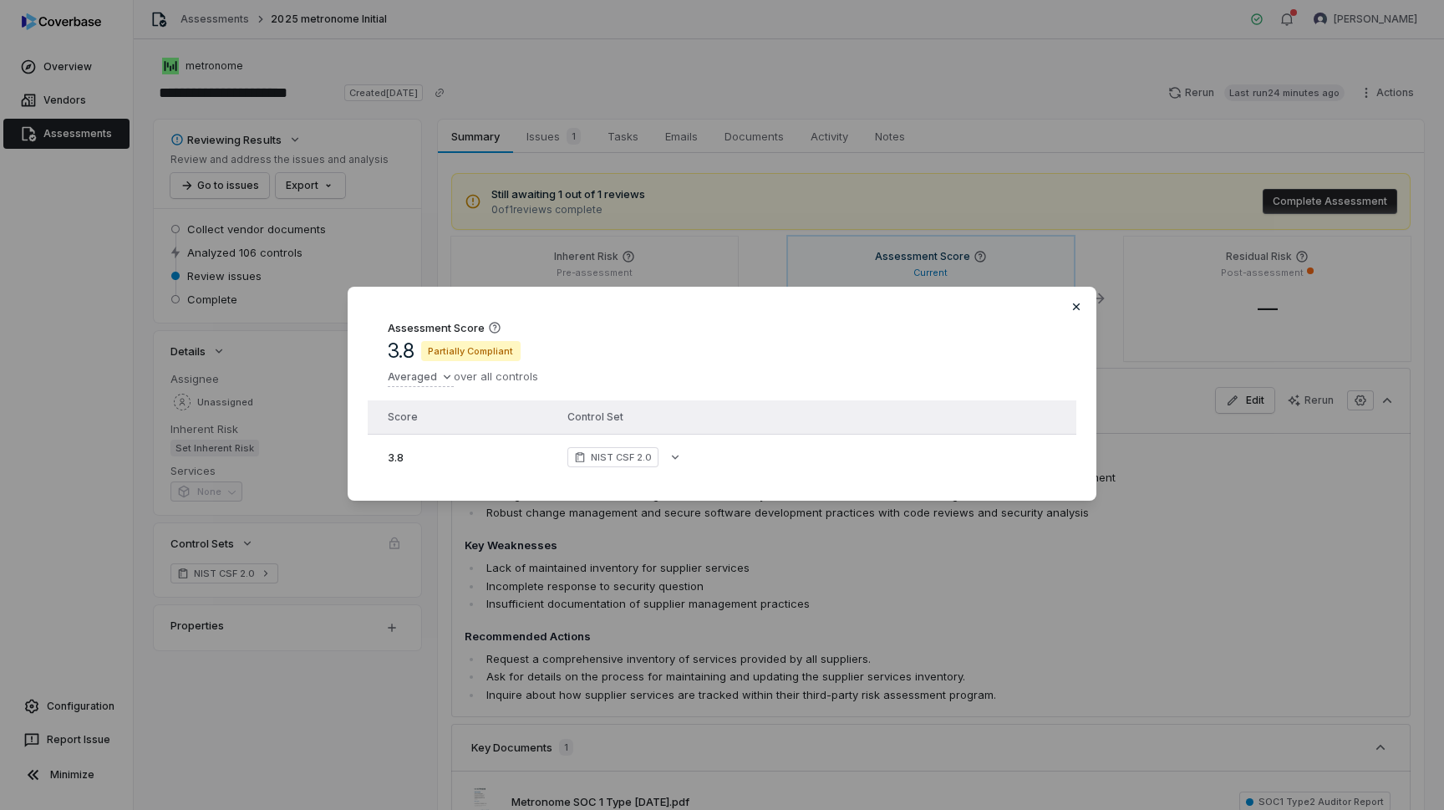
click at [1071, 301] on icon "button" at bounding box center [1076, 306] width 13 height 13
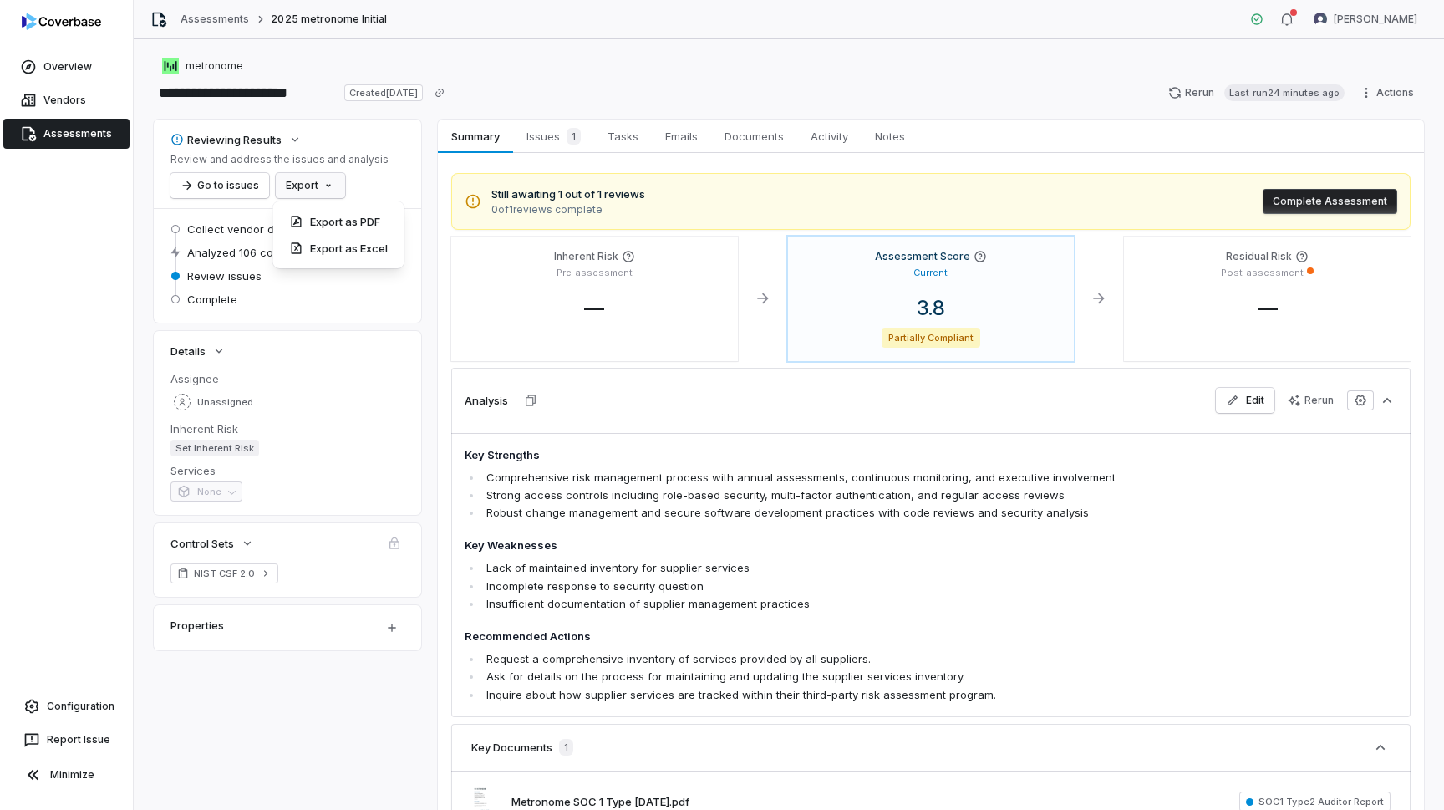
click at [300, 186] on html "**********" at bounding box center [722, 405] width 1444 height 810
click at [354, 211] on div "Export as PDF" at bounding box center [339, 221] width 118 height 27
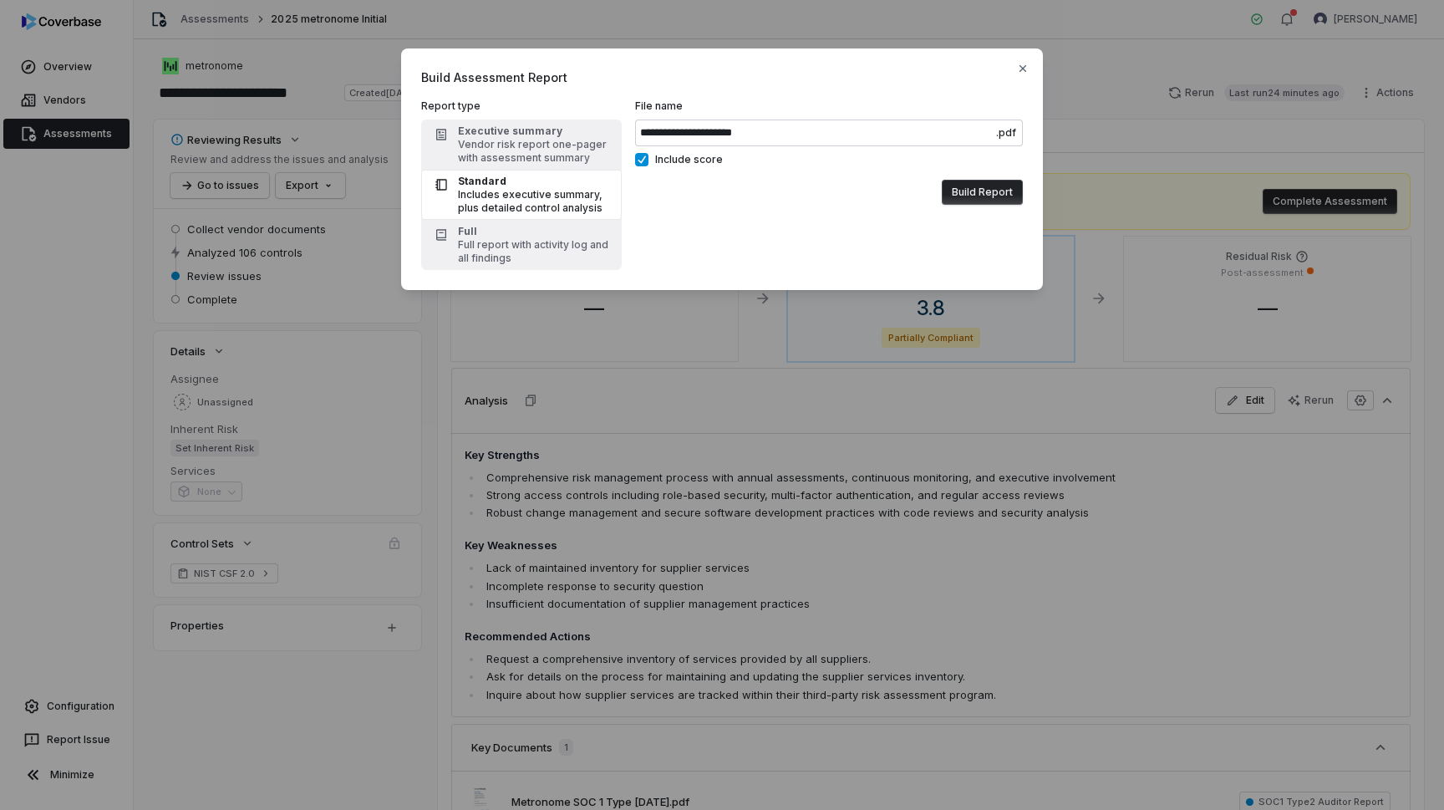
click at [974, 195] on button "Build Report" at bounding box center [982, 192] width 81 height 25
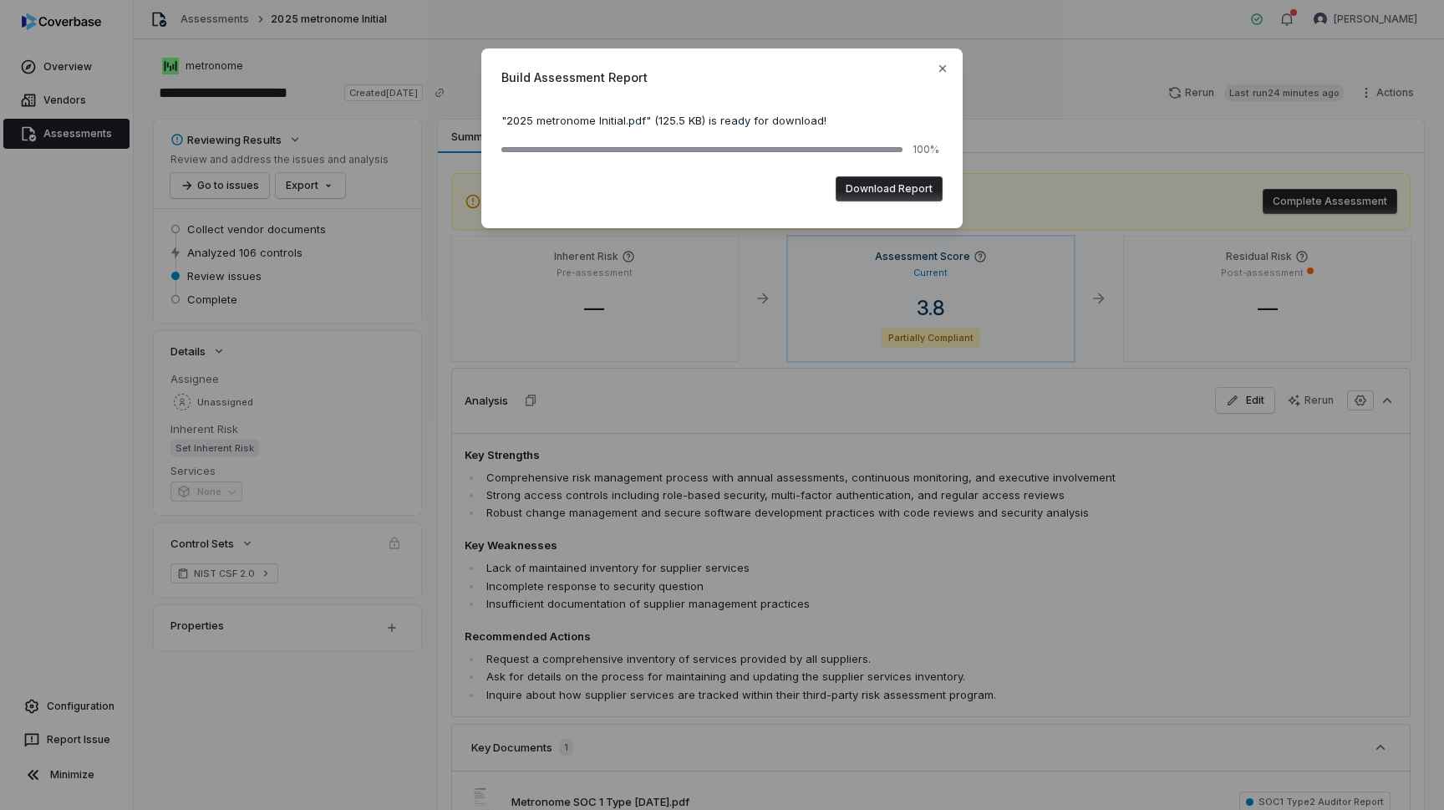
click at [898, 184] on button "Download Report" at bounding box center [889, 188] width 107 height 25
